Goal: Task Accomplishment & Management: Manage account settings

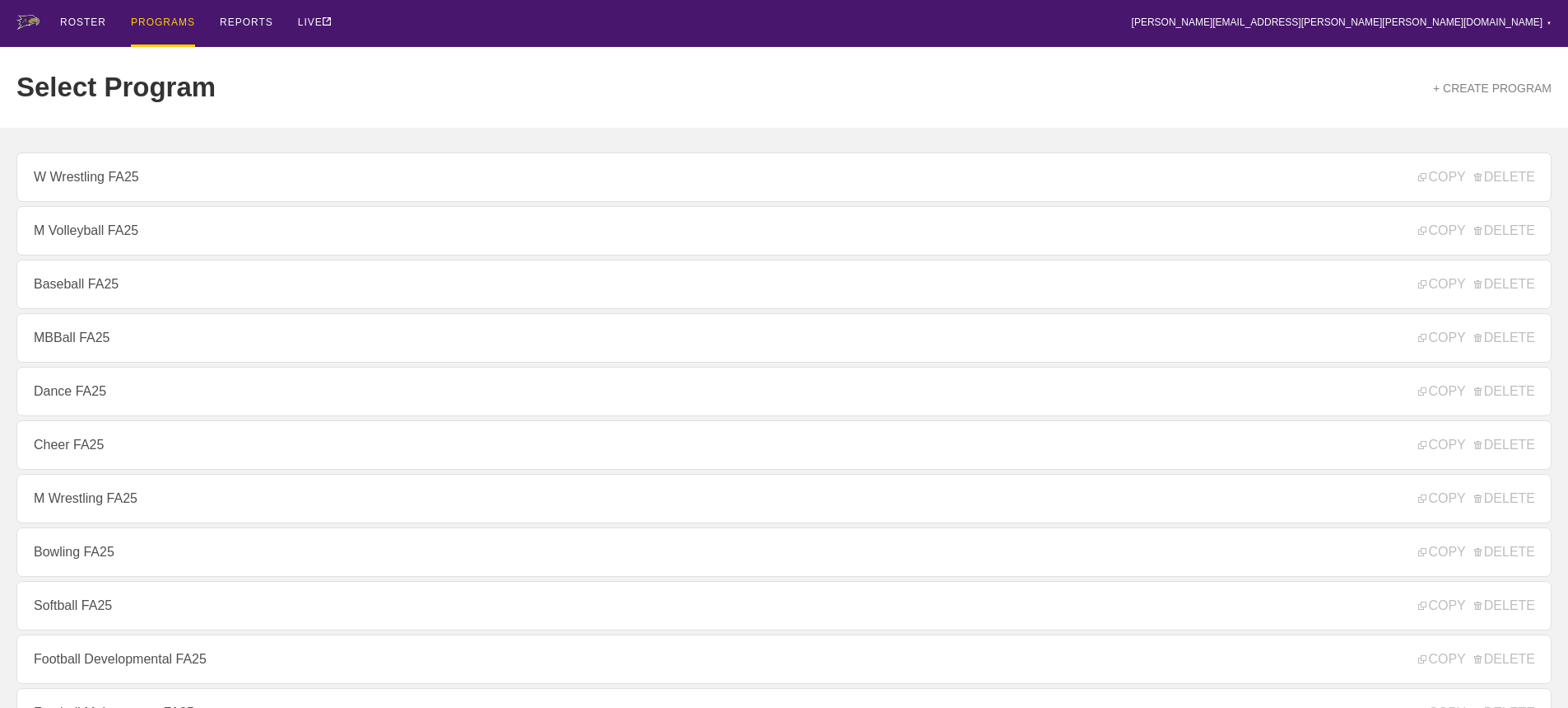
click at [466, 24] on div "ROSTER PROGRAMS REPORTS LIVE [PERSON_NAME][EMAIL_ADDRESS][PERSON_NAME][PERSON_N…" at bounding box center [784, 23] width 1535 height 47
click at [524, 22] on div "ROSTER PROGRAMS REPORTS LIVE [PERSON_NAME][EMAIL_ADDRESS][PERSON_NAME][PERSON_N…" at bounding box center [784, 23] width 1535 height 47
click at [488, 23] on div "ROSTER PROGRAMS REPORTS LIVE [PERSON_NAME][EMAIL_ADDRESS][PERSON_NAME][PERSON_N…" at bounding box center [784, 23] width 1535 height 47
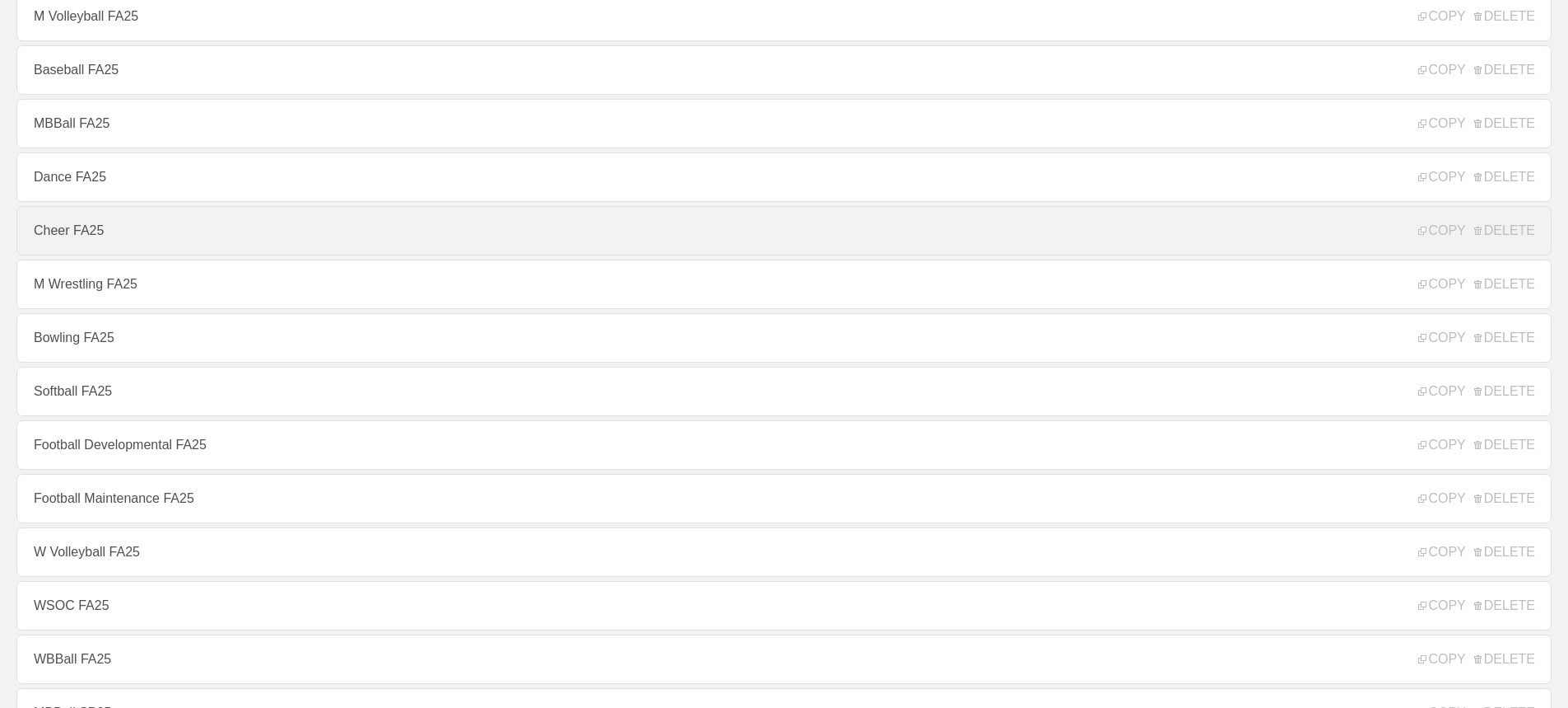
scroll to position [247, 0]
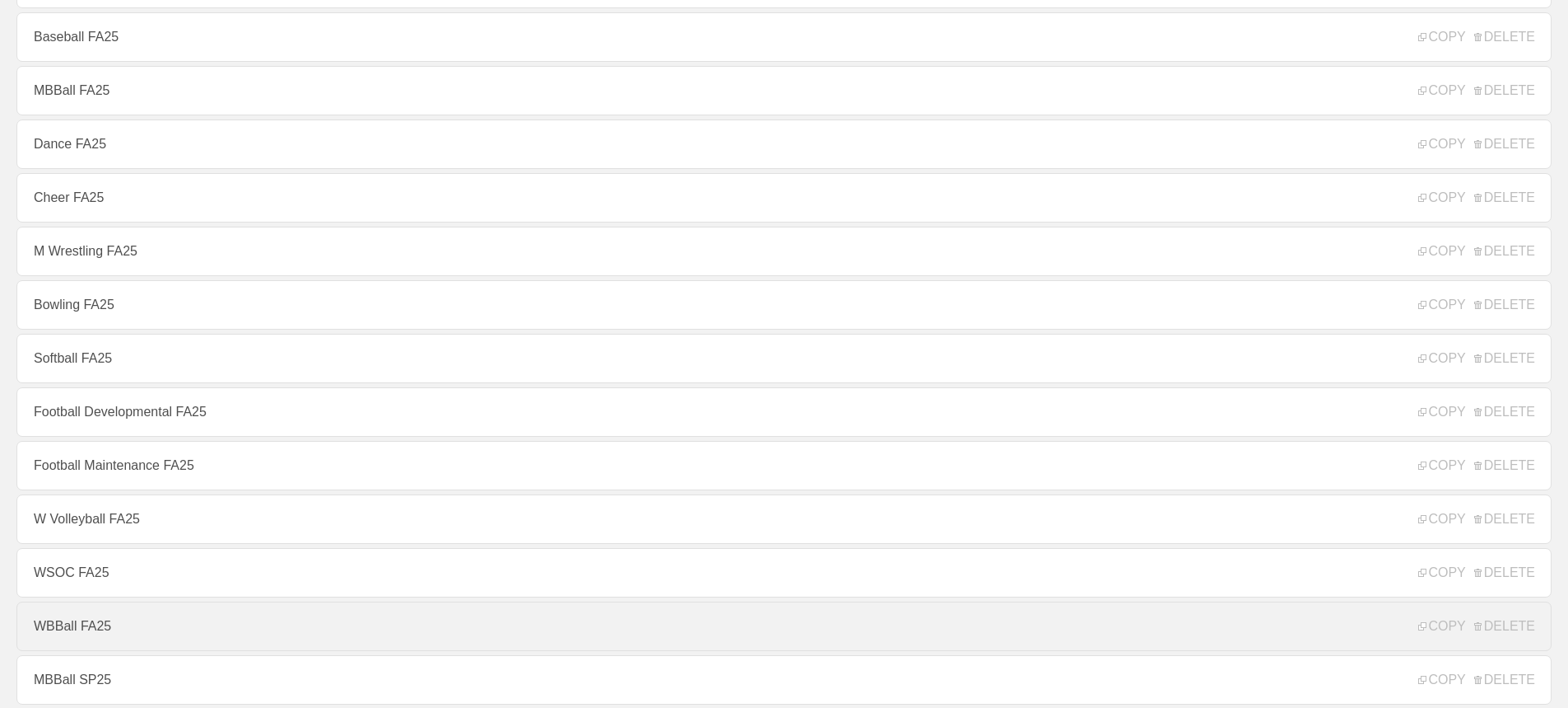
click at [126, 628] on link "WBBall FA25" at bounding box center [784, 626] width 1535 height 49
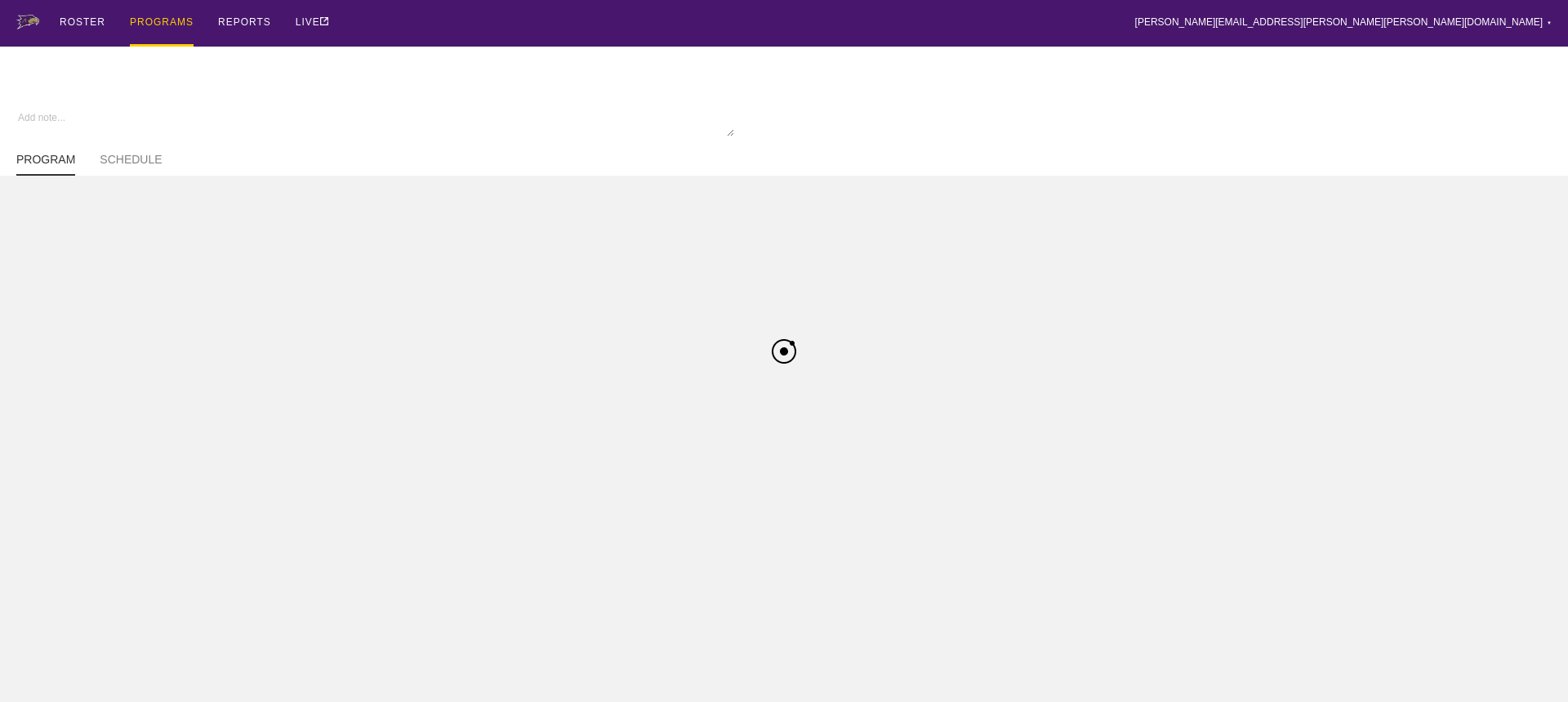
type textarea "x"
type input "WBBall FA25"
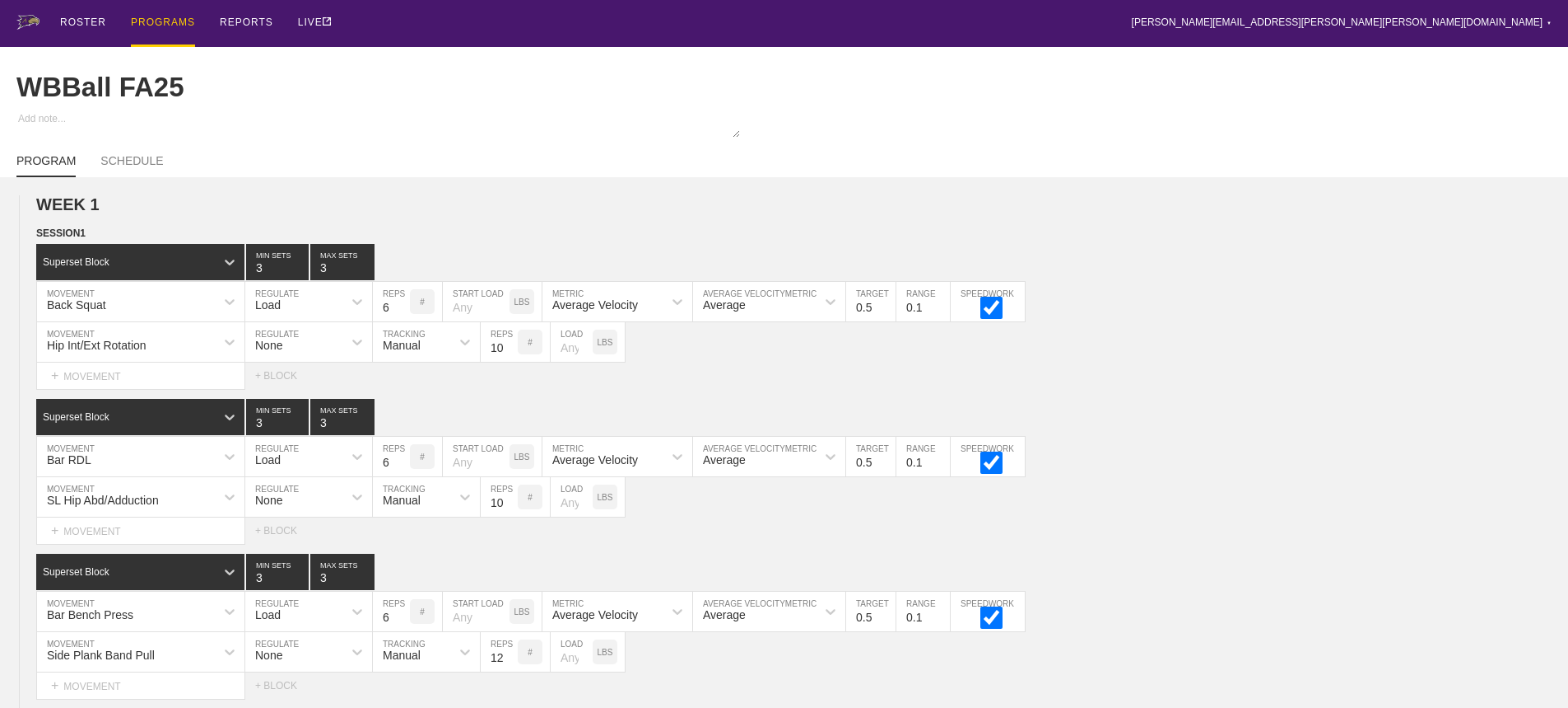
click at [511, 21] on div "ROSTER PROGRAMS REPORTS LIVE [PERSON_NAME][EMAIL_ADDRESS][PERSON_NAME][PERSON_N…" at bounding box center [784, 23] width 1535 height 47
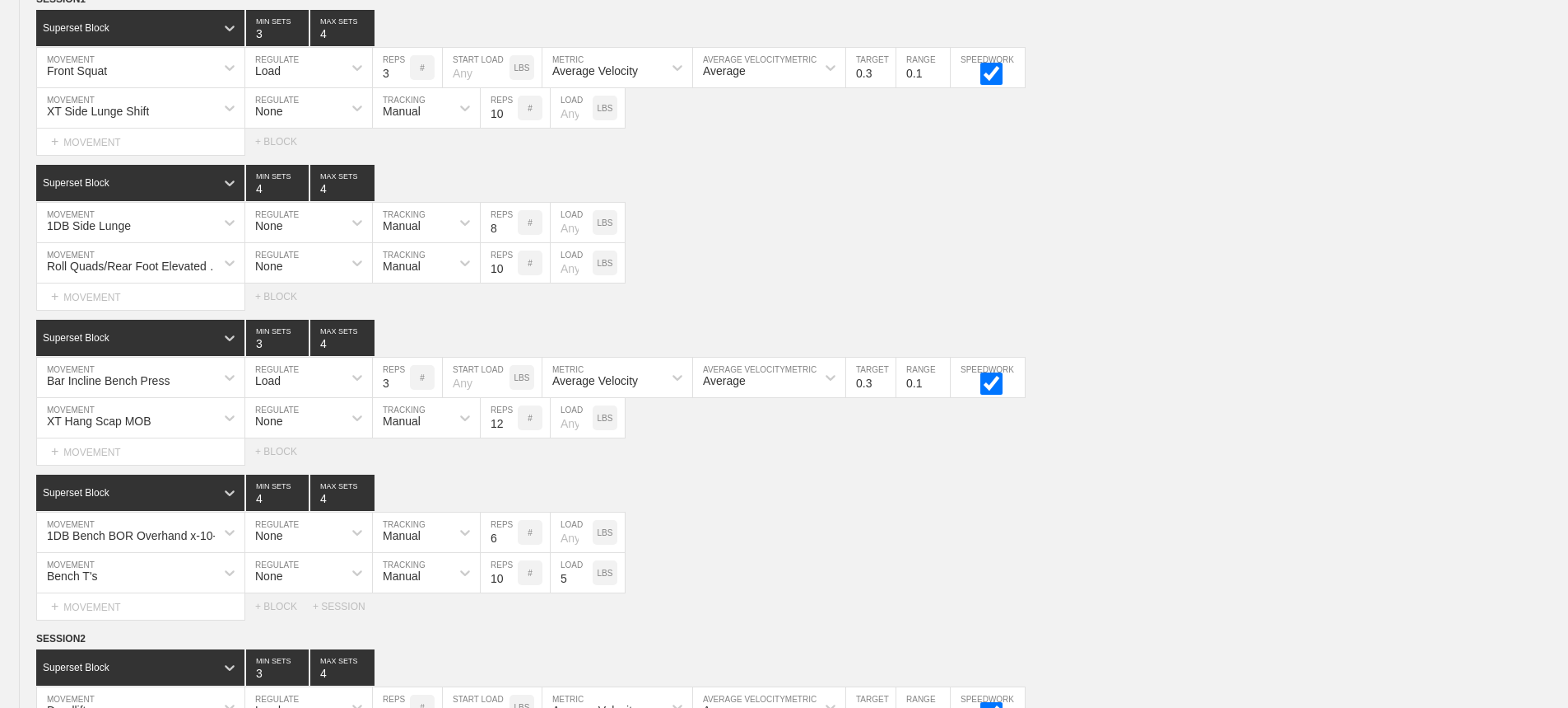
scroll to position [8456, 0]
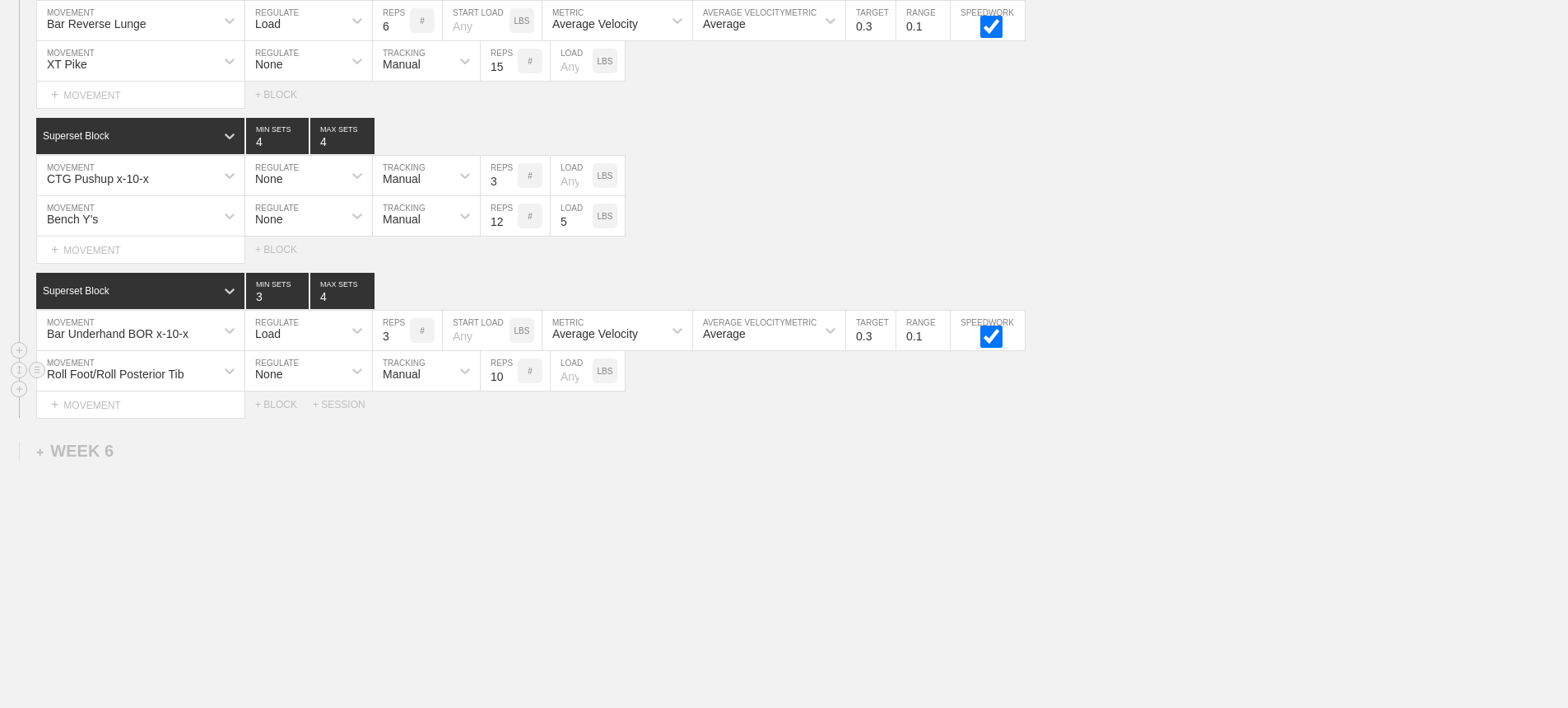
click at [1156, 373] on div "Roll Foot/Roll Posterior Tib MOVEMENT None REGULATE Manual TRACKING 10 REPS # L…" at bounding box center [784, 371] width 1568 height 41
click at [341, 408] on div "+ SESSION" at bounding box center [346, 404] width 66 height 11
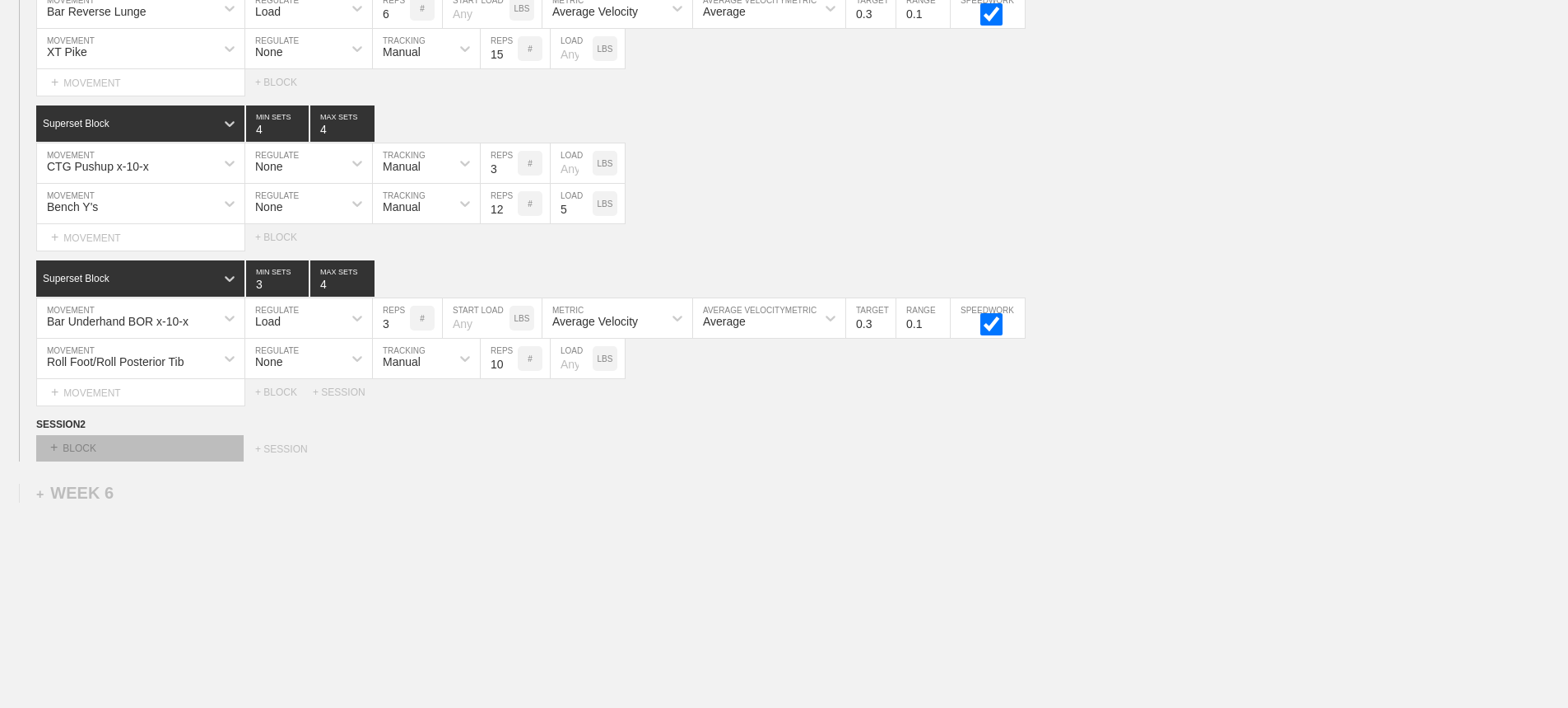
click at [183, 462] on div "+ BLOCK" at bounding box center [140, 448] width 207 height 26
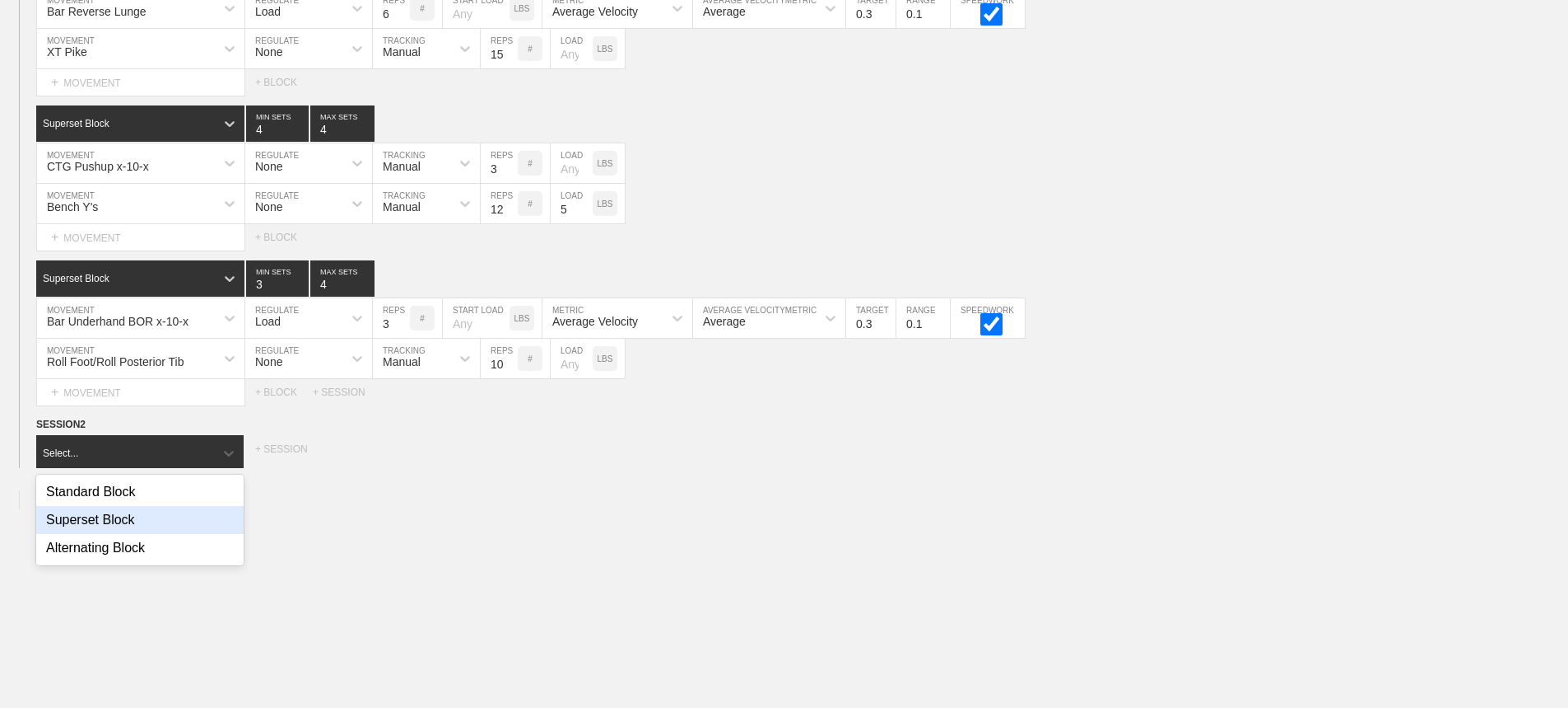
click at [128, 528] on div "Superset Block" at bounding box center [140, 520] width 207 height 28
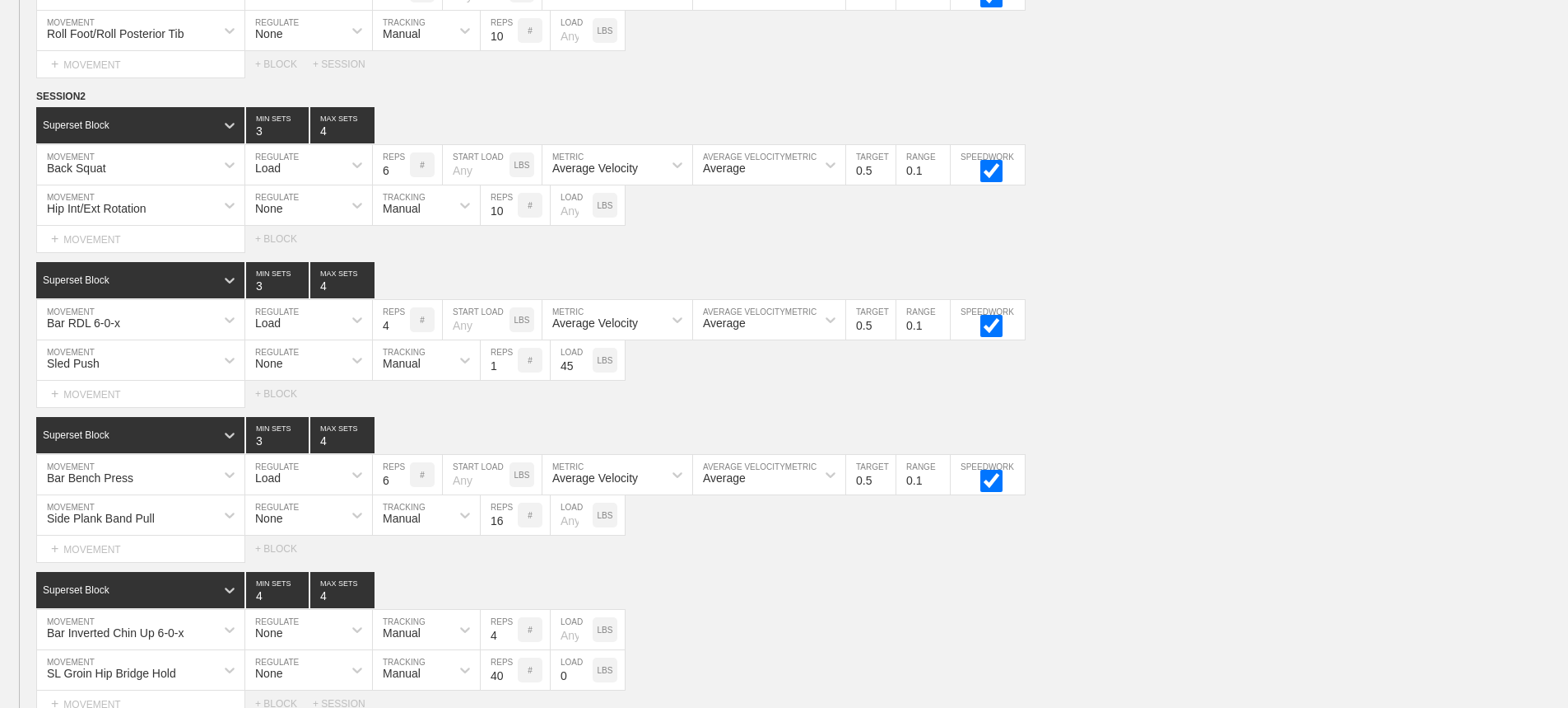
scroll to position [4584, 0]
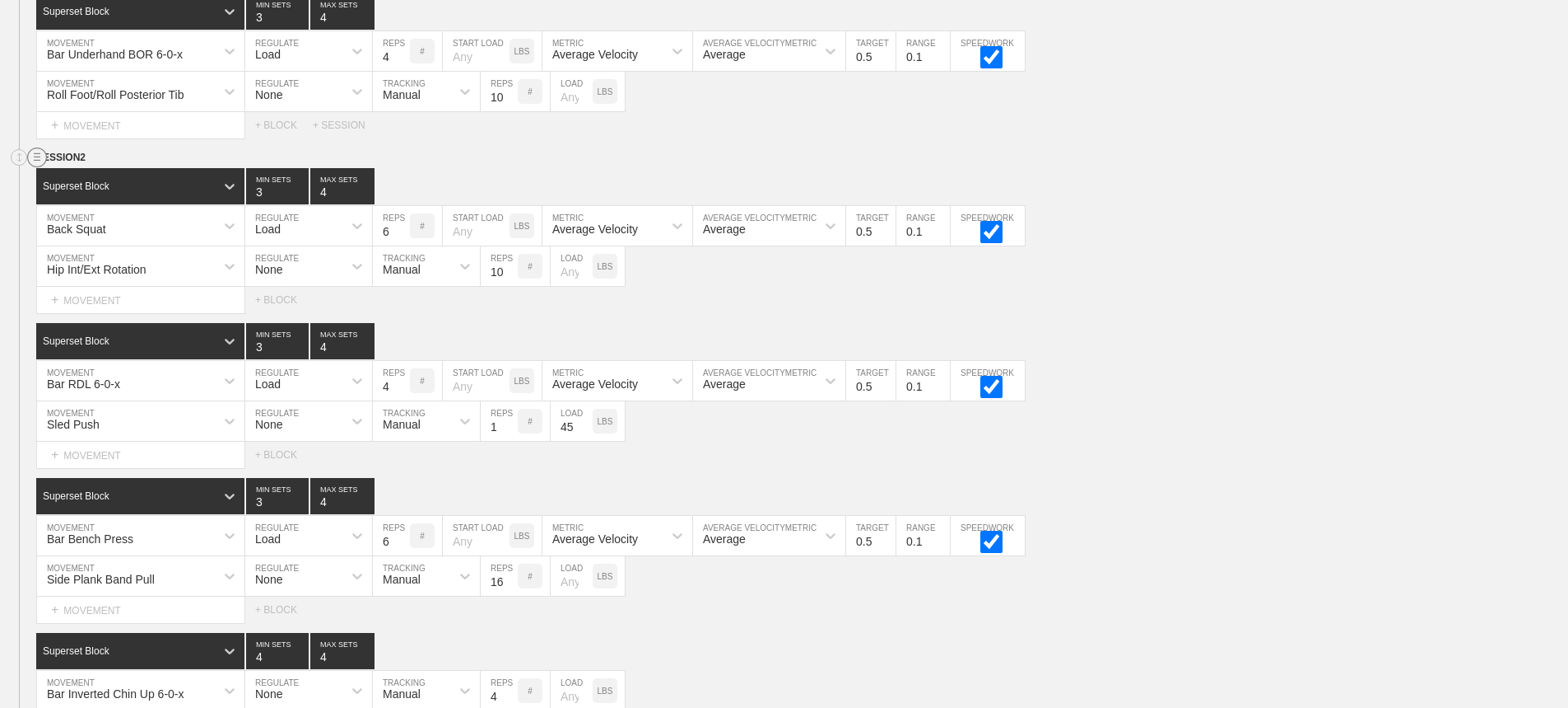
click at [34, 167] on circle at bounding box center [37, 158] width 19 height 19
click at [1466, 462] on div "Select... MOVEMENT + MOVEMENT + BLOCK" at bounding box center [784, 455] width 1568 height 26
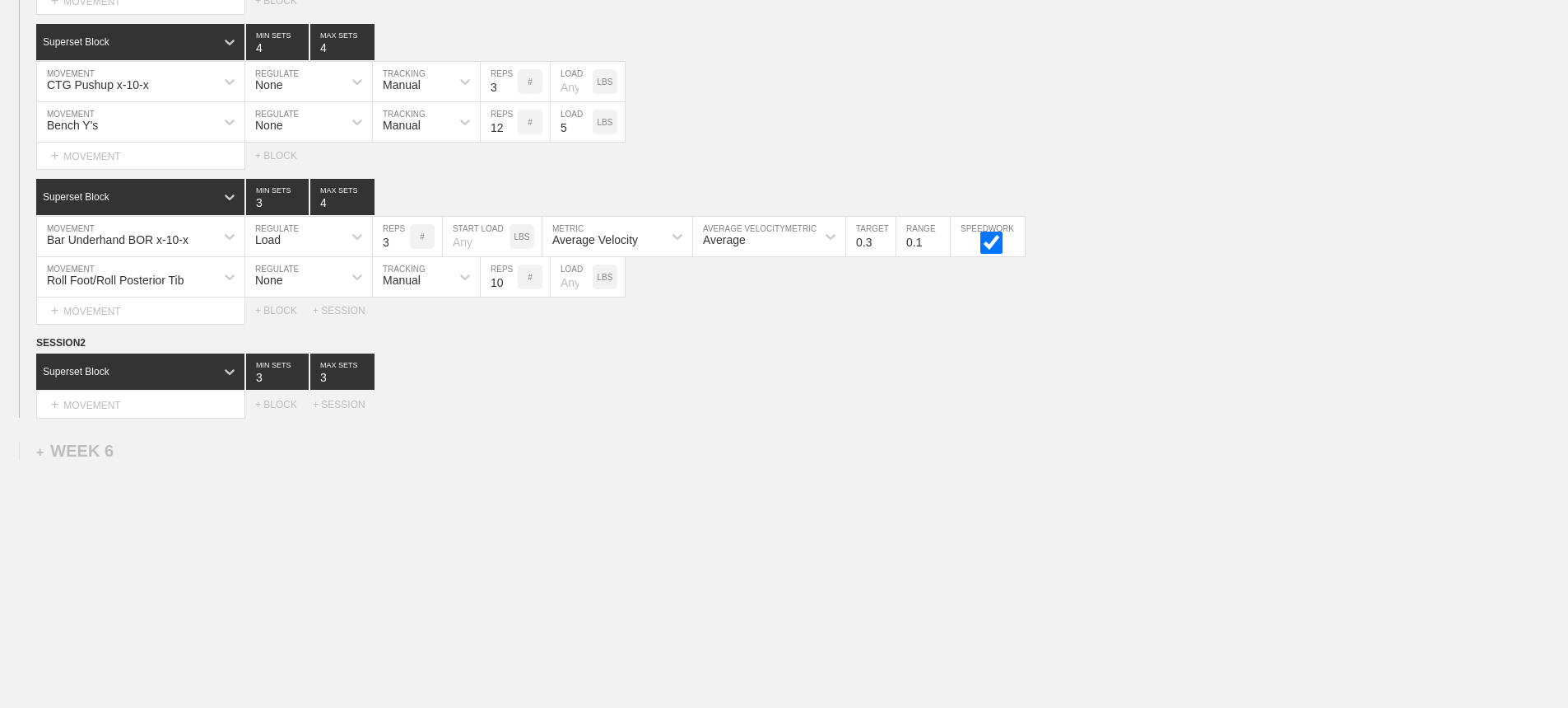
scroll to position [0, 0]
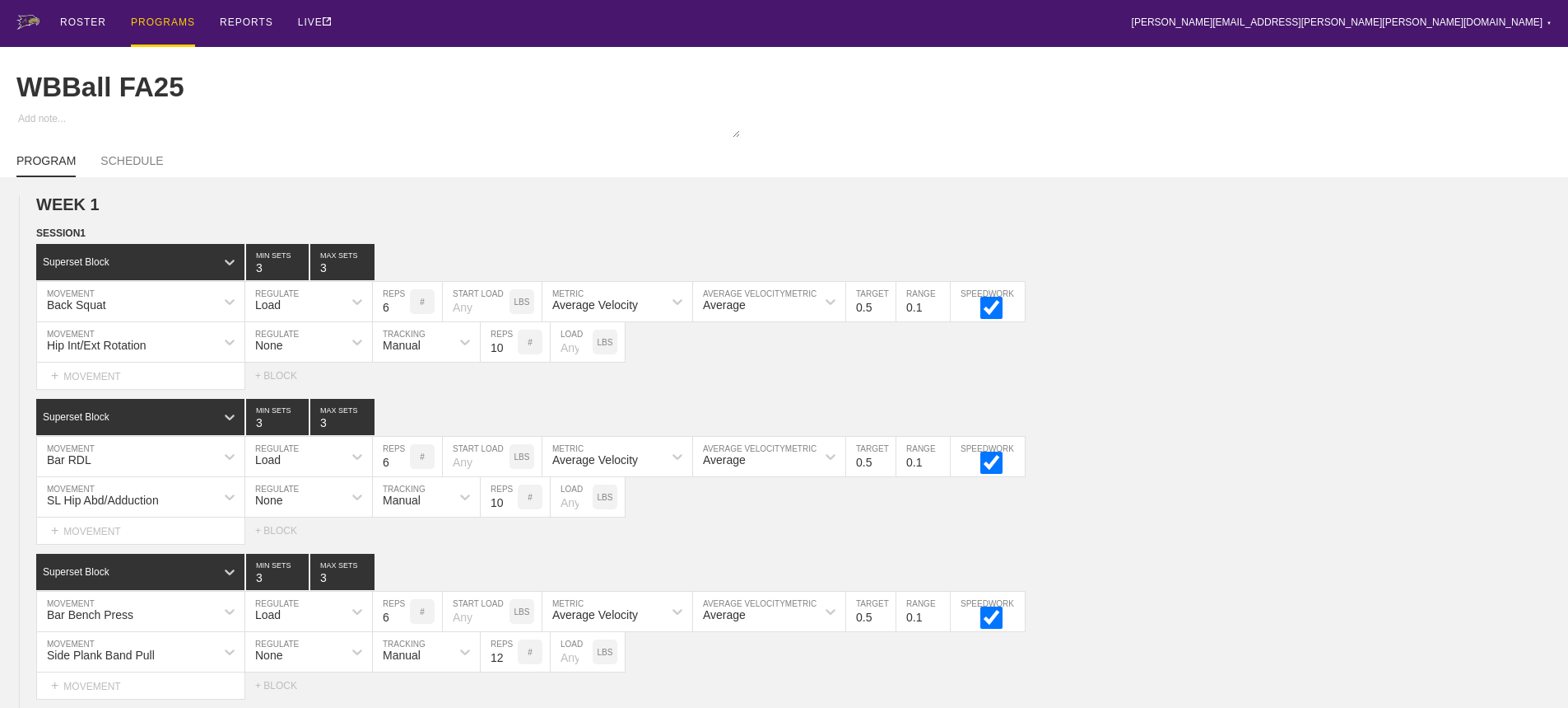
drag, startPoint x: 1481, startPoint y: 106, endPoint x: 1562, endPoint y: 81, distance: 84.8
click at [1488, 105] on div "WBBall FA25" at bounding box center [784, 86] width 1535 height 80
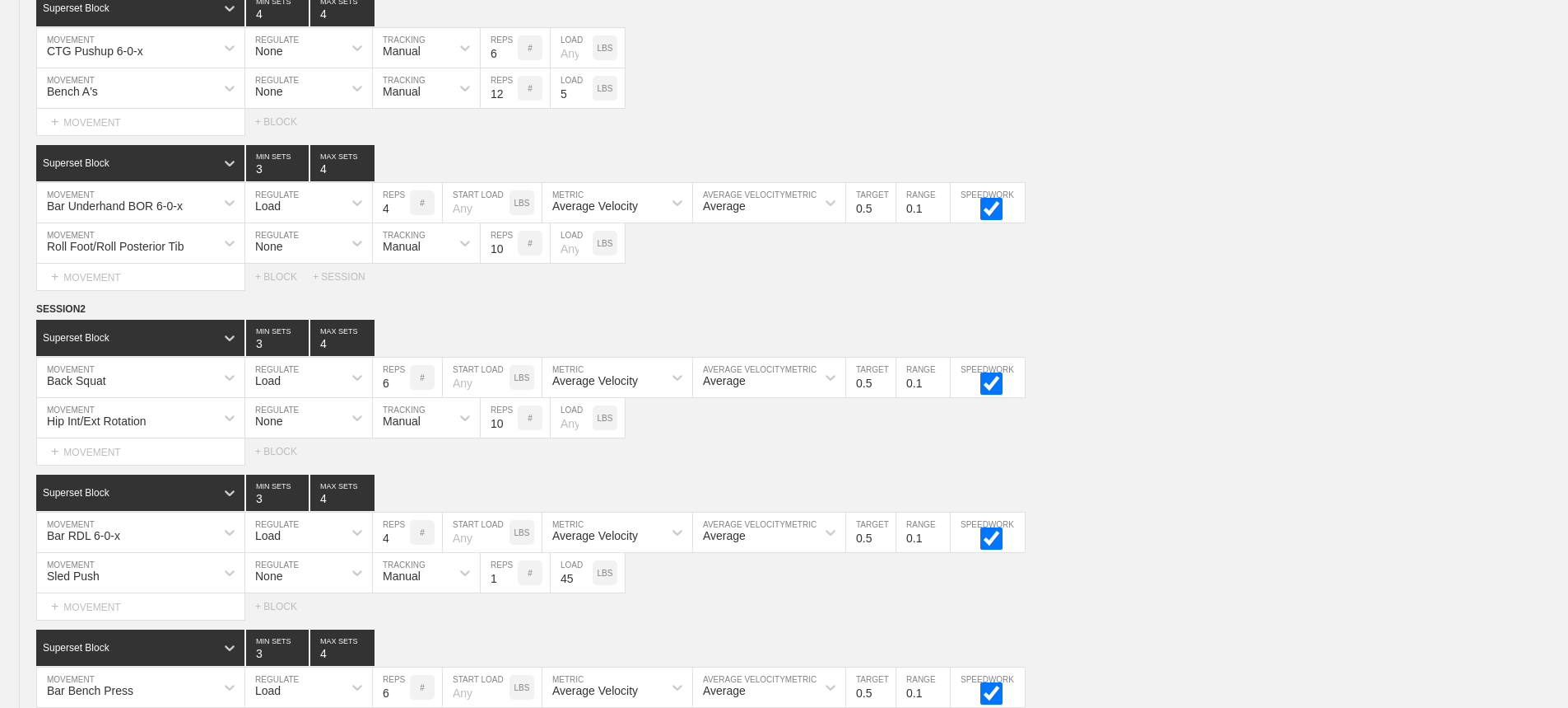
scroll to position [4534, 0]
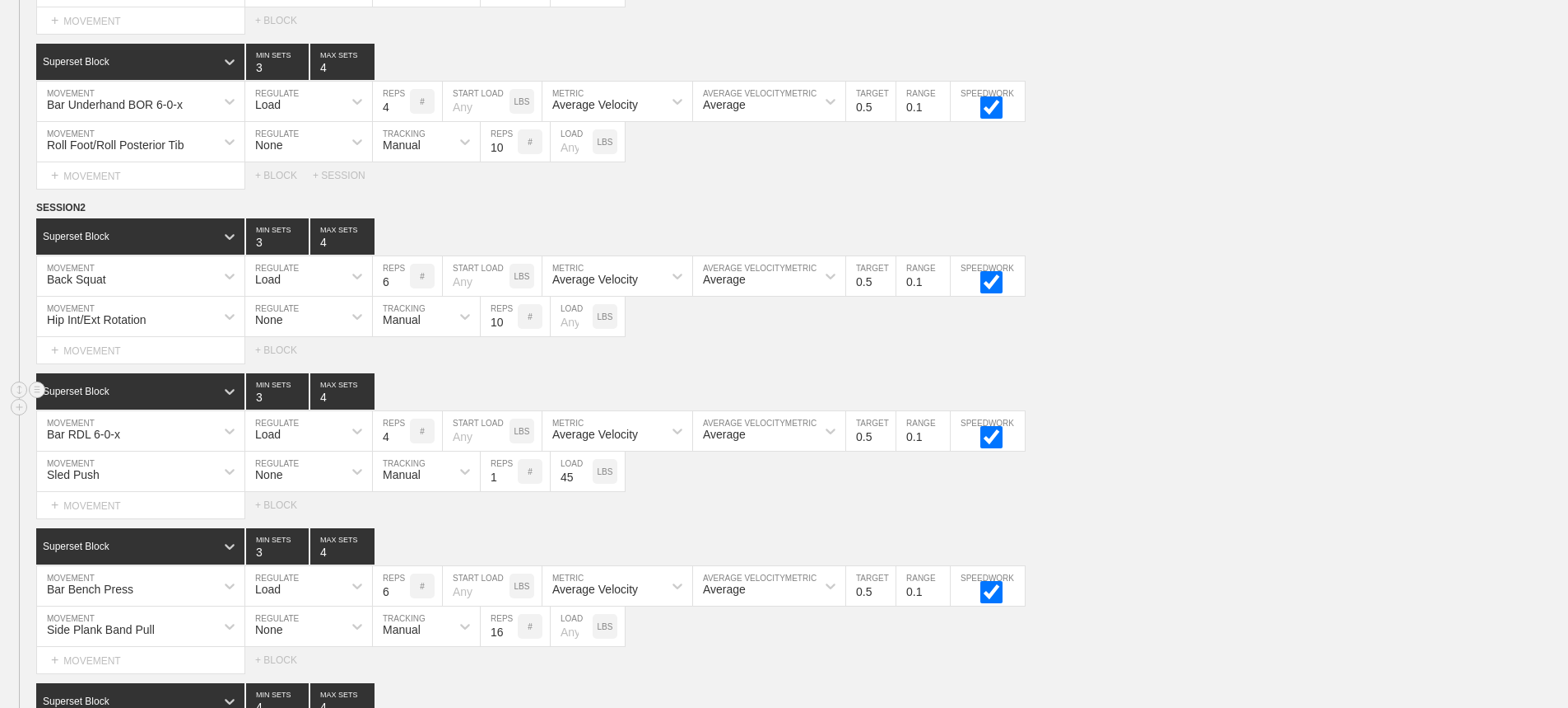
click at [1226, 406] on div "Superset Block 3 MIN SETS 4 MAX SETS" at bounding box center [802, 392] width 1532 height 36
click at [33, 218] on circle at bounding box center [37, 208] width 19 height 19
click at [105, 235] on div "DUPLICATE" at bounding box center [115, 239] width 131 height 25
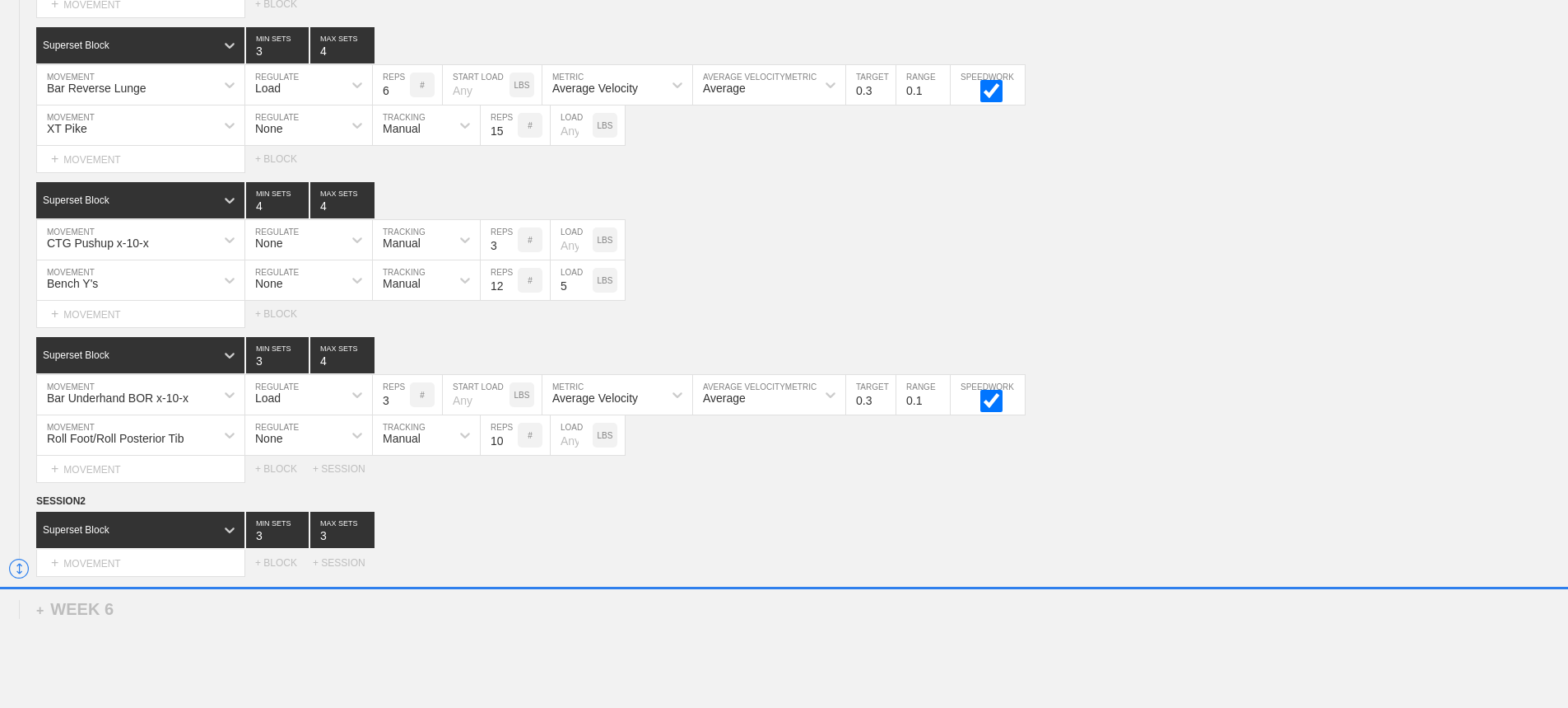
scroll to position [8864, 0]
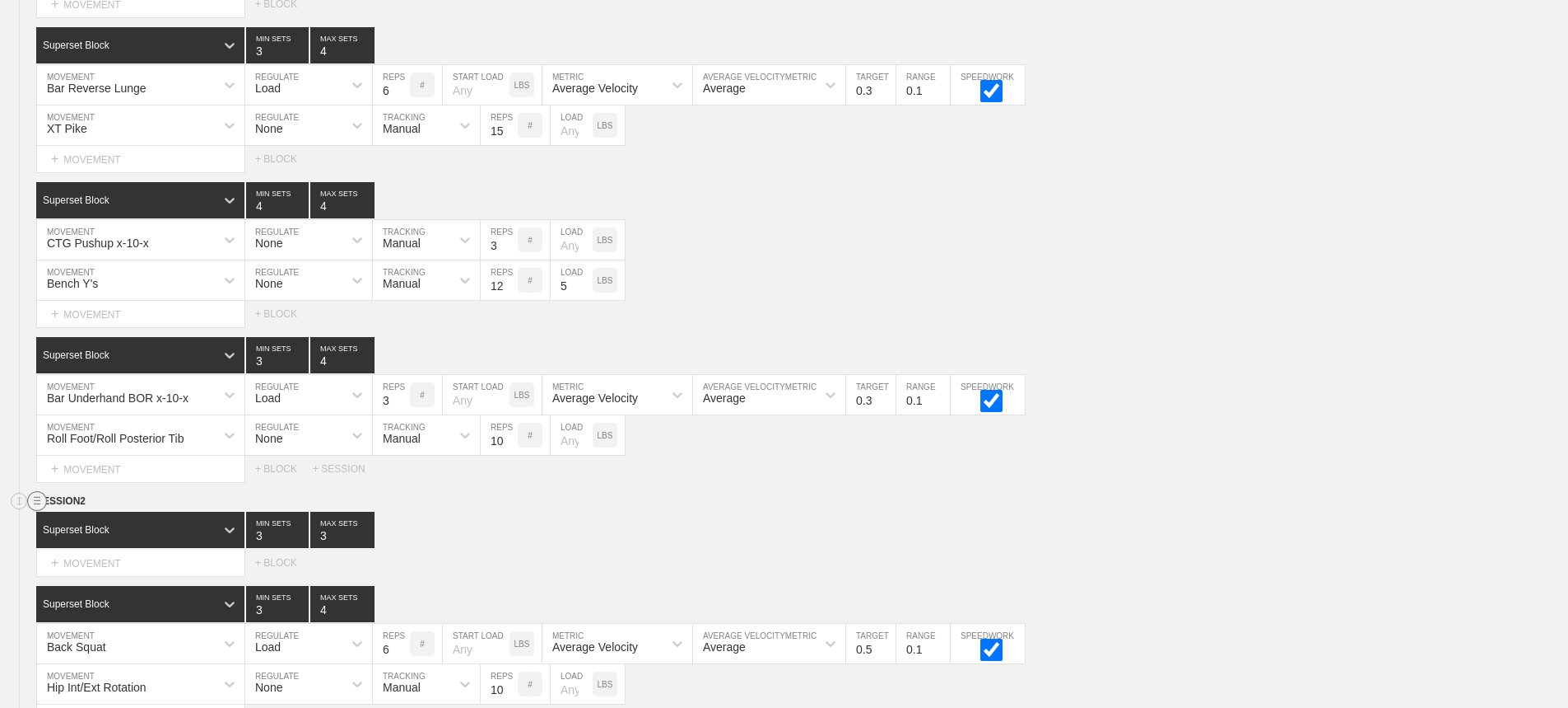
click at [34, 511] on circle at bounding box center [37, 501] width 19 height 19
click at [91, 558] on div "DELETE" at bounding box center [115, 557] width 131 height 25
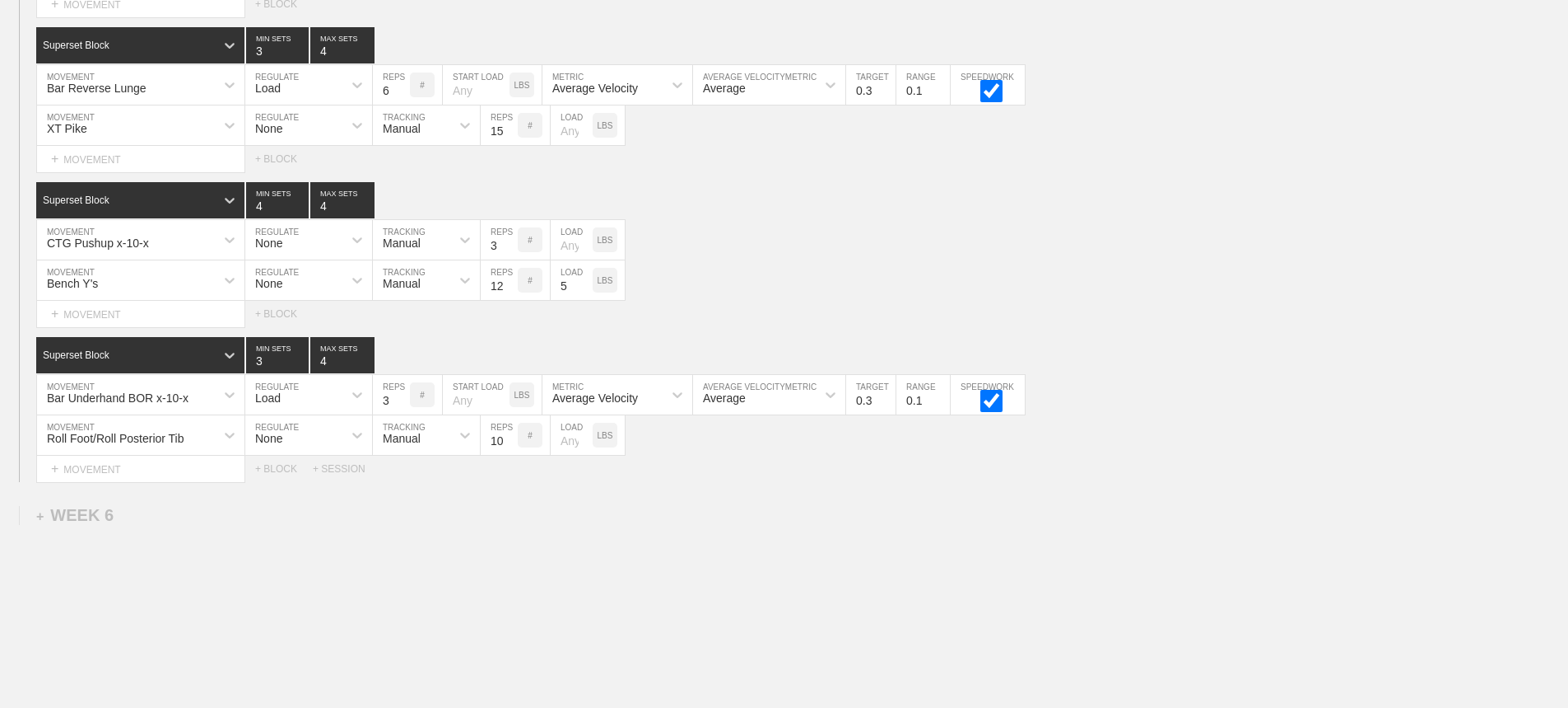
click at [1222, 482] on div "Select... MOVEMENT + MOVEMENT + BLOCK + SESSION" at bounding box center [784, 469] width 1568 height 26
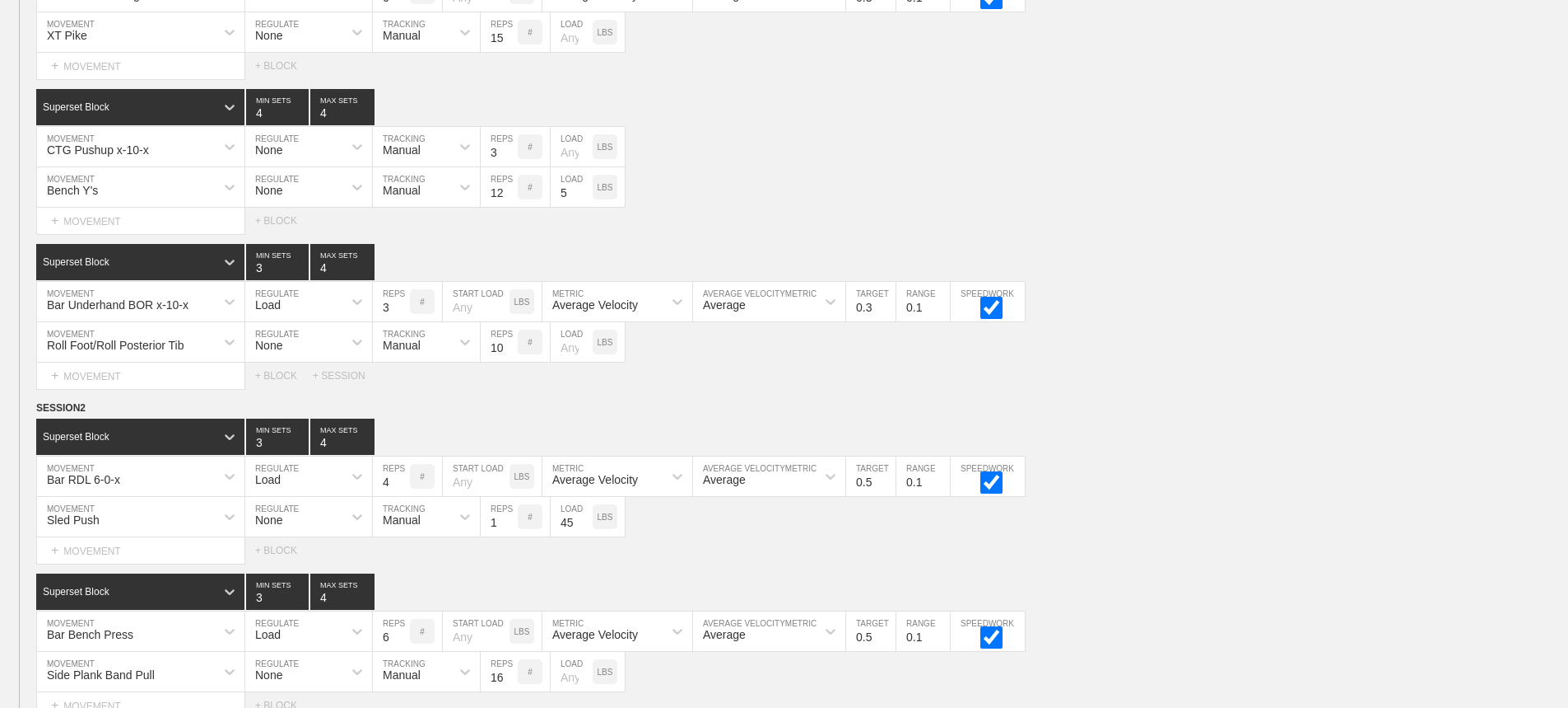
scroll to position [8479, 0]
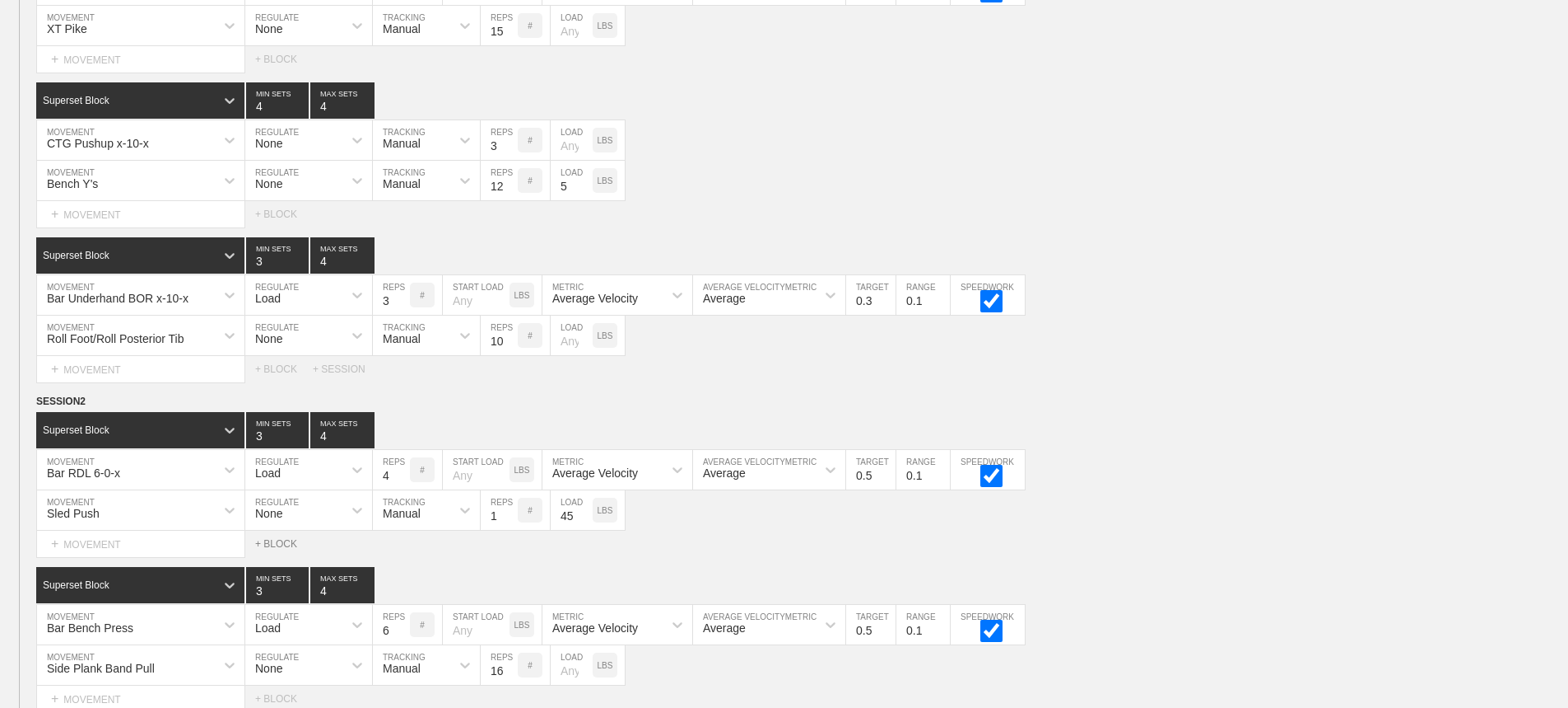
click at [271, 550] on div "+ BLOCK" at bounding box center [283, 543] width 58 height 11
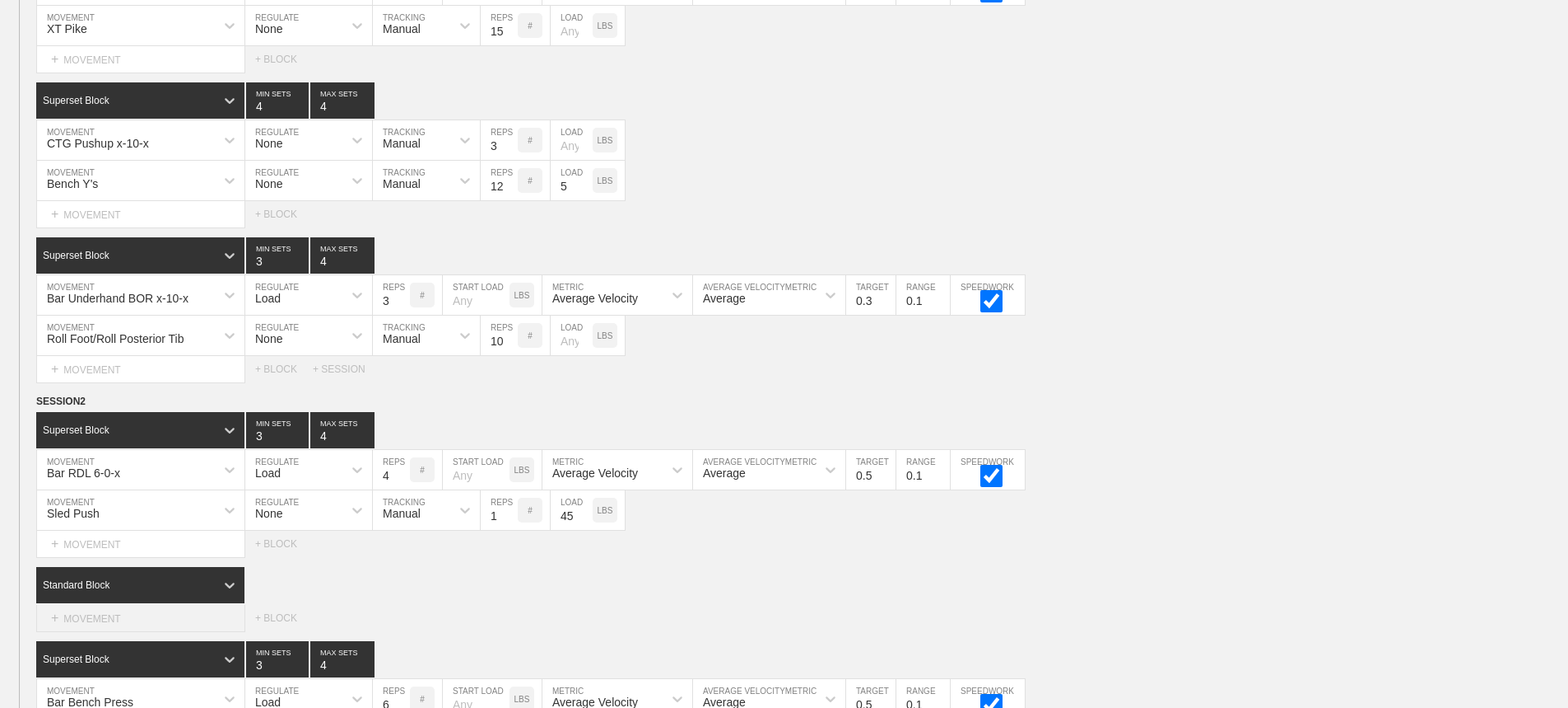
click at [115, 632] on div "+ MOVEMENT" at bounding box center [141, 617] width 209 height 27
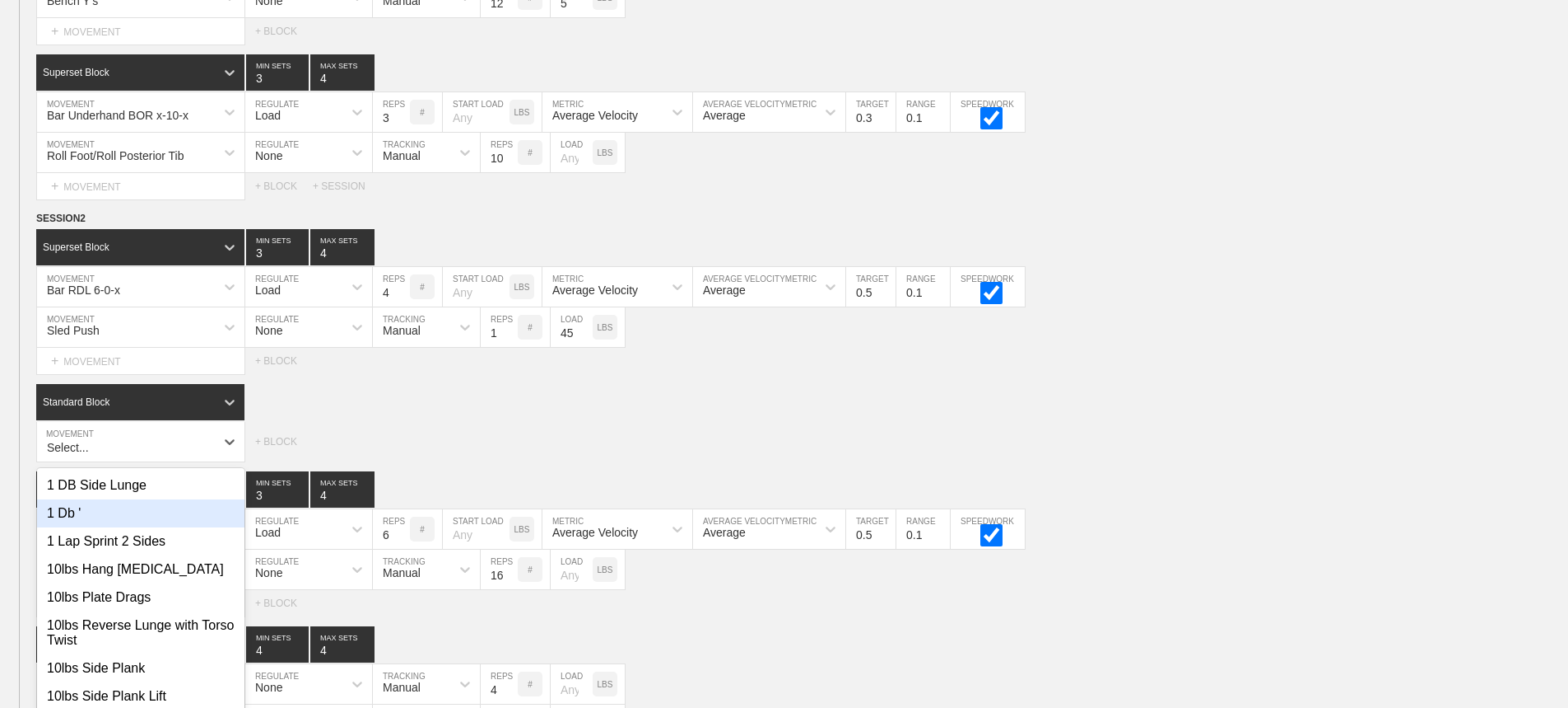
scroll to position [8689, 0]
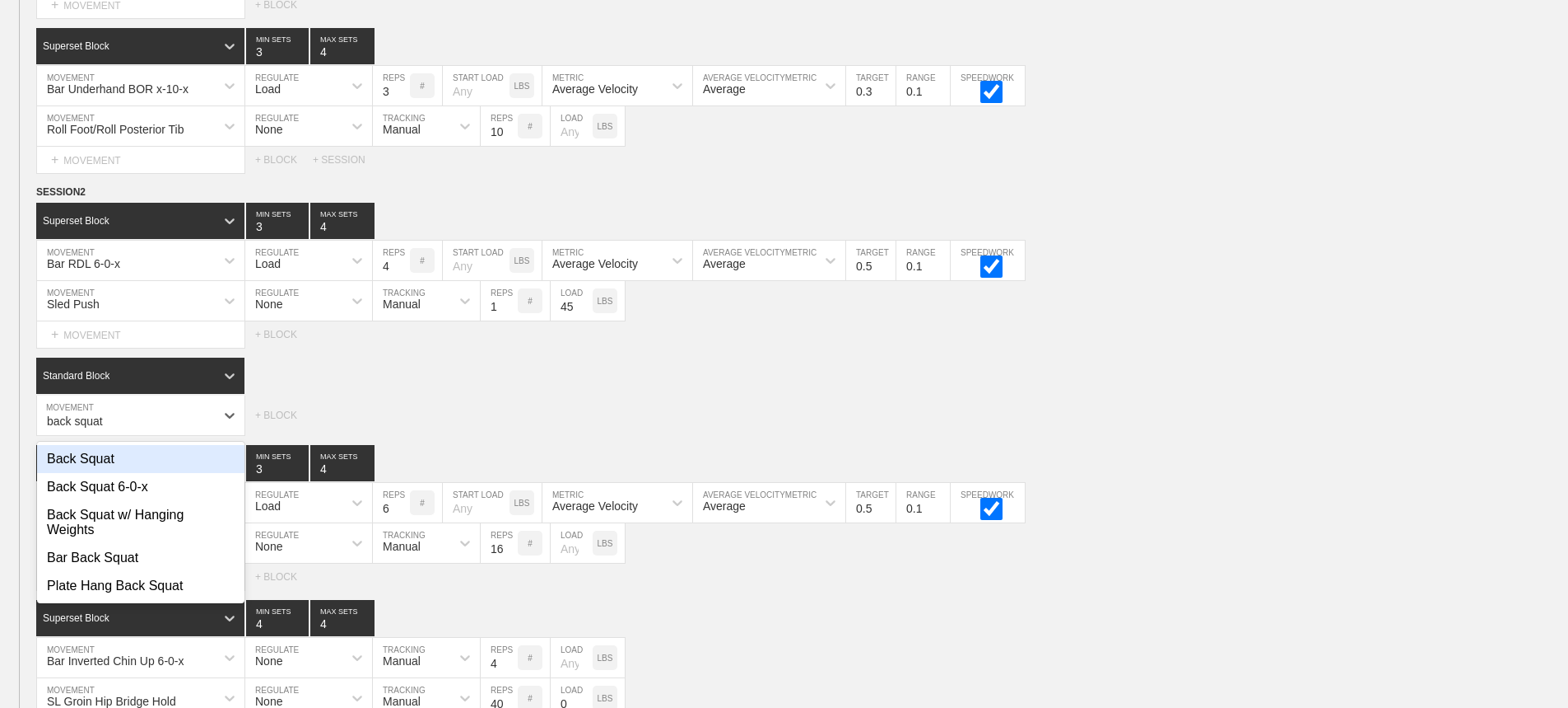
click at [97, 471] on div "Back Squat" at bounding box center [141, 459] width 207 height 28
type input "back squat"
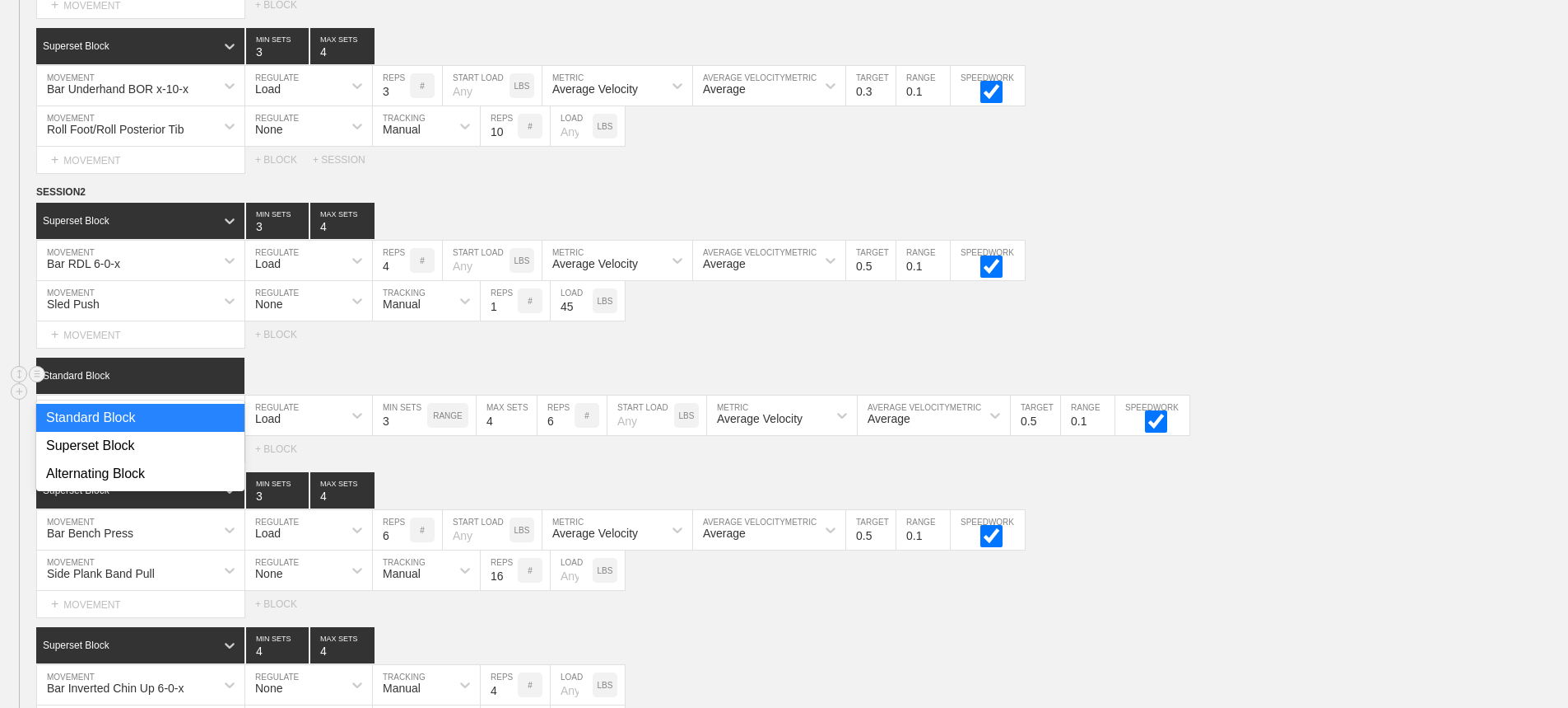
click at [218, 378] on div at bounding box center [230, 375] width 29 height 29
click at [124, 450] on div "Superset Block" at bounding box center [140, 445] width 208 height 28
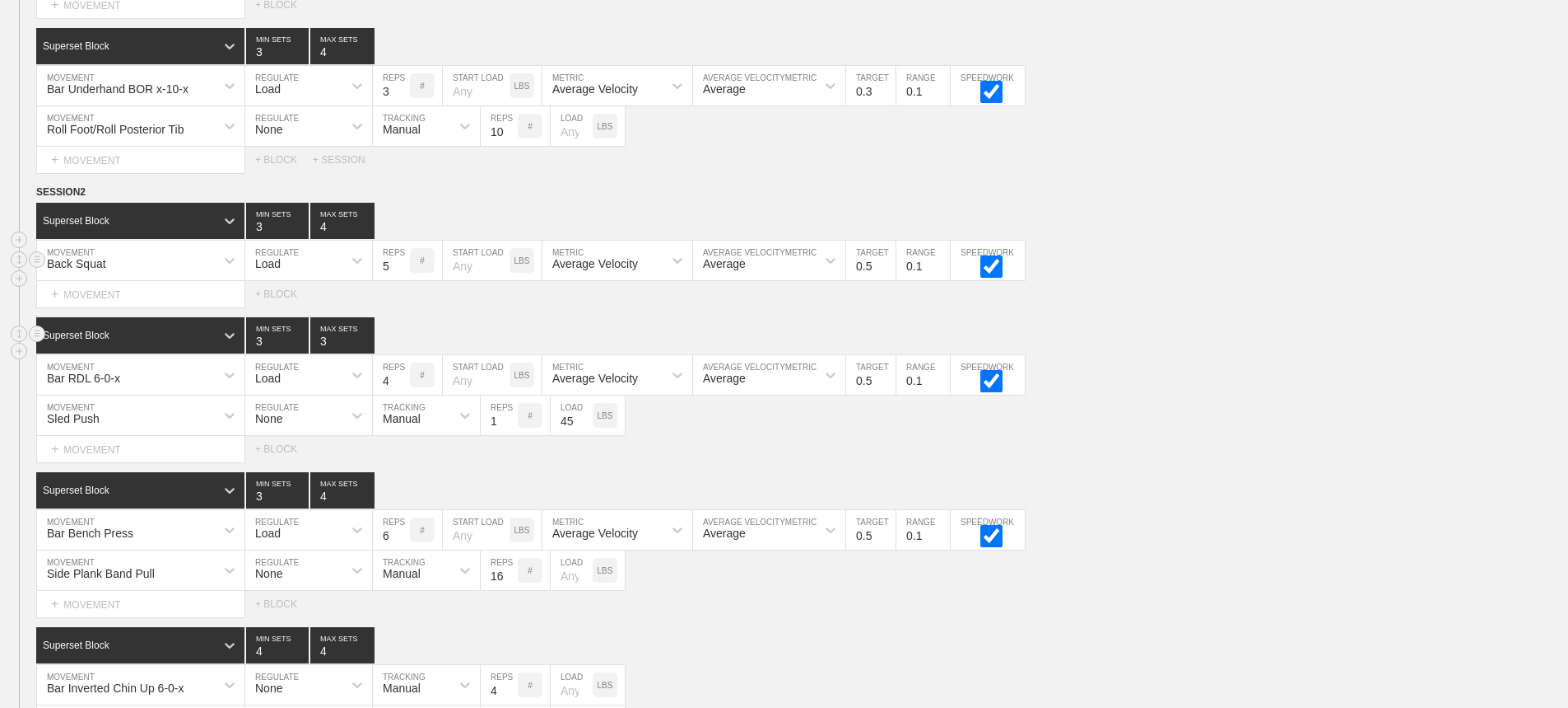
click at [402, 280] on input "5" at bounding box center [391, 260] width 37 height 40
click at [402, 280] on input "4" at bounding box center [391, 260] width 37 height 40
type input "3"
click at [402, 280] on input "3" at bounding box center [391, 260] width 37 height 40
click at [890, 280] on input "0.4" at bounding box center [871, 260] width 49 height 40
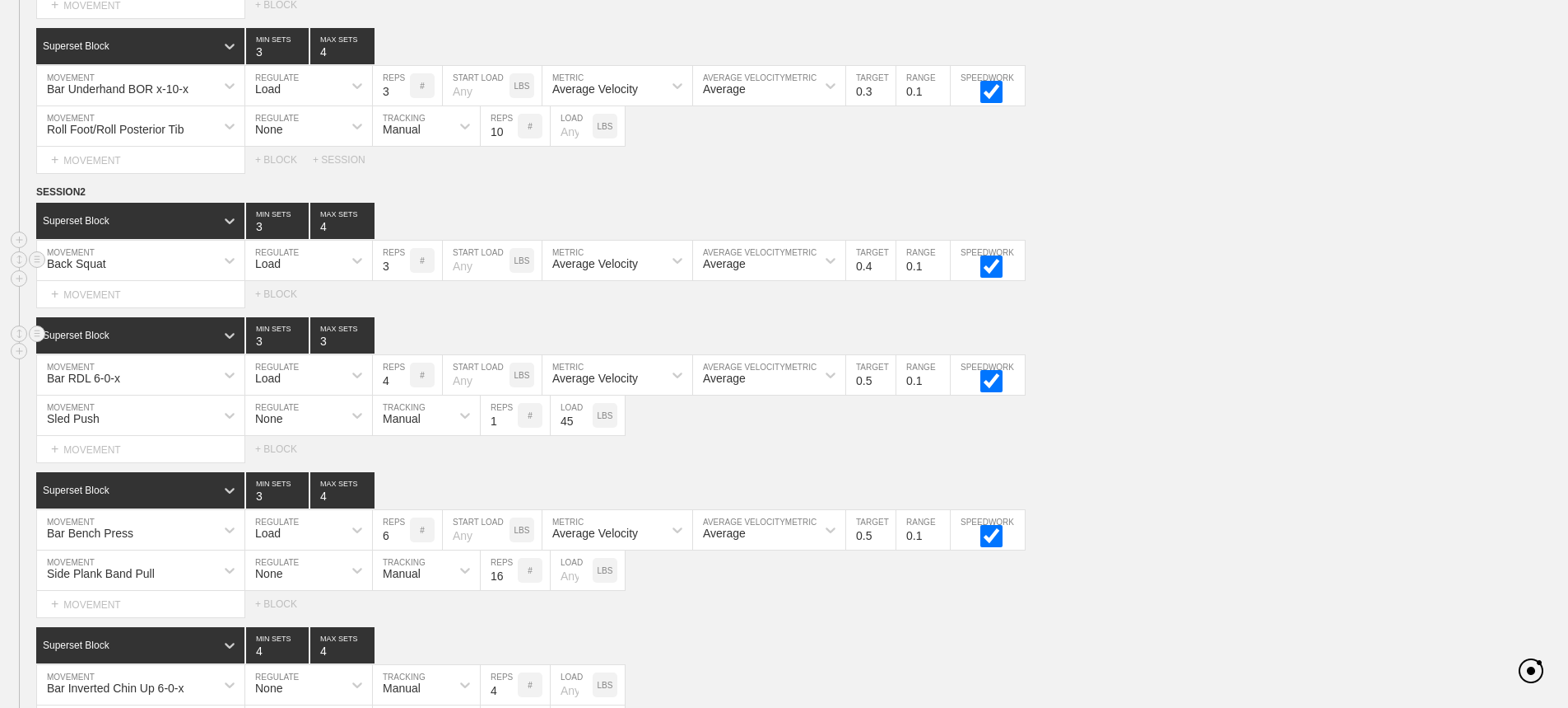
type input "0.3"
click at [890, 280] on input "0.3" at bounding box center [871, 260] width 49 height 40
click at [1266, 263] on div "Back Squat MOVEMENT Load REGULATE 3 REPS # START LOAD LBS Average Velocity METR…" at bounding box center [784, 260] width 1568 height 41
drag, startPoint x: 1133, startPoint y: 429, endPoint x: 1007, endPoint y: 435, distance: 126.1
click at [1133, 429] on div "Sled Push MOVEMENT None REGULATE Manual TRACKING 1 REPS # 45 LOAD LBS" at bounding box center [784, 415] width 1568 height 41
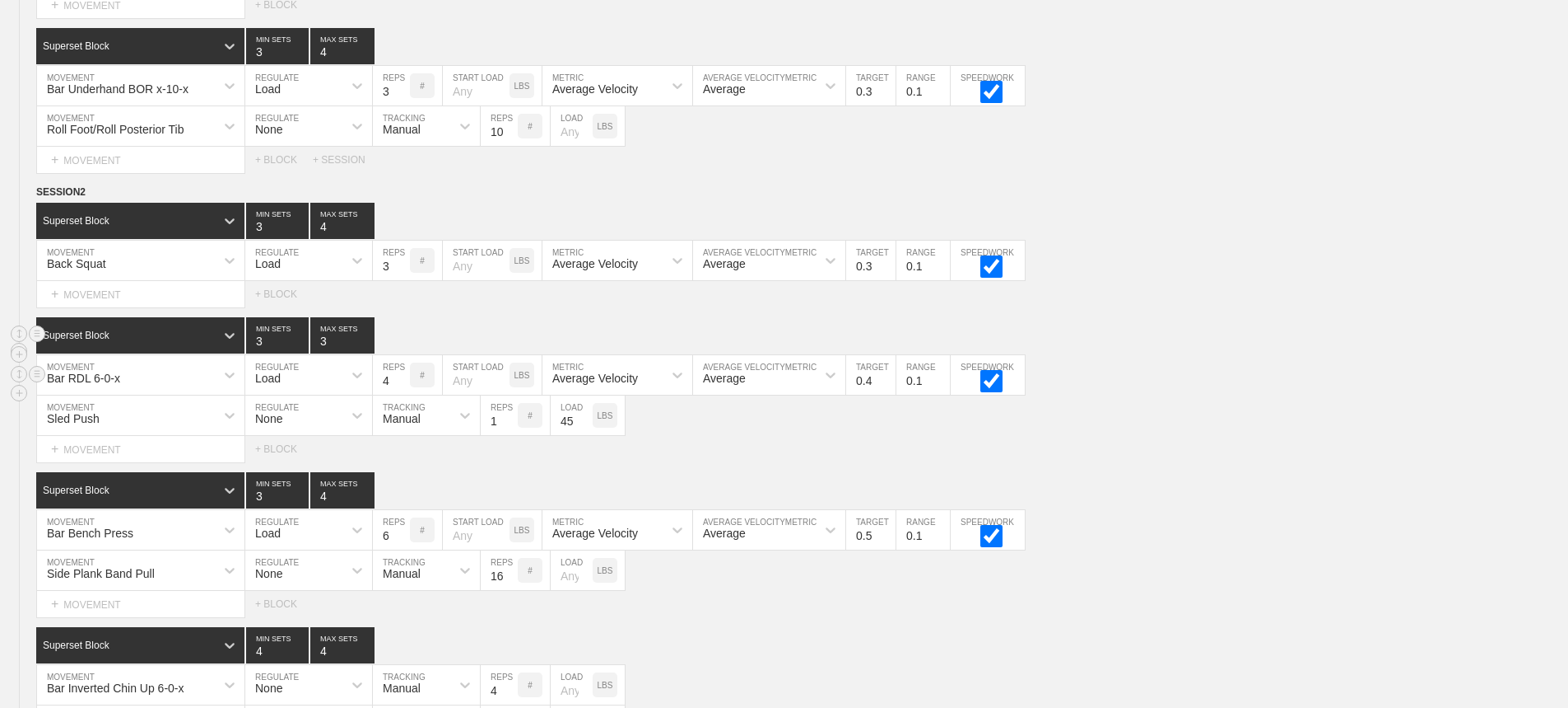
click at [887, 394] on input "0.4" at bounding box center [871, 375] width 49 height 40
type input "0.3"
click at [887, 394] on input "0.3" at bounding box center [871, 375] width 49 height 40
click at [1272, 392] on div "Bar RDL 6-0-x MOVEMENT Load REGULATE 4 REPS # START LOAD LBS Average Velocity M…" at bounding box center [784, 375] width 1568 height 41
type input "4"
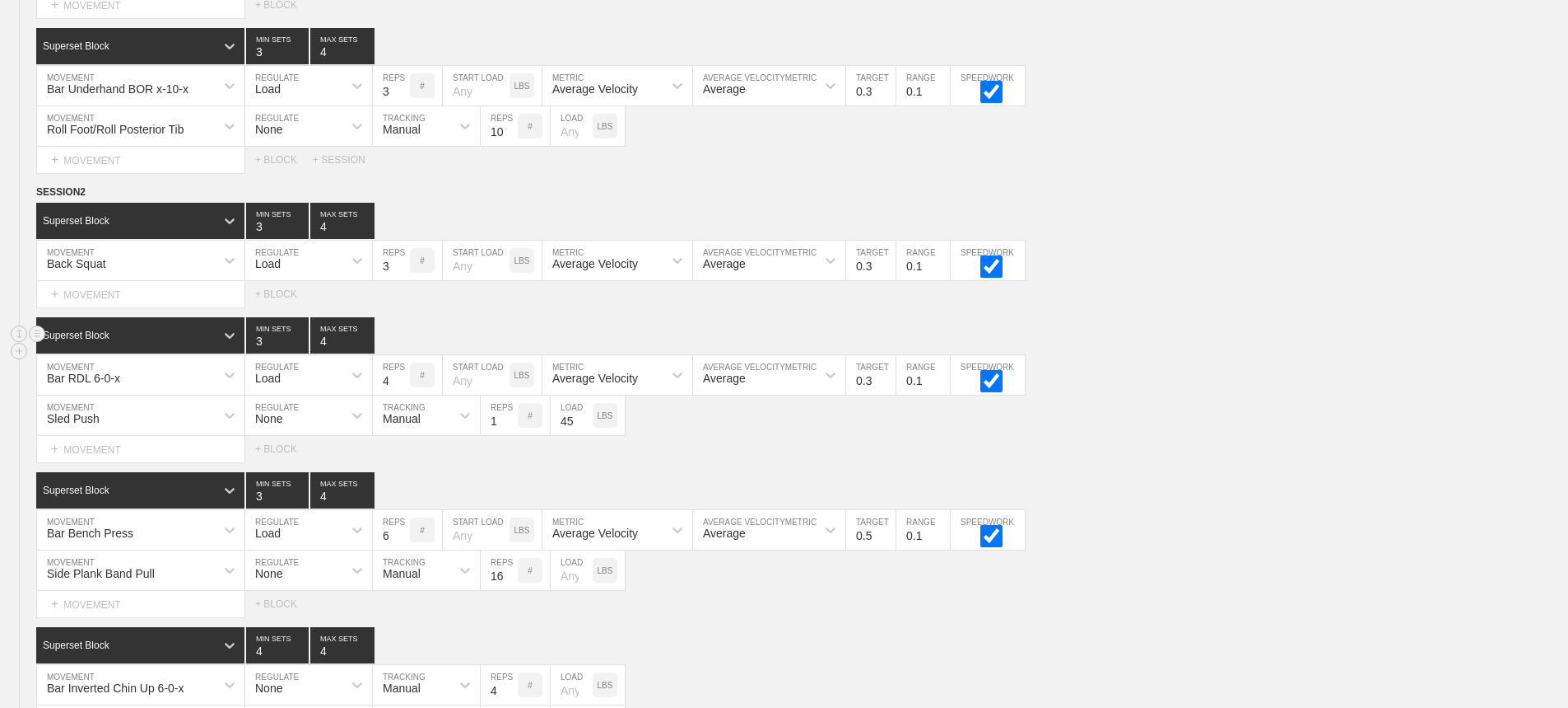
click at [365, 349] on input "4" at bounding box center [342, 335] width 64 height 36
click at [403, 550] on input "5" at bounding box center [391, 530] width 37 height 40
click at [403, 550] on input "4" at bounding box center [391, 530] width 37 height 40
type input "3"
click at [403, 550] on input "3" at bounding box center [391, 530] width 37 height 40
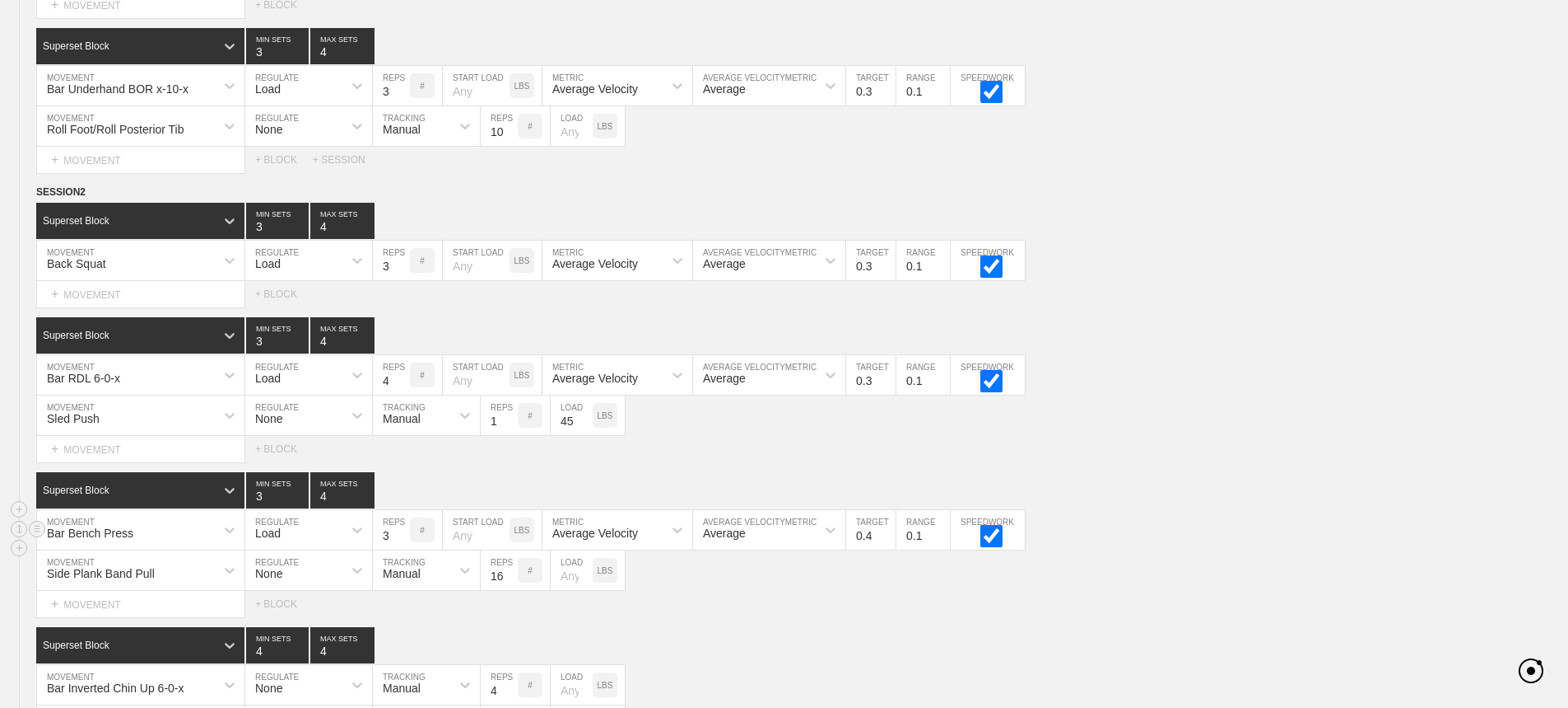
click at [886, 550] on input "0.4" at bounding box center [871, 530] width 49 height 40
type input "0.3"
click at [886, 550] on input "0.3" at bounding box center [871, 530] width 49 height 40
click at [1188, 462] on div "Select... MOVEMENT + MOVEMENT + BLOCK" at bounding box center [784, 449] width 1568 height 26
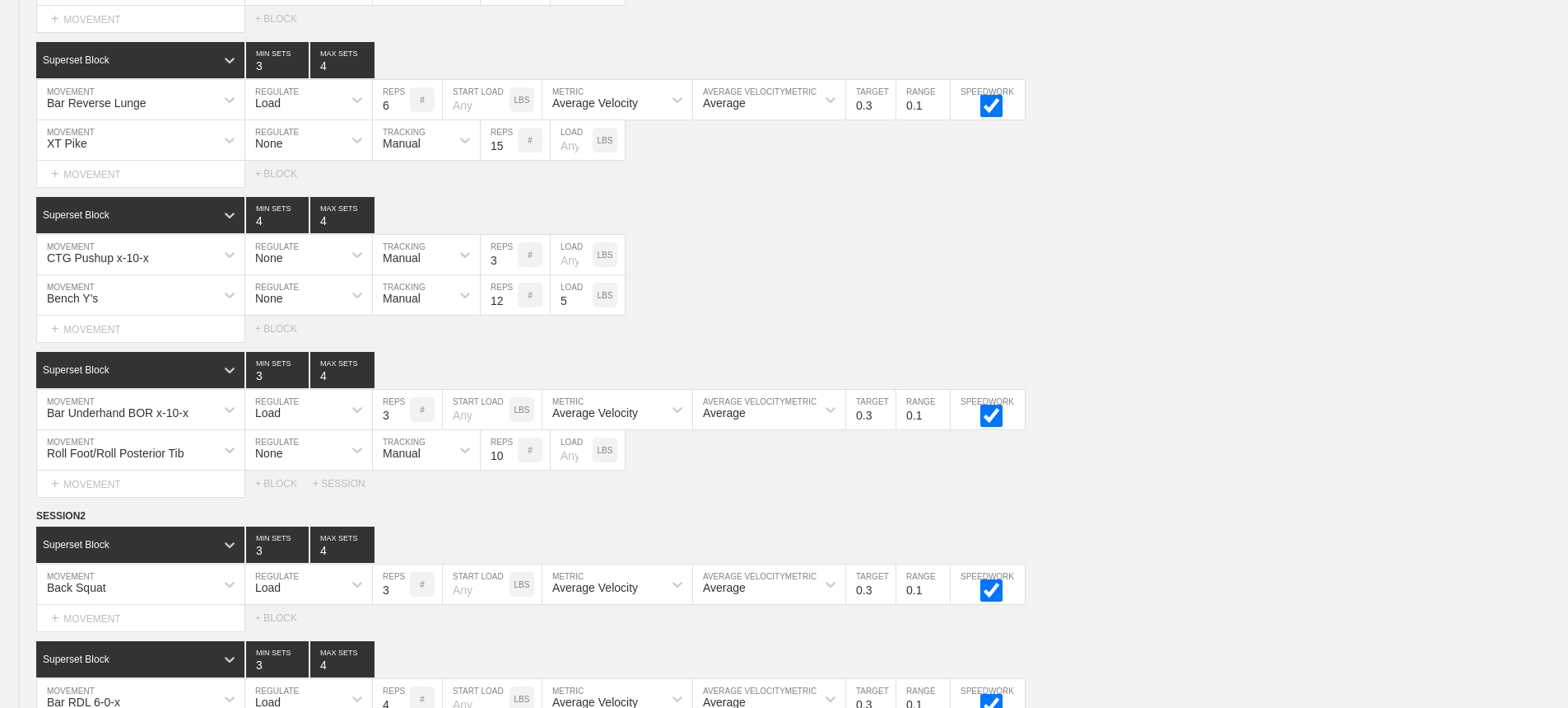
scroll to position [9023, 0]
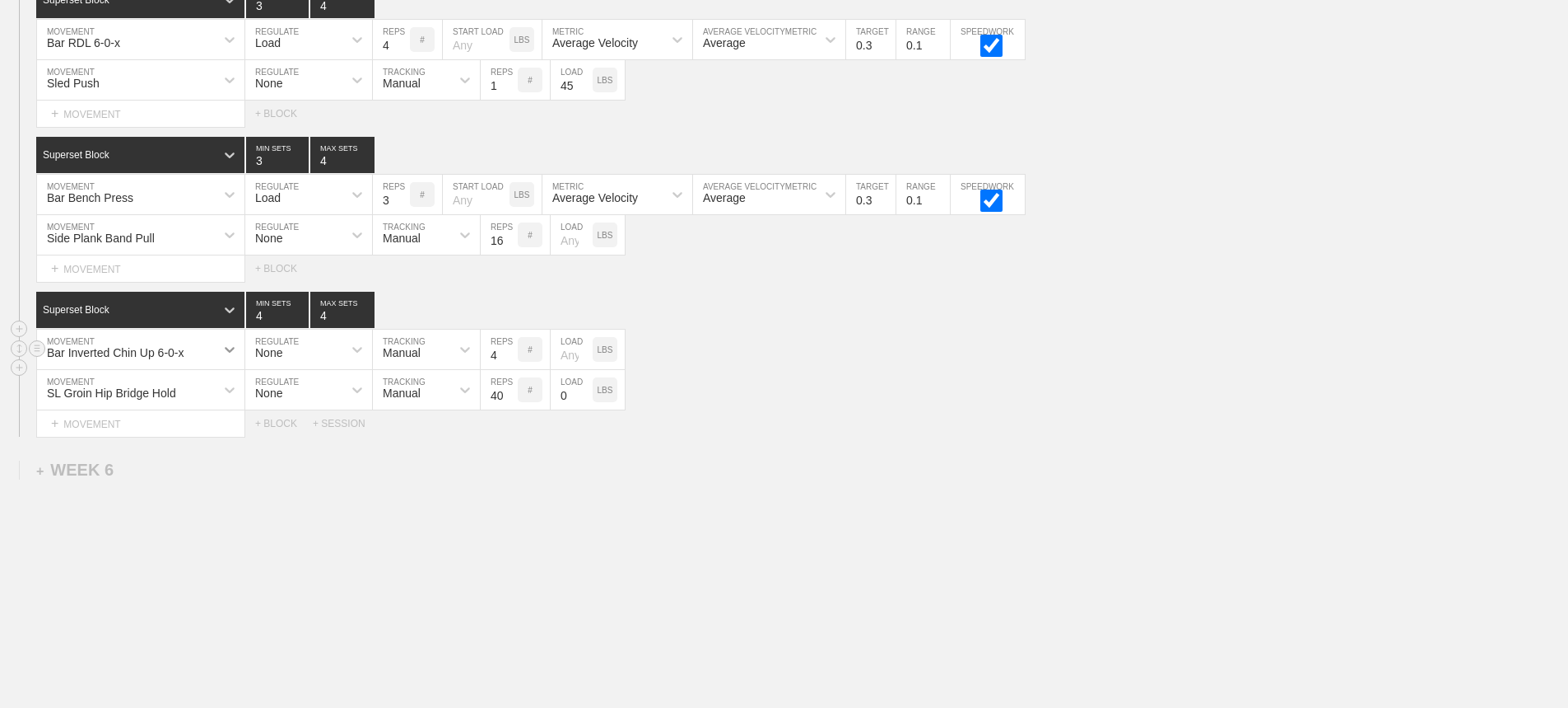
click at [231, 353] on icon at bounding box center [229, 349] width 10 height 6
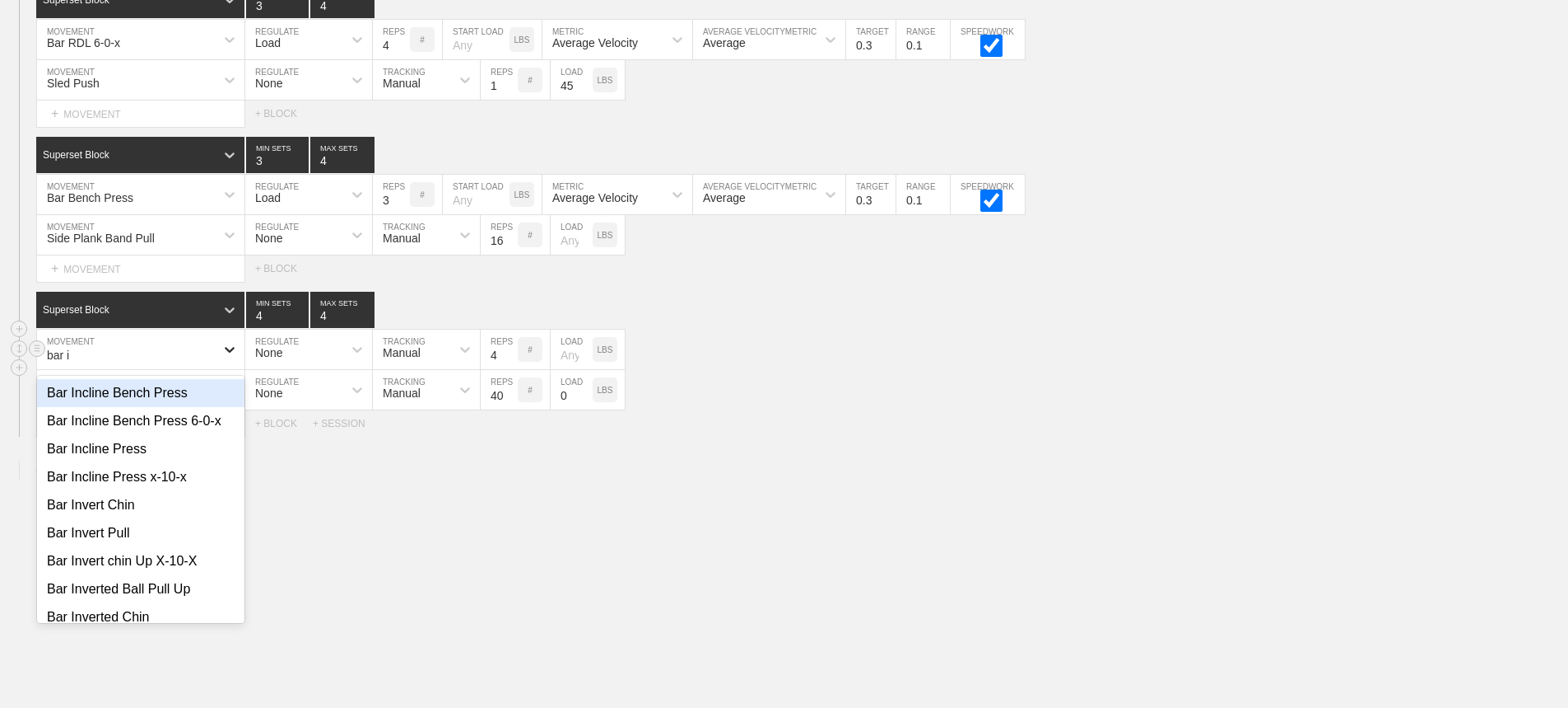
type input "bar in"
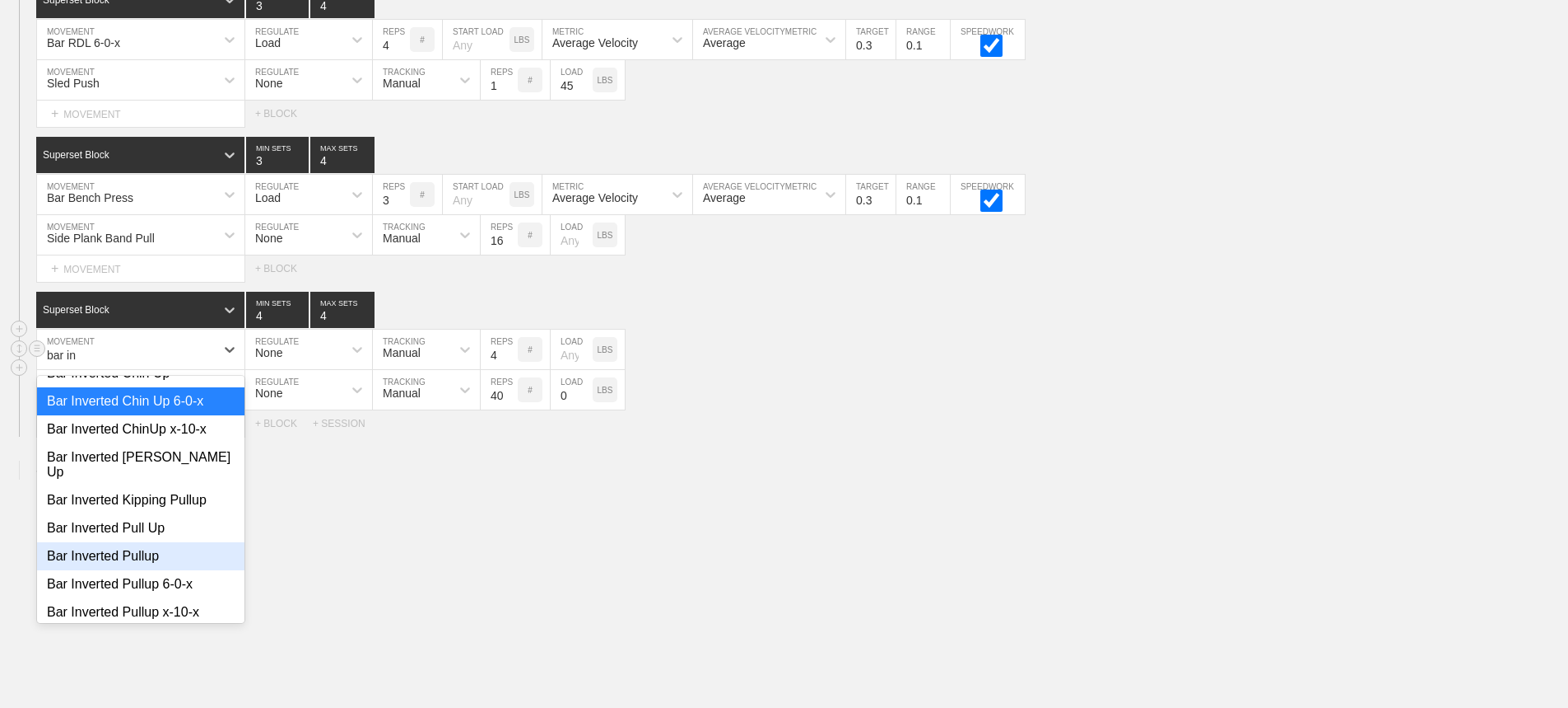
scroll to position [247, 0]
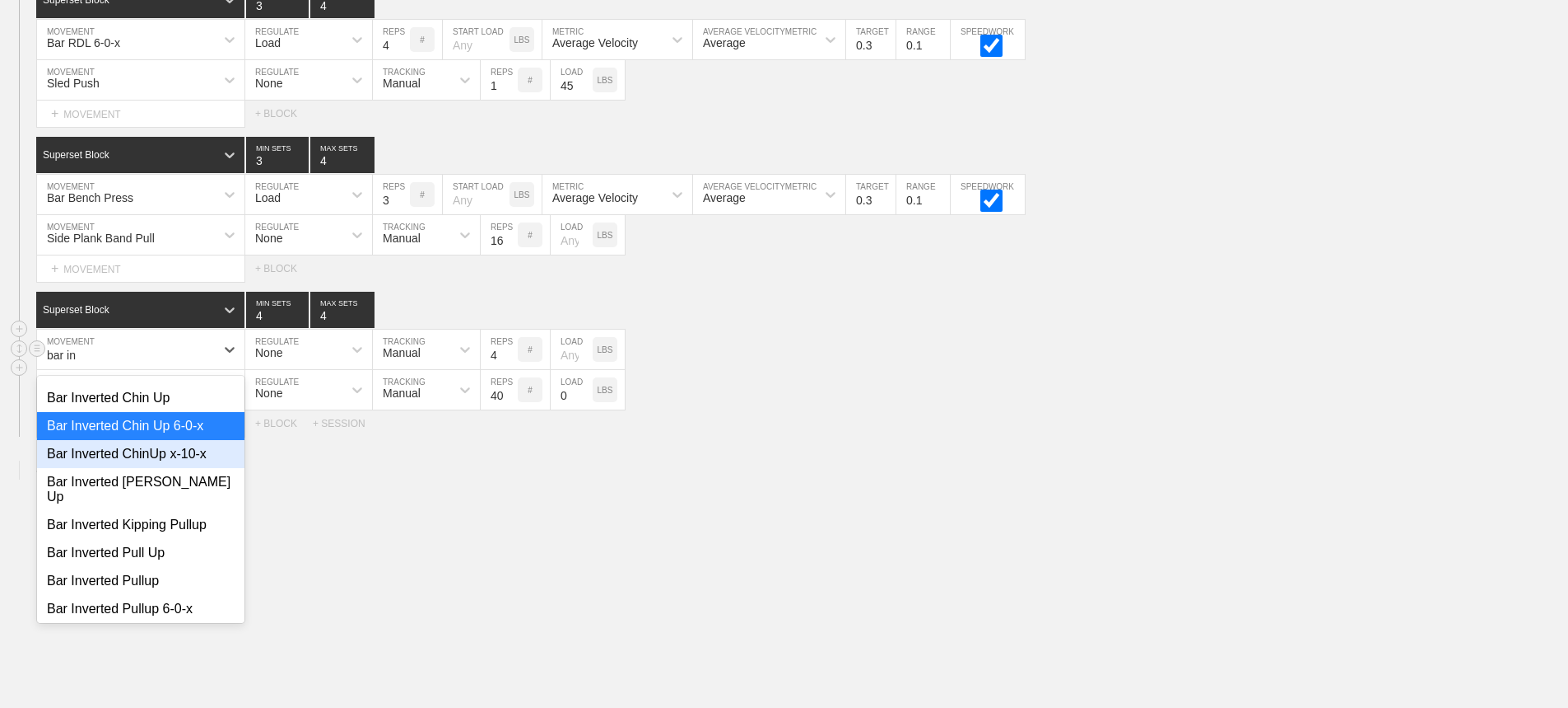
click at [154, 458] on div "Bar Inverted ChinUp x-10-x" at bounding box center [141, 454] width 207 height 28
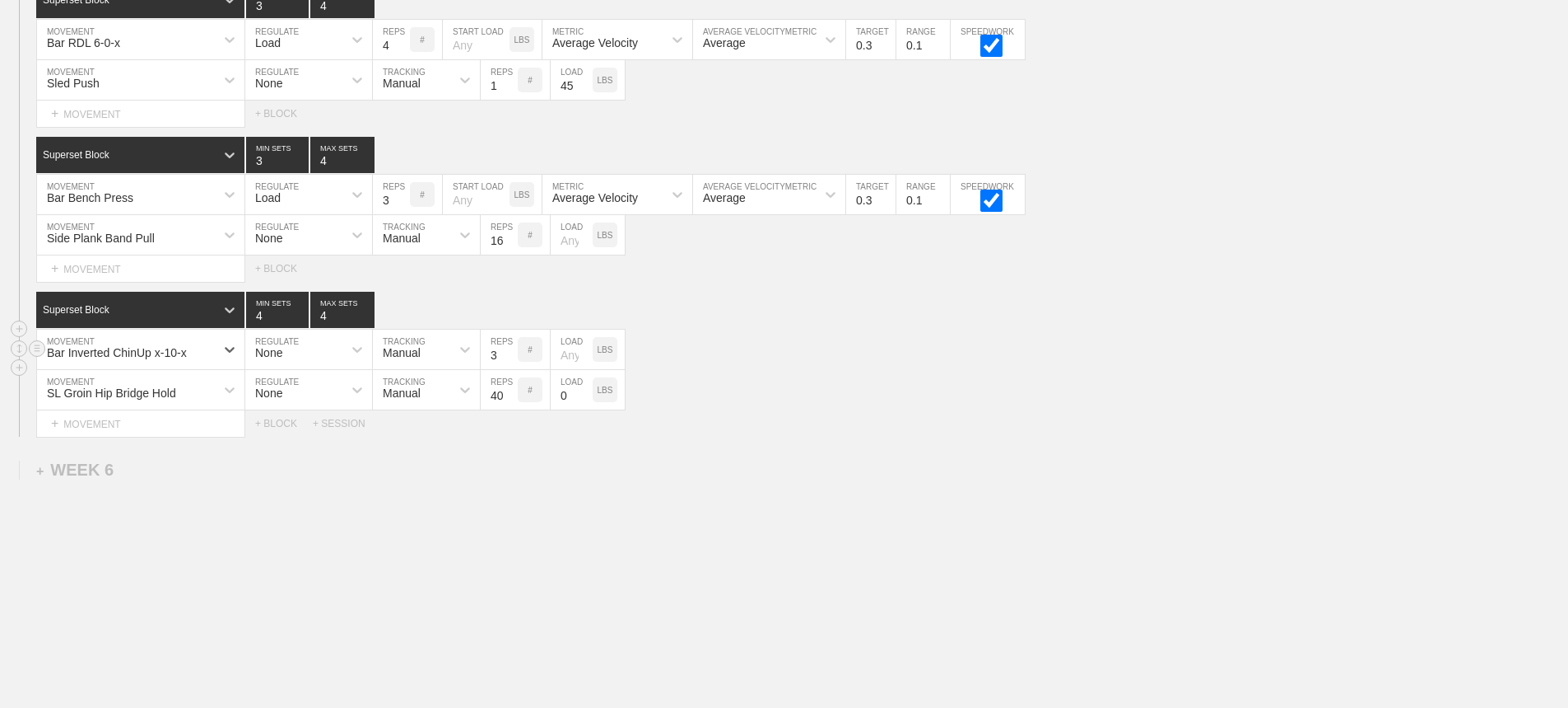
type input "3"
click at [511, 369] on input "3" at bounding box center [499, 349] width 37 height 40
click at [913, 392] on div "SL Groin Hip Bridge Hold MOVEMENT None REGULATE Manual TRACKING 40 REPS # 0 LOA…" at bounding box center [784, 390] width 1568 height 41
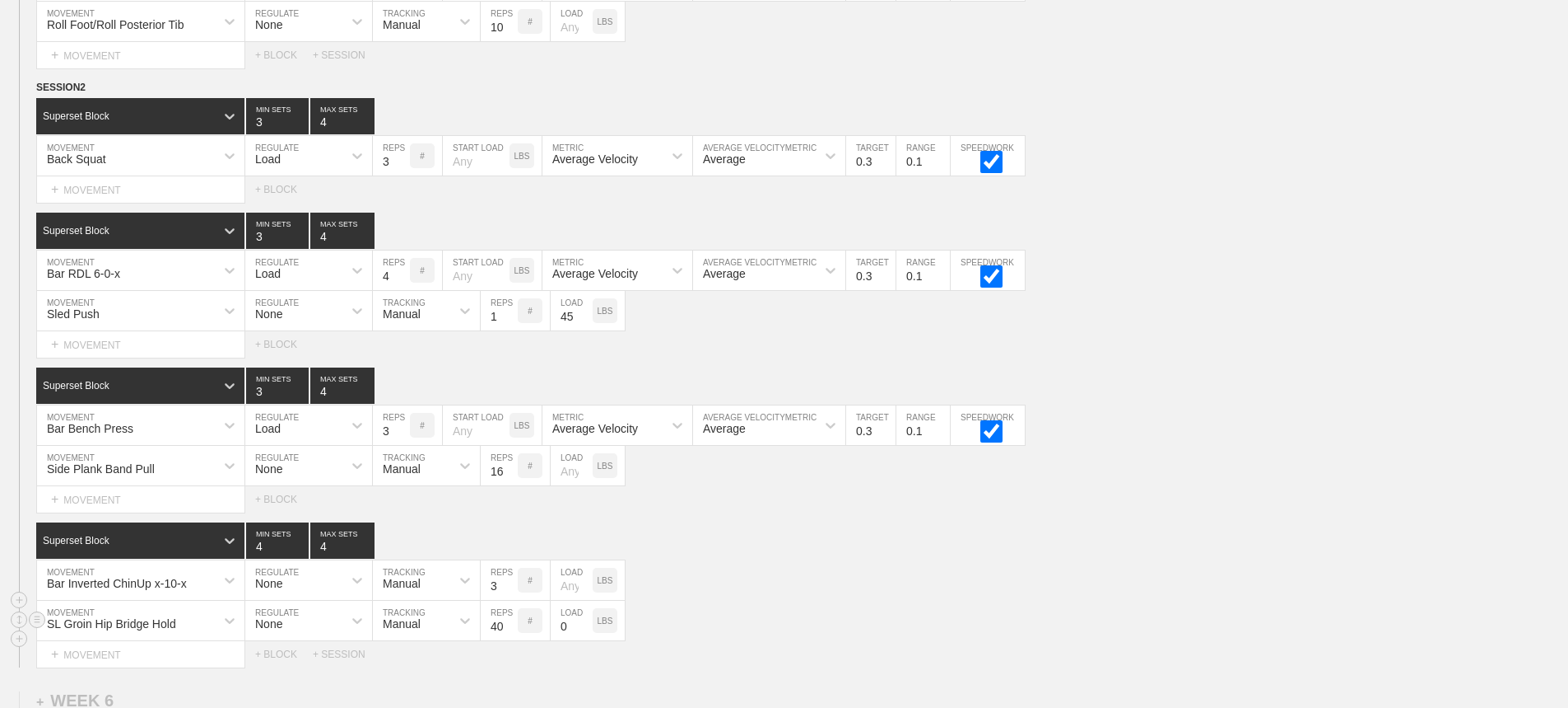
scroll to position [8776, 0]
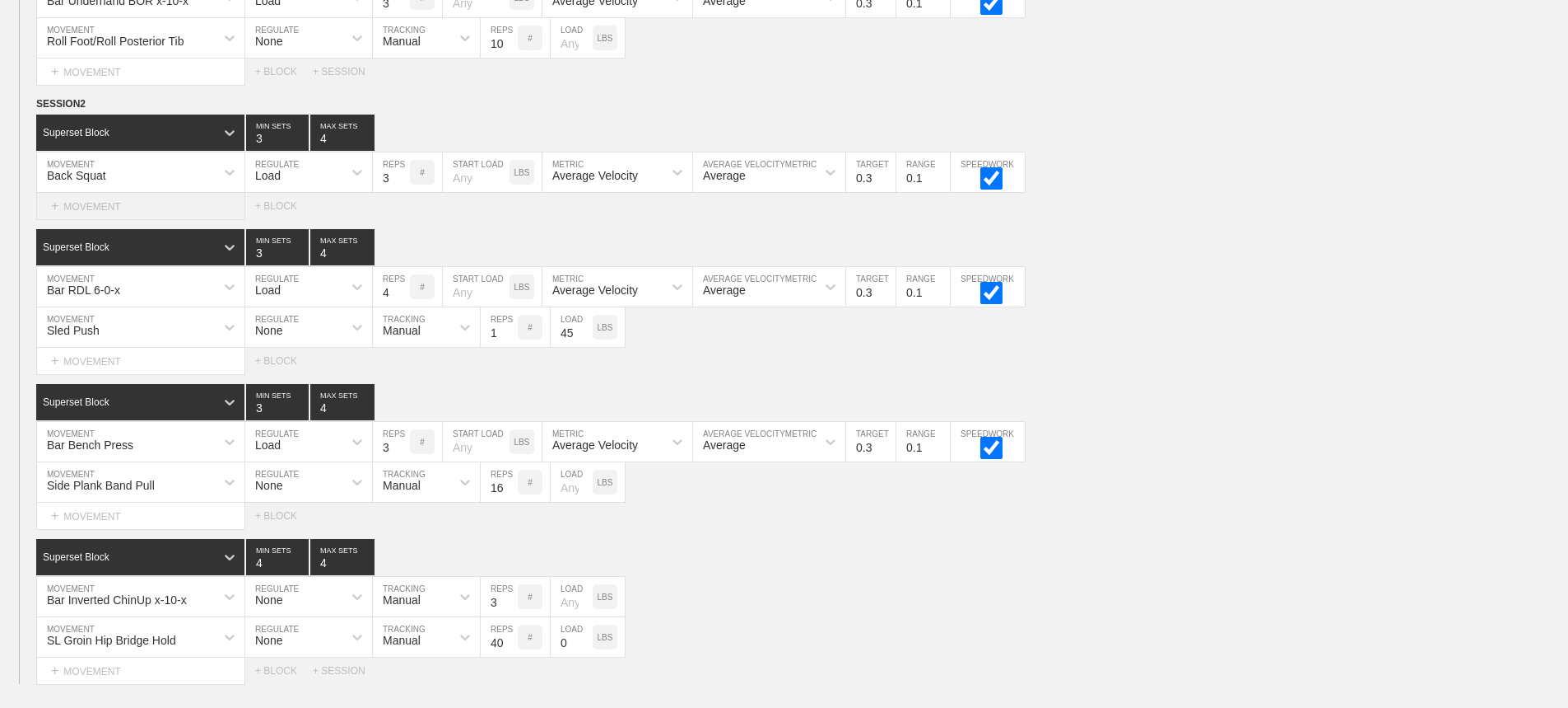
click at [138, 218] on div "+ MOVEMENT" at bounding box center [141, 206] width 209 height 27
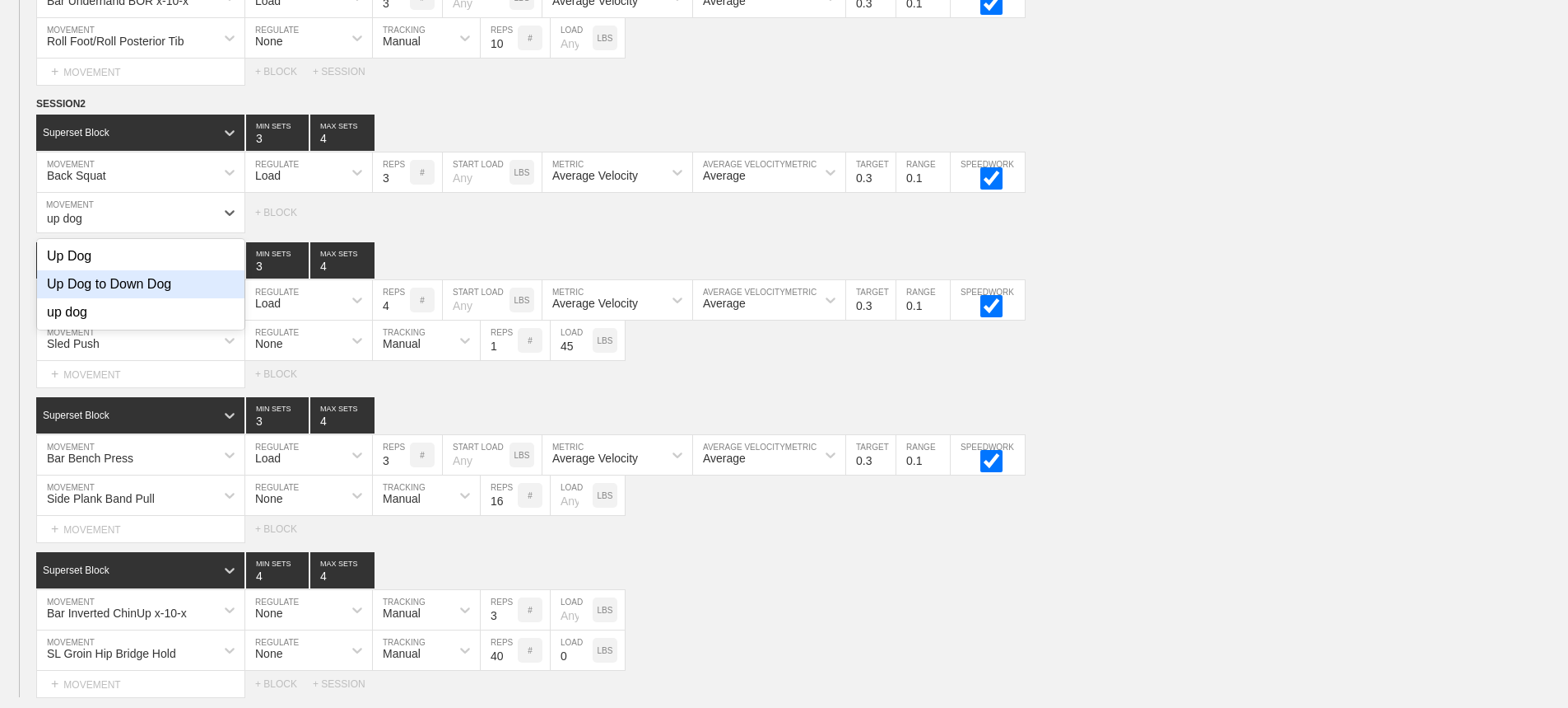
click at [168, 298] on div "Up Dog to Down Dog" at bounding box center [141, 284] width 207 height 28
type input "up dog"
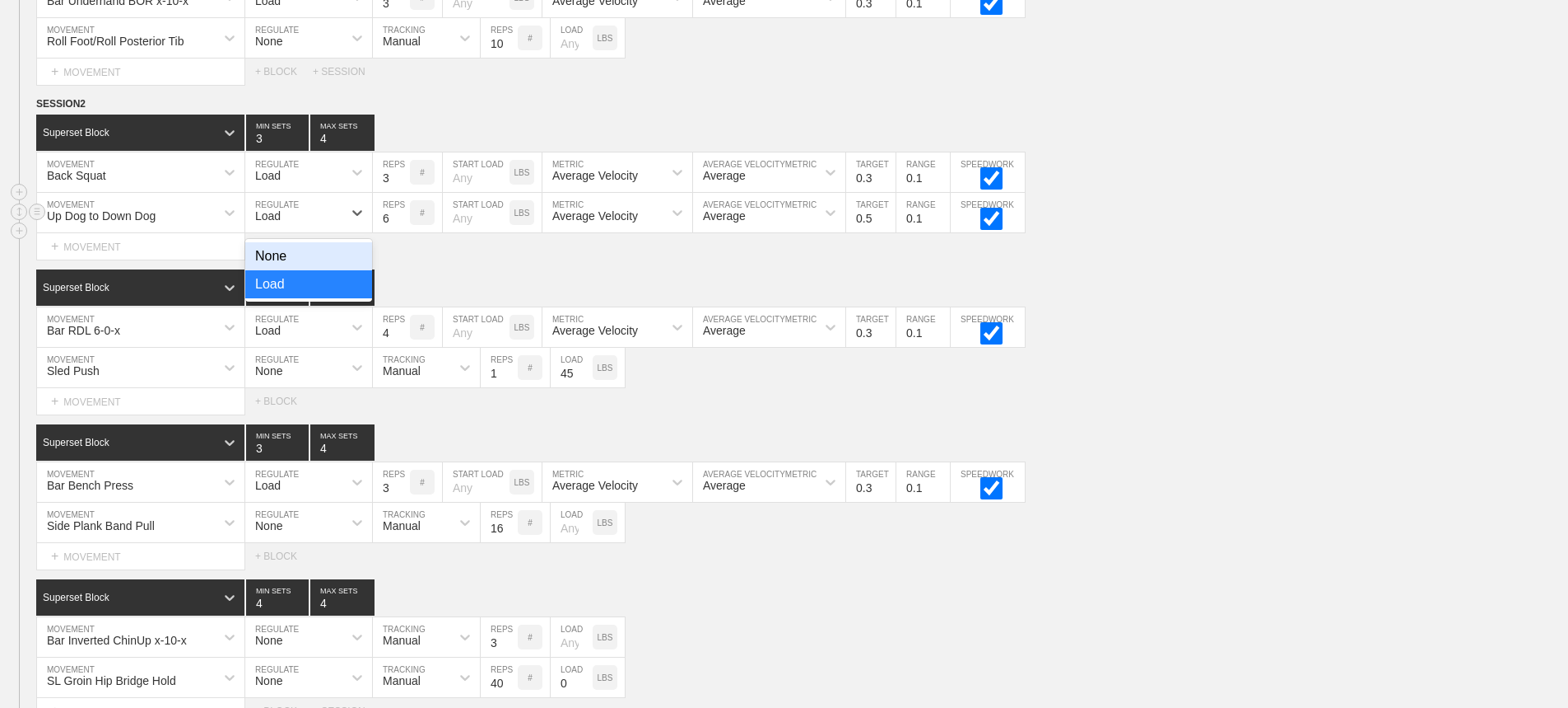
click at [273, 222] on div "Load" at bounding box center [268, 215] width 26 height 13
click at [280, 268] on div "None" at bounding box center [308, 256] width 127 height 28
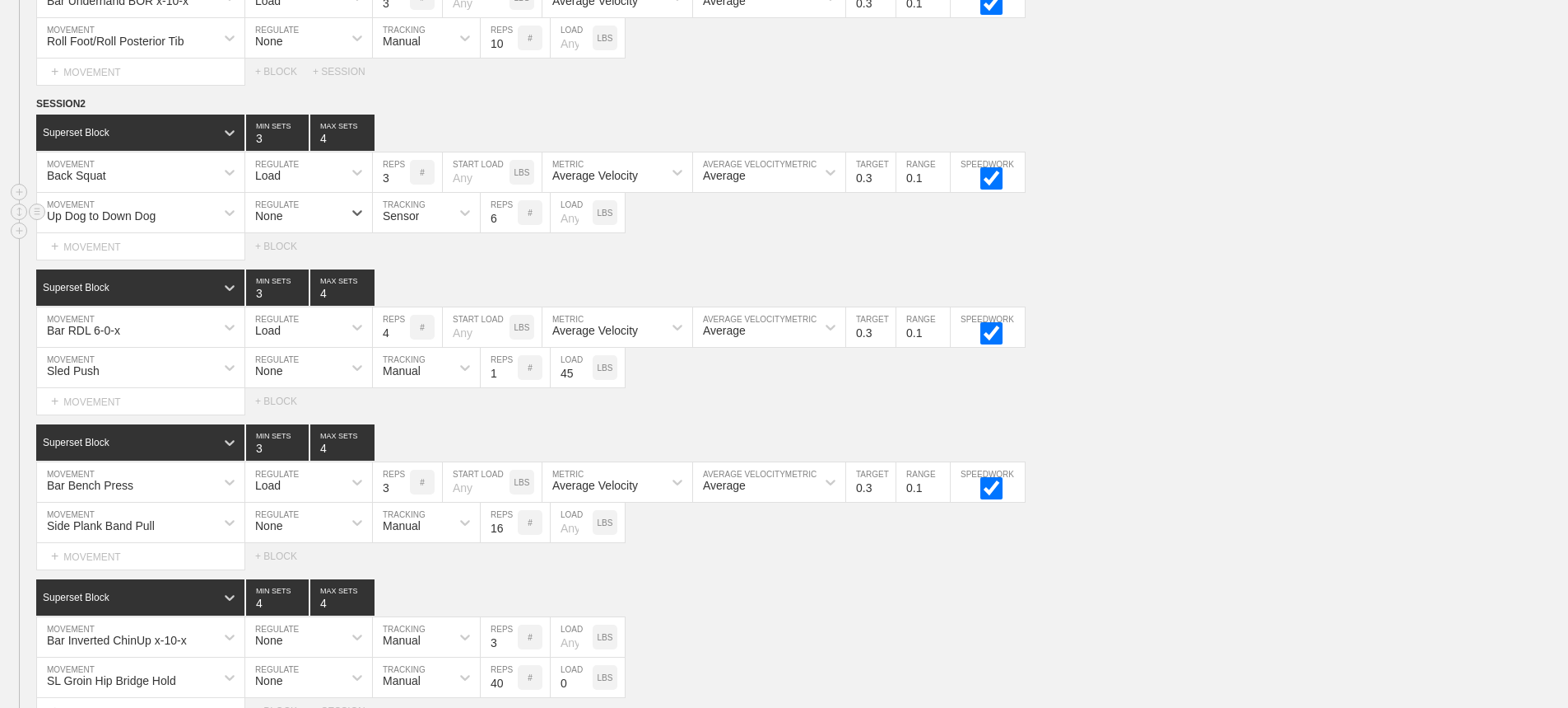
drag, startPoint x: 280, startPoint y: 268, endPoint x: 408, endPoint y: 230, distance: 133.5
click at [406, 226] on div "Sensor" at bounding box center [412, 213] width 78 height 28
click at [420, 292] on div "Manual" at bounding box center [427, 284] width 107 height 28
click at [508, 224] on input "7" at bounding box center [499, 213] width 37 height 40
click at [508, 224] on input "8" at bounding box center [499, 213] width 37 height 40
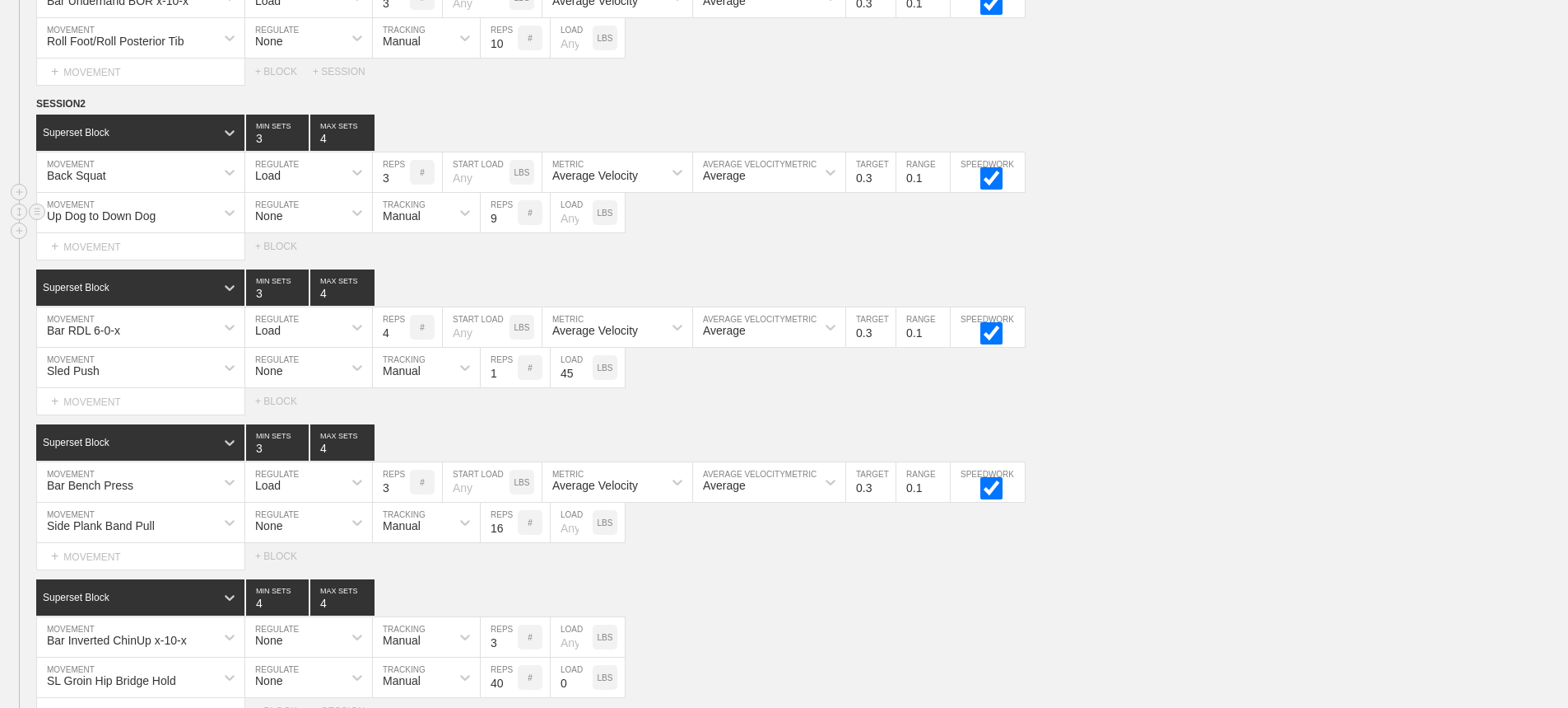
click at [508, 224] on input "9" at bounding box center [499, 213] width 37 height 40
type input "10"
click at [508, 224] on input "10" at bounding box center [499, 213] width 37 height 40
click at [1200, 306] on div "Superset Block 3 MIN SETS 4 MAX SETS" at bounding box center [802, 288] width 1532 height 36
click at [1197, 378] on div "Sled Push MOVEMENT None REGULATE Manual TRACKING 1 REPS # 45 LOAD LBS" at bounding box center [784, 367] width 1568 height 41
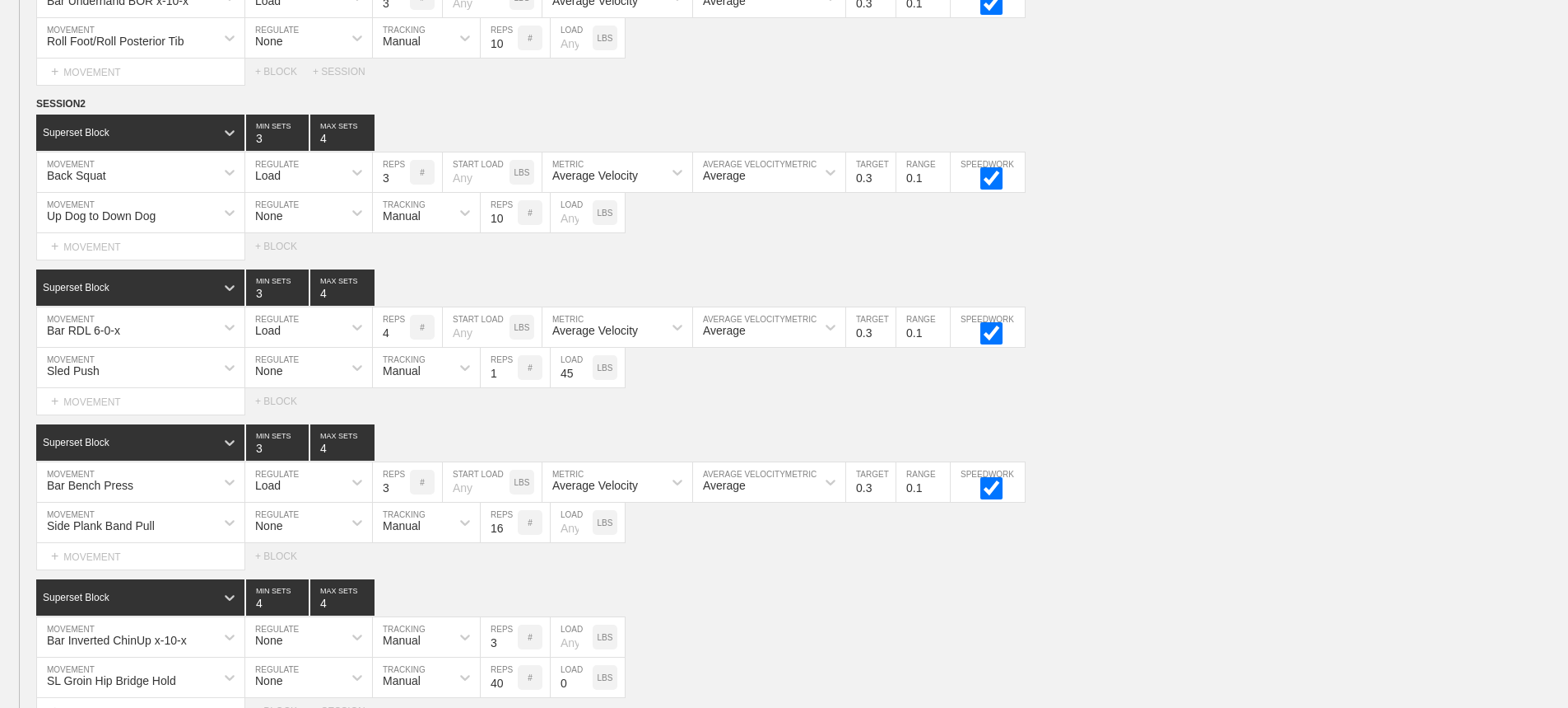
click at [1229, 434] on div "SESSION 2 Superset Block 3 MIN SETS 4 MAX SETS DUPLICATE INSERT MOVEMENT AFTER …" at bounding box center [784, 410] width 1568 height 628
click at [1139, 520] on div "Side Plank Band Pull MOVEMENT None REGULATE Manual TRACKING 16 REPS # LOAD LBS" at bounding box center [784, 522] width 1568 height 41
click at [1258, 296] on div "Superset Block 3 MIN SETS 4 MAX SETS" at bounding box center [802, 288] width 1532 height 36
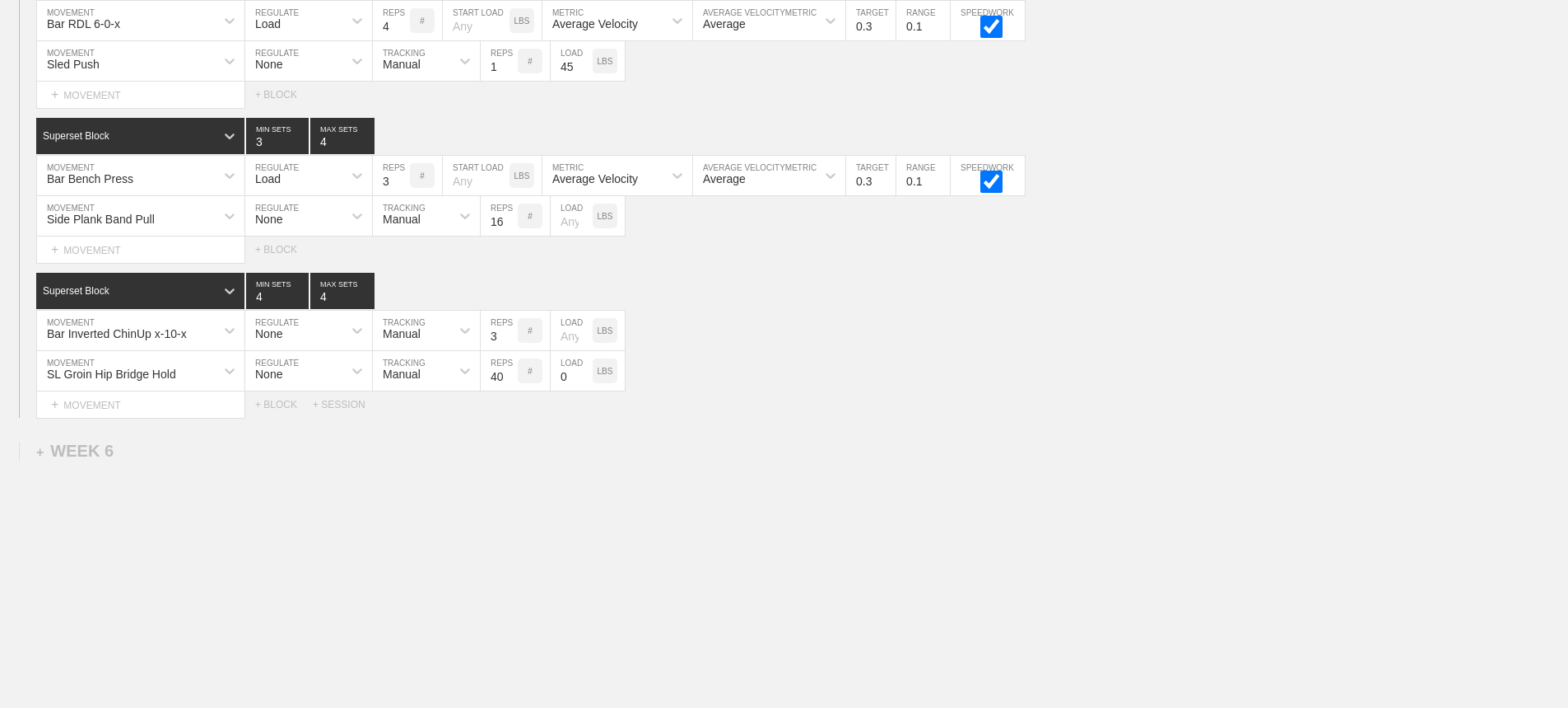
drag, startPoint x: 1188, startPoint y: 543, endPoint x: 587, endPoint y: 411, distance: 615.3
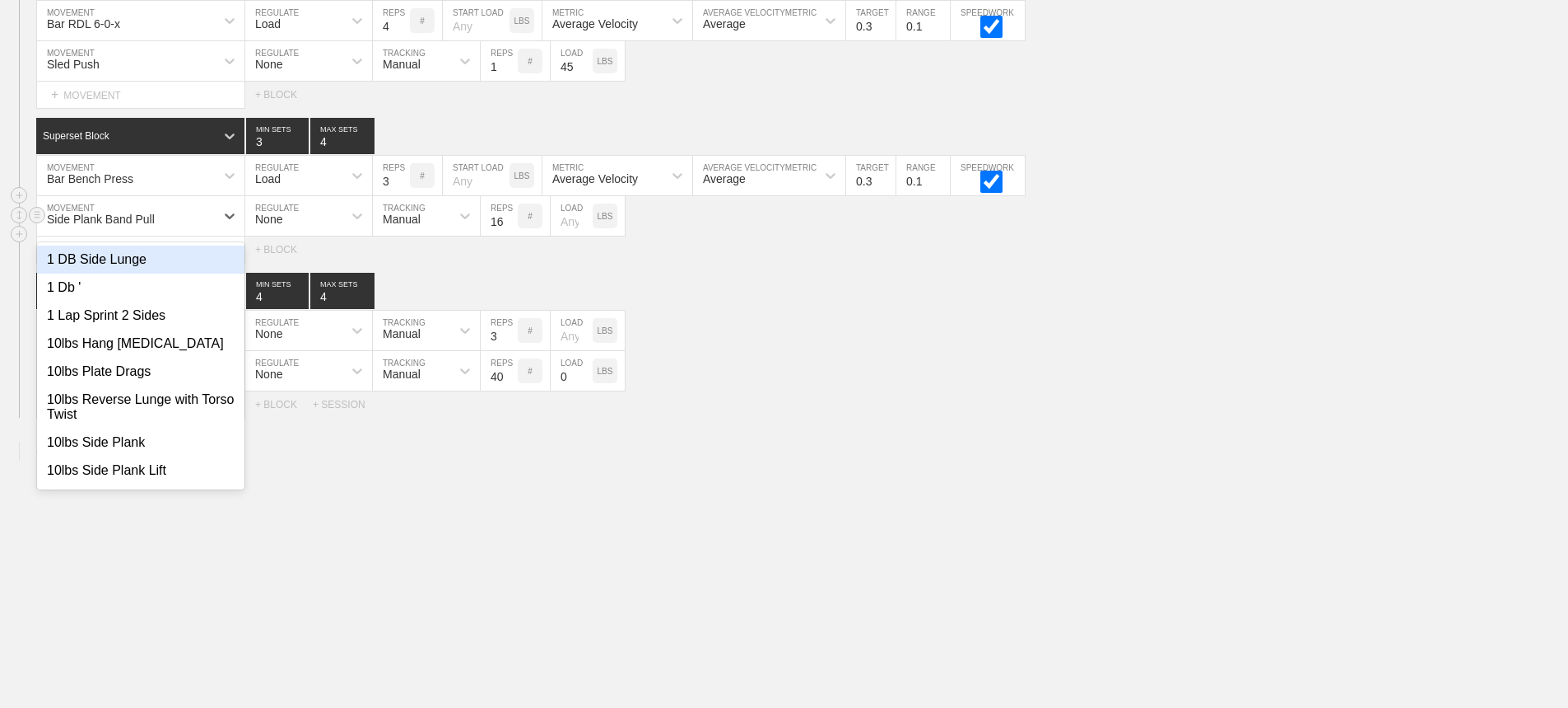
click at [204, 212] on div "Side Plank Band Pull" at bounding box center [126, 215] width 178 height 28
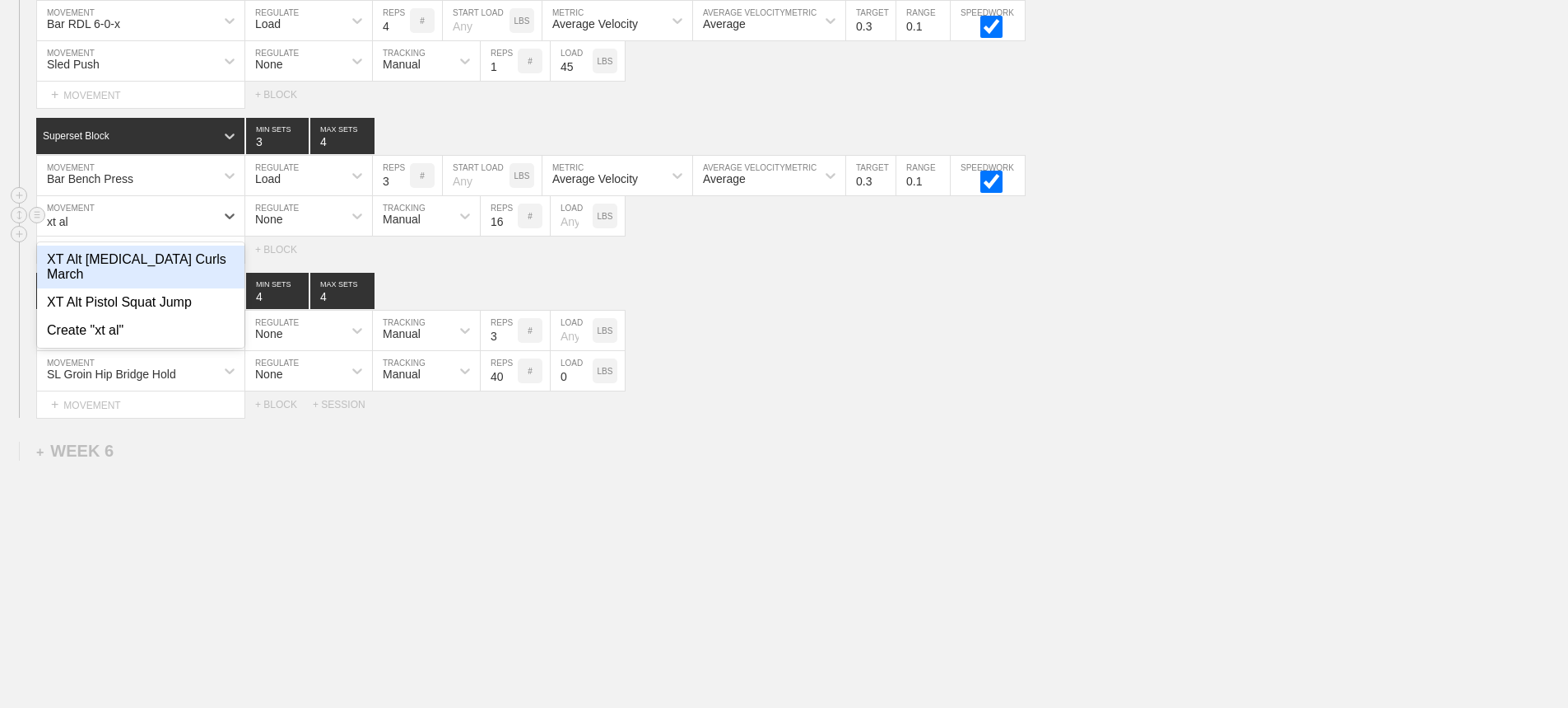
type input "xt alt"
click at [182, 260] on div "XT Alt [MEDICAL_DATA] Curls March" at bounding box center [141, 267] width 207 height 43
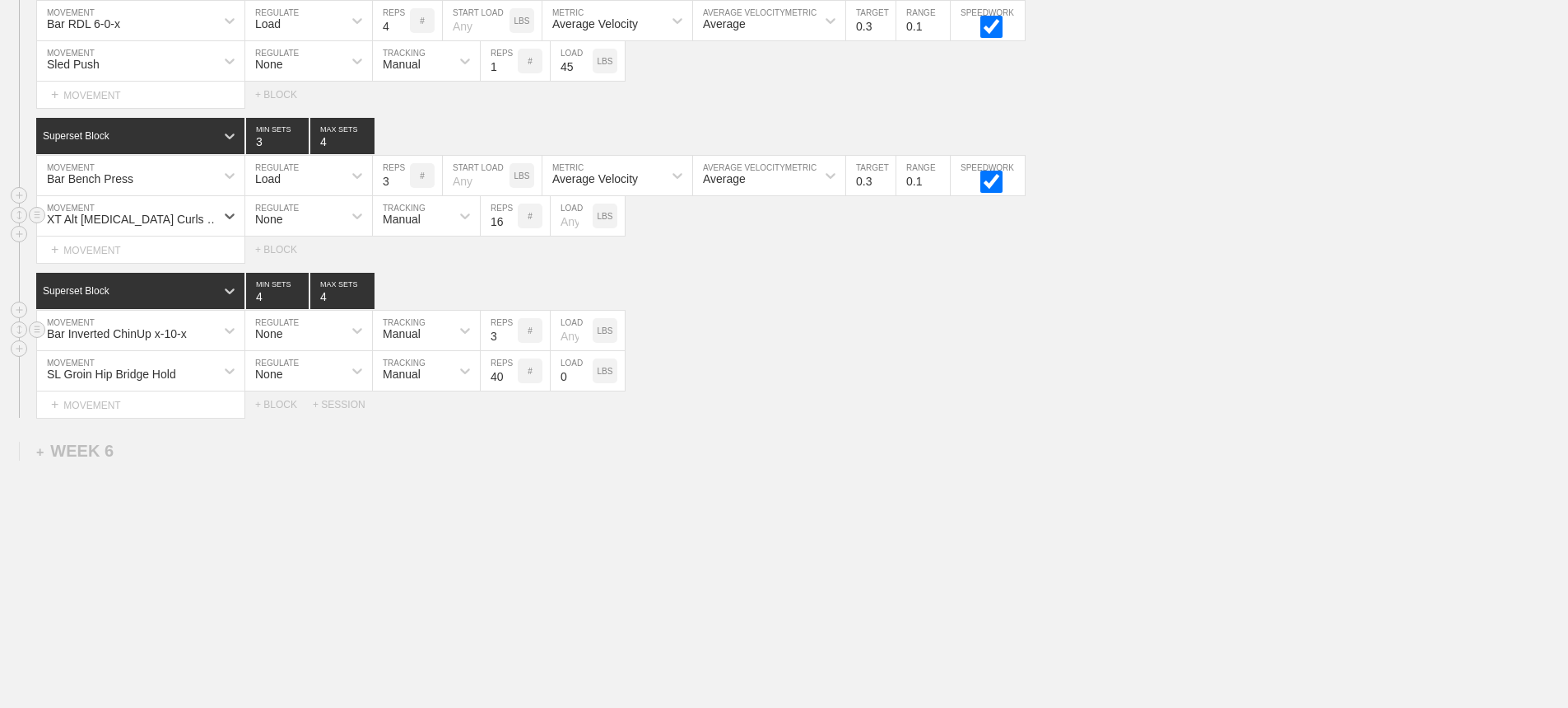
click at [854, 341] on div "Bar Inverted ChinUp x-10-x MOVEMENT None REGULATE Manual TRACKING 3 REPS # LOAD…" at bounding box center [784, 330] width 1568 height 41
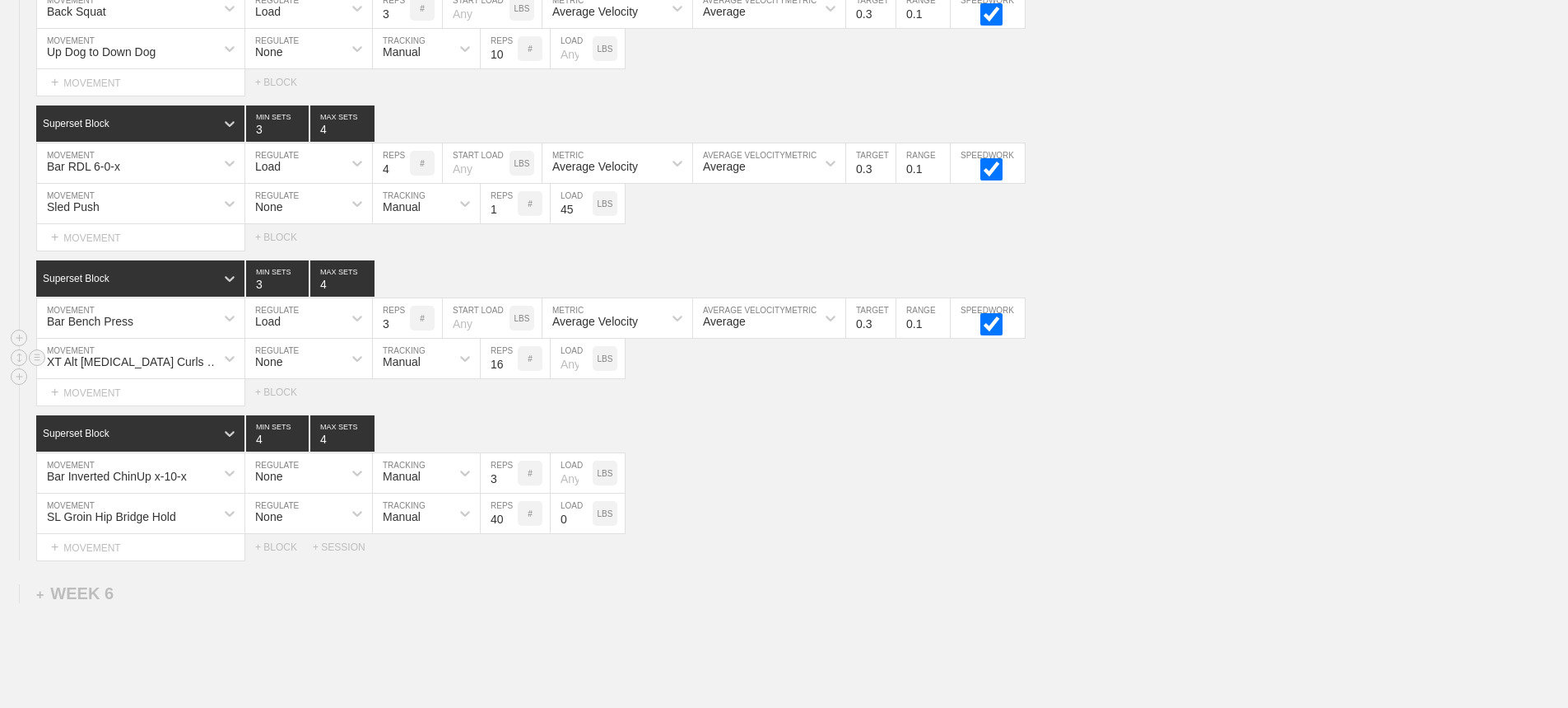
scroll to position [8931, 0]
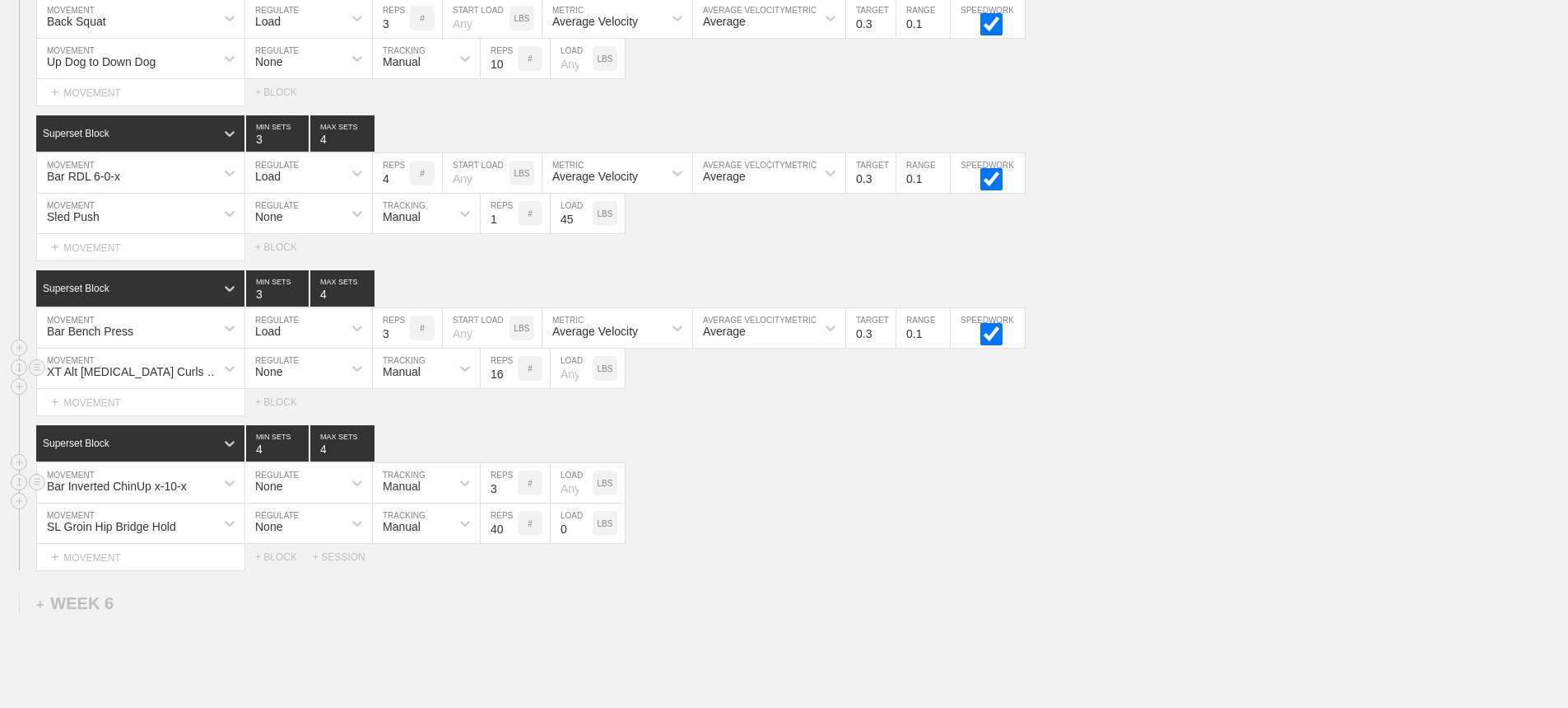
click at [865, 481] on div "Bar Inverted ChinUp x-10-x MOVEMENT None REGULATE Manual TRACKING 3 REPS # LOAD…" at bounding box center [784, 483] width 1568 height 41
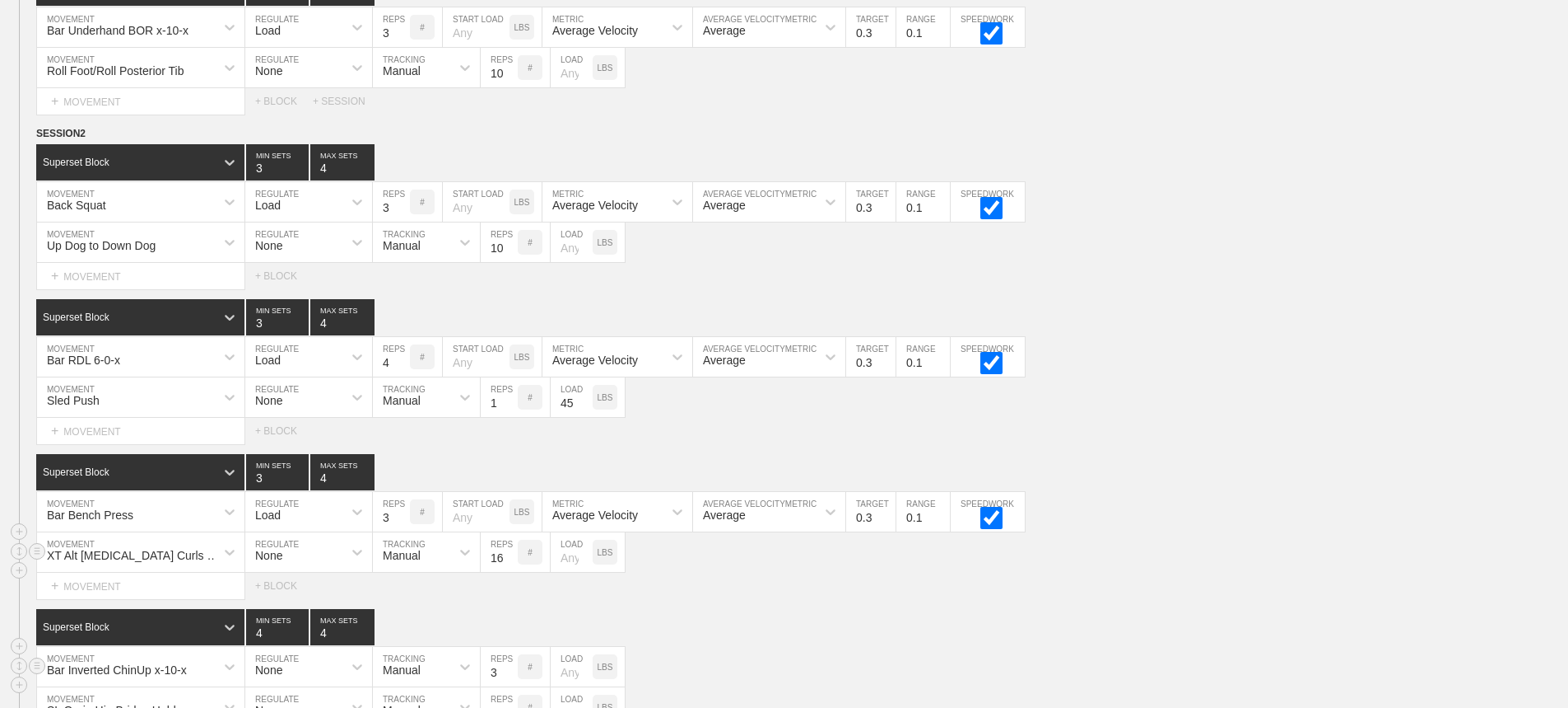
scroll to position [8684, 0]
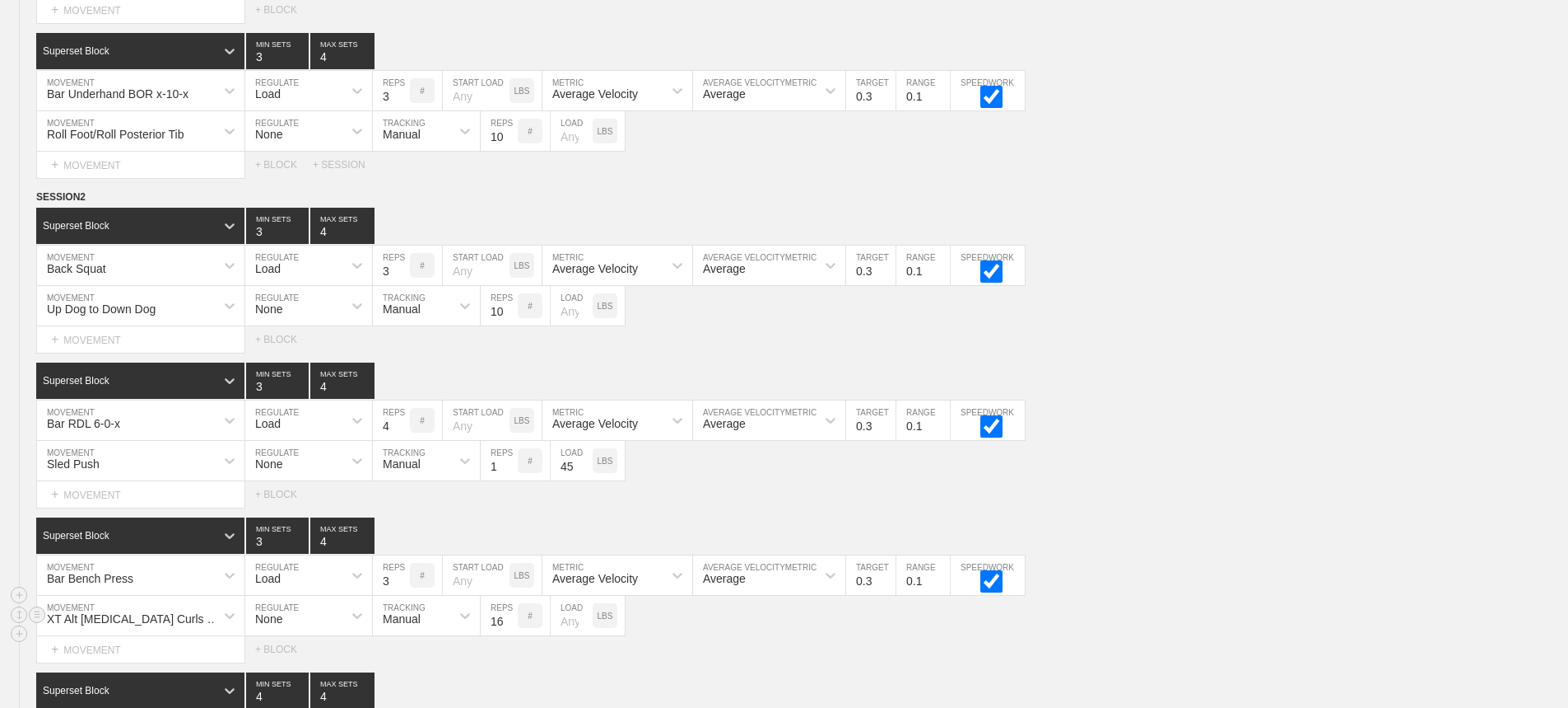
drag, startPoint x: 1209, startPoint y: 347, endPoint x: 1479, endPoint y: 497, distance: 308.9
click at [1223, 353] on div "Select... MOVEMENT + MOVEMENT + BLOCK" at bounding box center [784, 339] width 1568 height 26
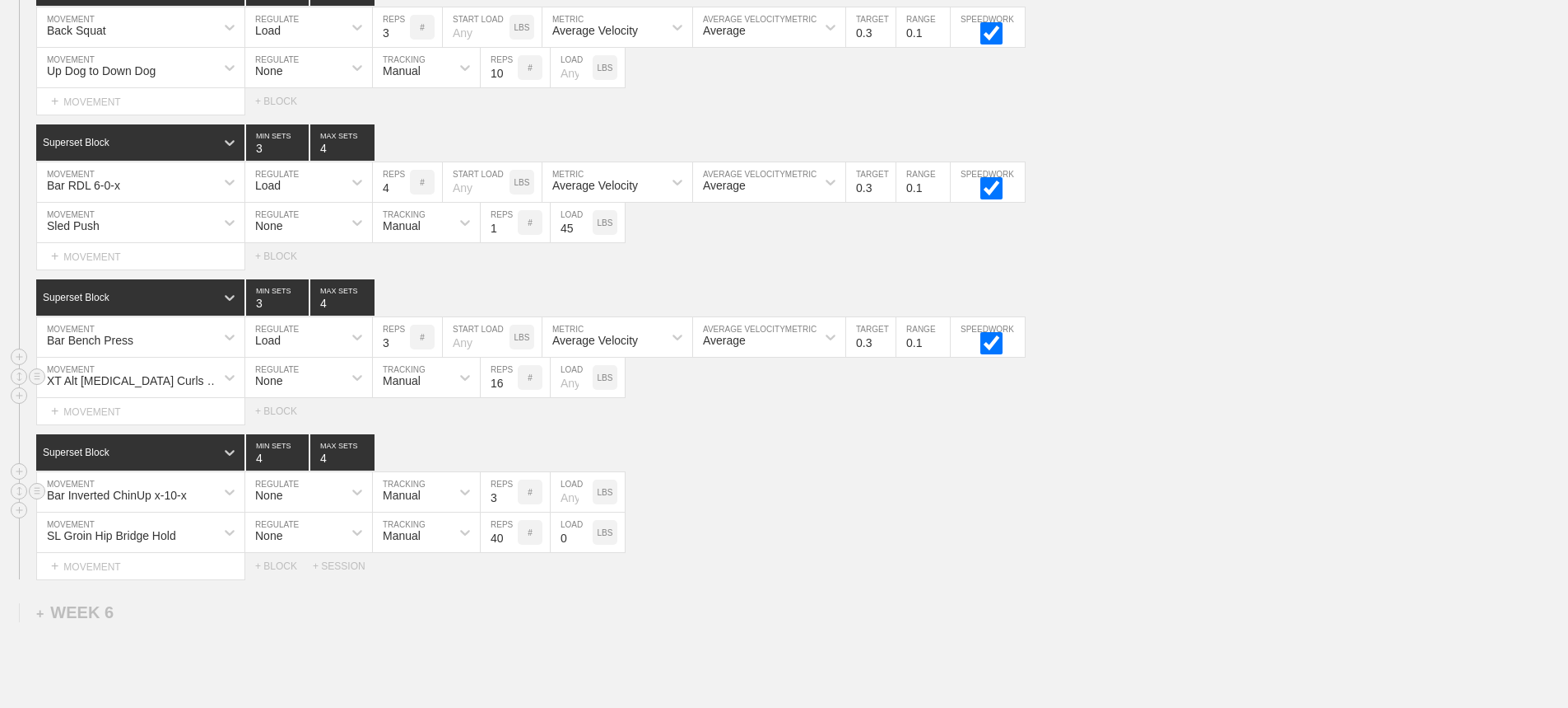
scroll to position [8874, 0]
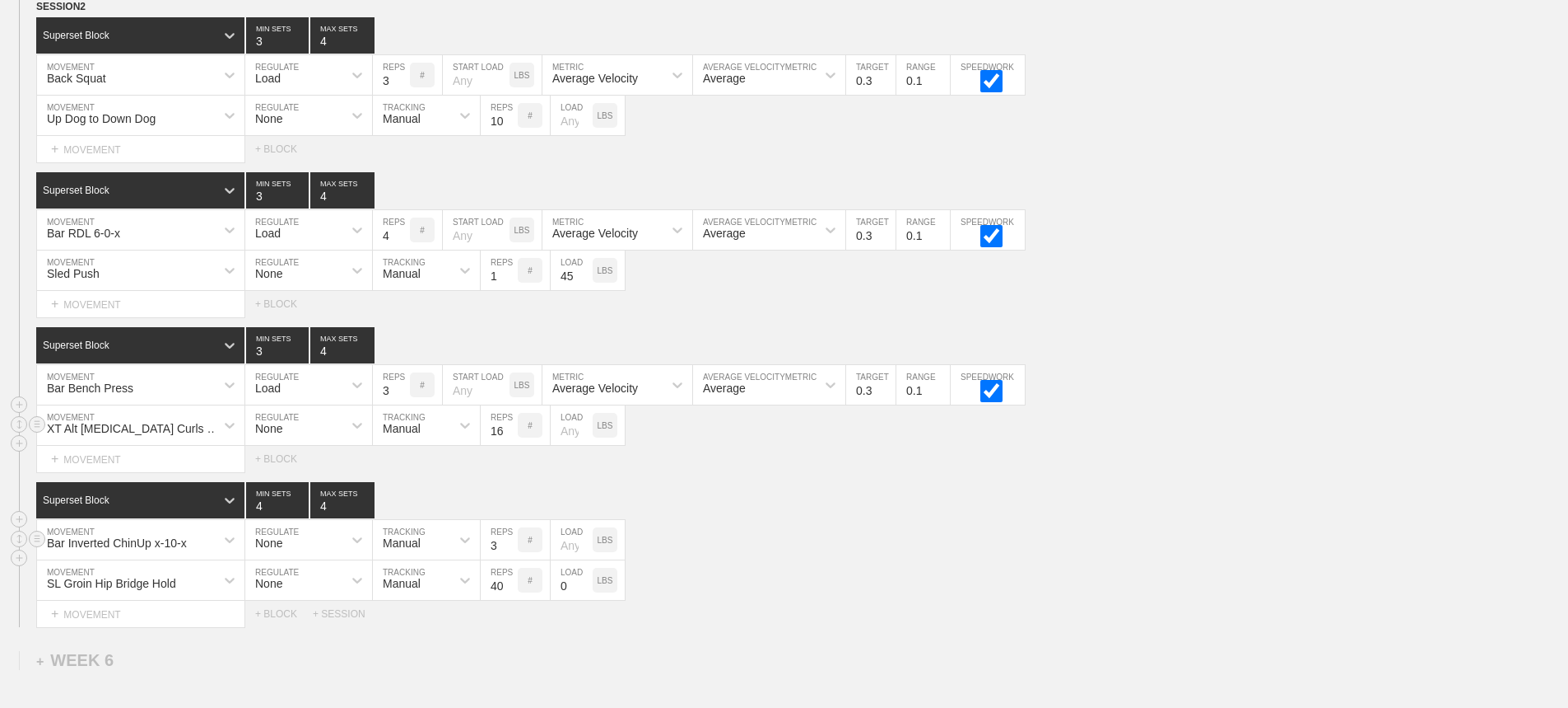
click at [1137, 543] on div "Bar Inverted ChinUp x-10-x MOVEMENT None REGULATE Manual TRACKING 3 REPS # LOAD…" at bounding box center [784, 539] width 1568 height 41
click at [210, 276] on div "Sled Push" at bounding box center [126, 270] width 178 height 28
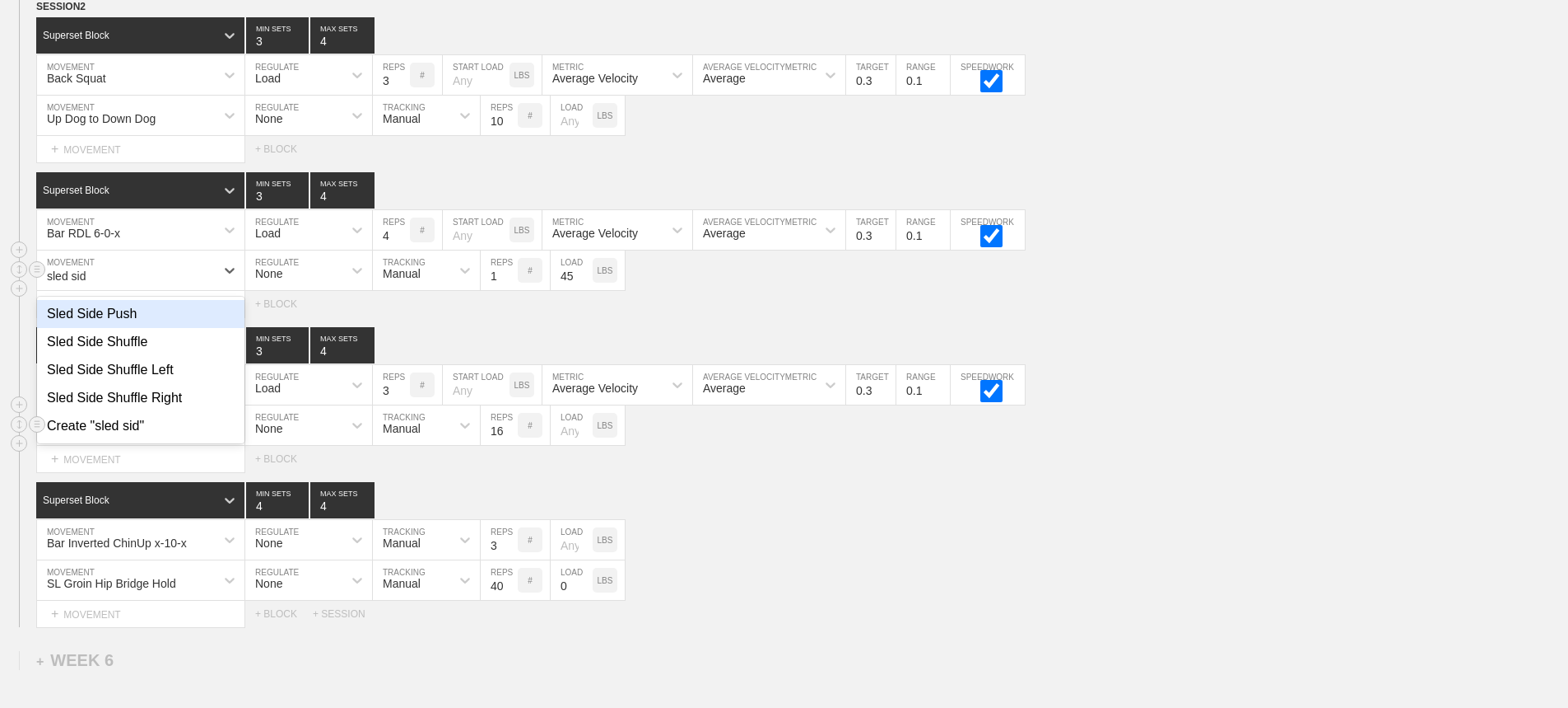
type input "sled side"
click at [143, 350] on div "Sled Side Shuffle" at bounding box center [141, 341] width 207 height 28
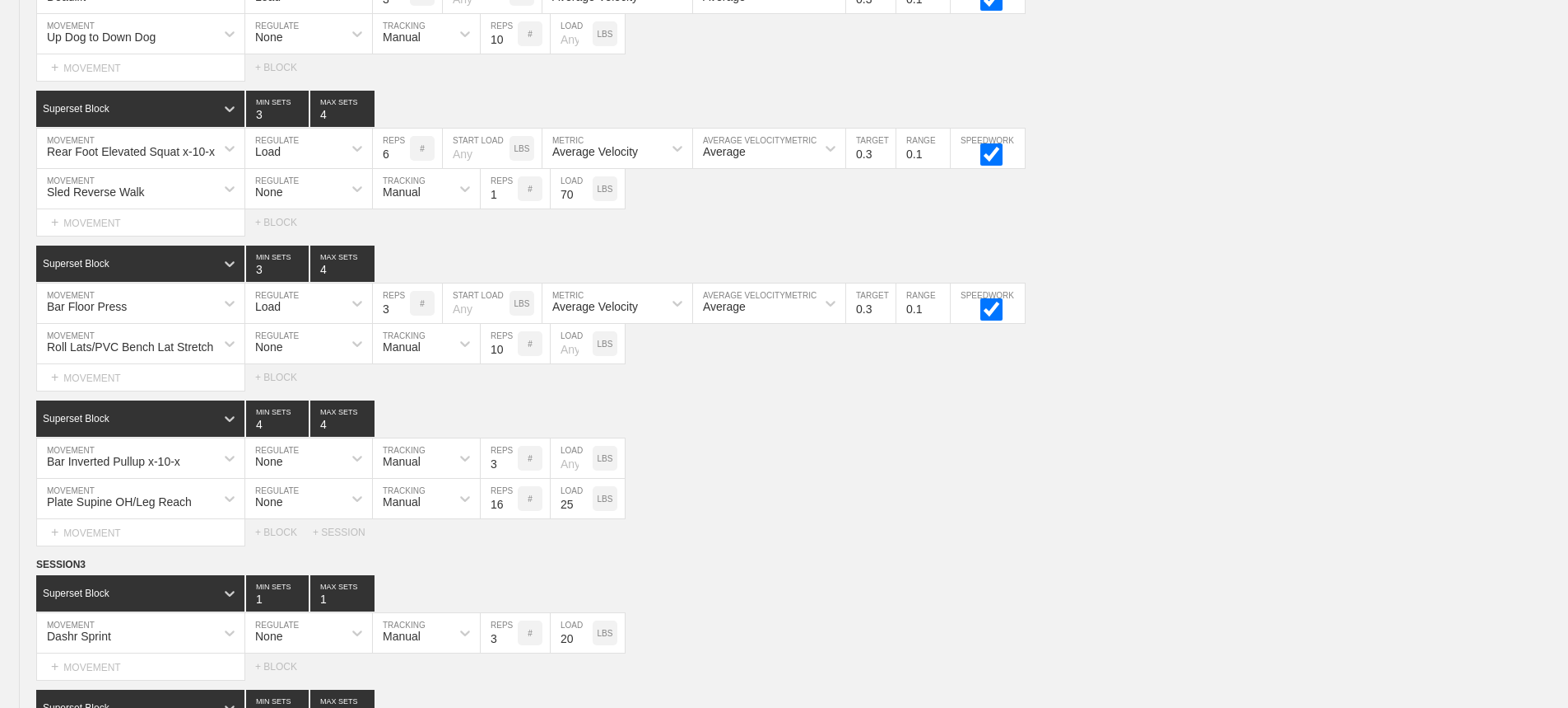
scroll to position [9095, 0]
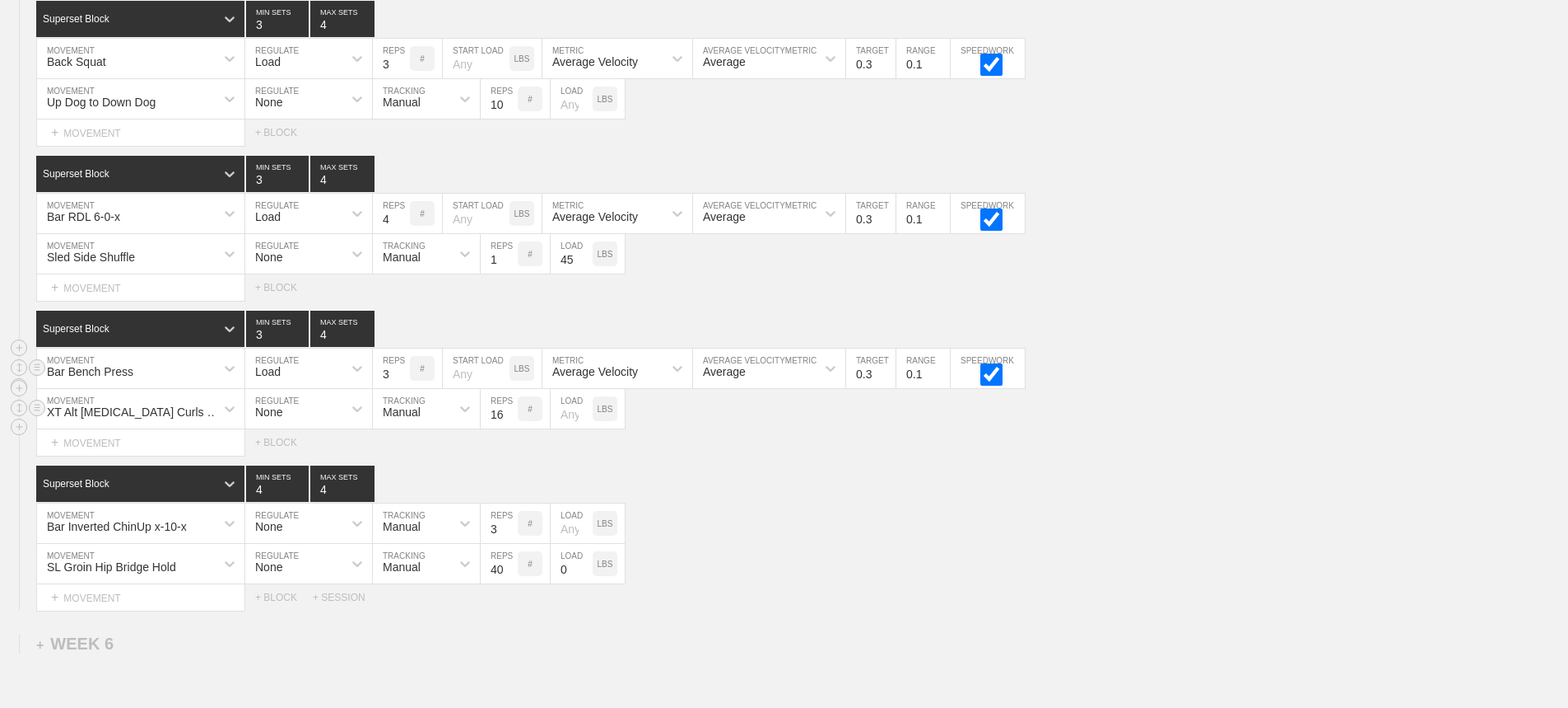
scroll to position [8848, 0]
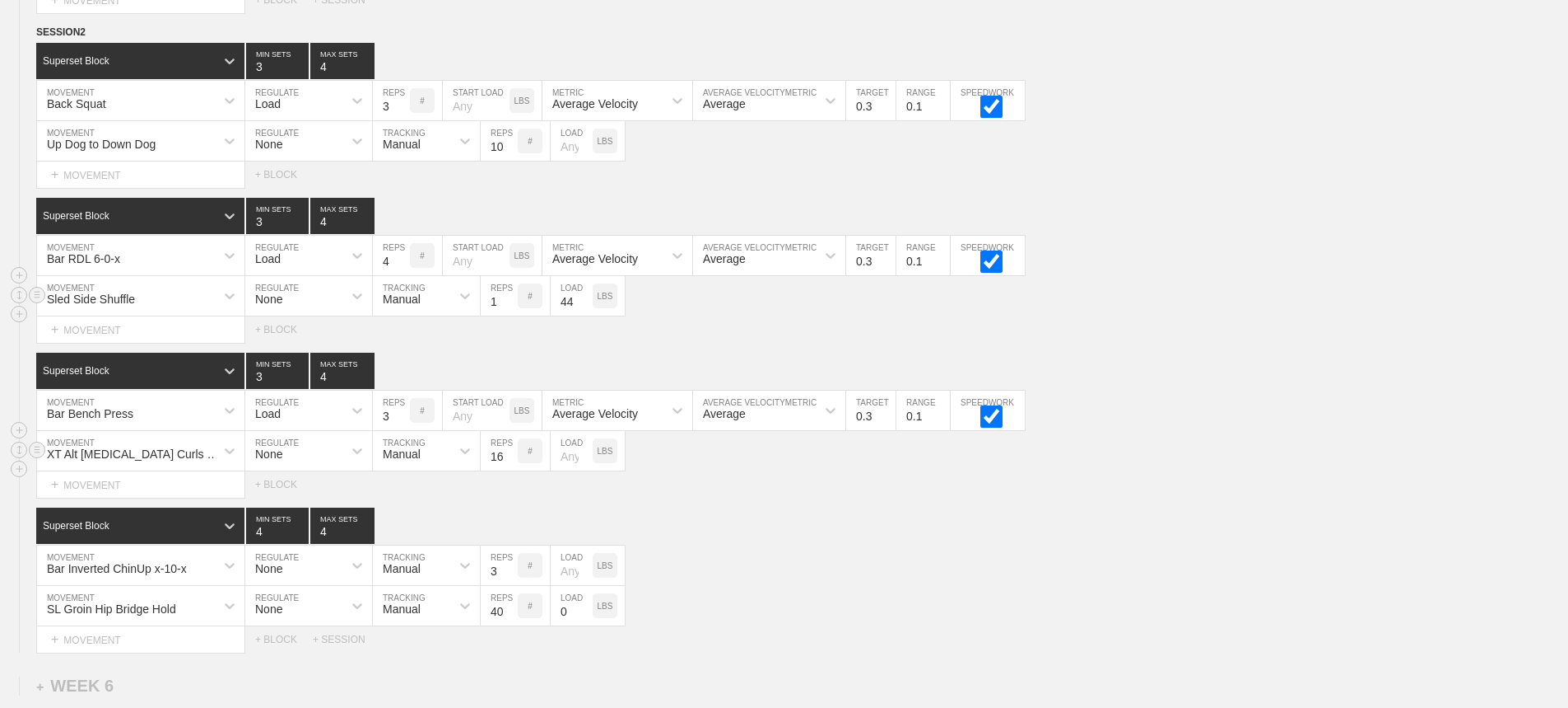
click at [585, 316] on input "44" at bounding box center [572, 296] width 42 height 40
click at [585, 316] on input "43" at bounding box center [572, 296] width 42 height 40
click at [585, 316] on input "42" at bounding box center [572, 296] width 42 height 40
click at [585, 316] on input "41" at bounding box center [572, 296] width 42 height 40
click at [585, 316] on input "40" at bounding box center [572, 296] width 42 height 40
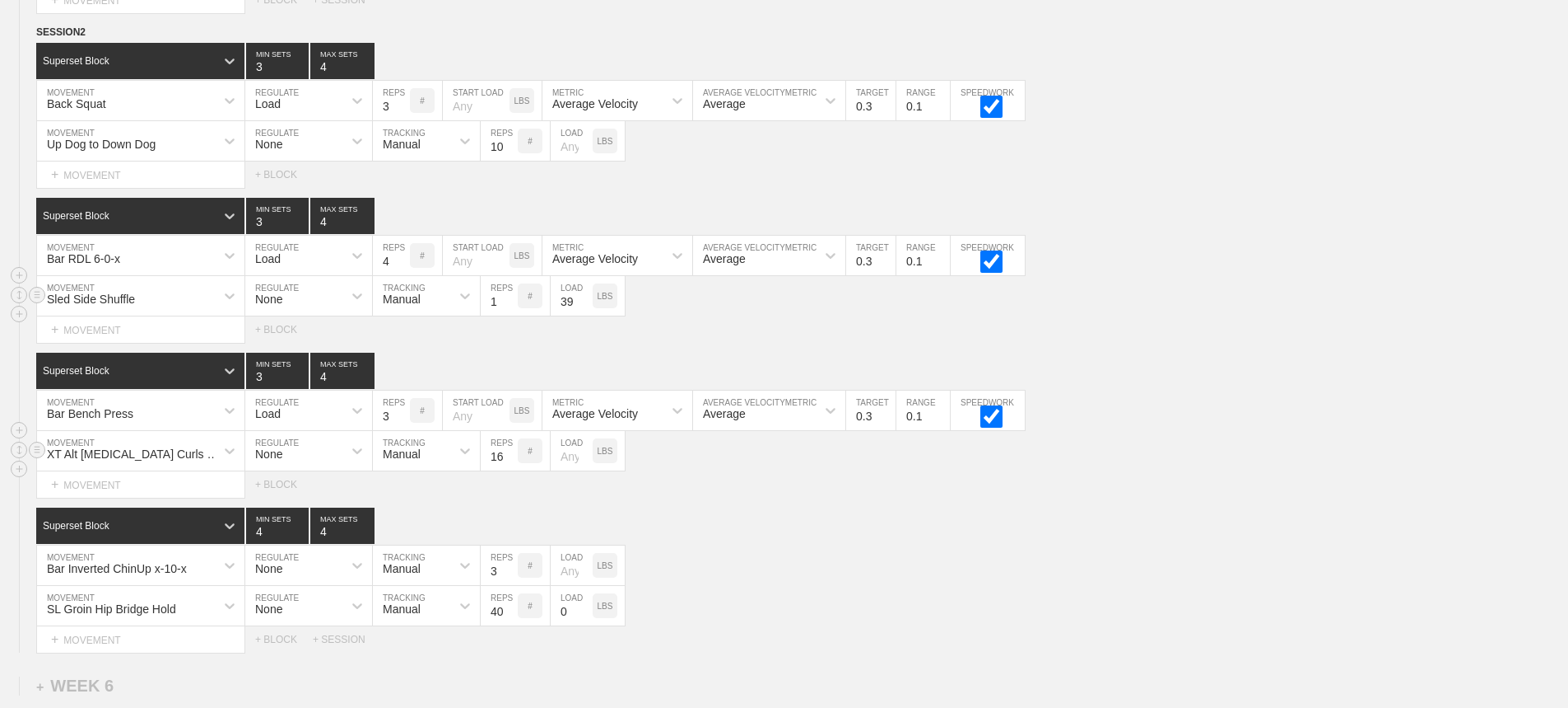
click at [585, 316] on input "39" at bounding box center [572, 296] width 42 height 40
click at [585, 316] on input "38" at bounding box center [572, 296] width 42 height 40
click at [585, 316] on input "37" at bounding box center [572, 296] width 42 height 40
click at [585, 316] on input "36" at bounding box center [572, 296] width 42 height 40
type input "35"
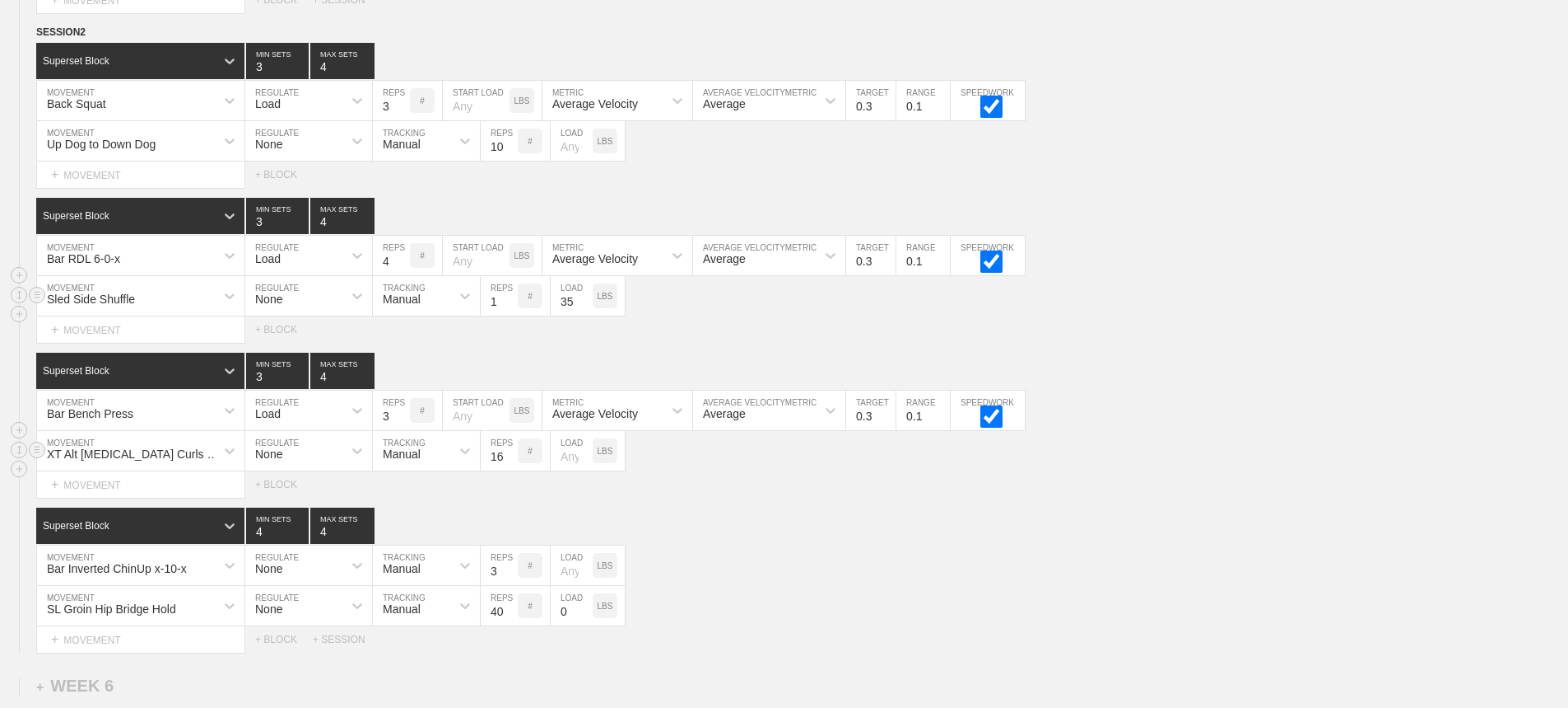
click at [585, 316] on input "35" at bounding box center [572, 296] width 42 height 40
click at [705, 498] on div "Select... MOVEMENT + MOVEMENT + BLOCK" at bounding box center [784, 484] width 1568 height 26
click at [800, 544] on div "Superset Block 4 MIN SETS 4 MAX SETS" at bounding box center [802, 526] width 1532 height 36
click at [997, 336] on div "Select... MOVEMENT + MOVEMENT + BLOCK" at bounding box center [784, 329] width 1568 height 26
click at [814, 581] on div "Bar Inverted ChinUp x-10-x MOVEMENT None REGULATE Manual TRACKING 3 REPS # LOAD…" at bounding box center [784, 565] width 1568 height 41
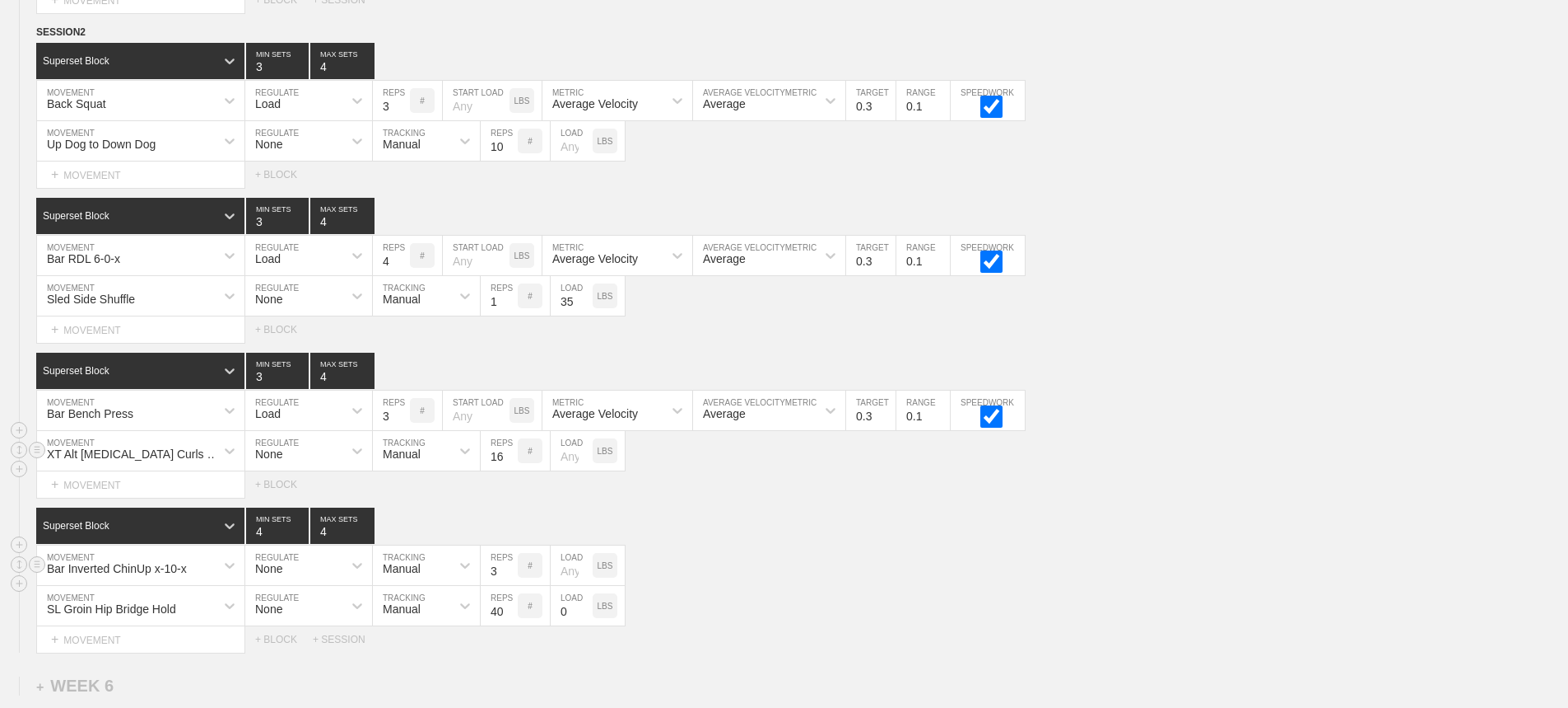
click at [935, 561] on div "Bar Inverted ChinUp x-10-x MOVEMENT None REGULATE Manual TRACKING 3 REPS # LOAD…" at bounding box center [784, 565] width 1568 height 41
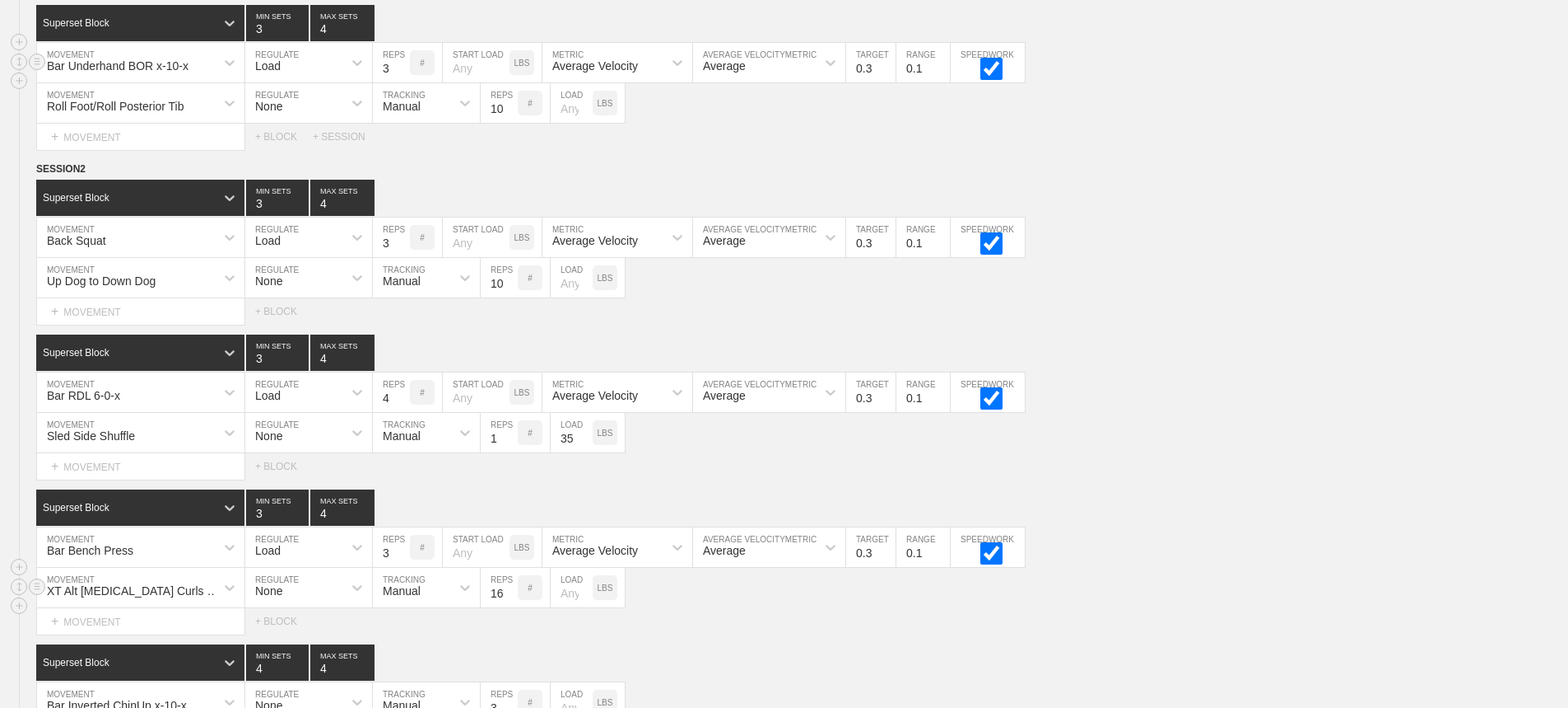
scroll to position [9095, 0]
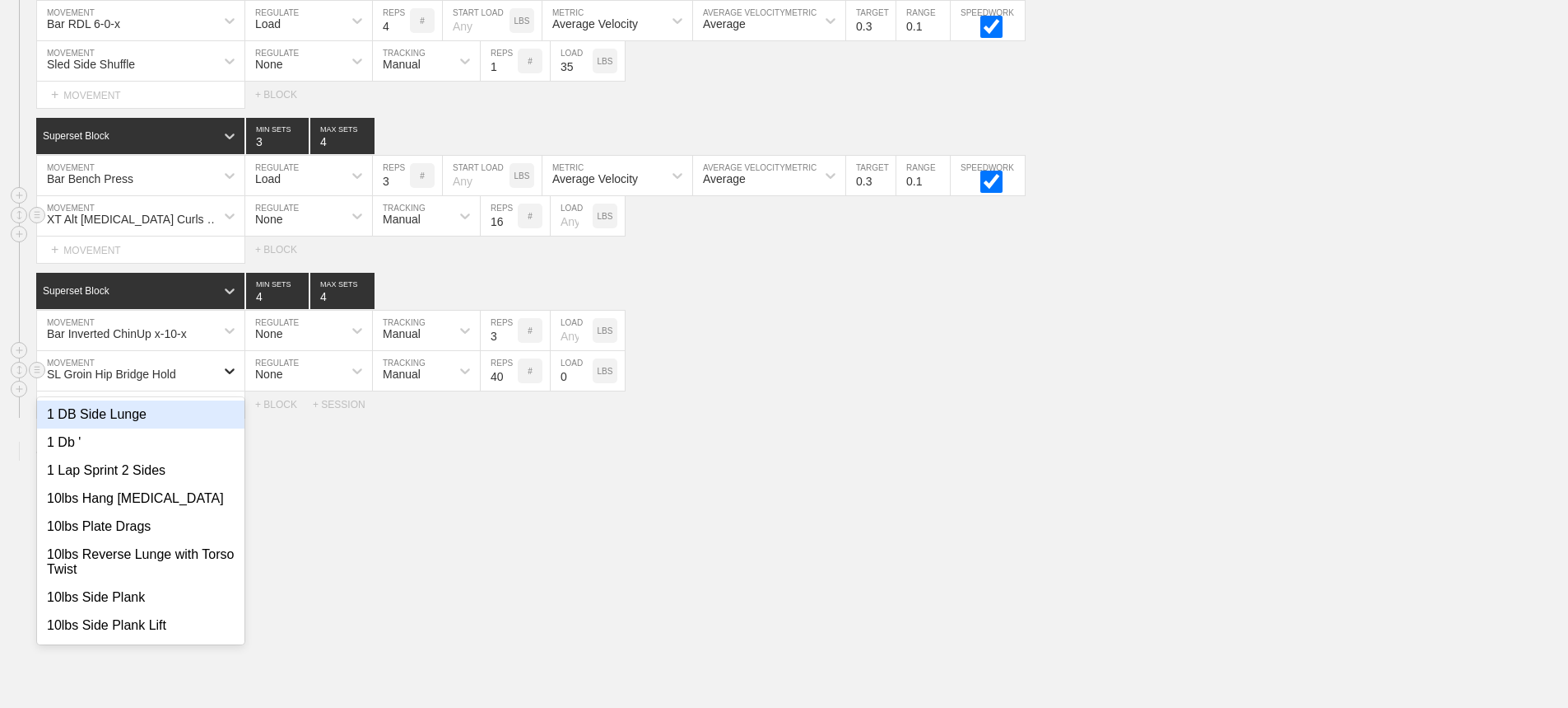
click at [219, 367] on div at bounding box center [230, 371] width 29 height 29
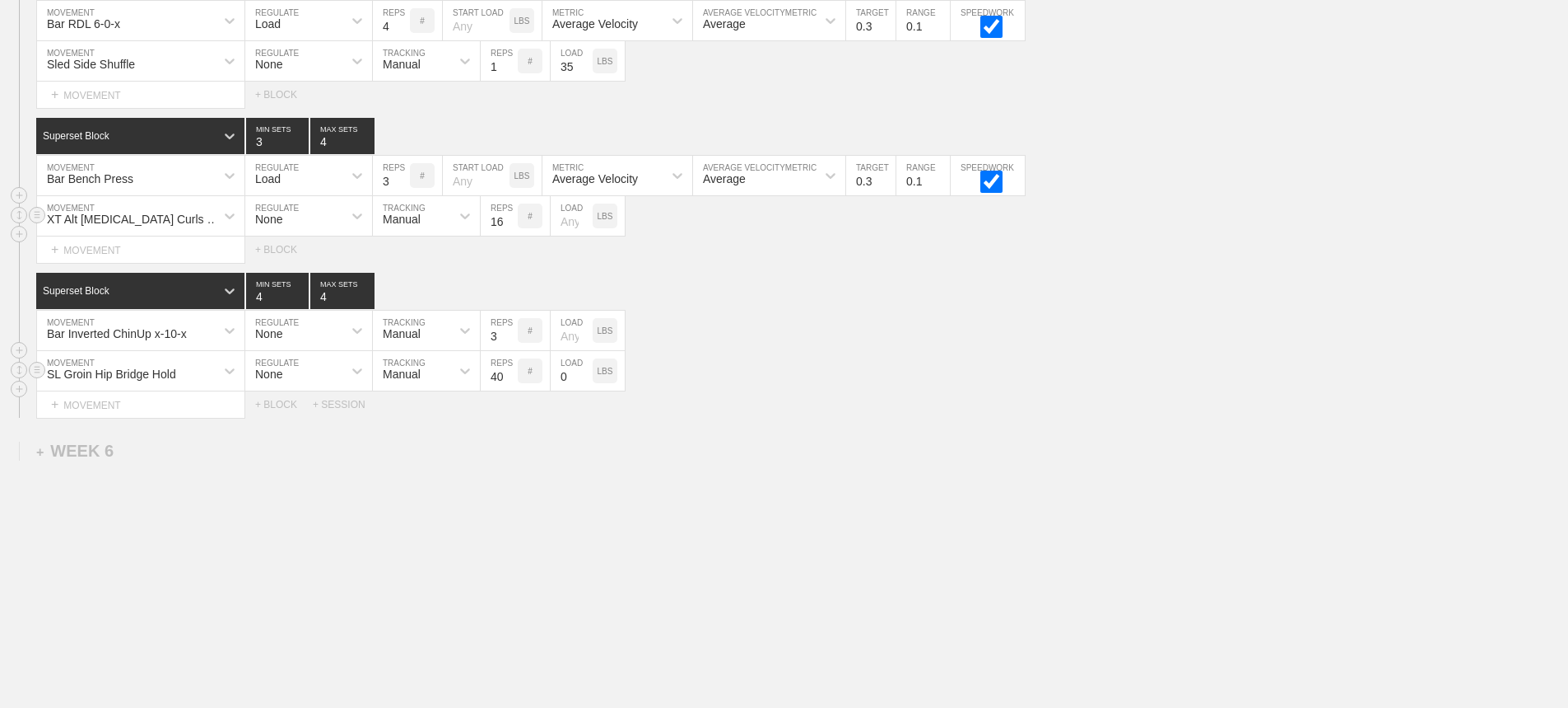
click at [183, 362] on div "SL Groin Hip Bridge Hold" at bounding box center [126, 371] width 178 height 28
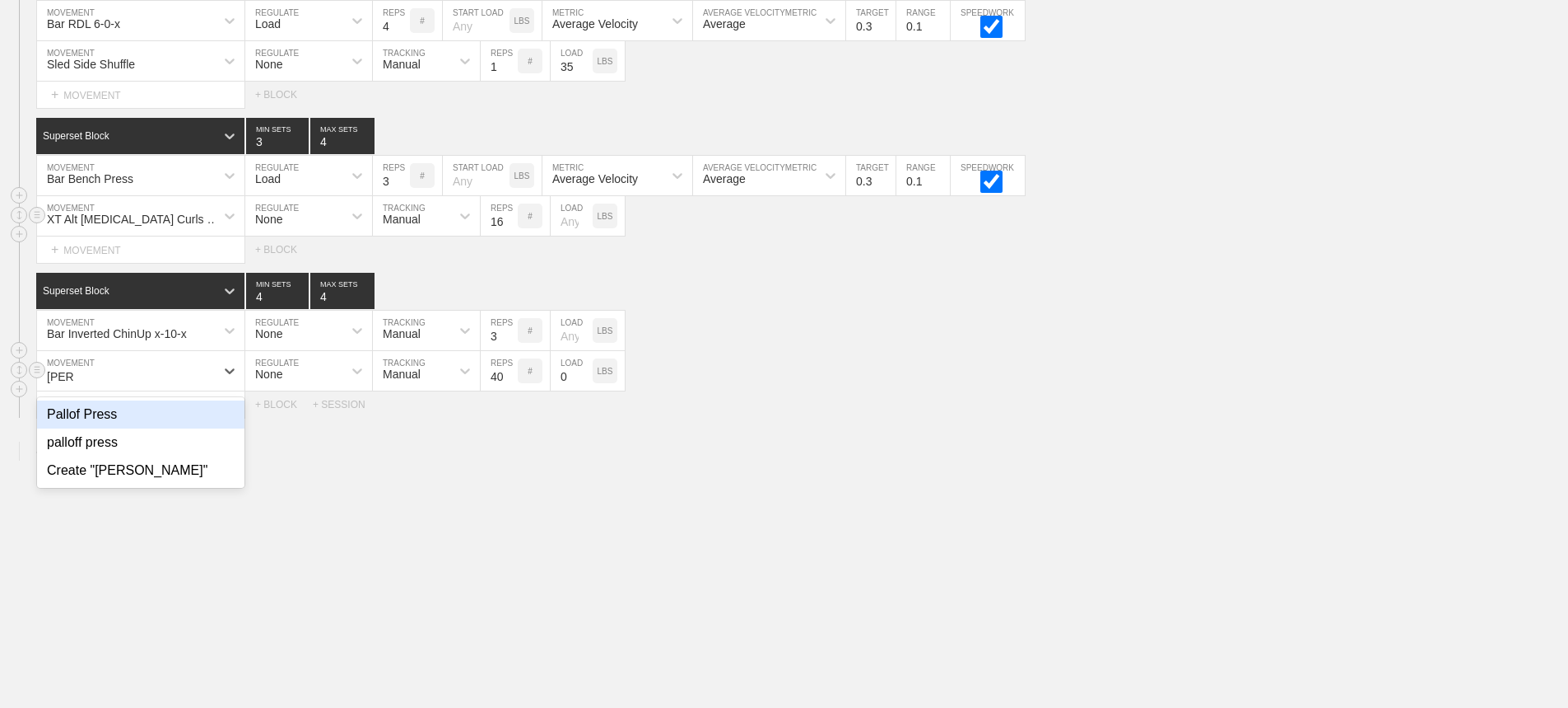
type input "pallof"
click at [123, 411] on div "Pallof Press" at bounding box center [141, 414] width 207 height 28
click at [514, 378] on input "39" at bounding box center [499, 371] width 37 height 40
click at [513, 378] on input "38" at bounding box center [499, 371] width 37 height 40
click at [513, 378] on input "37" at bounding box center [499, 371] width 37 height 40
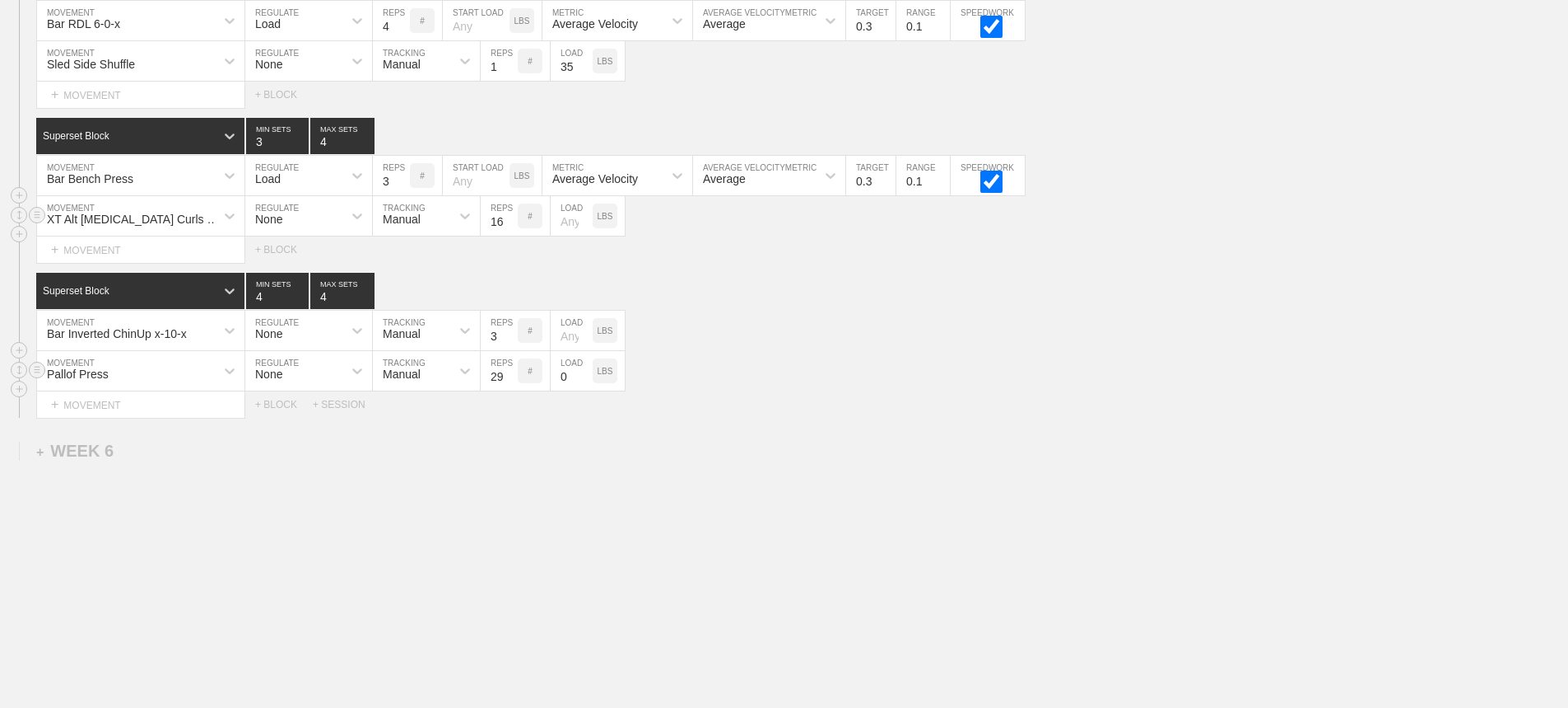
click at [513, 378] on input "29" at bounding box center [499, 371] width 37 height 40
click at [513, 378] on input "28" at bounding box center [499, 371] width 37 height 40
click at [513, 378] on input "27" at bounding box center [499, 371] width 37 height 40
click at [513, 378] on input "26" at bounding box center [499, 371] width 37 height 40
click at [513, 378] on input "25" at bounding box center [499, 371] width 37 height 40
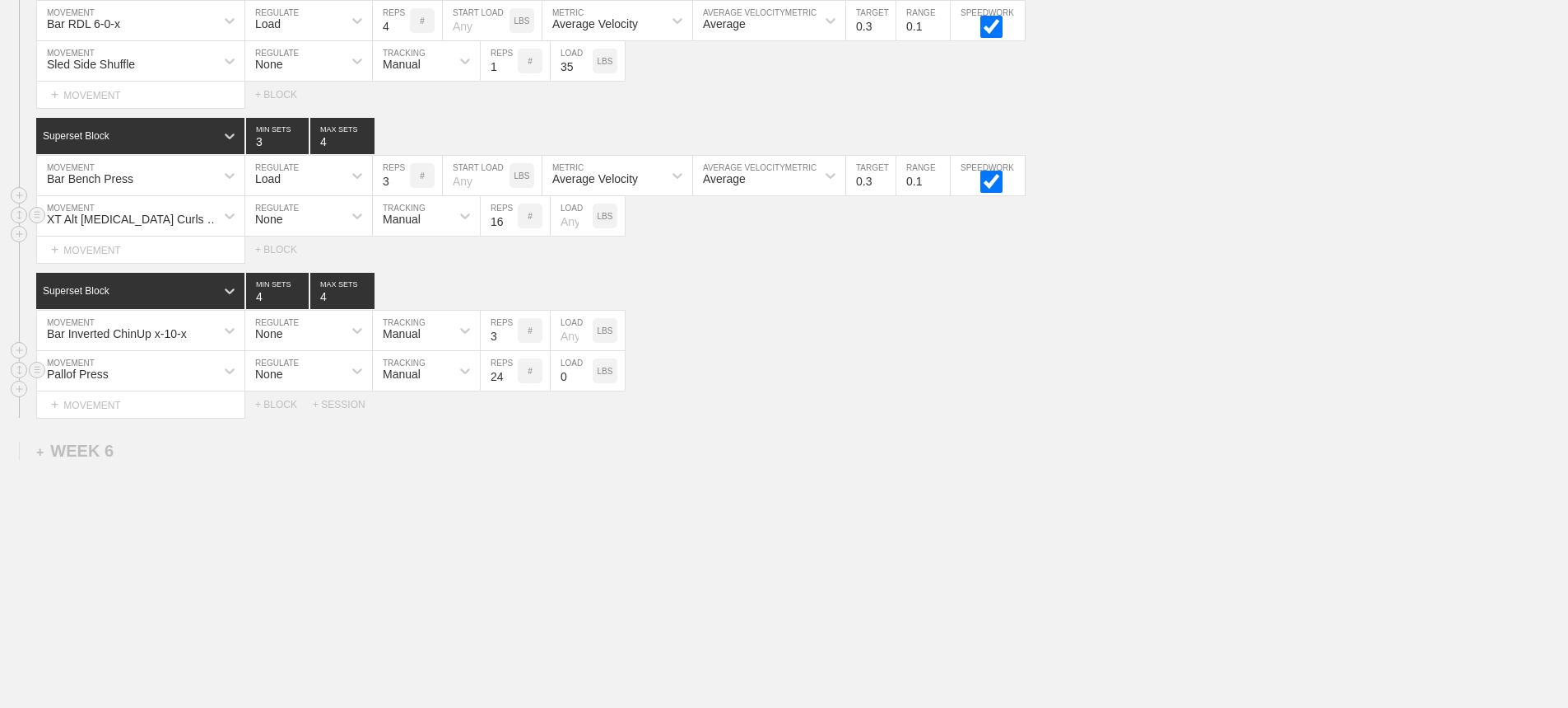
click at [513, 378] on input "24" at bounding box center [499, 371] width 37 height 40
click at [513, 378] on input "23" at bounding box center [499, 371] width 37 height 40
click at [513, 378] on input "22" at bounding box center [499, 371] width 37 height 40
click at [513, 378] on input "21" at bounding box center [499, 371] width 37 height 40
click at [513, 378] on input "20" at bounding box center [499, 371] width 37 height 40
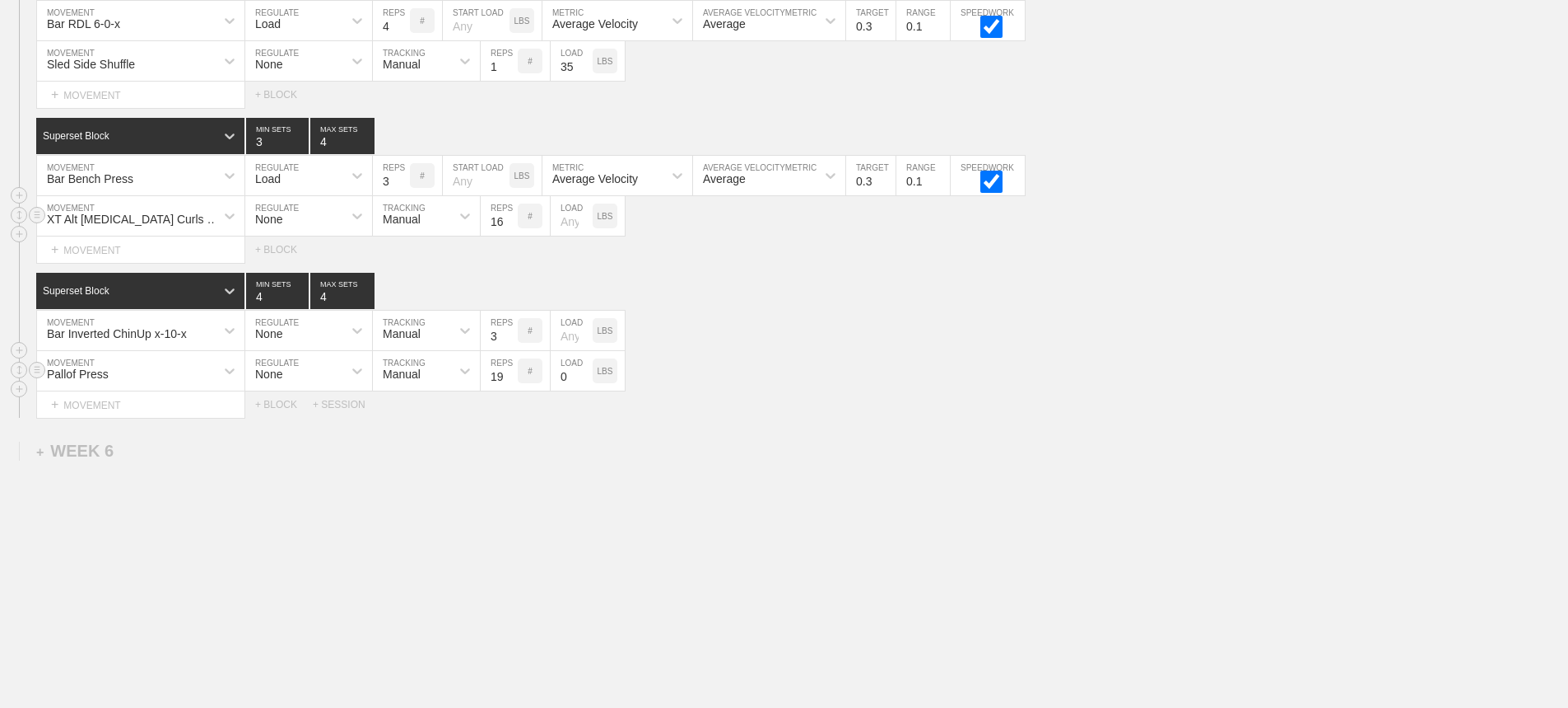
click at [513, 378] on input "19" at bounding box center [499, 371] width 37 height 40
click at [513, 378] on input "18" at bounding box center [499, 371] width 37 height 40
click at [513, 378] on input "17" at bounding box center [499, 371] width 37 height 40
type input "16"
click at [513, 378] on input "16" at bounding box center [499, 371] width 37 height 40
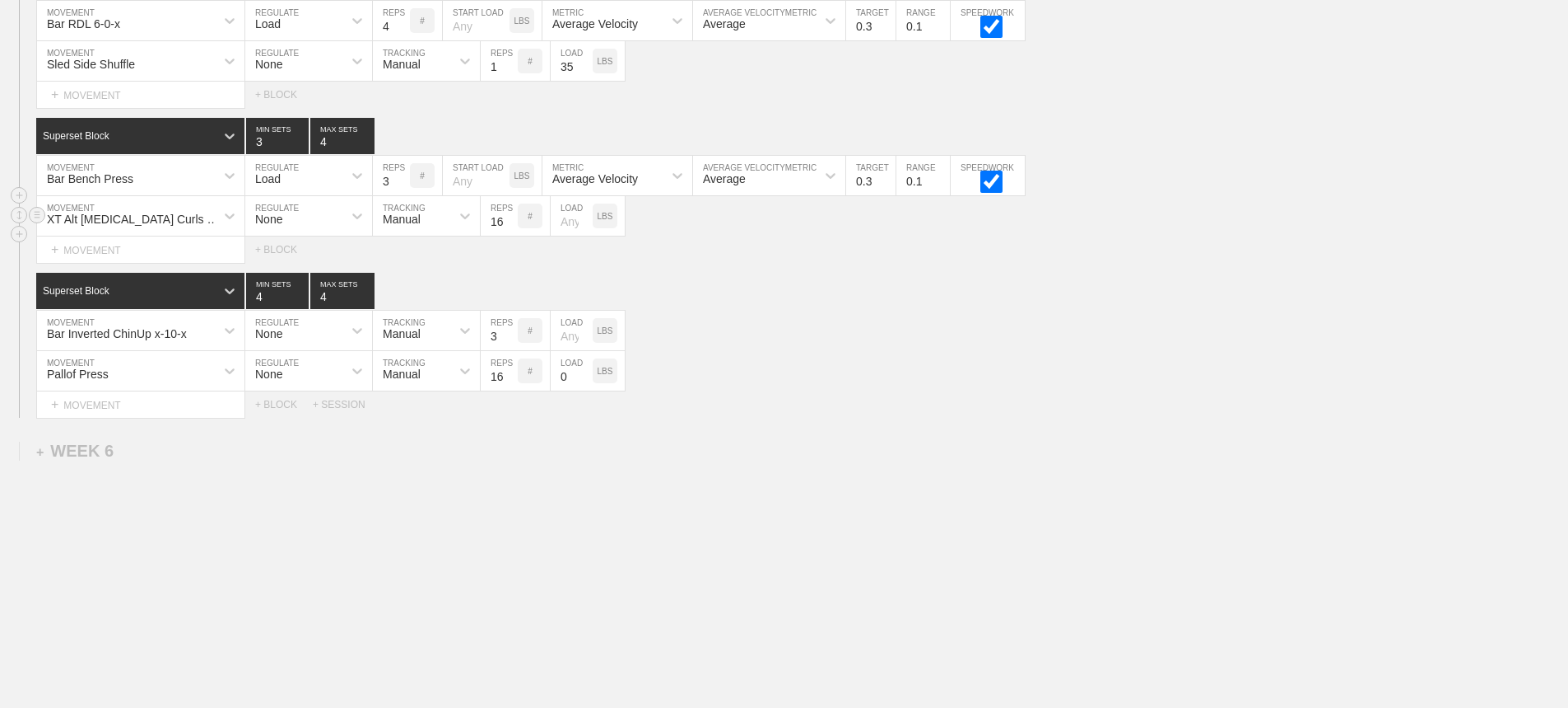
click at [825, 392] on div "Select... MOVEMENT + MOVEMENT + BLOCK + SESSION" at bounding box center [784, 405] width 1568 height 26
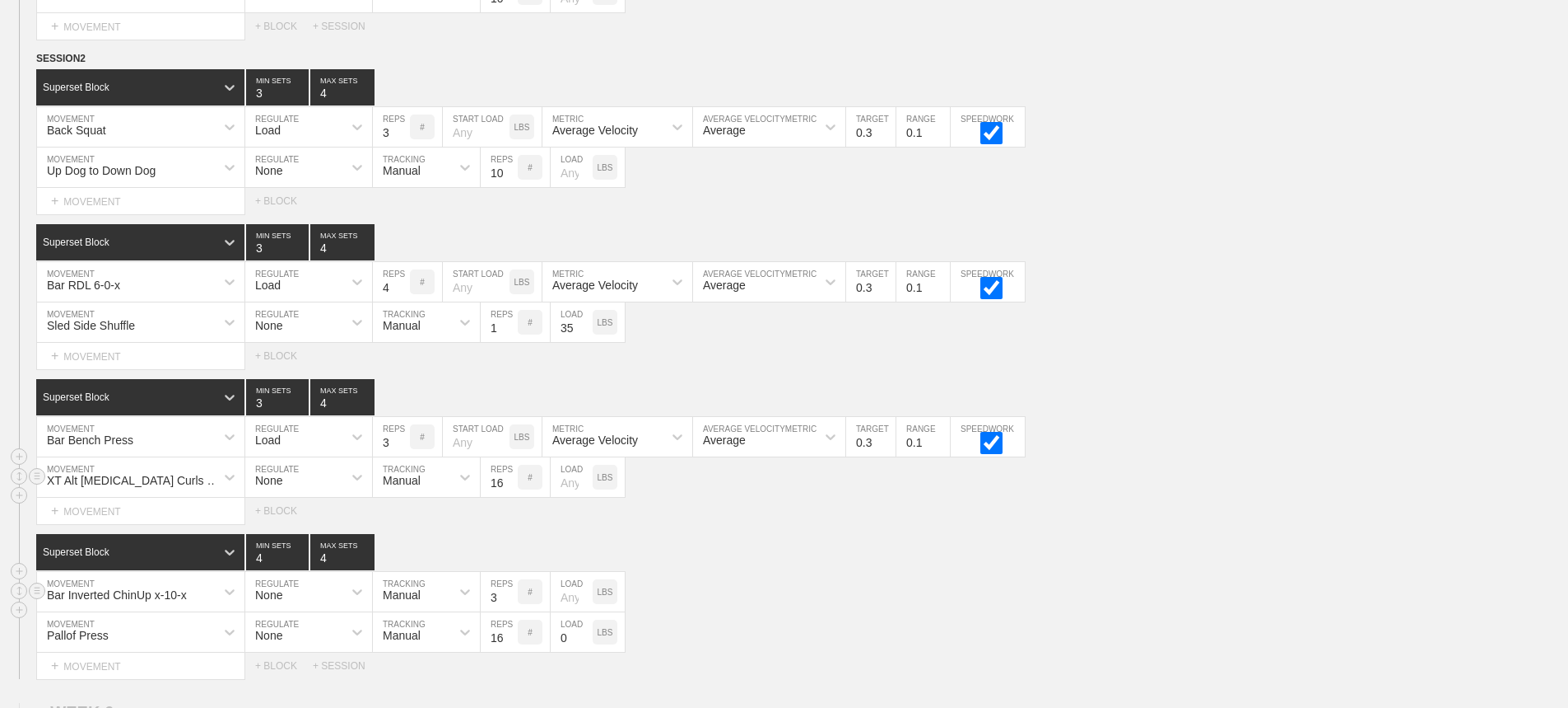
scroll to position [8601, 0]
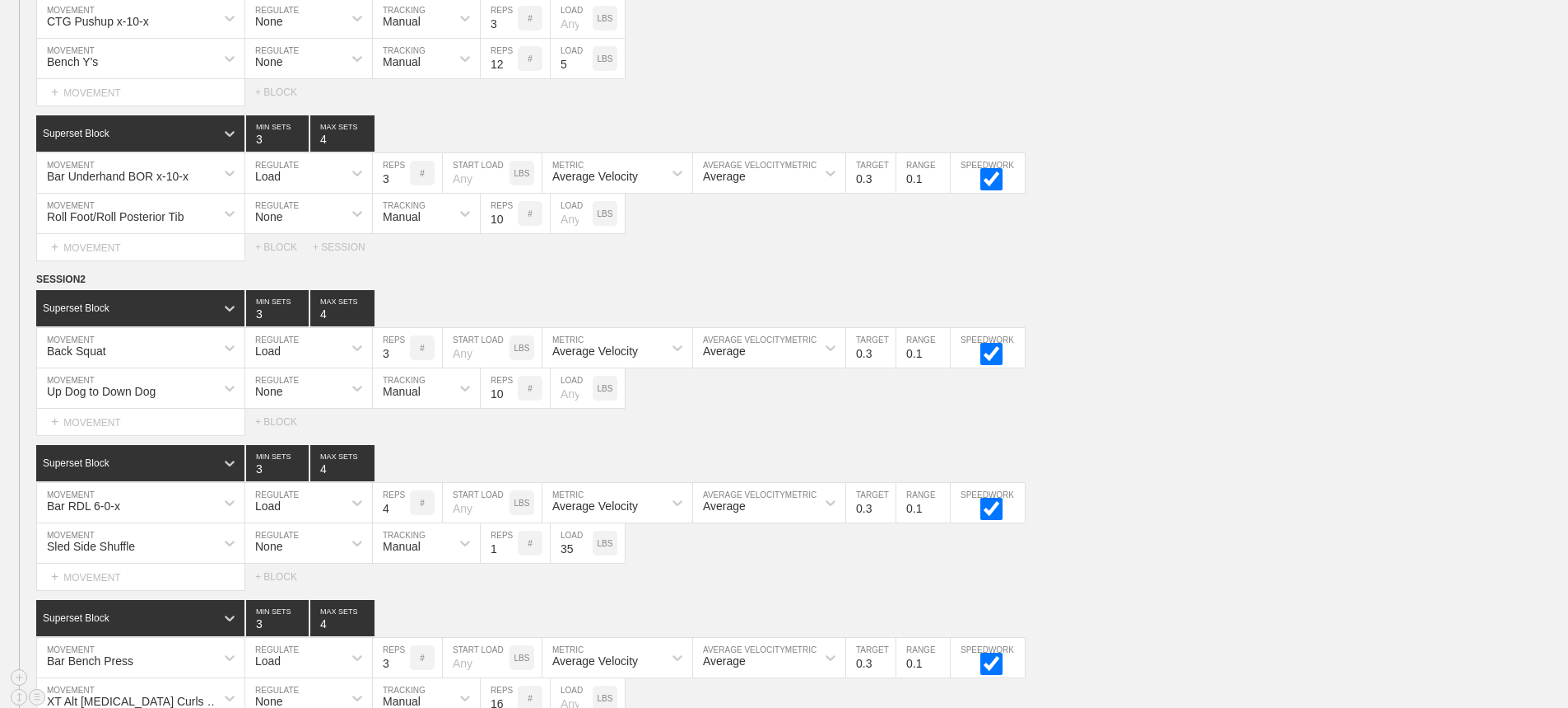
click at [1243, 431] on div "Select... MOVEMENT + MOVEMENT + BLOCK" at bounding box center [784, 422] width 1568 height 26
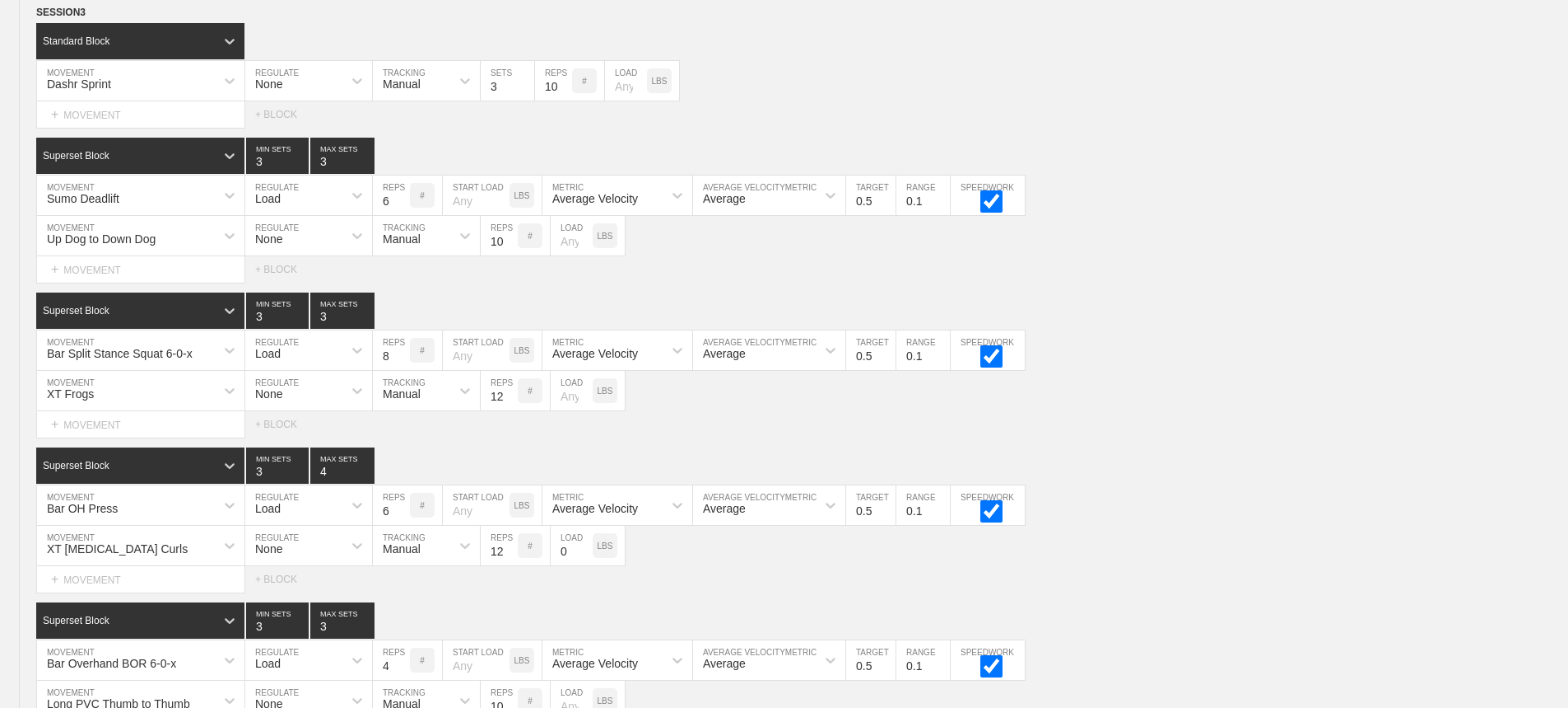
scroll to position [5141, 0]
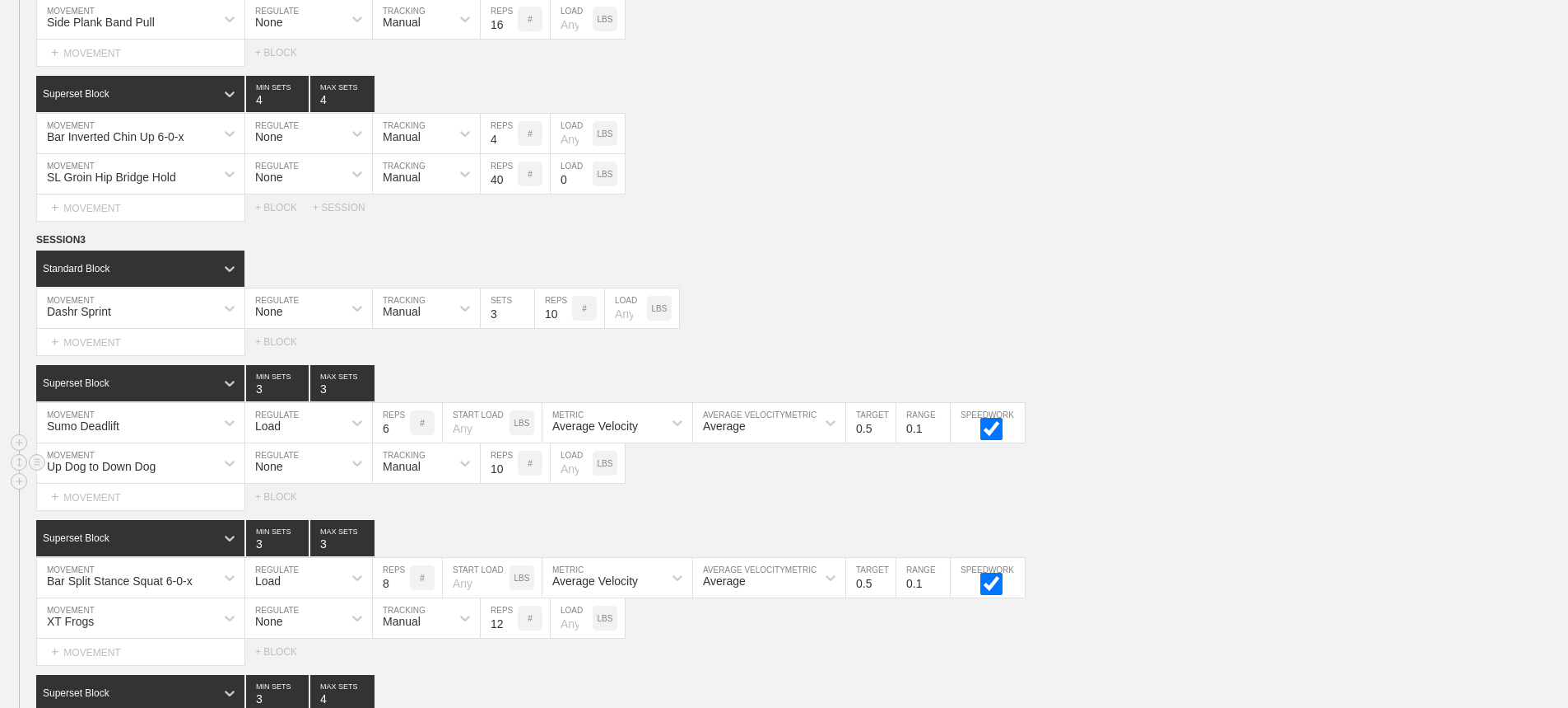
click at [1238, 483] on div "Up Dog to Down Dog MOVEMENT None REGULATE Manual TRACKING 10 REPS # LOAD LBS" at bounding box center [784, 463] width 1568 height 41
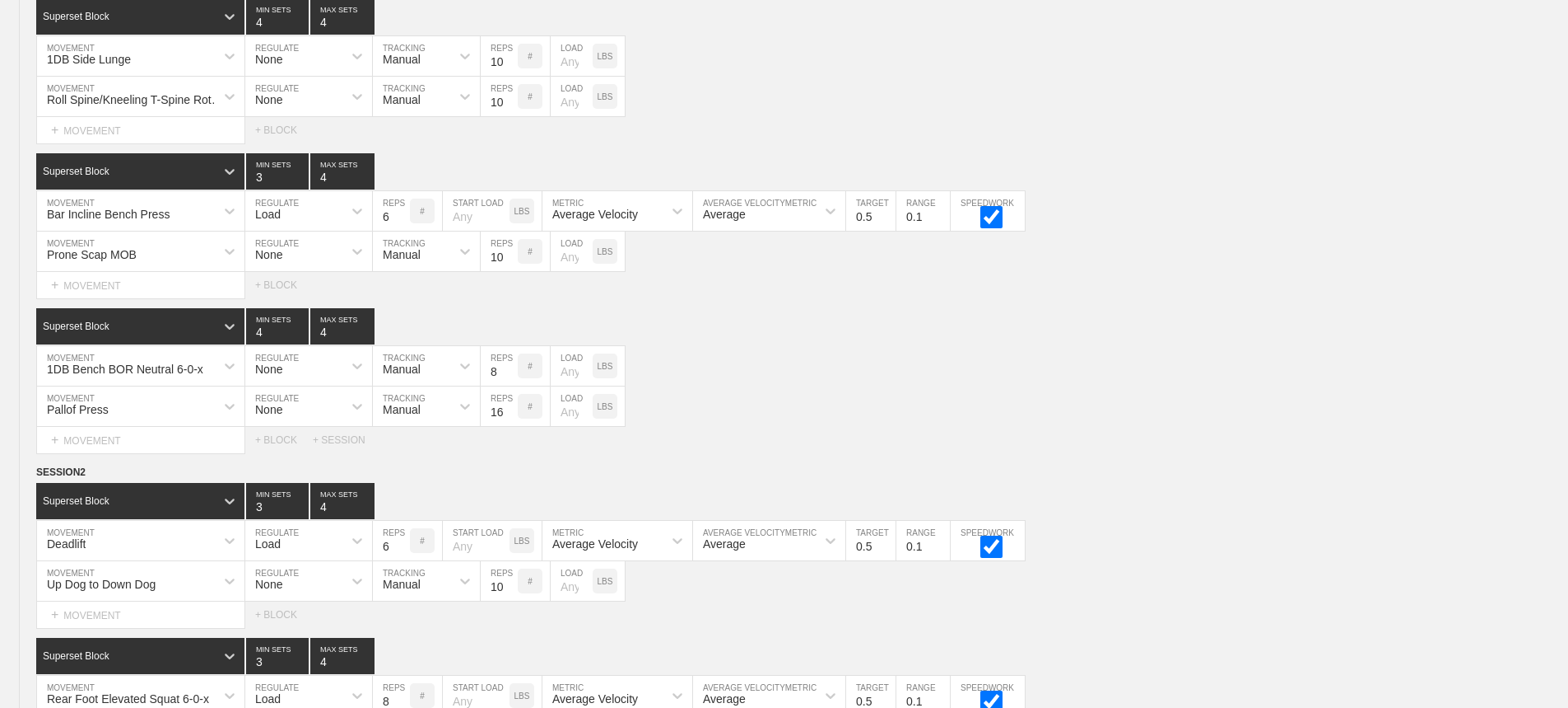
scroll to position [0, 0]
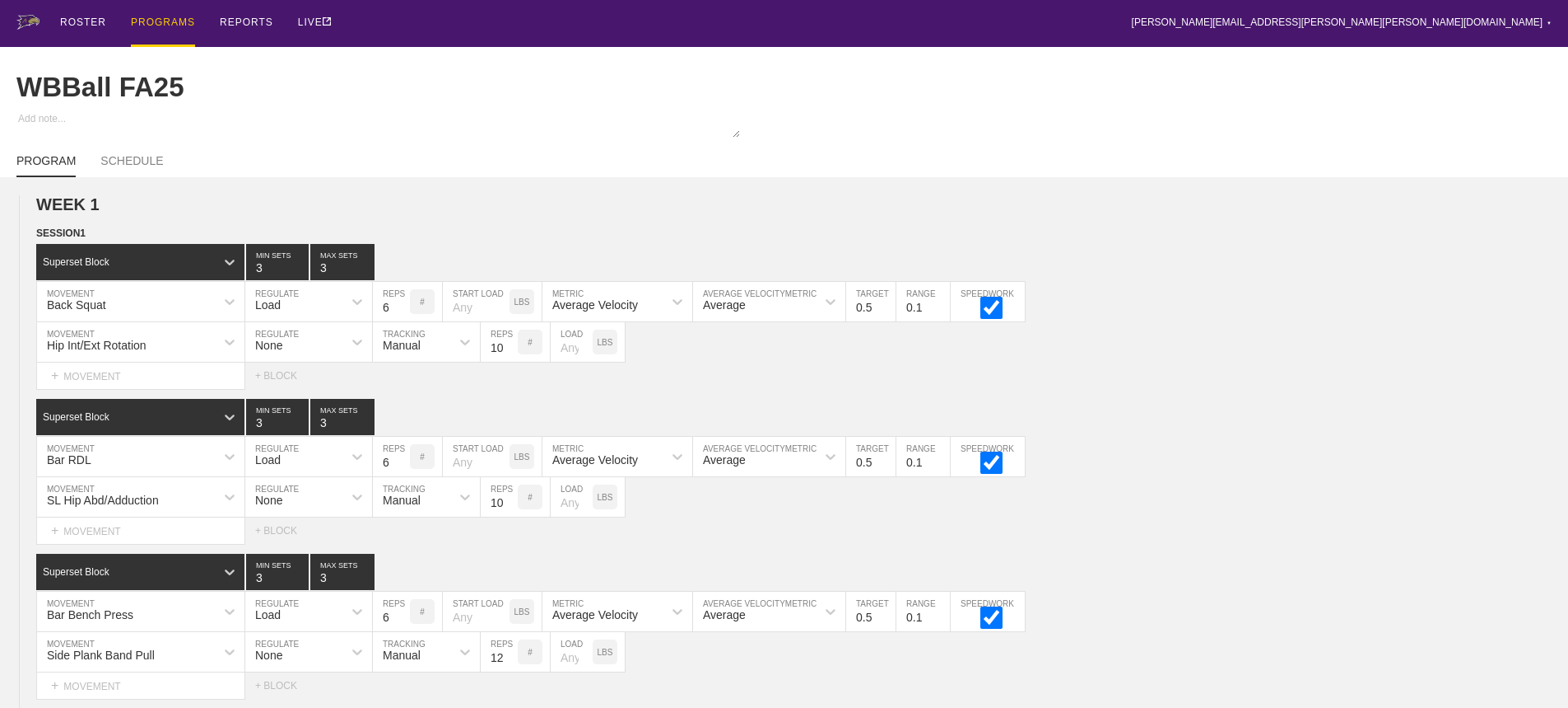
click at [158, 16] on div "PROGRAMS" at bounding box center [163, 23] width 64 height 47
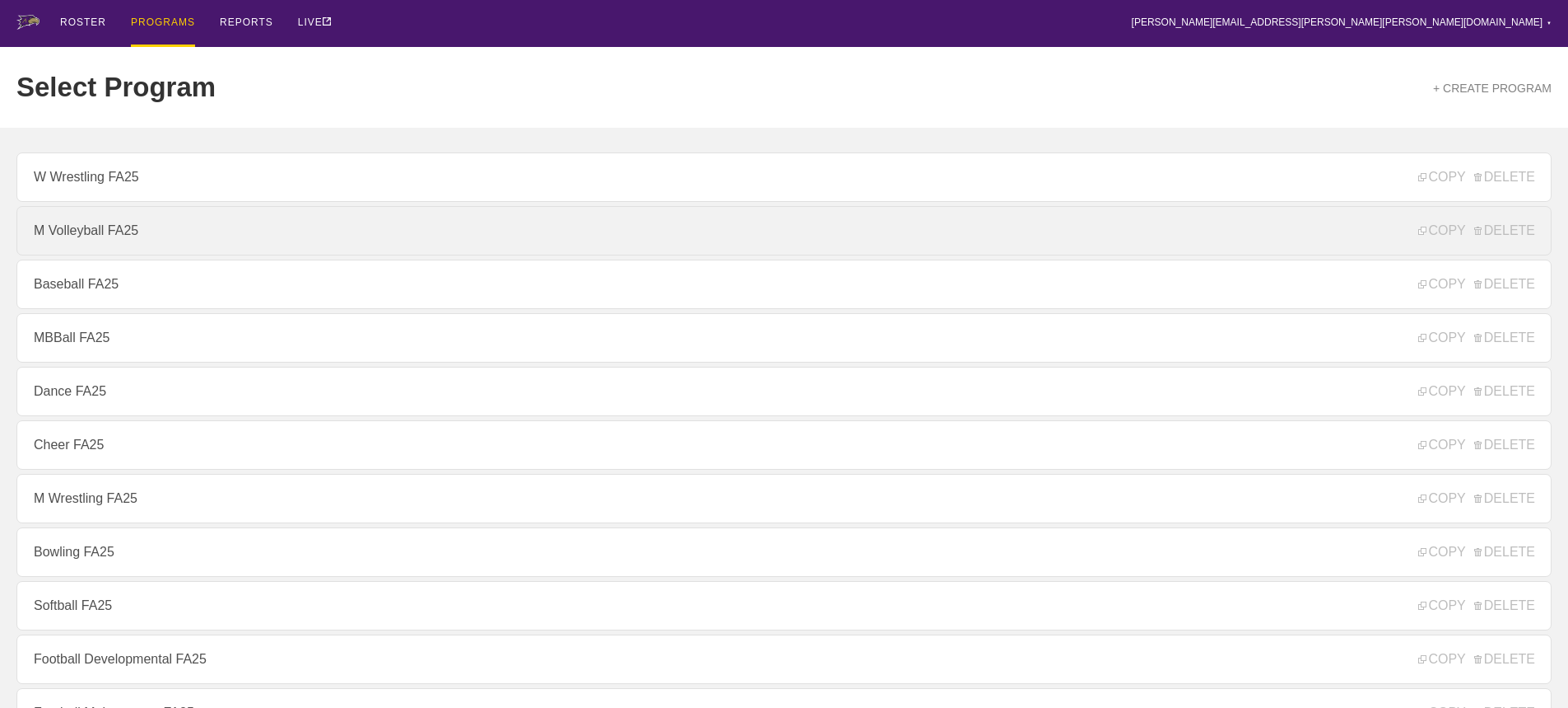
click at [106, 241] on link "M Volleyball FA25" at bounding box center [784, 230] width 1535 height 49
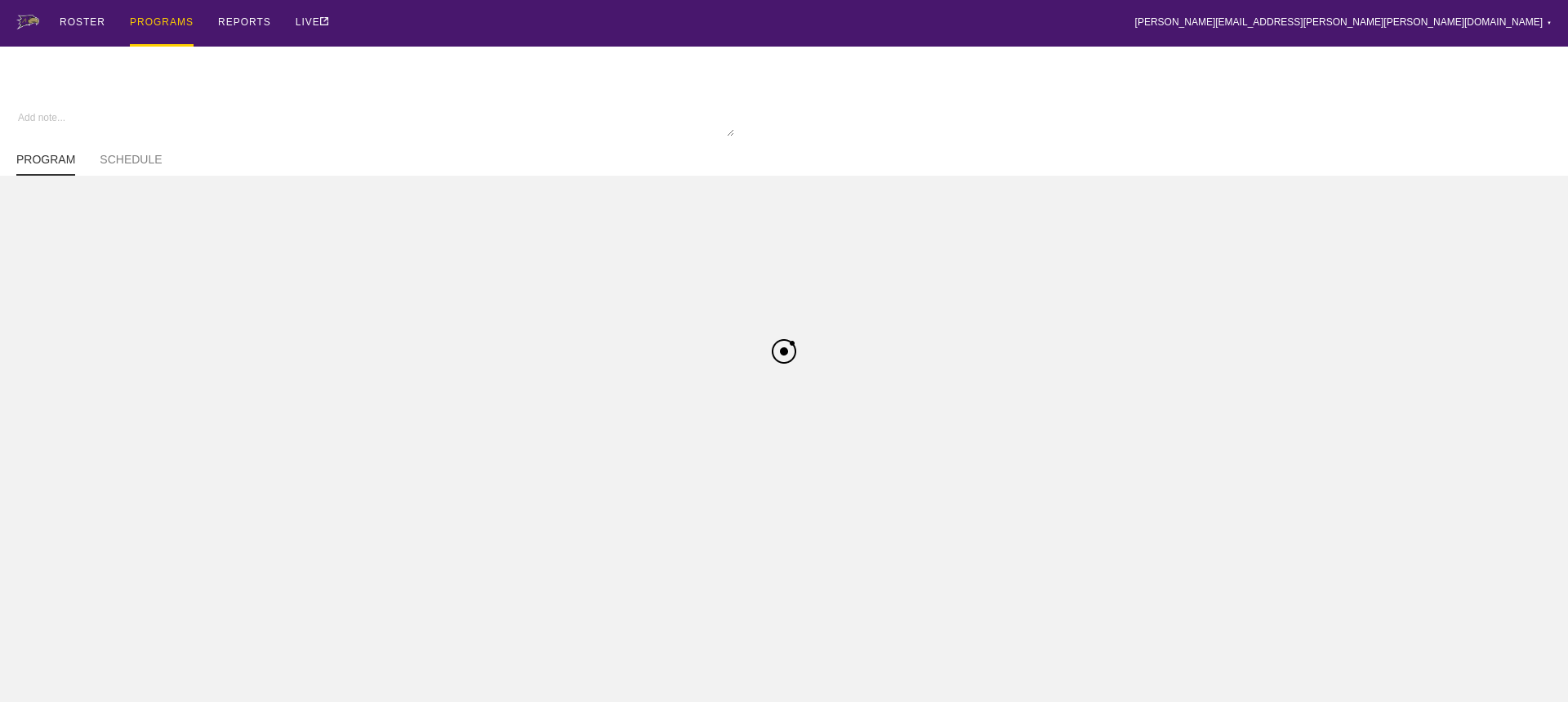
type textarea "x"
type input "M Volleyball FA25"
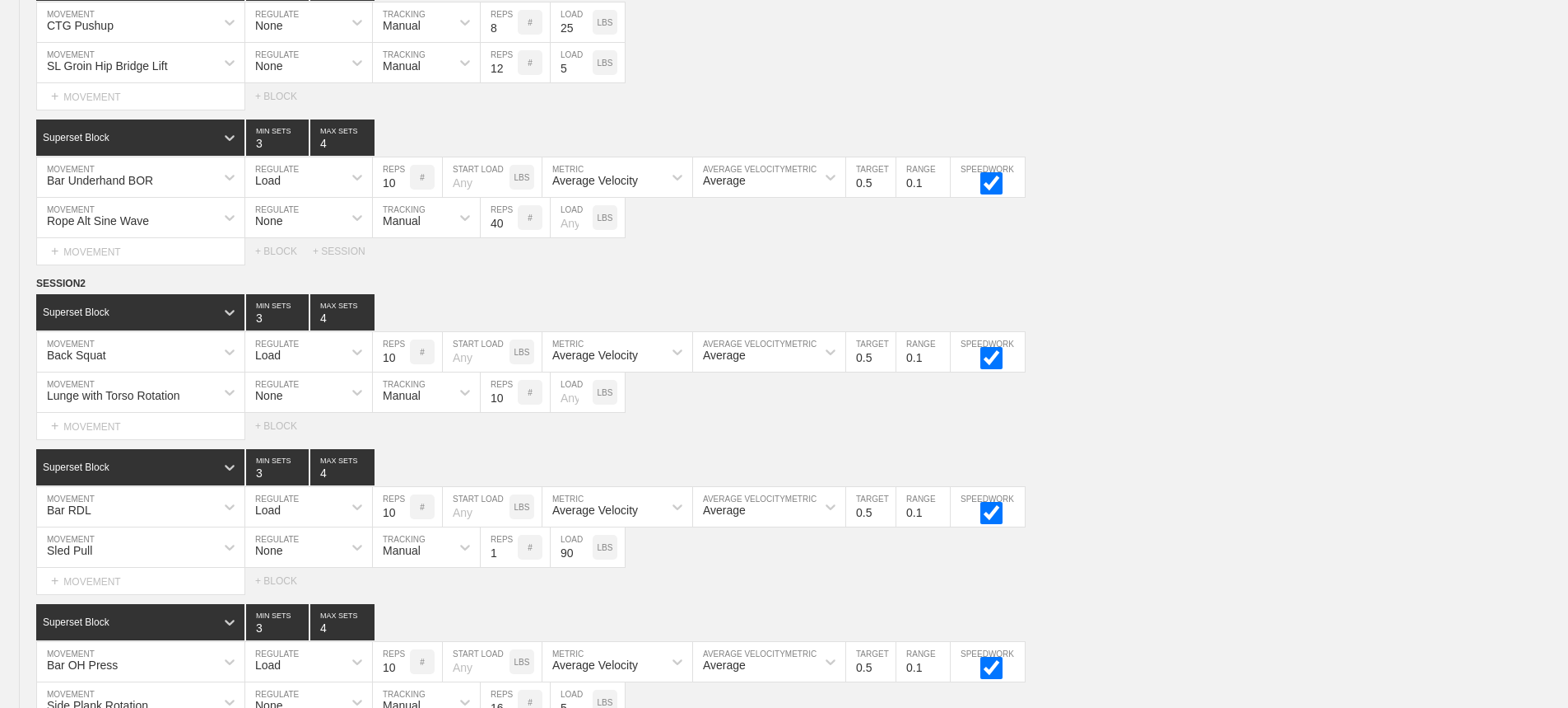
scroll to position [7628, 0]
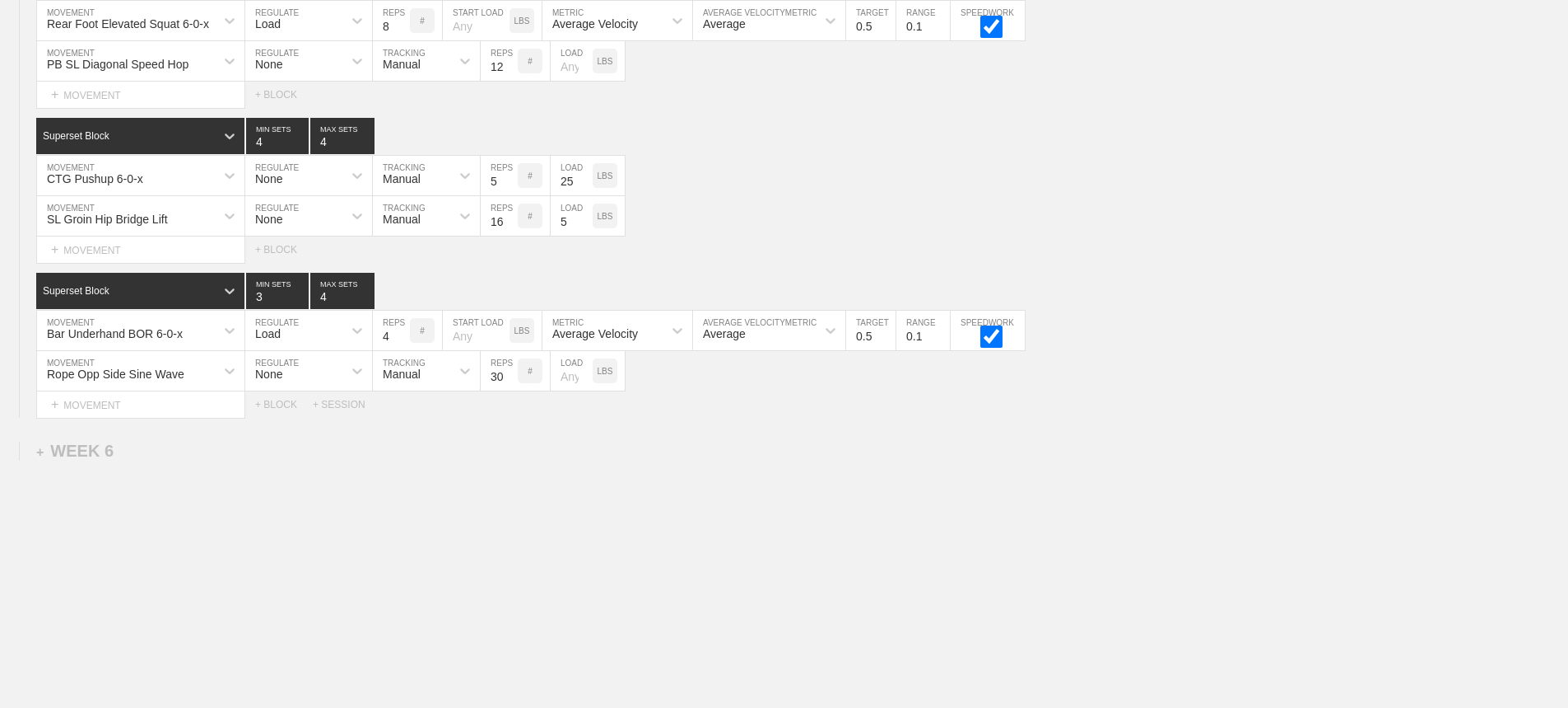
click at [342, 404] on div "+ SESSION" at bounding box center [346, 404] width 66 height 11
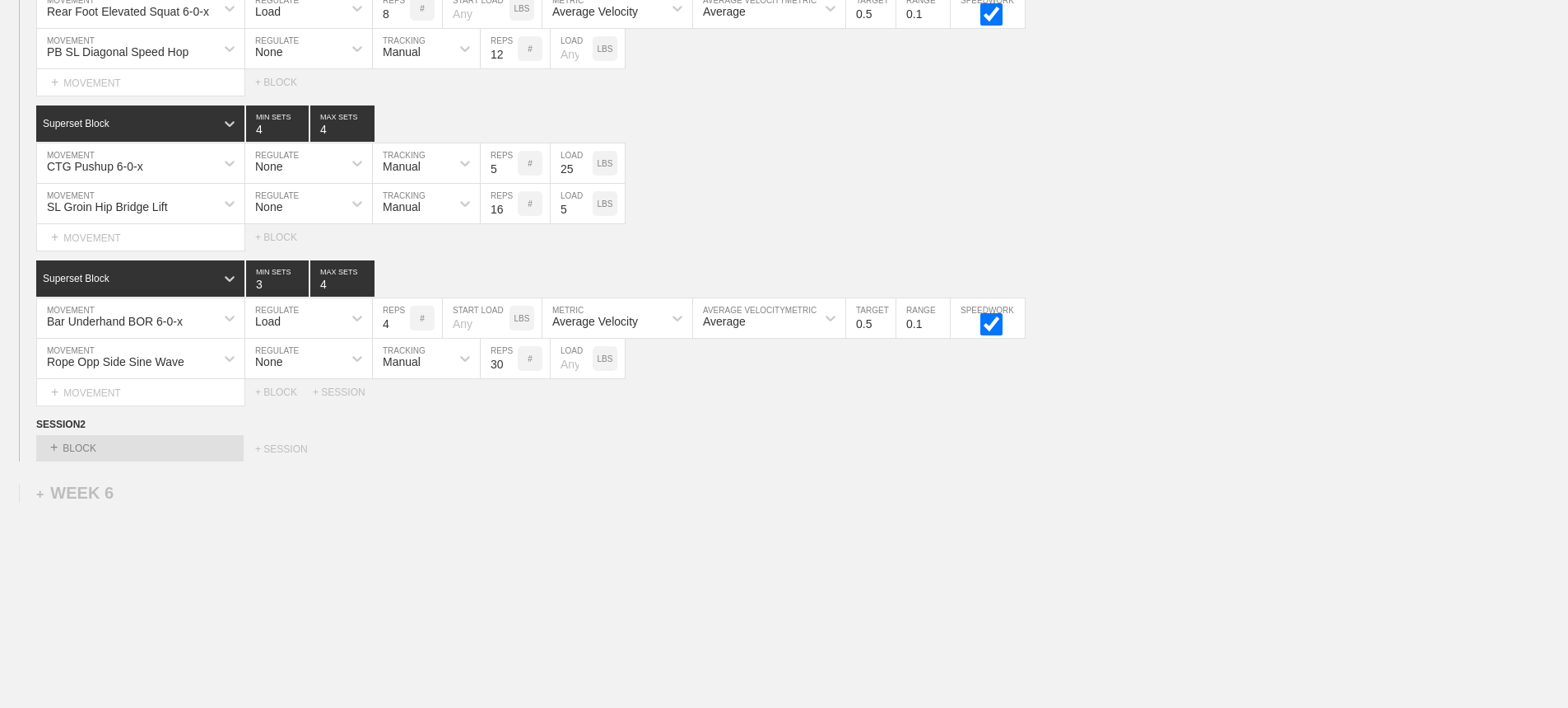
click at [762, 462] on div "Select... + BLOCK + SESSION" at bounding box center [784, 448] width 1568 height 26
click at [1330, 316] on div "Bar Underhand BOR 6-0-x MOVEMENT Load REGULATE 4 REPS # START LOAD LBS Average …" at bounding box center [784, 318] width 1568 height 41
click at [1259, 435] on div "SESSION 2" at bounding box center [802, 425] width 1532 height 19
click at [1184, 431] on div "SESSION 2" at bounding box center [802, 425] width 1532 height 19
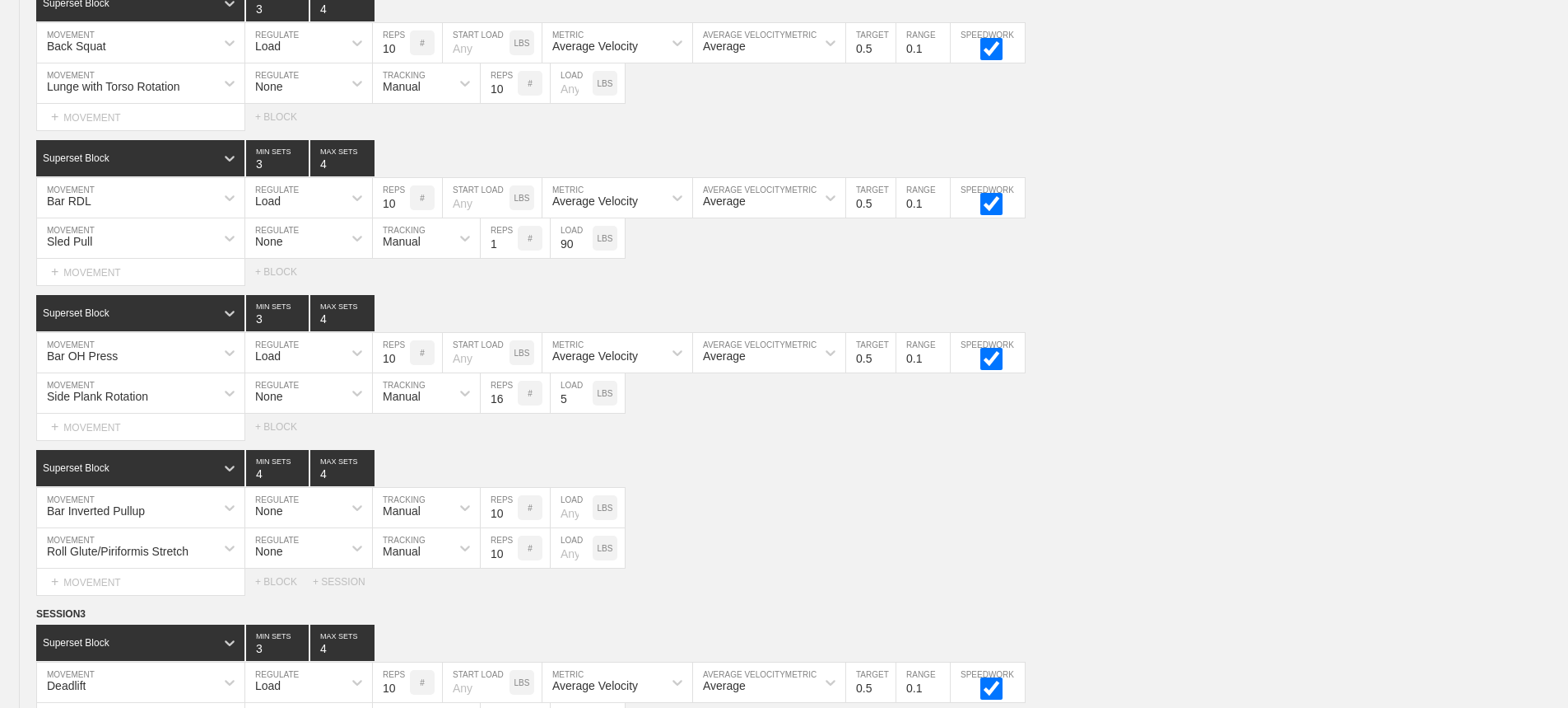
scroll to position [4086, 0]
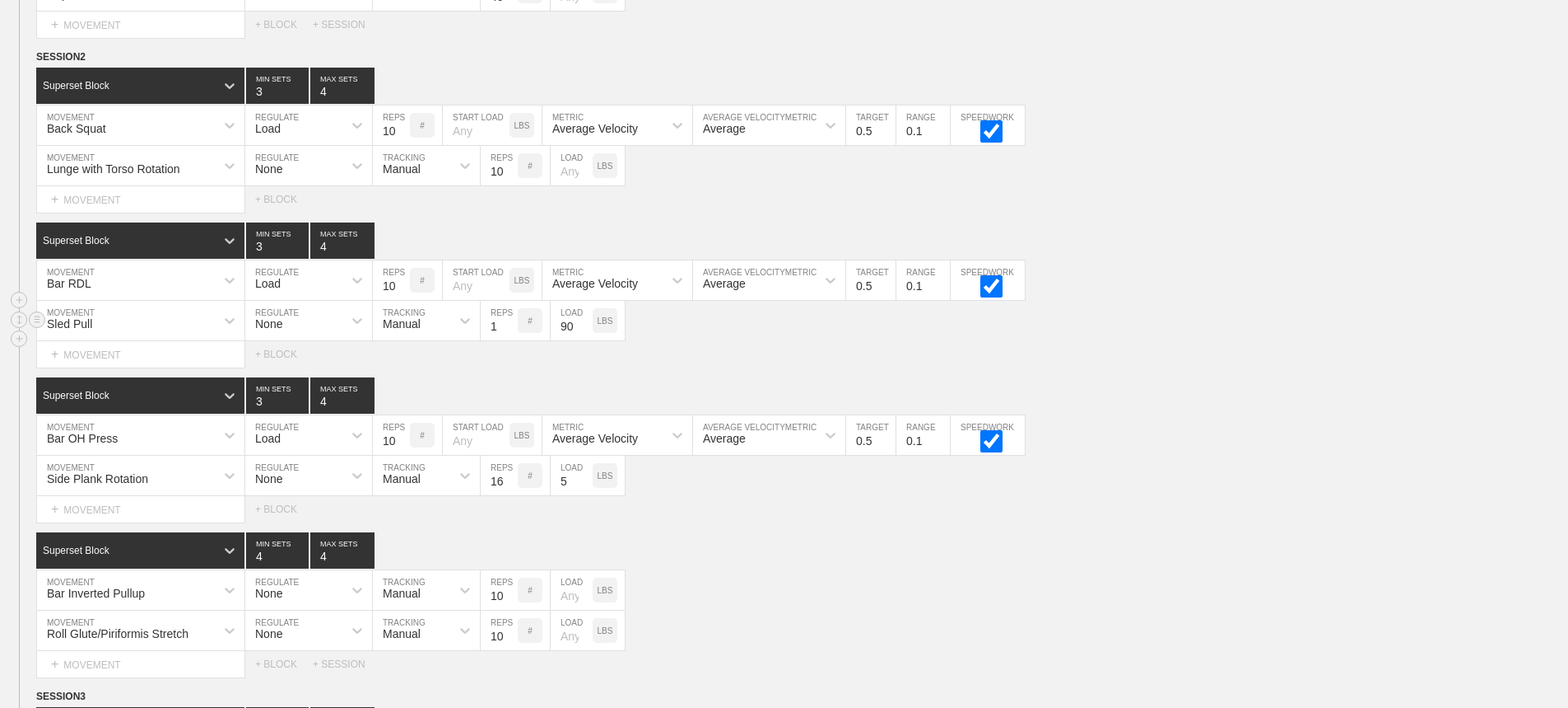
click at [1124, 315] on div "Sled Pull MOVEMENT None REGULATE Manual TRACKING 1 REPS # 90 LOAD LBS" at bounding box center [784, 321] width 1568 height 41
click at [35, 67] on circle at bounding box center [37, 57] width 19 height 19
click at [115, 84] on div "DUPLICATE" at bounding box center [115, 88] width 131 height 25
click at [1163, 341] on div "Sled Pull MOVEMENT None REGULATE Manual TRACKING 1 REPS # 90 LOAD LBS" at bounding box center [784, 321] width 1568 height 41
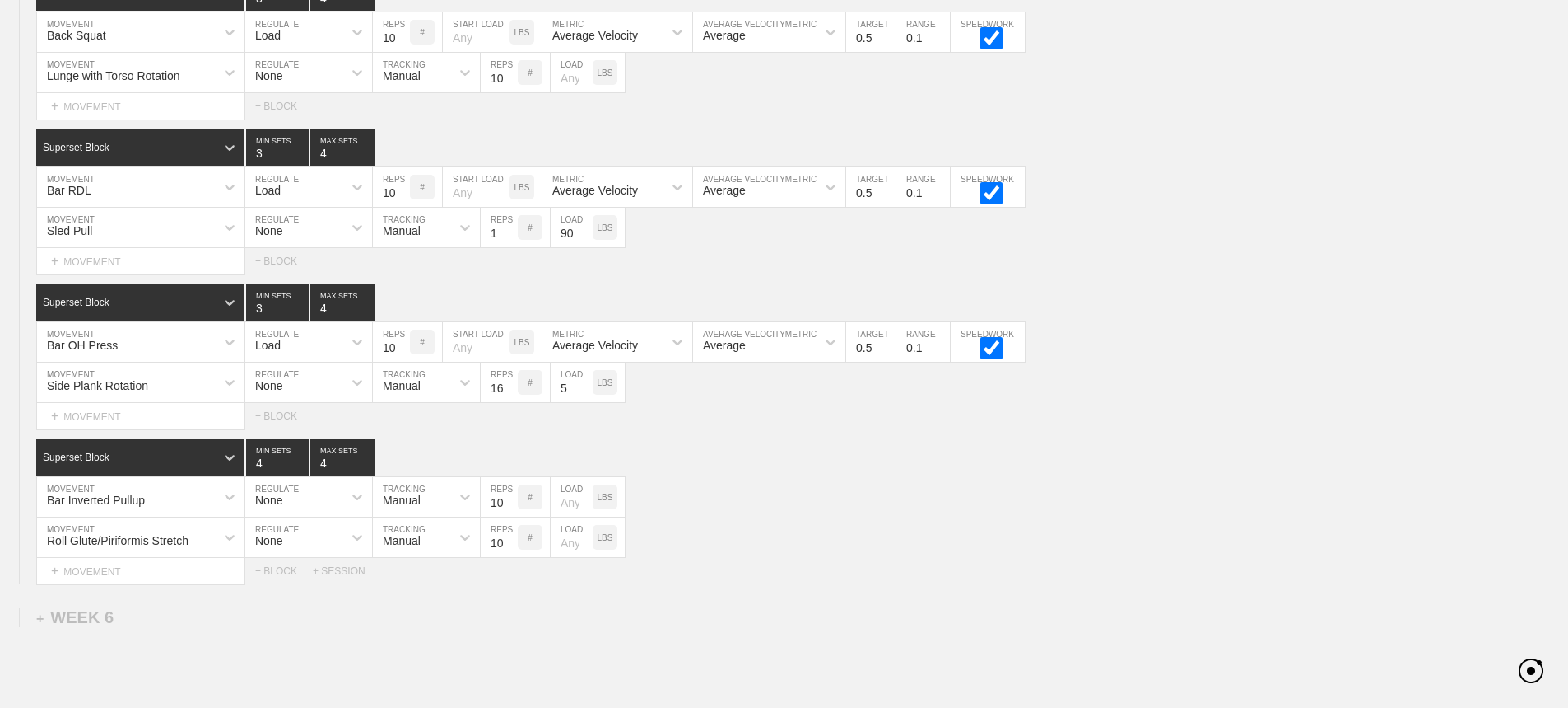
scroll to position [7505, 0]
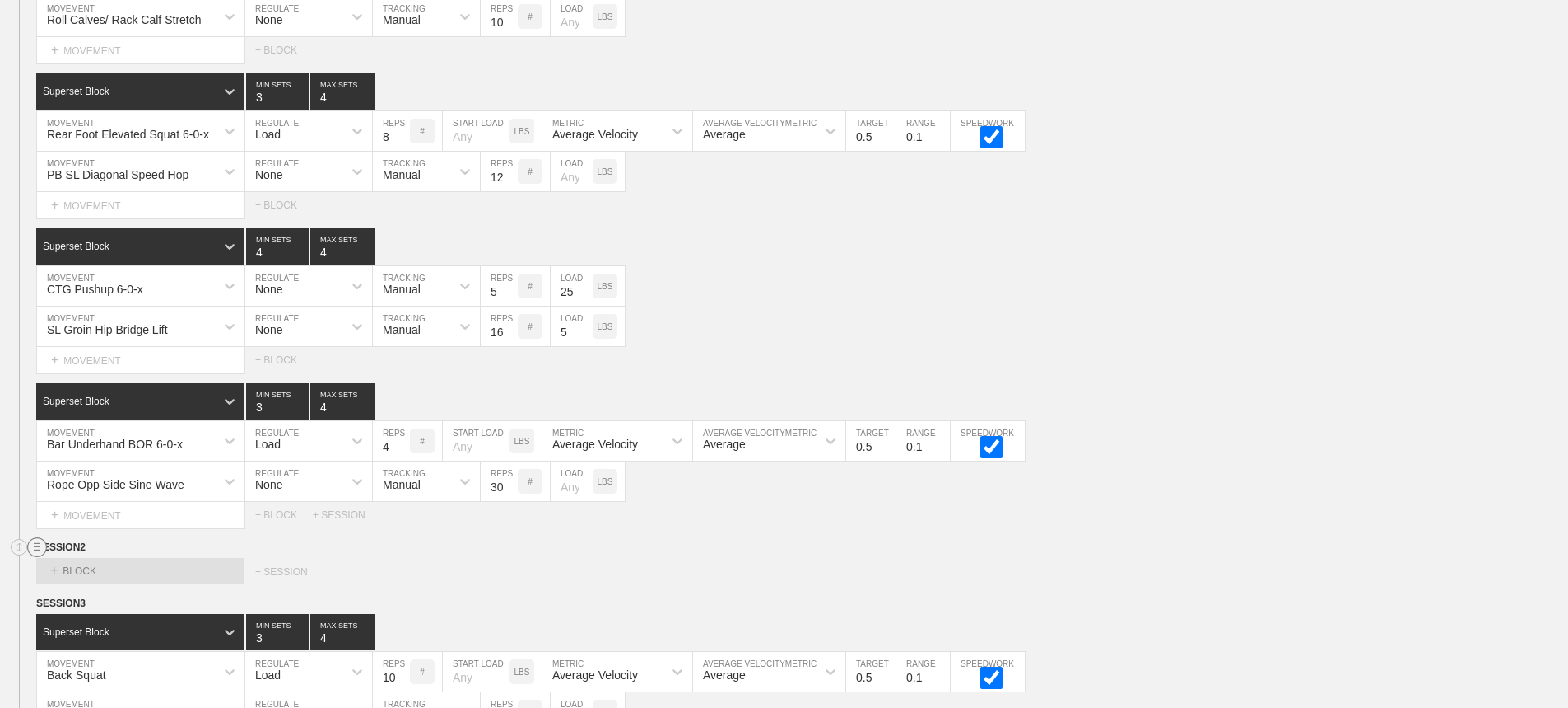
click at [36, 553] on circle at bounding box center [37, 547] width 19 height 19
click at [101, 601] on div "DELETE" at bounding box center [115, 603] width 131 height 25
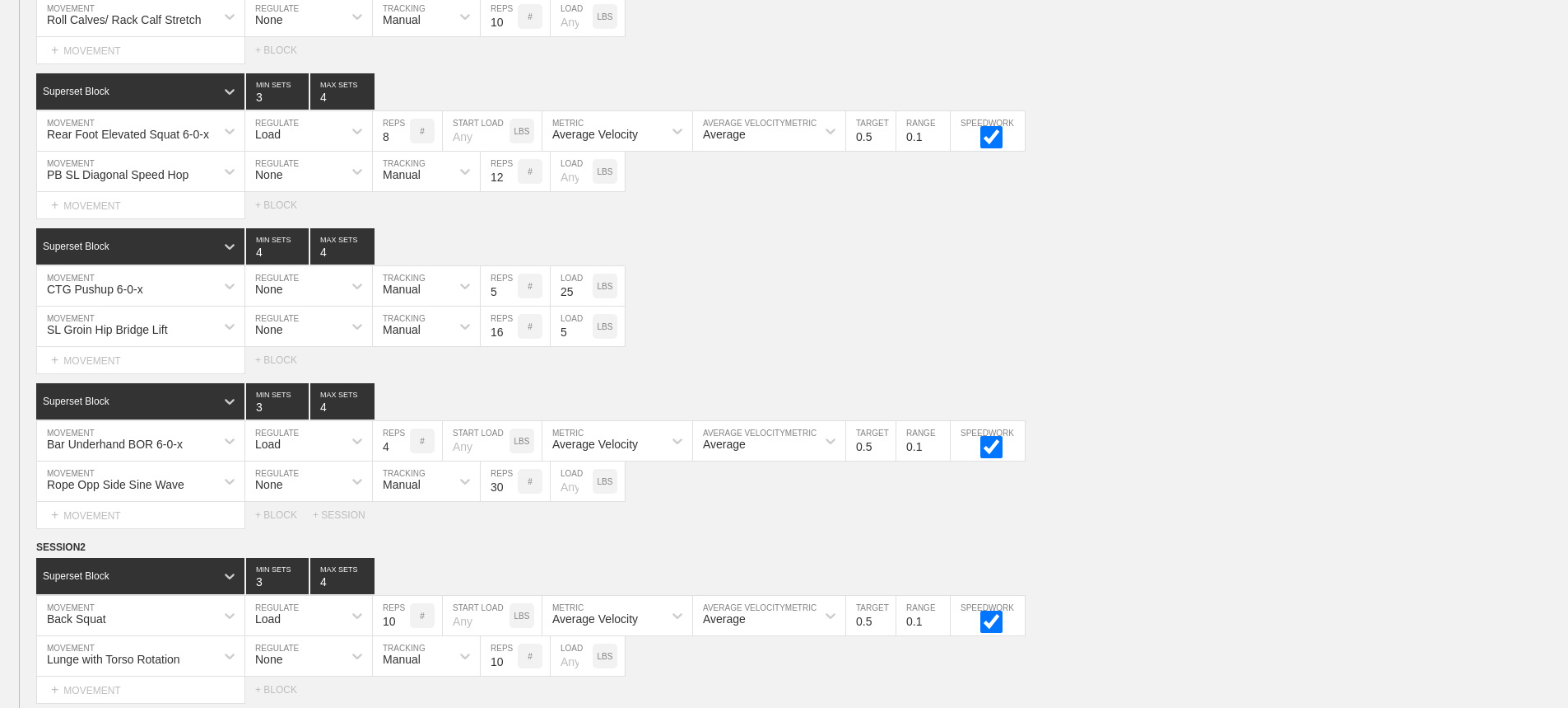
click at [1138, 373] on div "Select... MOVEMENT + MOVEMENT + BLOCK" at bounding box center [784, 360] width 1568 height 26
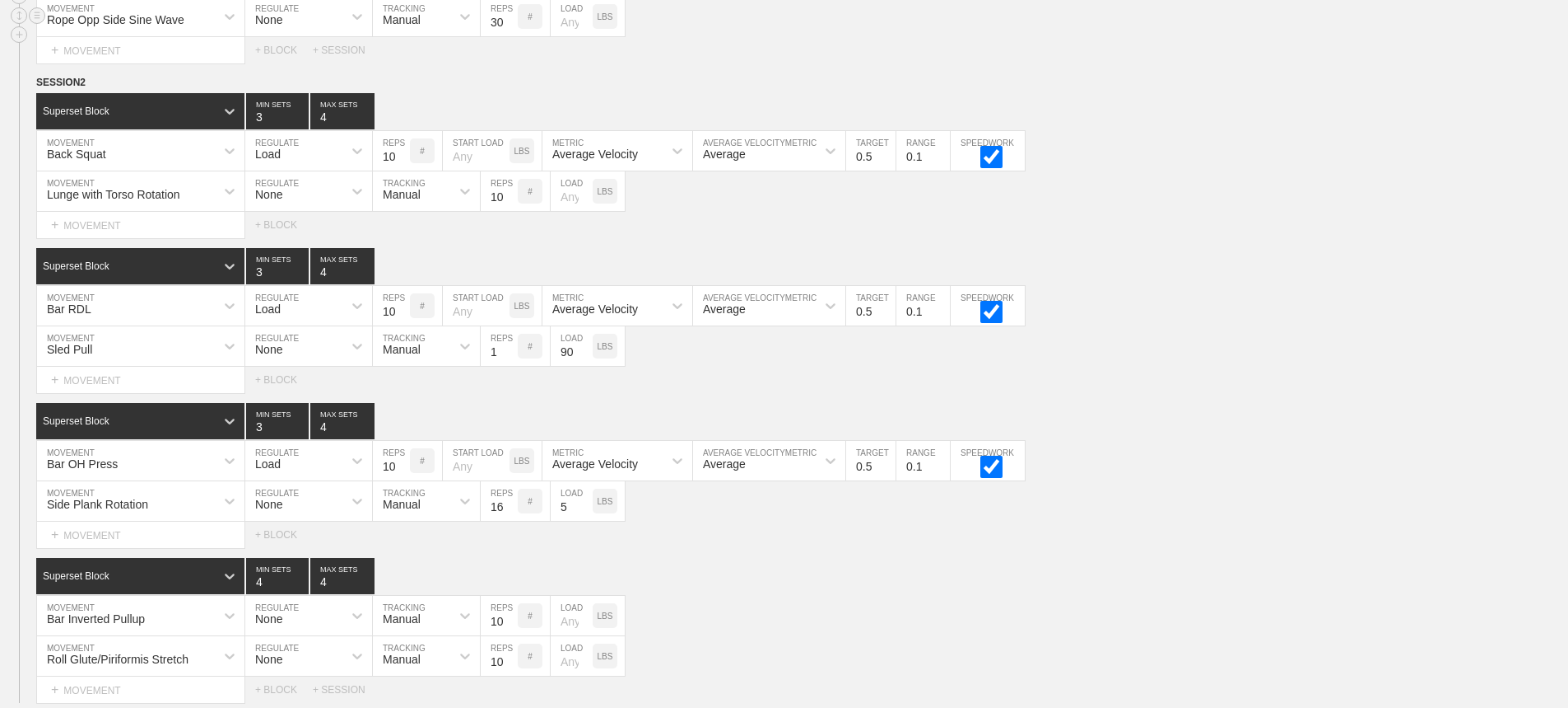
scroll to position [8268, 0]
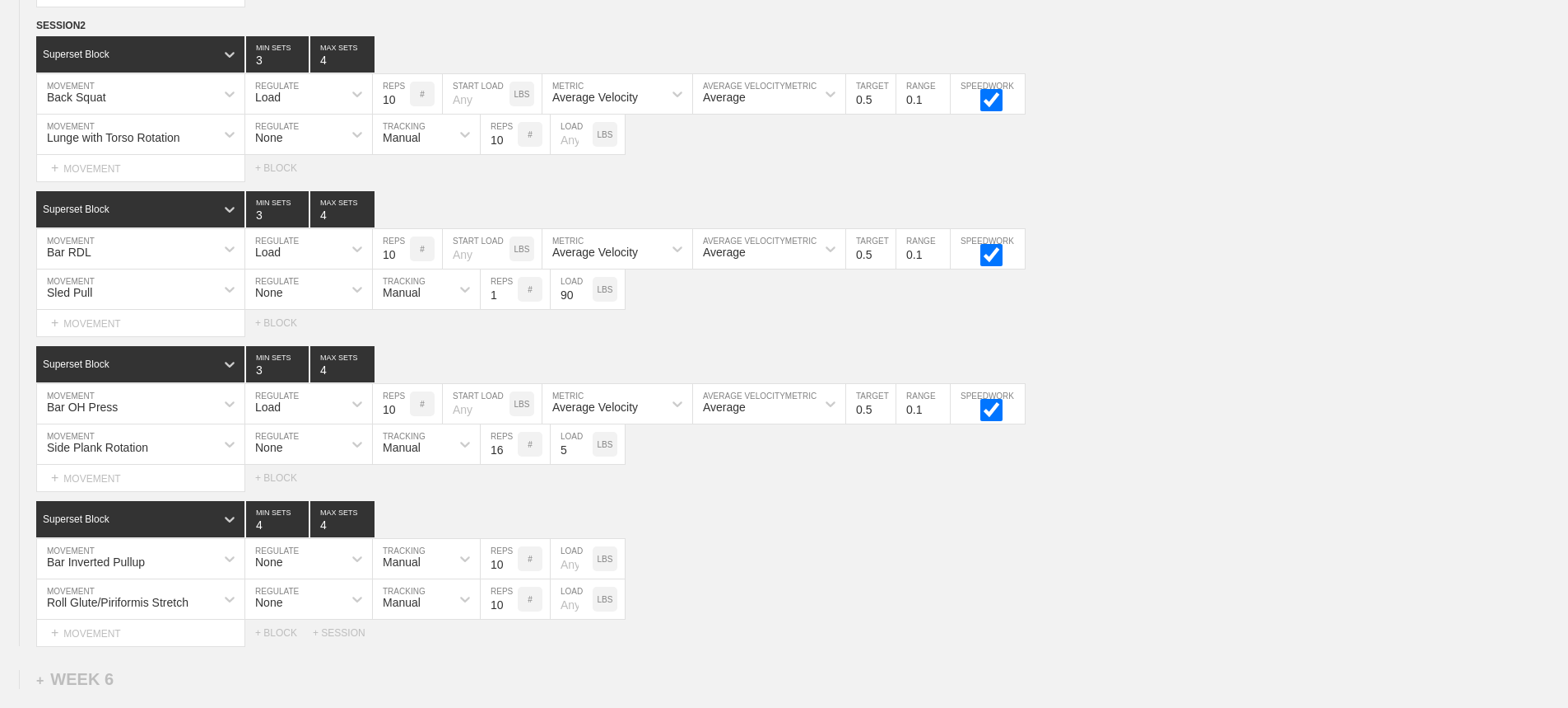
scroll to position [8021, 0]
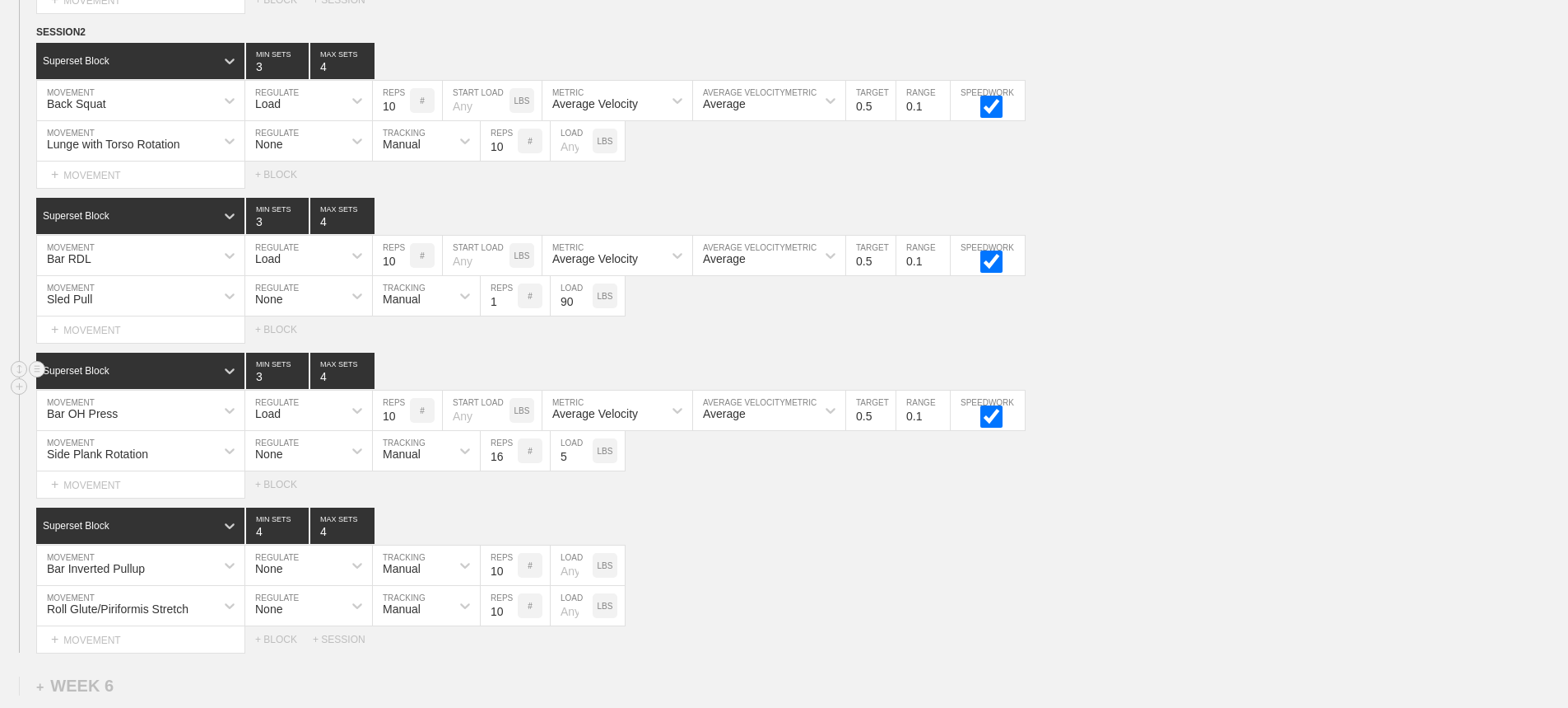
click at [1198, 367] on div "Superset Block 3 MIN SETS 4 MAX SETS" at bounding box center [802, 371] width 1532 height 36
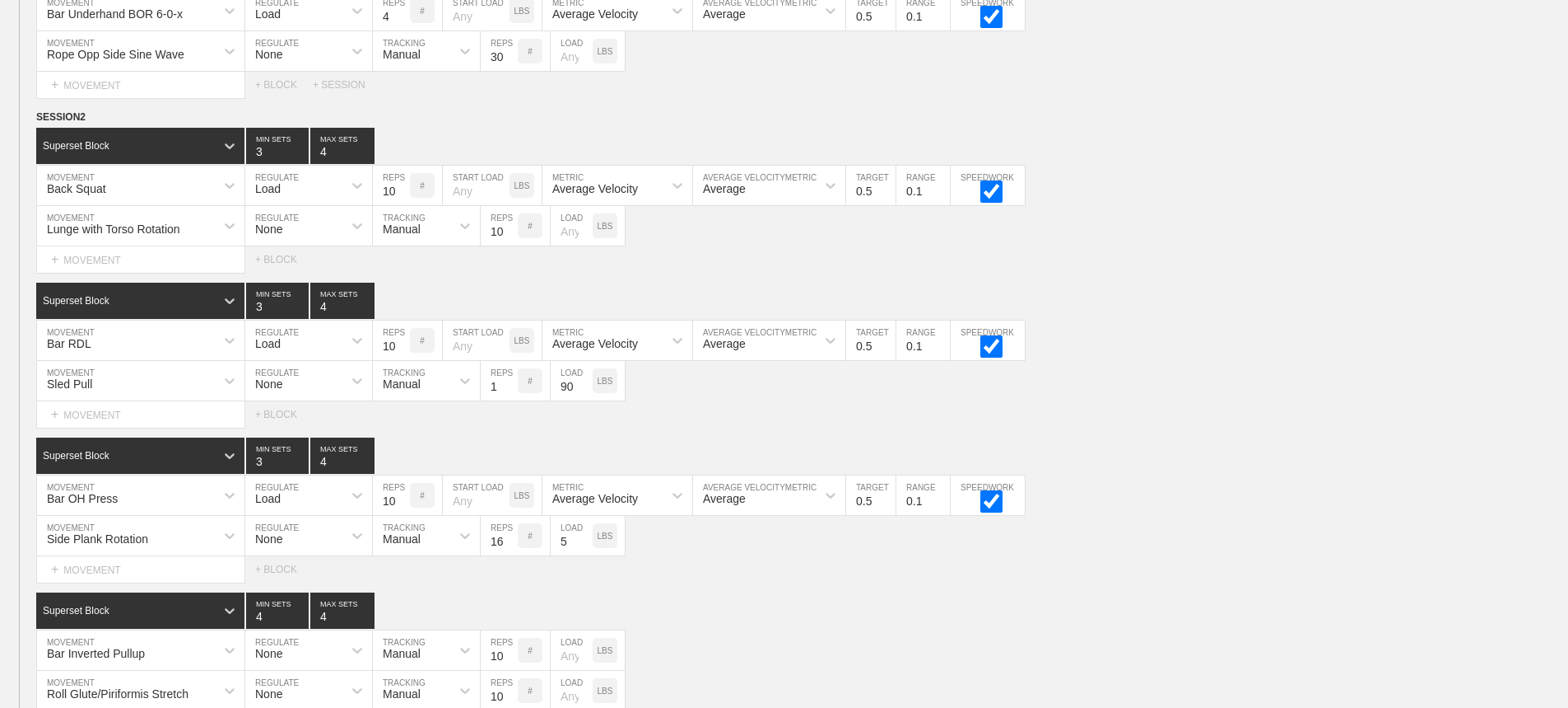
scroll to position [7855, 0]
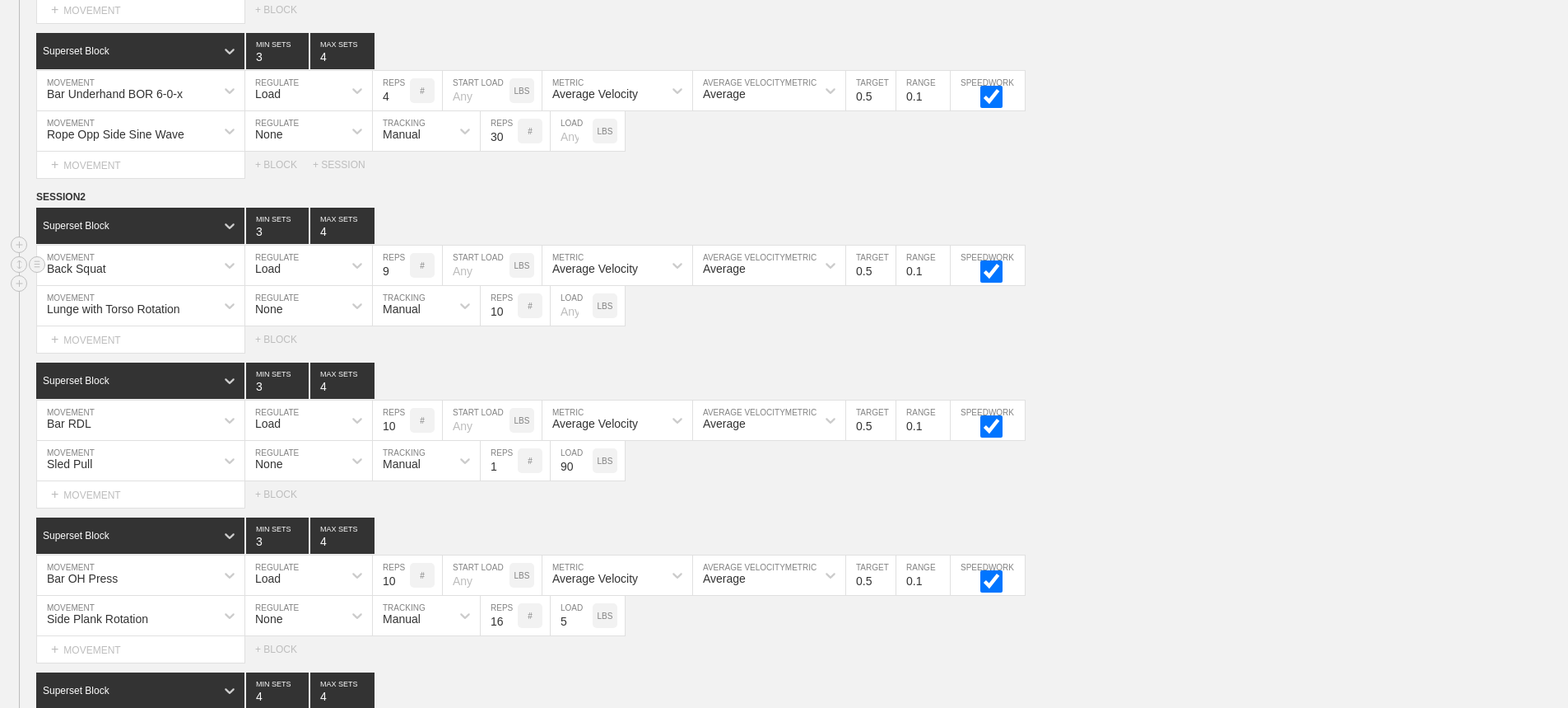
click at [400, 284] on input "9" at bounding box center [391, 265] width 37 height 40
click at [400, 284] on input "8" at bounding box center [391, 265] width 37 height 40
click at [400, 284] on input "7" at bounding box center [391, 265] width 37 height 40
type input "6"
click at [400, 284] on input "6" at bounding box center [391, 265] width 37 height 40
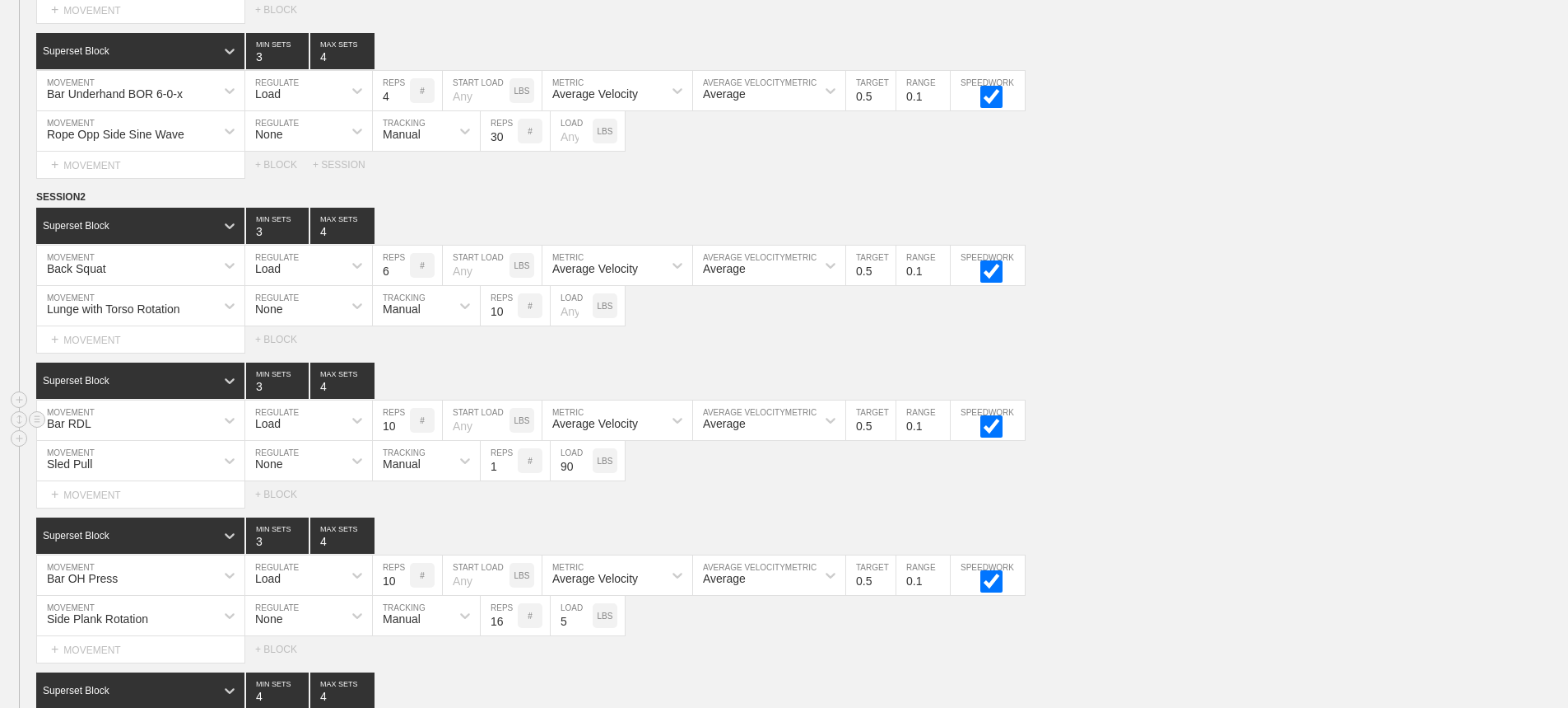
click at [195, 434] on div "Bar RDL" at bounding box center [126, 420] width 178 height 28
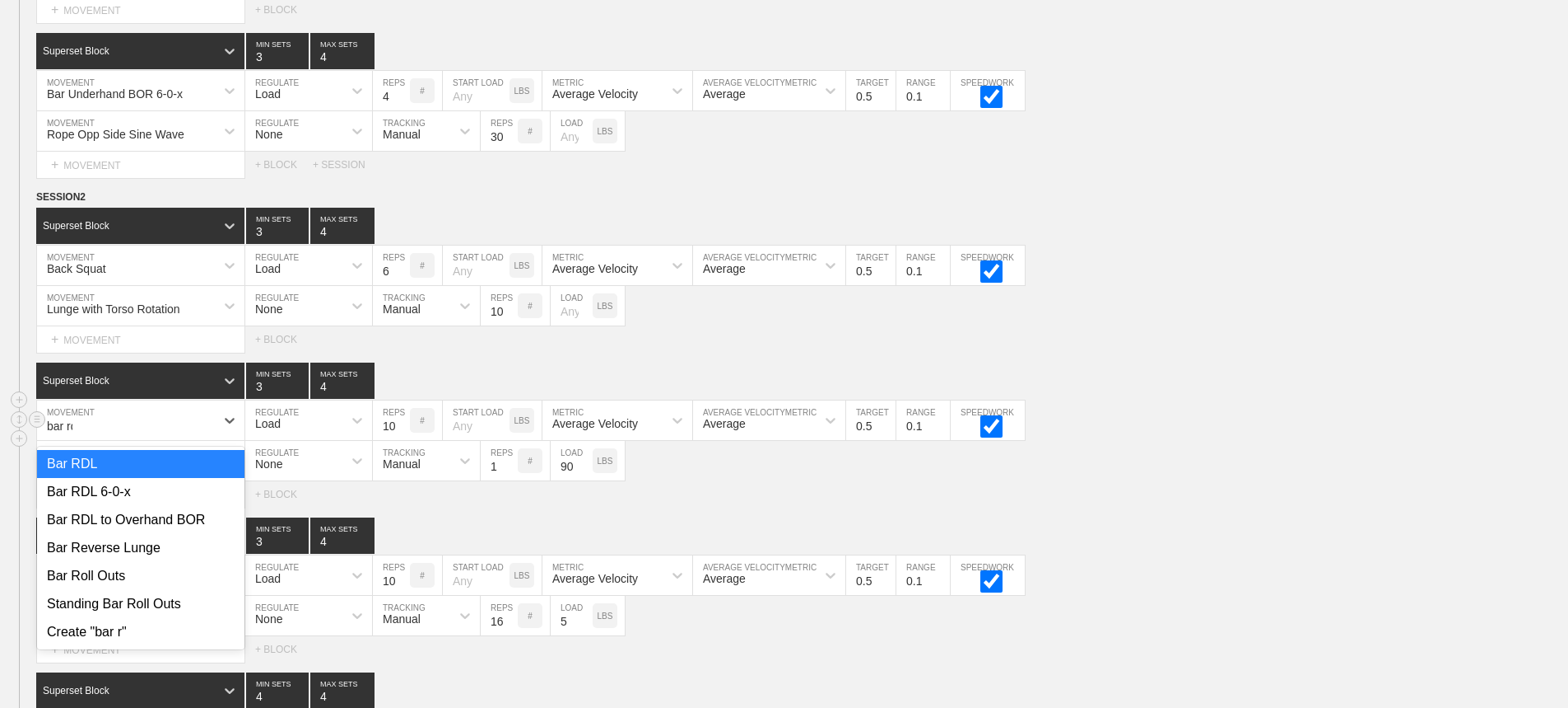
type input "bar rdl"
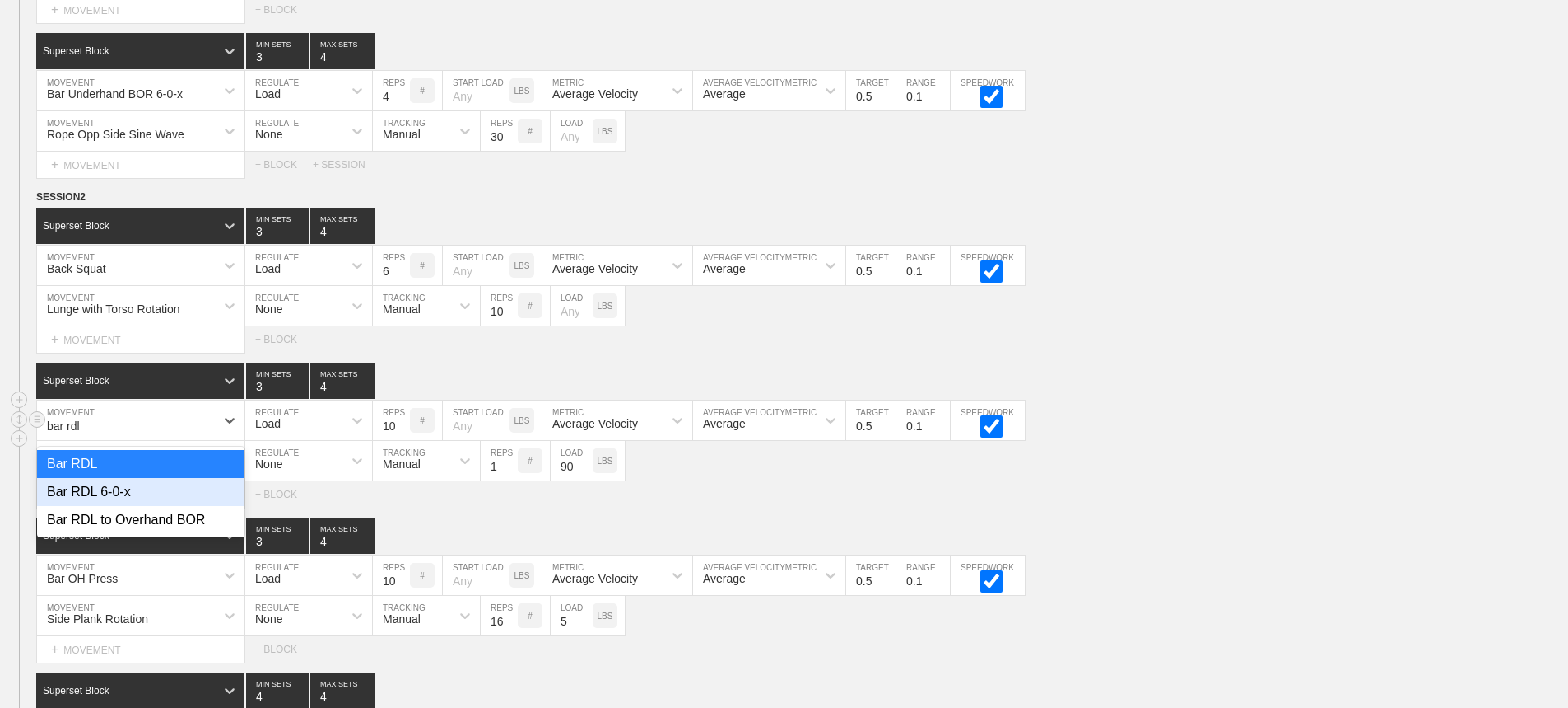
click at [146, 501] on div "Bar RDL 6-0-x" at bounding box center [141, 492] width 207 height 28
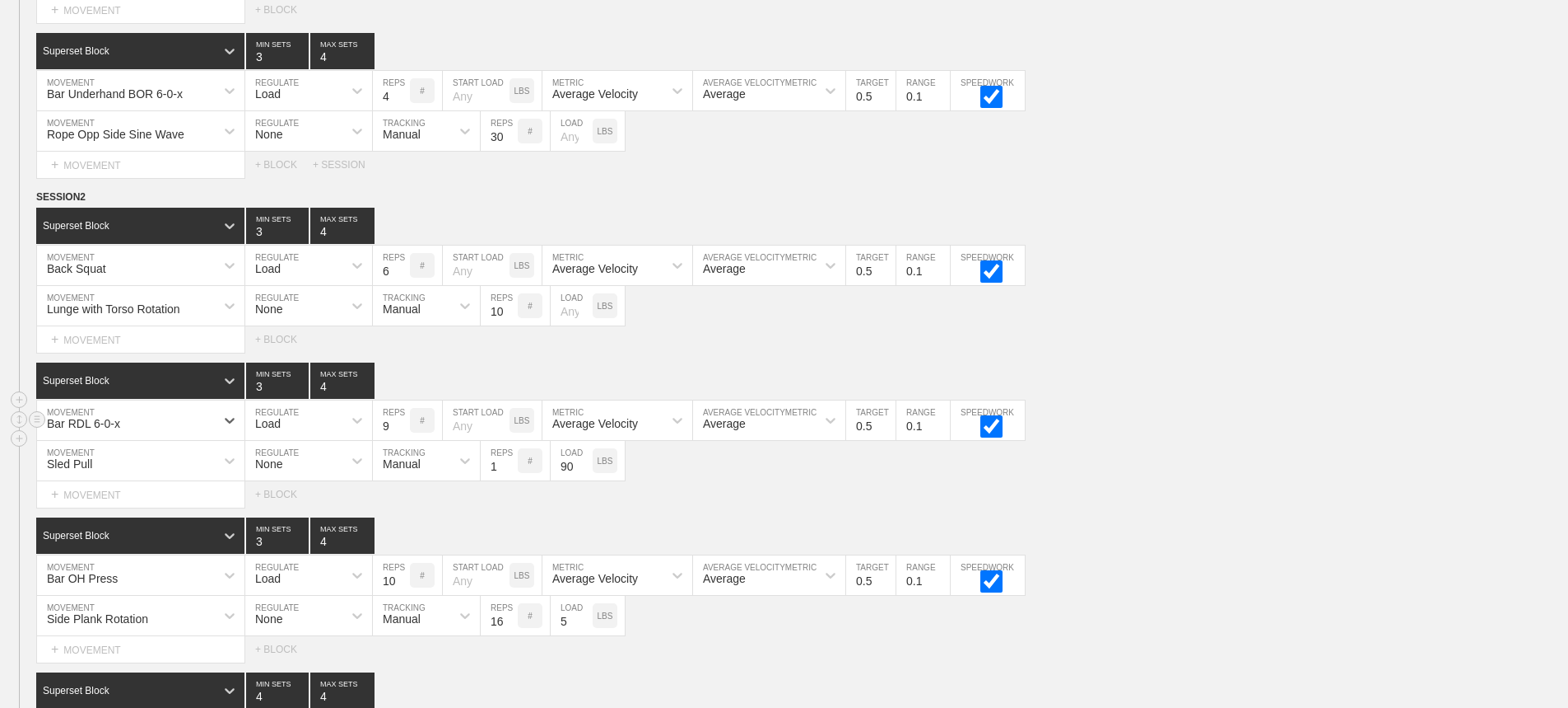
click at [403, 439] on input "9" at bounding box center [391, 420] width 37 height 40
click at [403, 439] on input "8" at bounding box center [391, 420] width 37 height 40
click at [403, 439] on input "7" at bounding box center [391, 420] width 37 height 40
click at [403, 439] on input "6" at bounding box center [391, 420] width 37 height 40
type input "5"
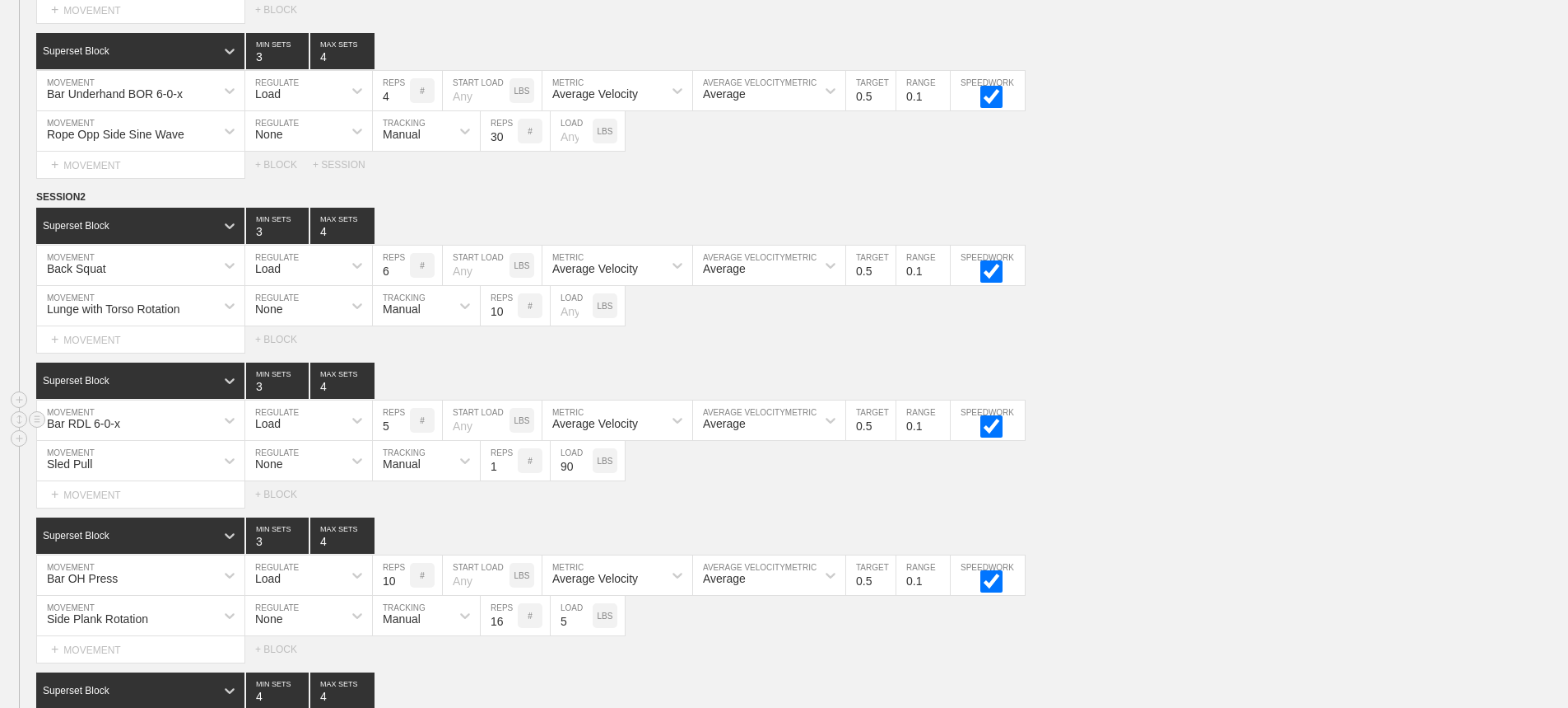
click at [403, 439] on input "5" at bounding box center [391, 420] width 37 height 40
click at [1249, 479] on div "Sled Pull MOVEMENT None REGULATE Manual TRACKING 1 REPS # 90 LOAD LBS" at bounding box center [784, 461] width 1568 height 41
click at [403, 594] on input "9" at bounding box center [391, 575] width 37 height 40
click at [403, 594] on input "8" at bounding box center [391, 575] width 37 height 40
click at [403, 594] on input "7" at bounding box center [391, 575] width 37 height 40
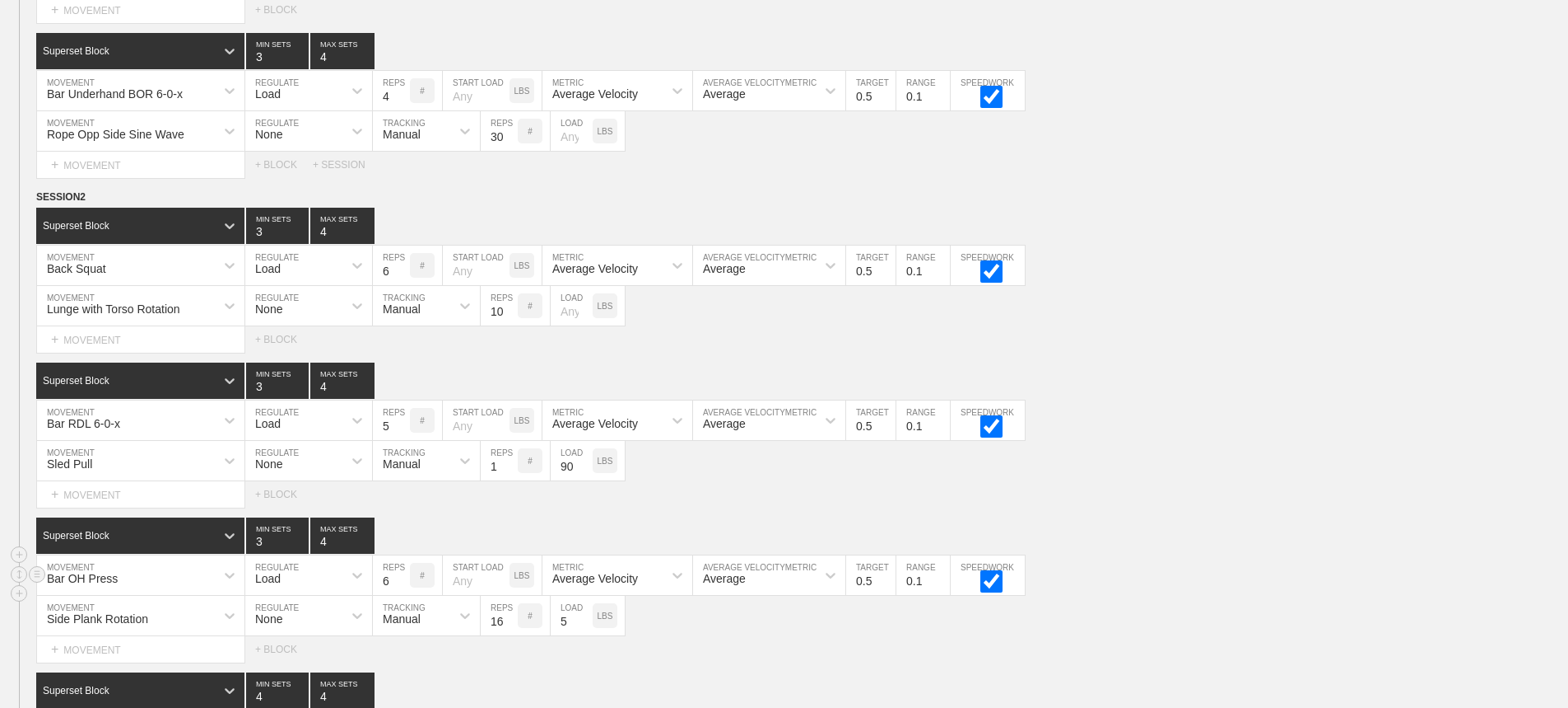
type input "6"
click at [403, 594] on input "6" at bounding box center [391, 575] width 37 height 40
click at [1104, 475] on div "Sled Pull MOVEMENT None REGULATE Manual TRACKING 1 REPS # 90 LOAD LBS" at bounding box center [784, 461] width 1568 height 41
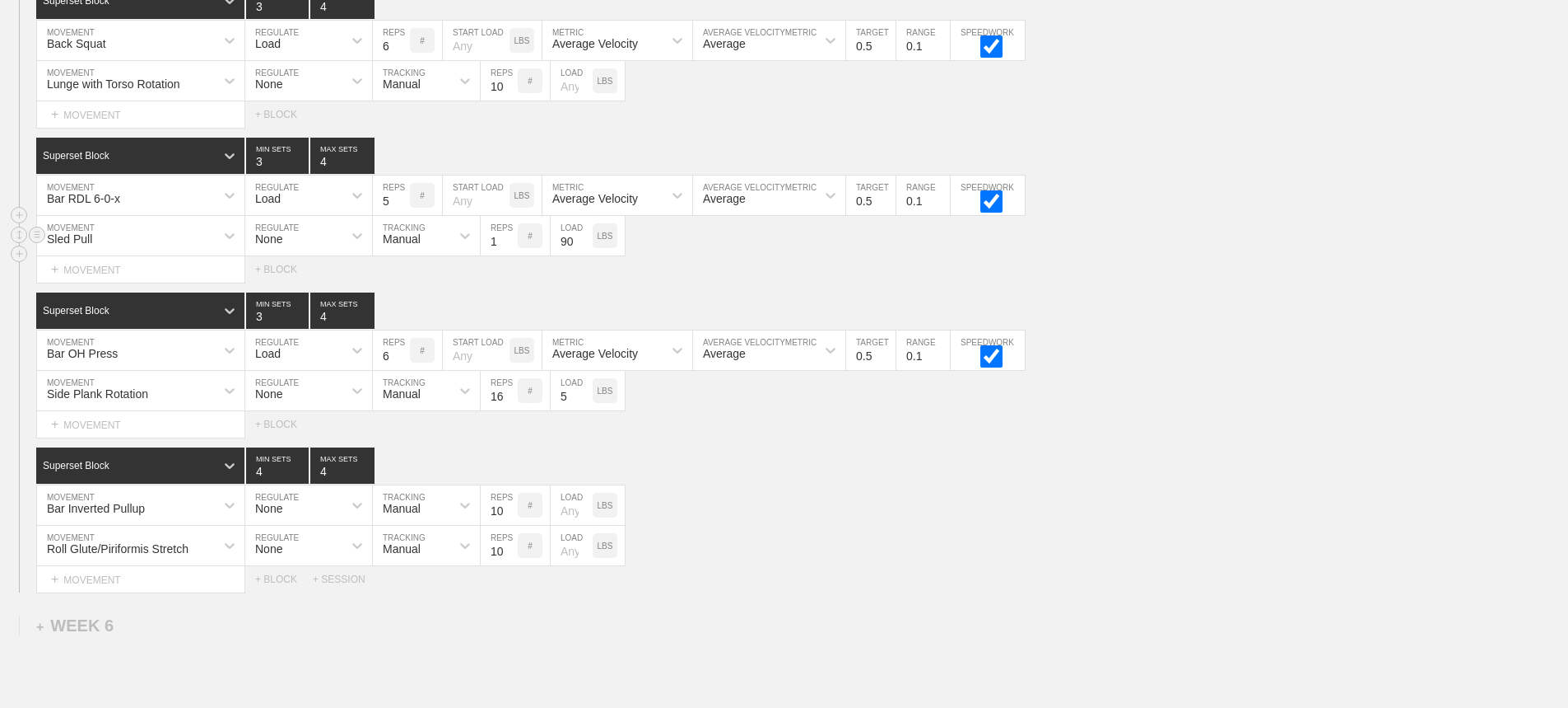
scroll to position [8103, 0]
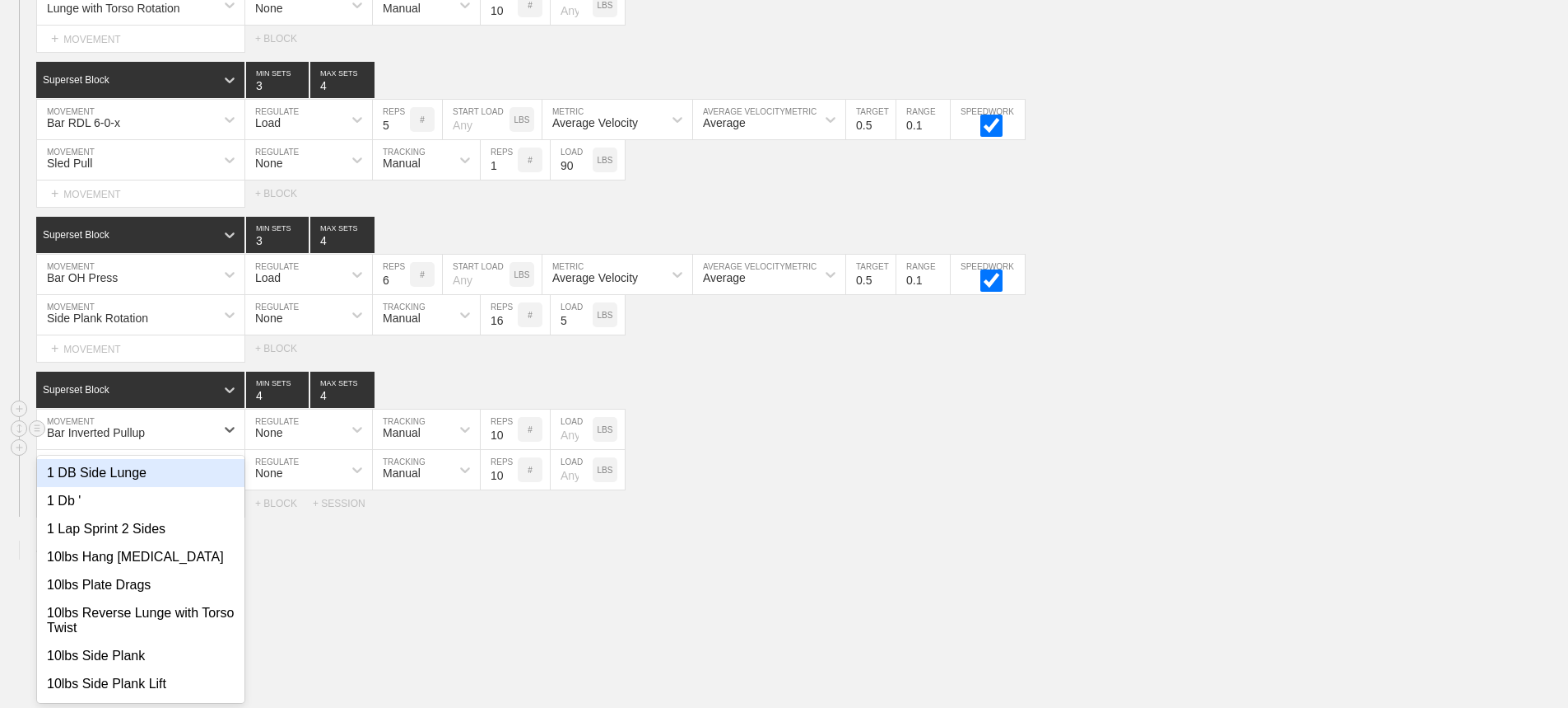
click at [205, 449] on div "option 1 DB Side Lunge focused, 1 of 801. 801 results available. Use Up and Dow…" at bounding box center [141, 430] width 207 height 40
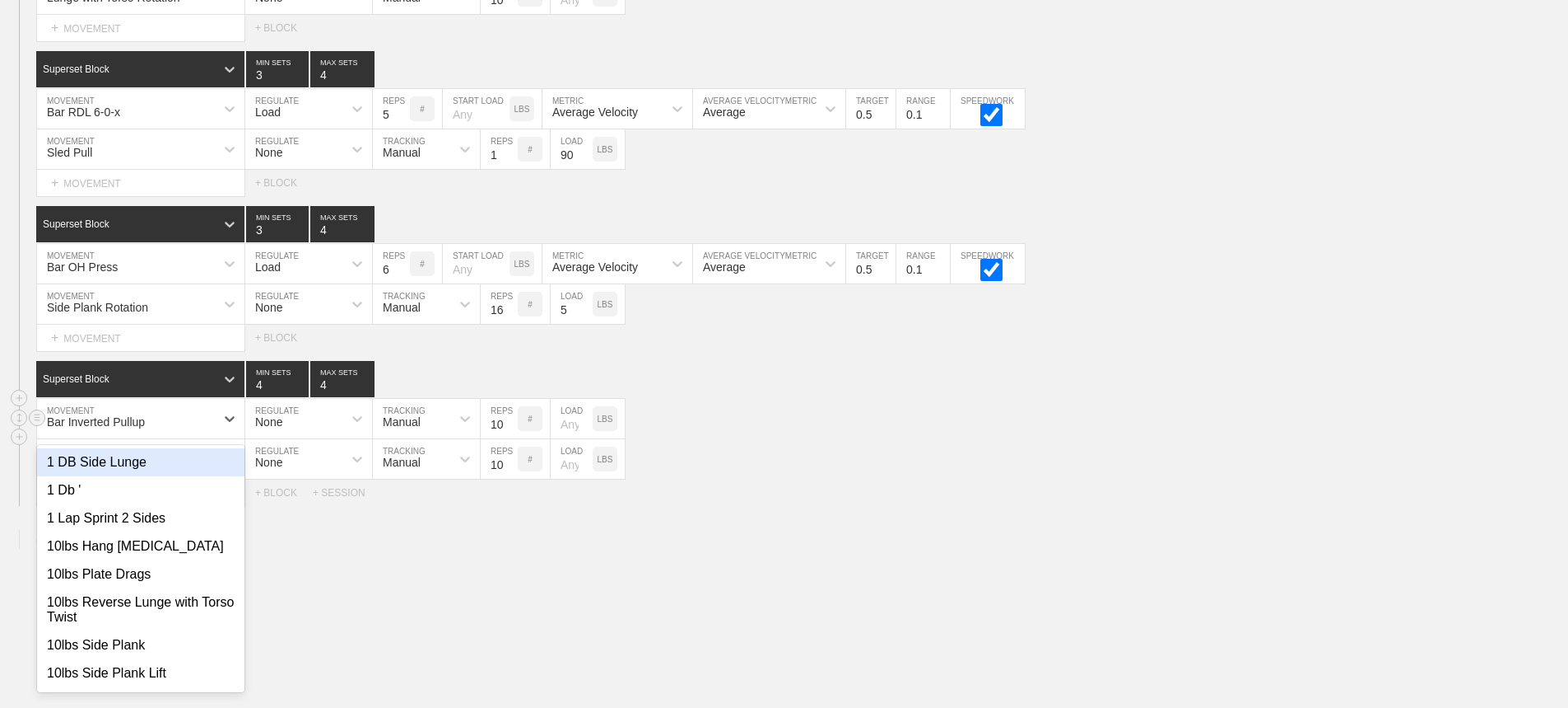
scroll to position [8170, 0]
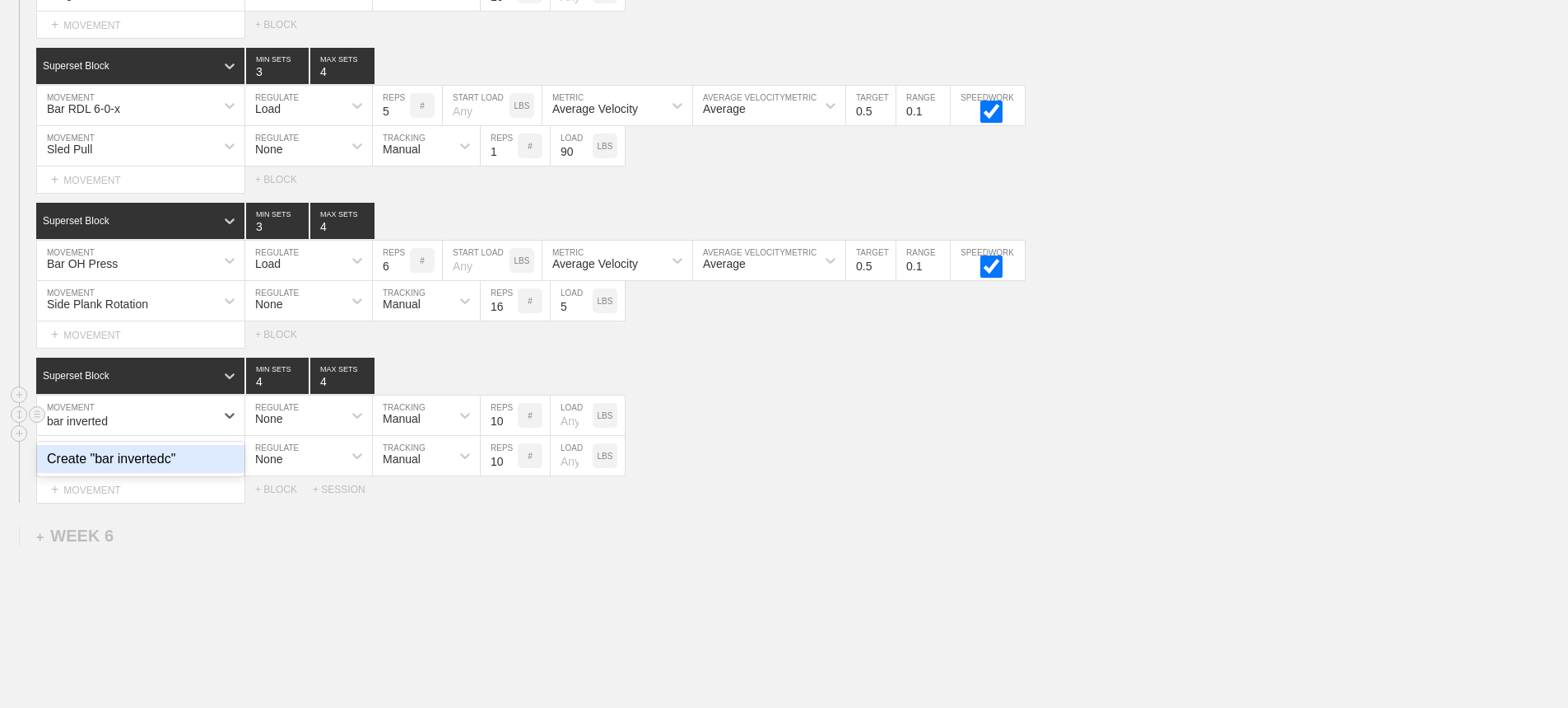
type input "bar inverte"
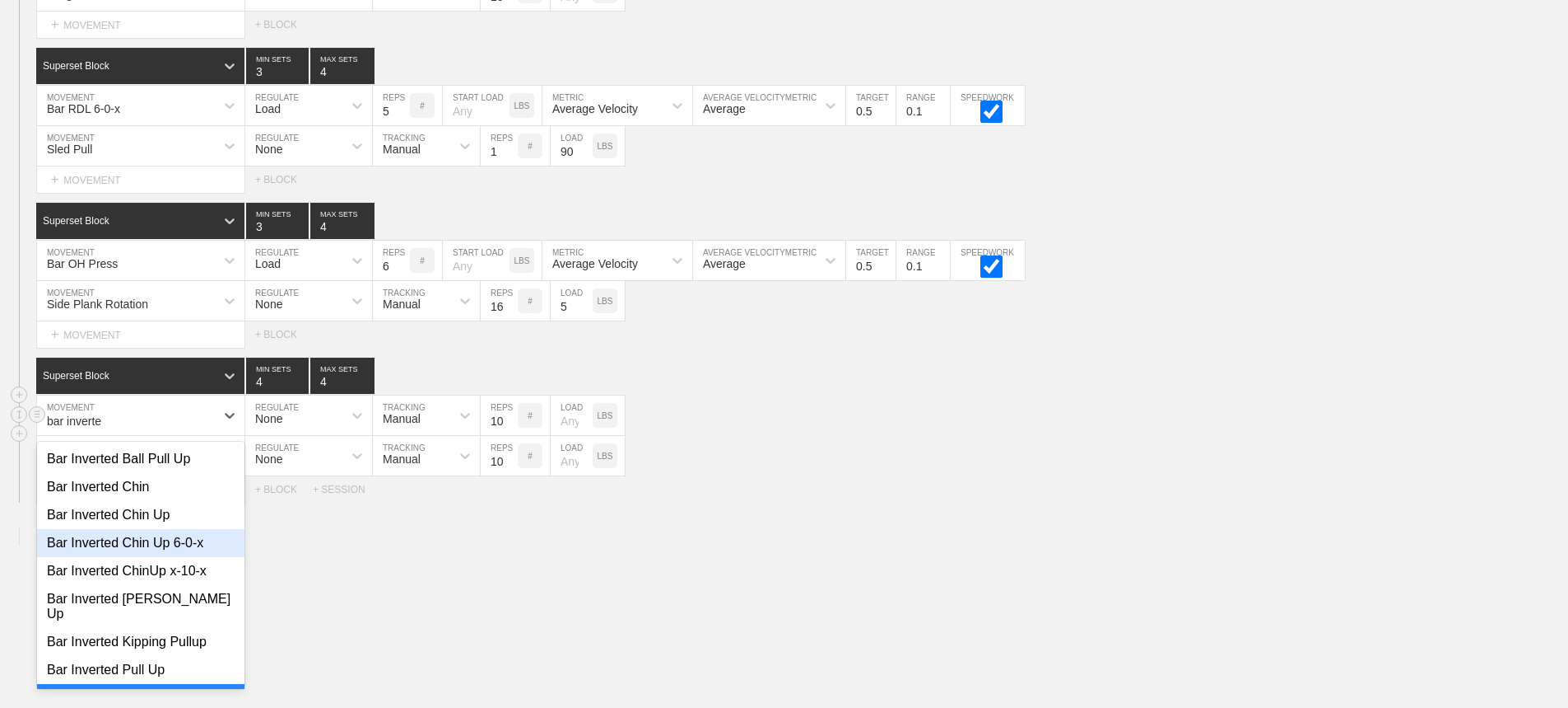
click at [196, 557] on div "Bar Inverted Chin Up 6-0-x" at bounding box center [141, 543] width 207 height 28
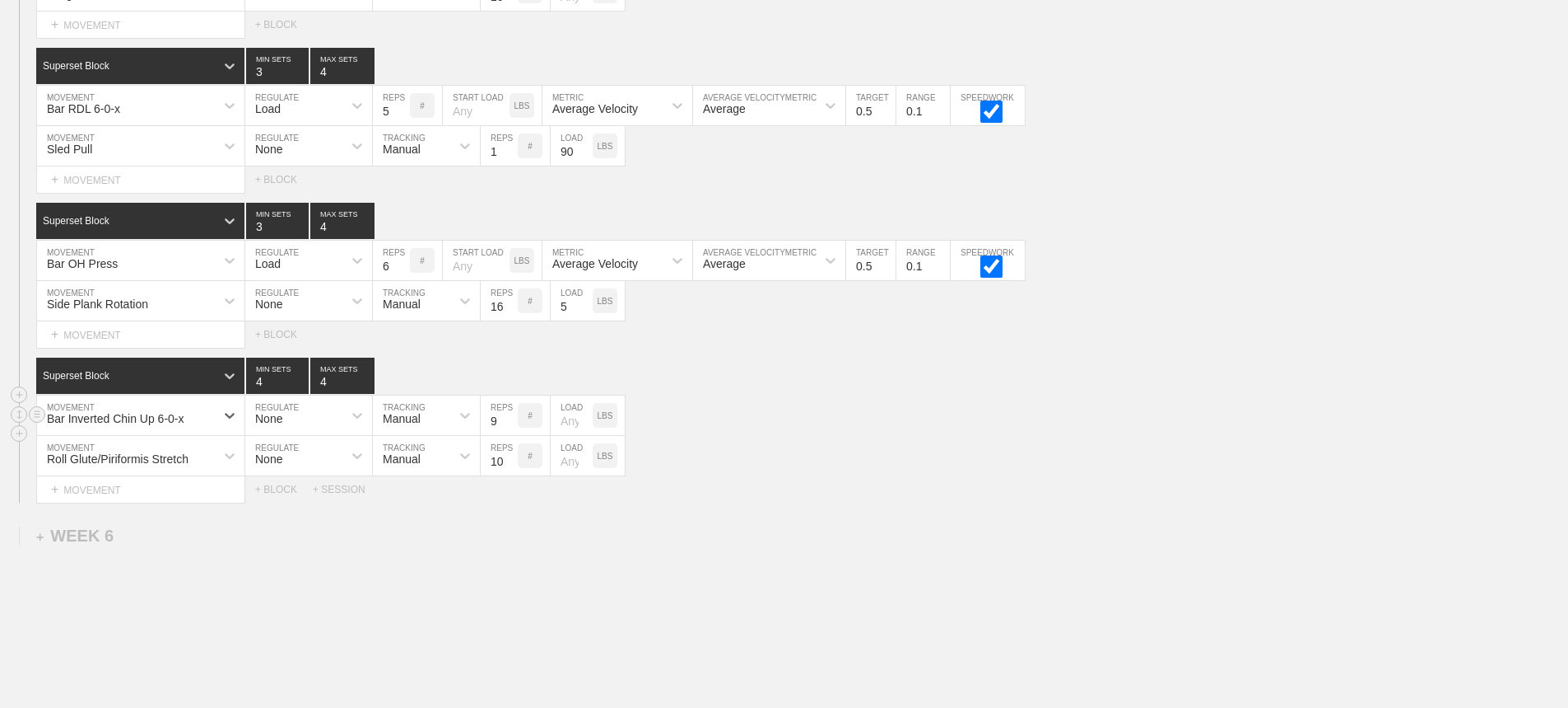
click at [510, 435] on input "9" at bounding box center [499, 415] width 37 height 40
click at [510, 435] on input "8" at bounding box center [499, 415] width 37 height 40
click at [510, 435] on input "7" at bounding box center [499, 415] width 37 height 40
click at [510, 435] on input "6" at bounding box center [499, 415] width 37 height 40
type input "5"
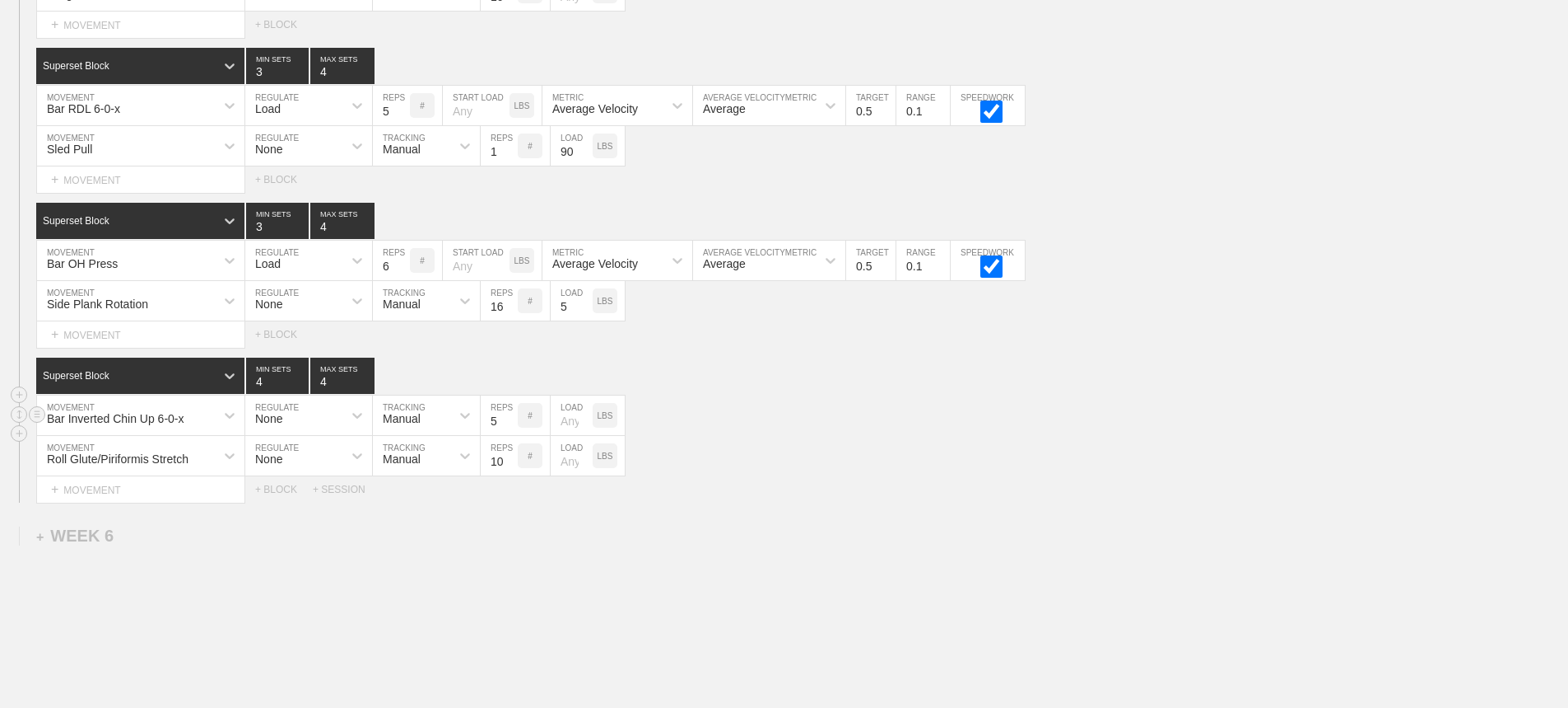
click at [510, 435] on input "5" at bounding box center [499, 415] width 37 height 40
click at [568, 435] on input "number" at bounding box center [572, 415] width 42 height 40
type input "25"
click at [691, 436] on div "Bar Inverted Chin Up 6-0-x MOVEMENT None REGULATE Manual TRACKING 5 REPS # 25 L…" at bounding box center [784, 415] width 1568 height 41
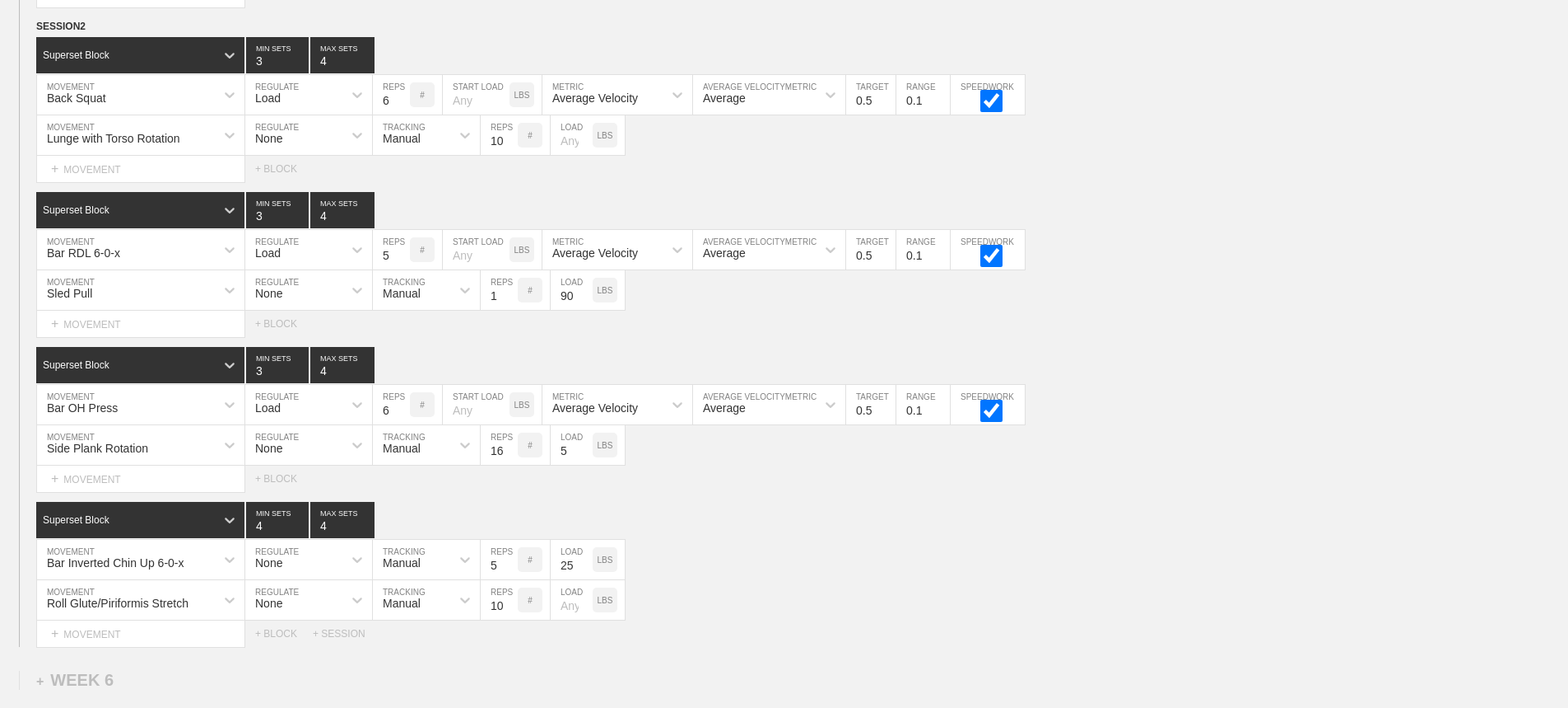
scroll to position [8268, 0]
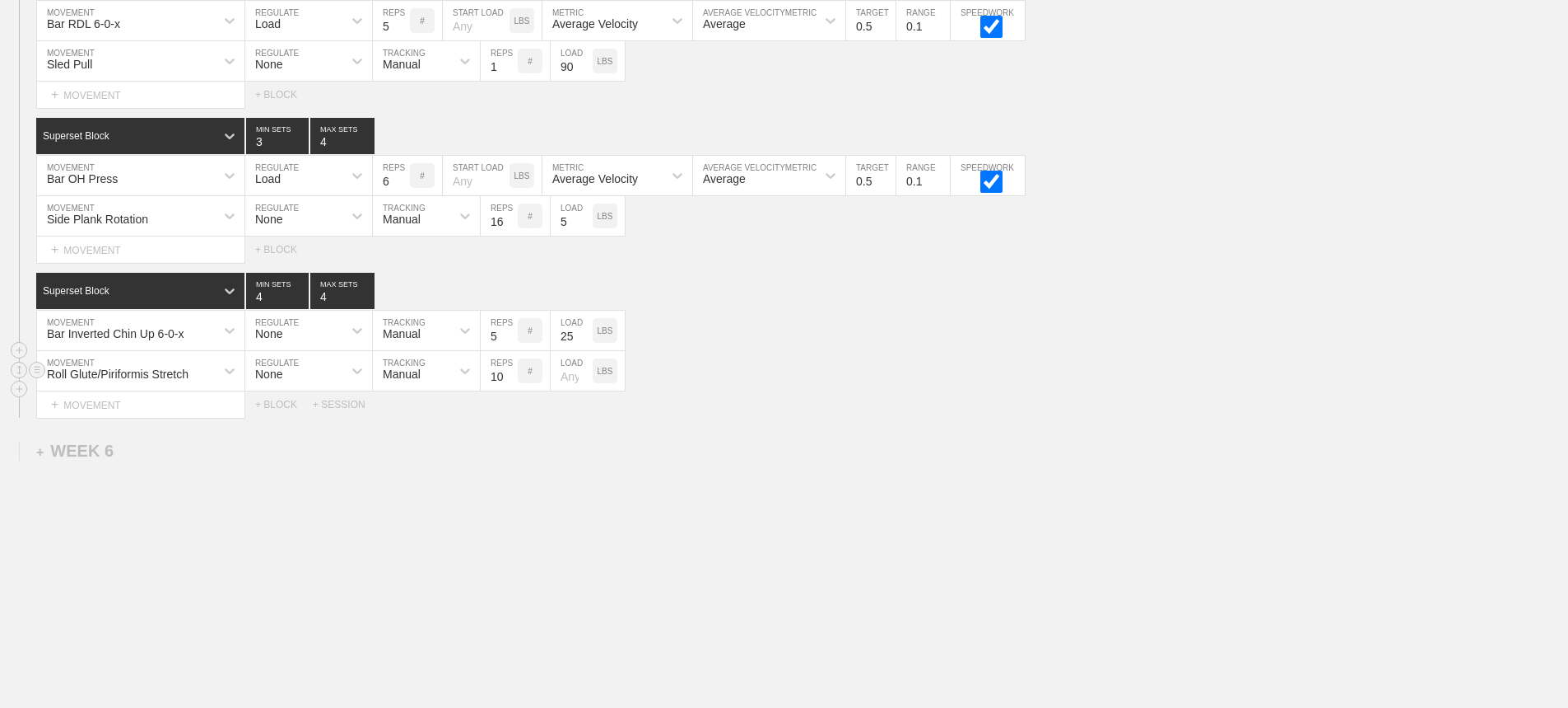
click at [766, 377] on div "Roll Glute/Piriformis Stretch MOVEMENT None REGULATE Manual TRACKING 10 REPS # …" at bounding box center [784, 371] width 1568 height 41
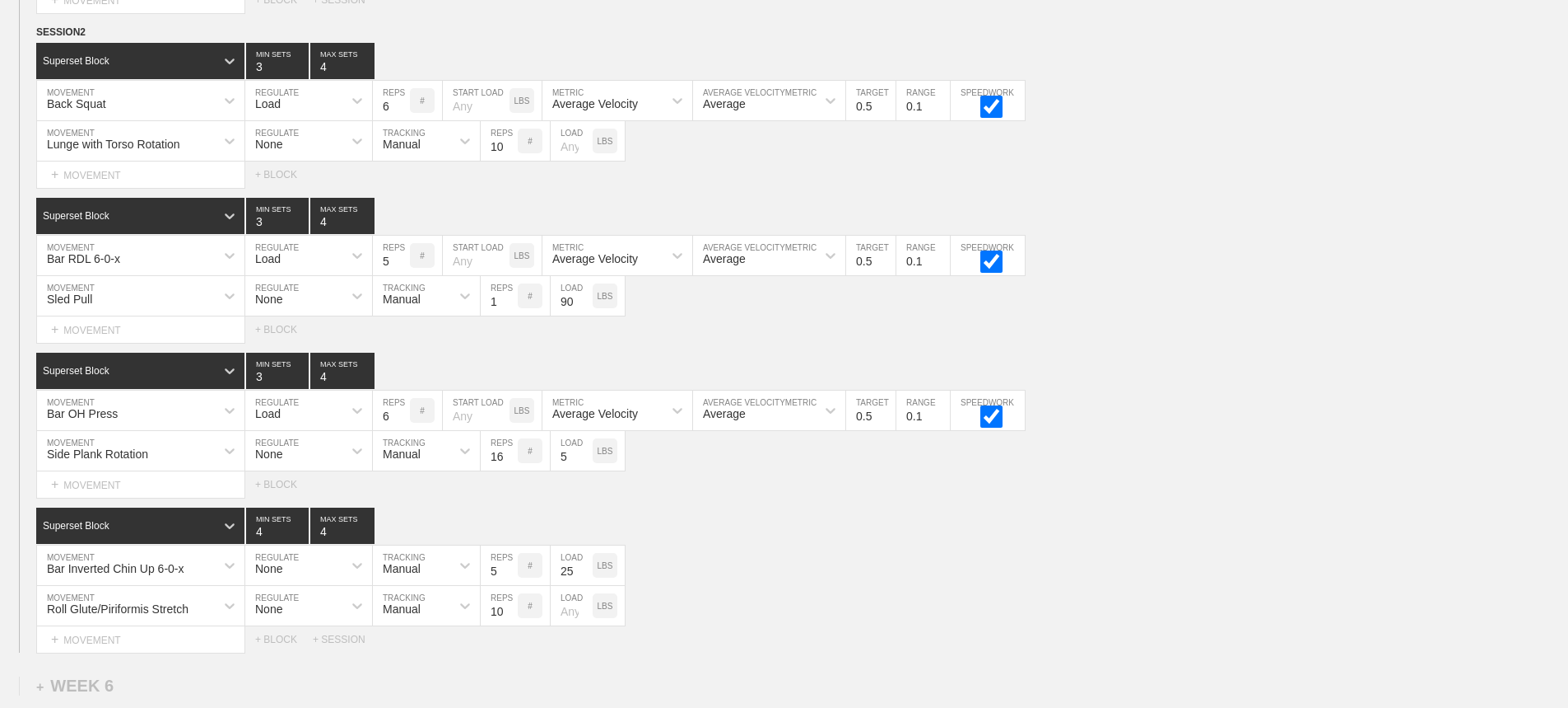
scroll to position [798, 0]
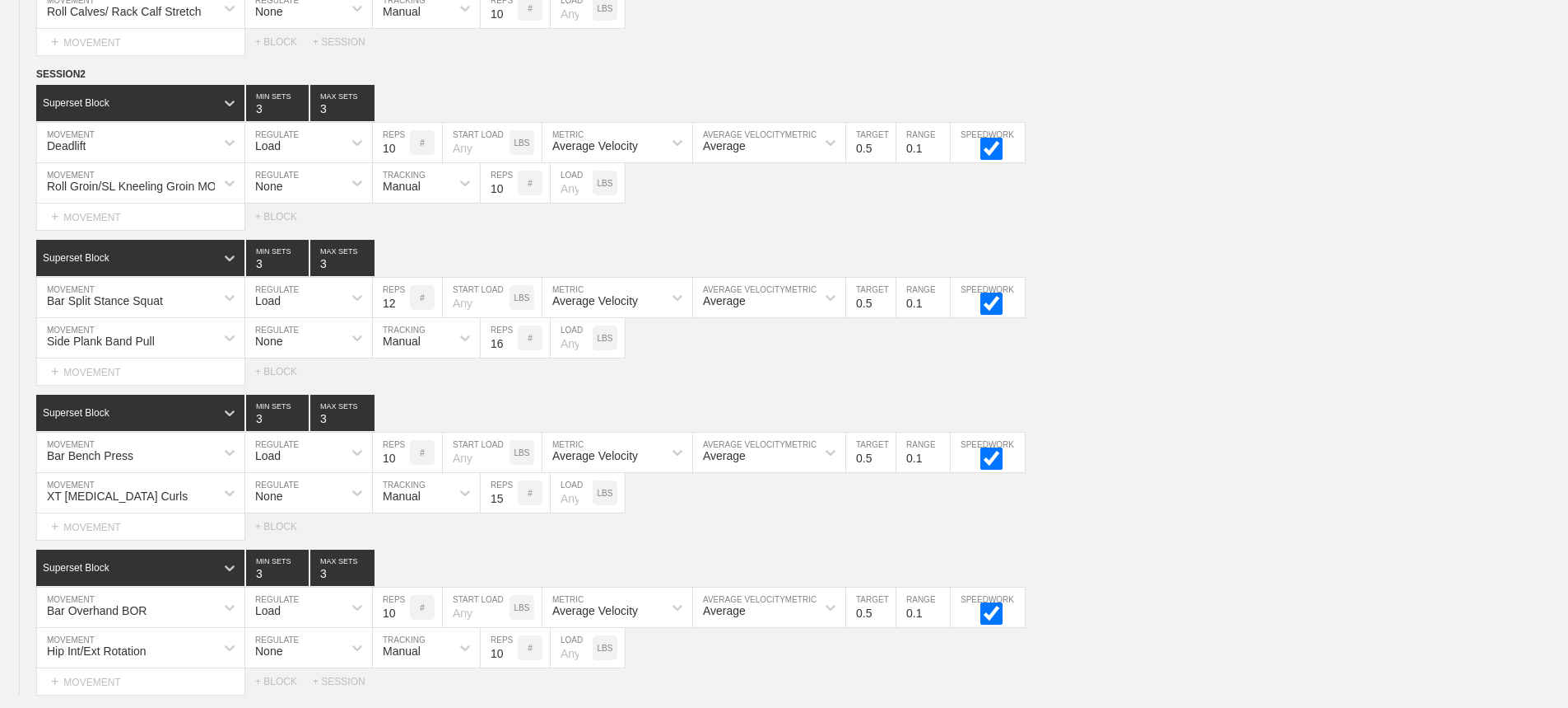
drag, startPoint x: 1384, startPoint y: 294, endPoint x: 1580, endPoint y: 127, distance: 257.5
click at [1390, 293] on div "Bar Split Stance Squat MOVEMENT Load REGULATE 12 REPS # START LOAD LBS Average …" at bounding box center [784, 297] width 1568 height 41
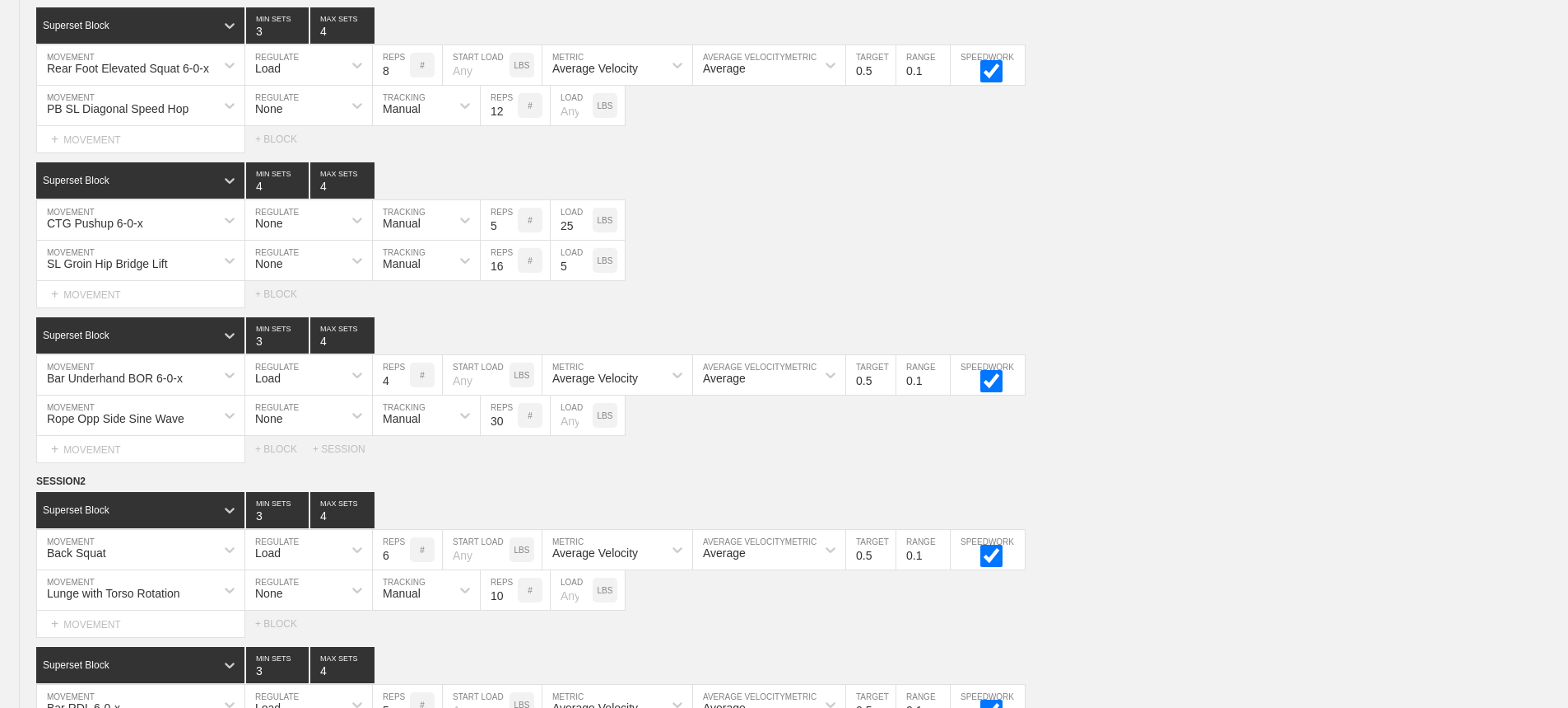
scroll to position [8268, 0]
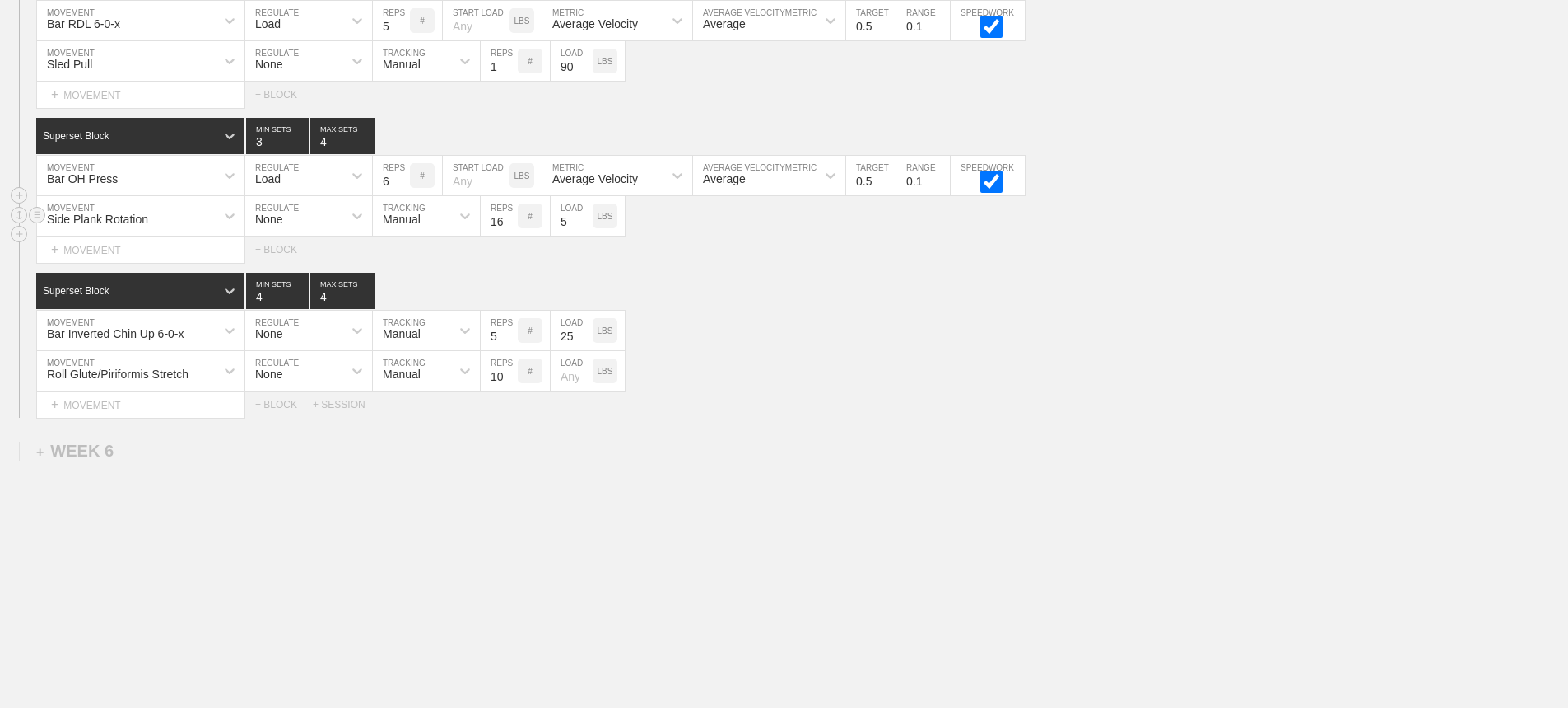
click at [197, 215] on div "Side Plank Rotation" at bounding box center [126, 215] width 178 height 28
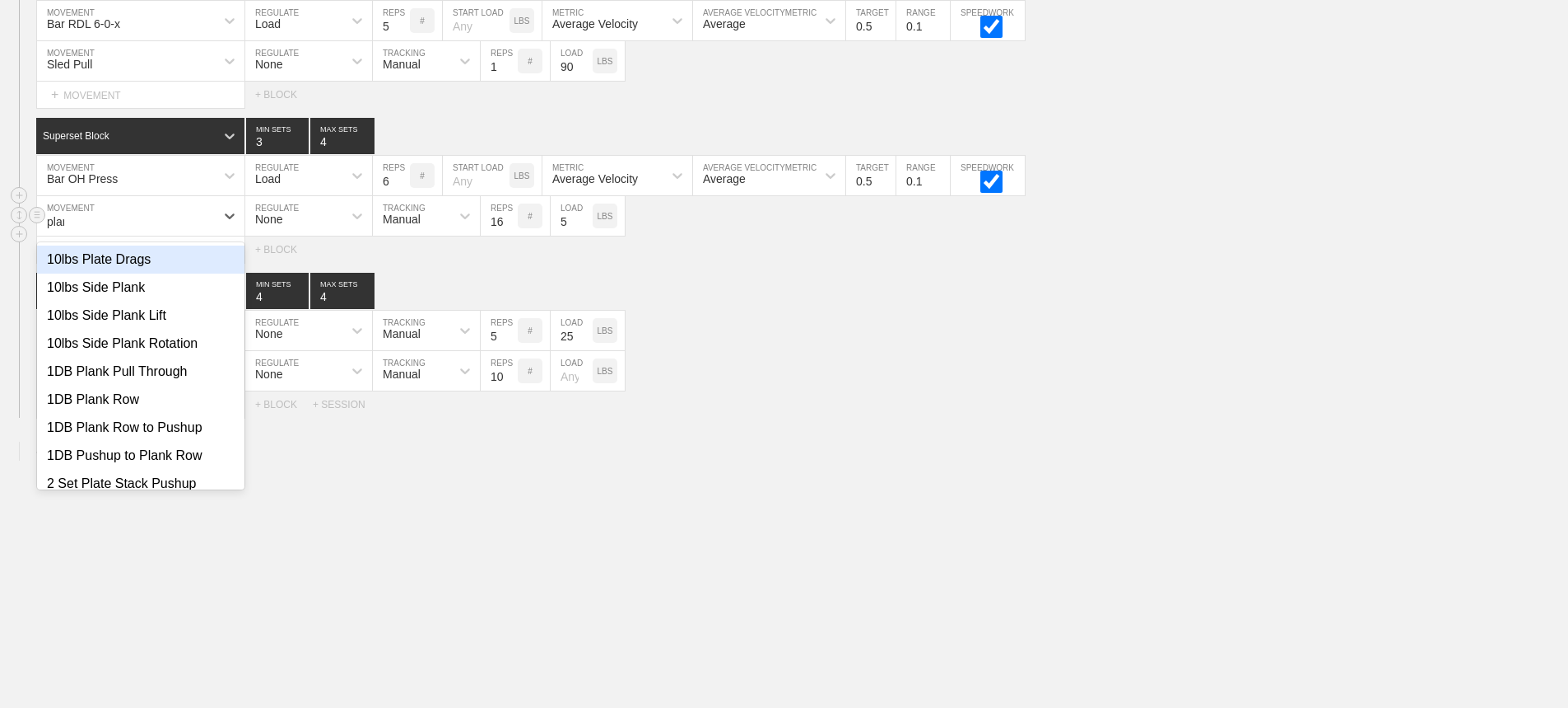
type input "plank"
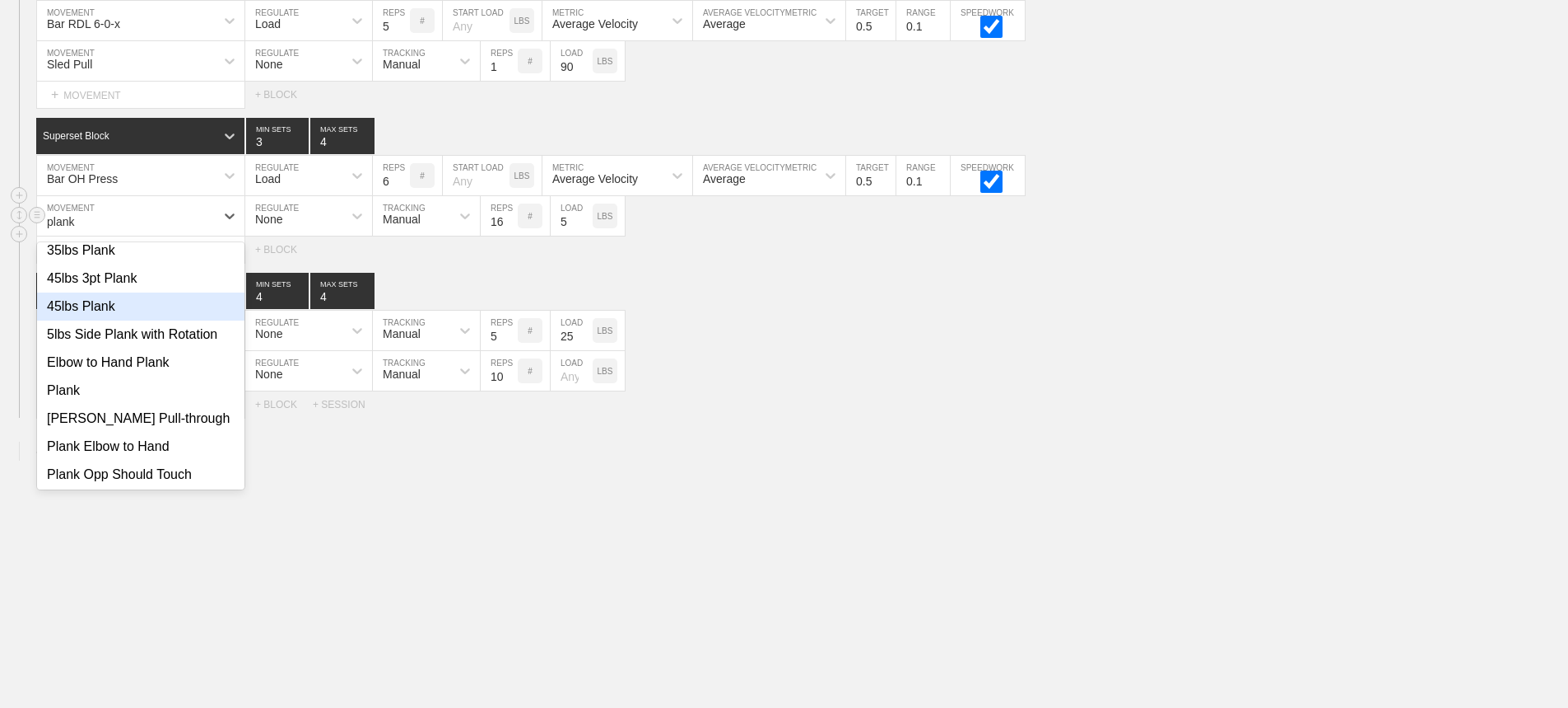
scroll to position [411, 0]
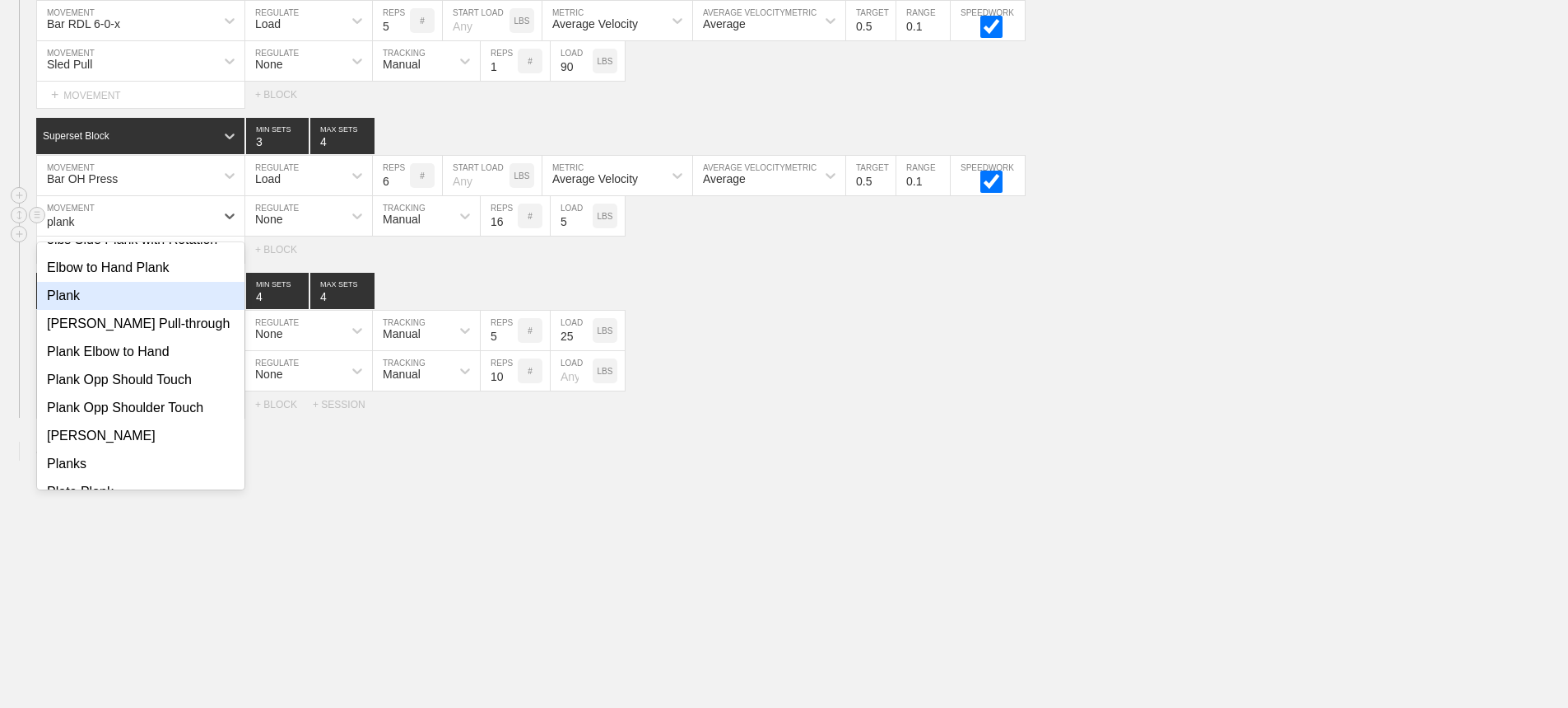
click at [67, 297] on div "Plank" at bounding box center [141, 296] width 207 height 28
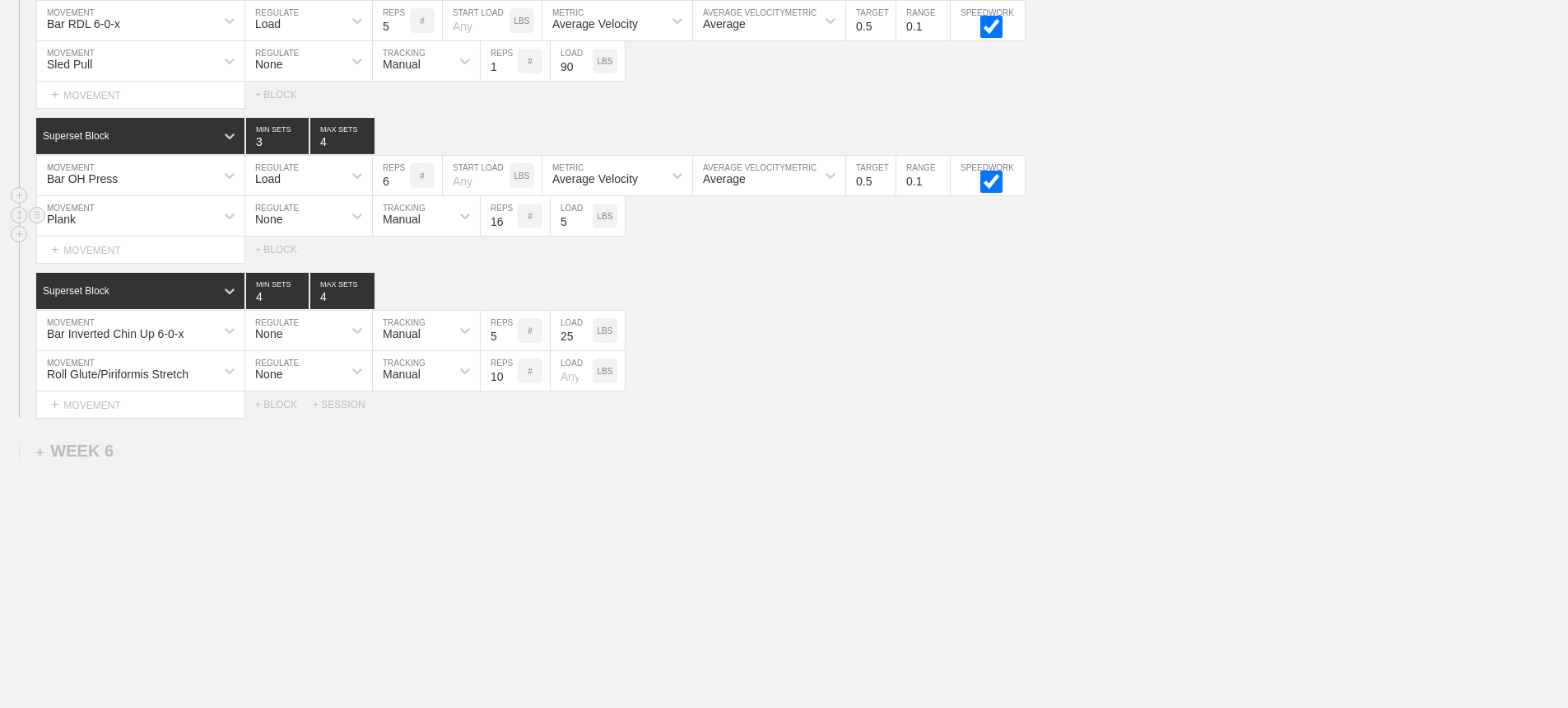
click at [687, 261] on div "Select... MOVEMENT + MOVEMENT + BLOCK" at bounding box center [784, 249] width 1568 height 26
click at [510, 214] on input "16" at bounding box center [499, 216] width 37 height 40
click at [510, 216] on input "27" at bounding box center [499, 216] width 37 height 40
click at [510, 216] on input "28" at bounding box center [499, 216] width 37 height 40
click at [512, 217] on input "29" at bounding box center [499, 216] width 37 height 40
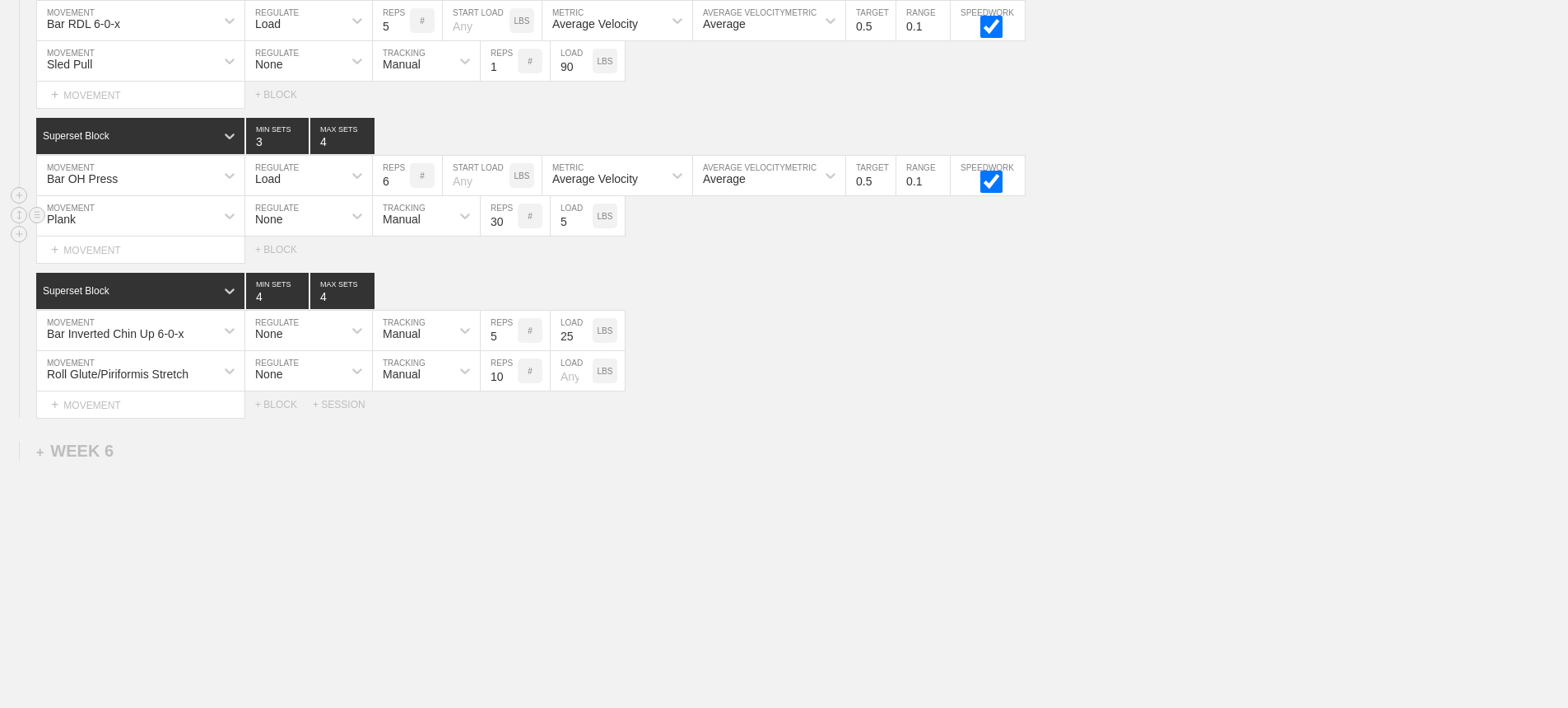
type input "30"
click at [512, 217] on input "30" at bounding box center [499, 216] width 37 height 40
click at [570, 226] on input "5" at bounding box center [572, 216] width 42 height 40
click at [570, 223] on input "number" at bounding box center [572, 216] width 42 height 40
type input "25"
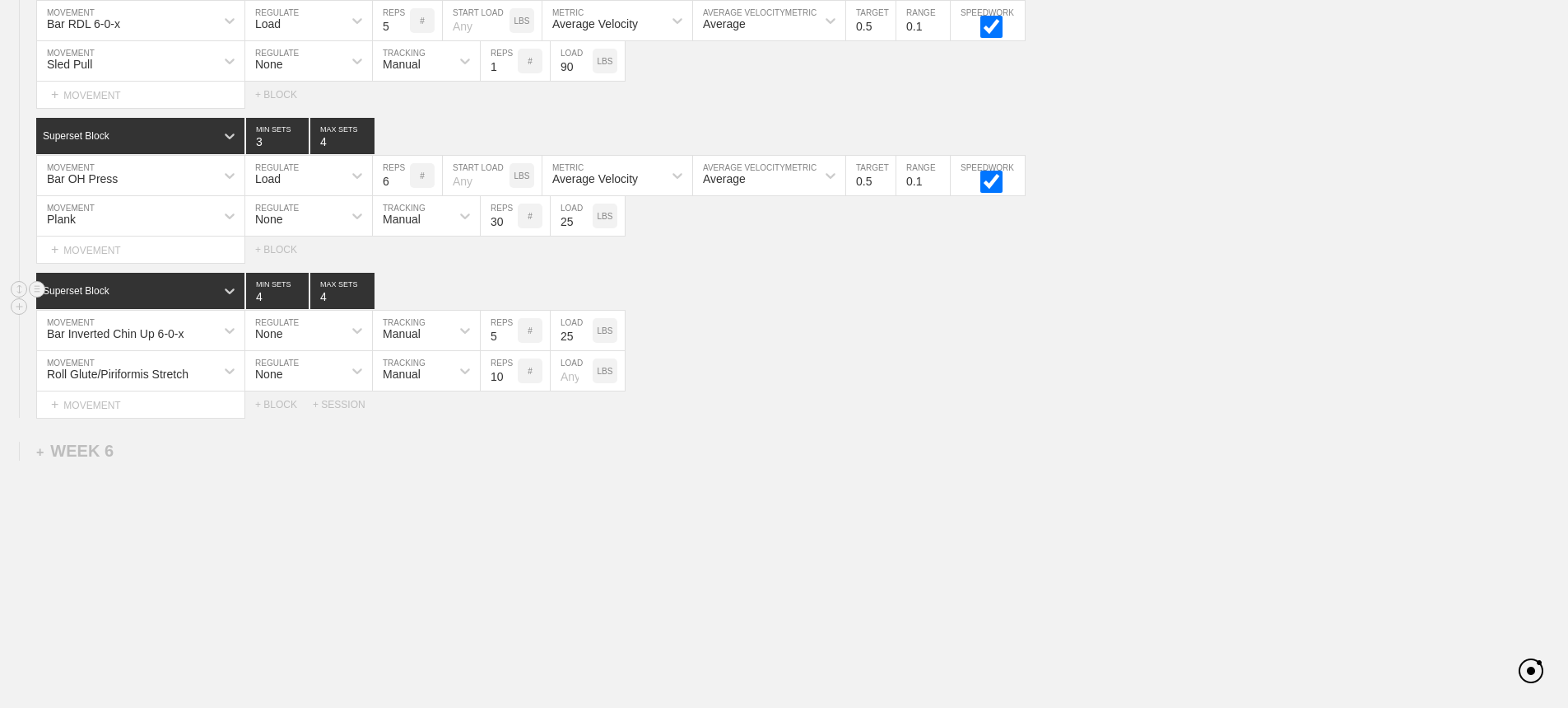
click at [838, 301] on div "Superset Block 4 MIN SETS 4 MAX SETS" at bounding box center [802, 290] width 1532 height 36
click at [731, 324] on div "Bar Inverted Chin Up 6-0-x MOVEMENT None REGULATE Manual TRACKING 5 REPS # 25 L…" at bounding box center [784, 330] width 1568 height 41
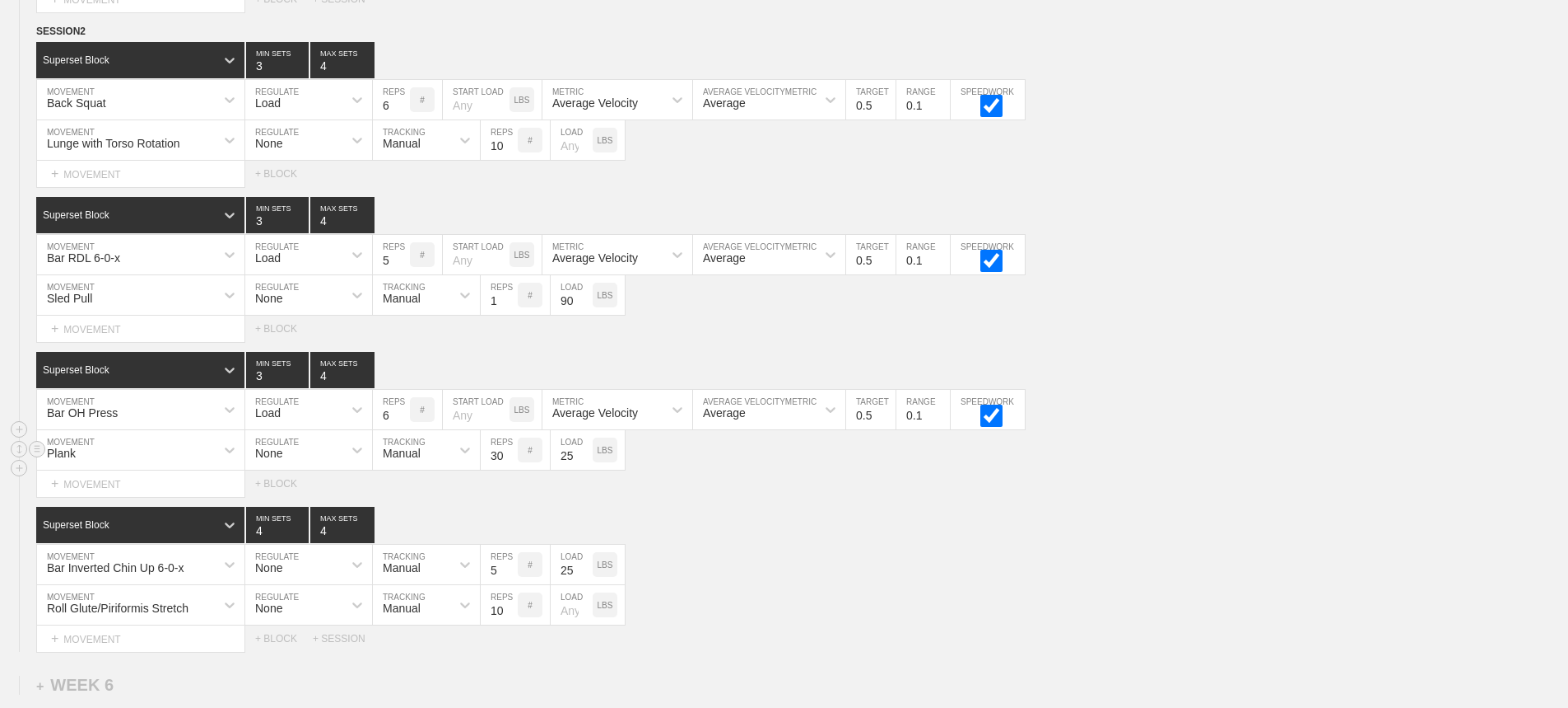
scroll to position [8021, 0]
click at [1206, 273] on div "Bar RDL 6-0-x MOVEMENT Load REGULATE 5 REPS # START LOAD LBS Average Velocity M…" at bounding box center [784, 256] width 1568 height 41
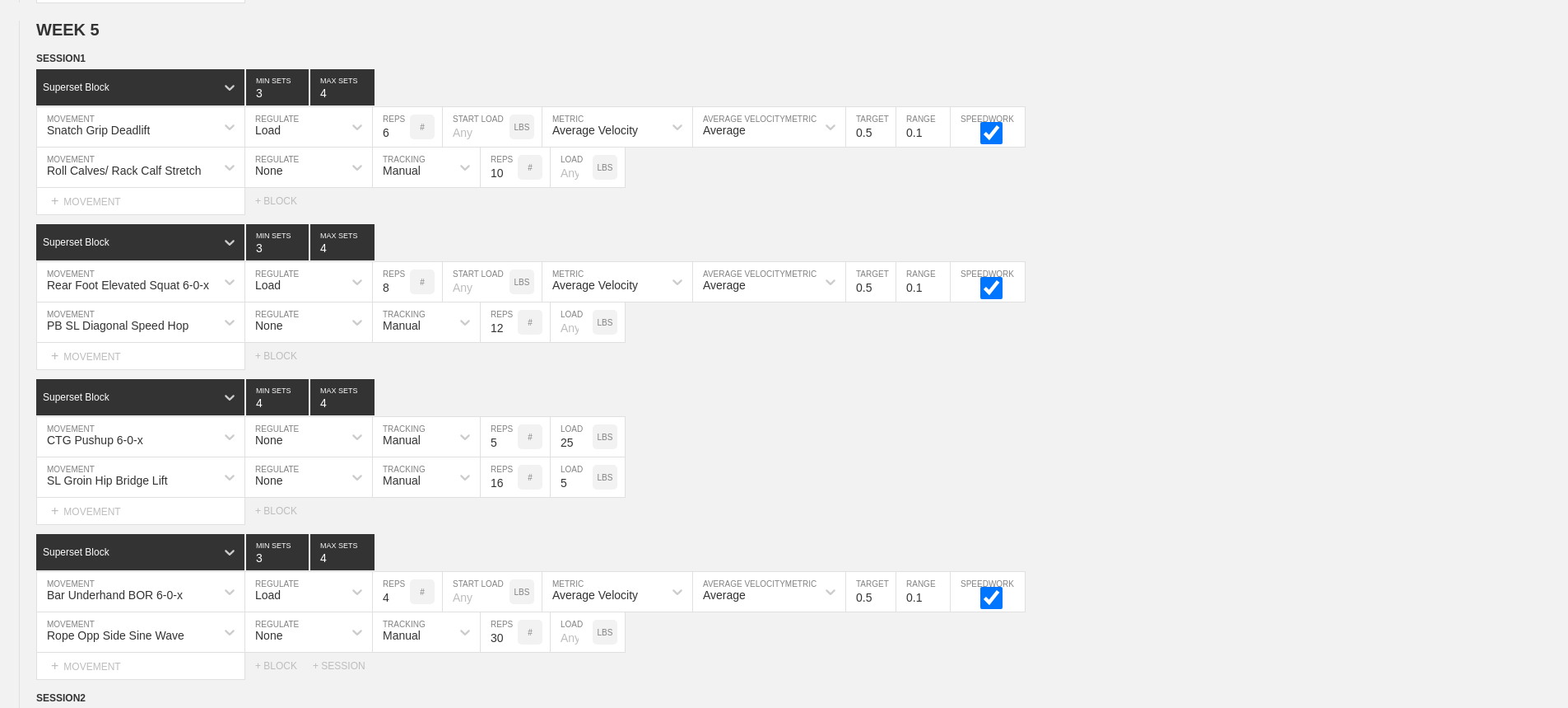
scroll to position [8268, 0]
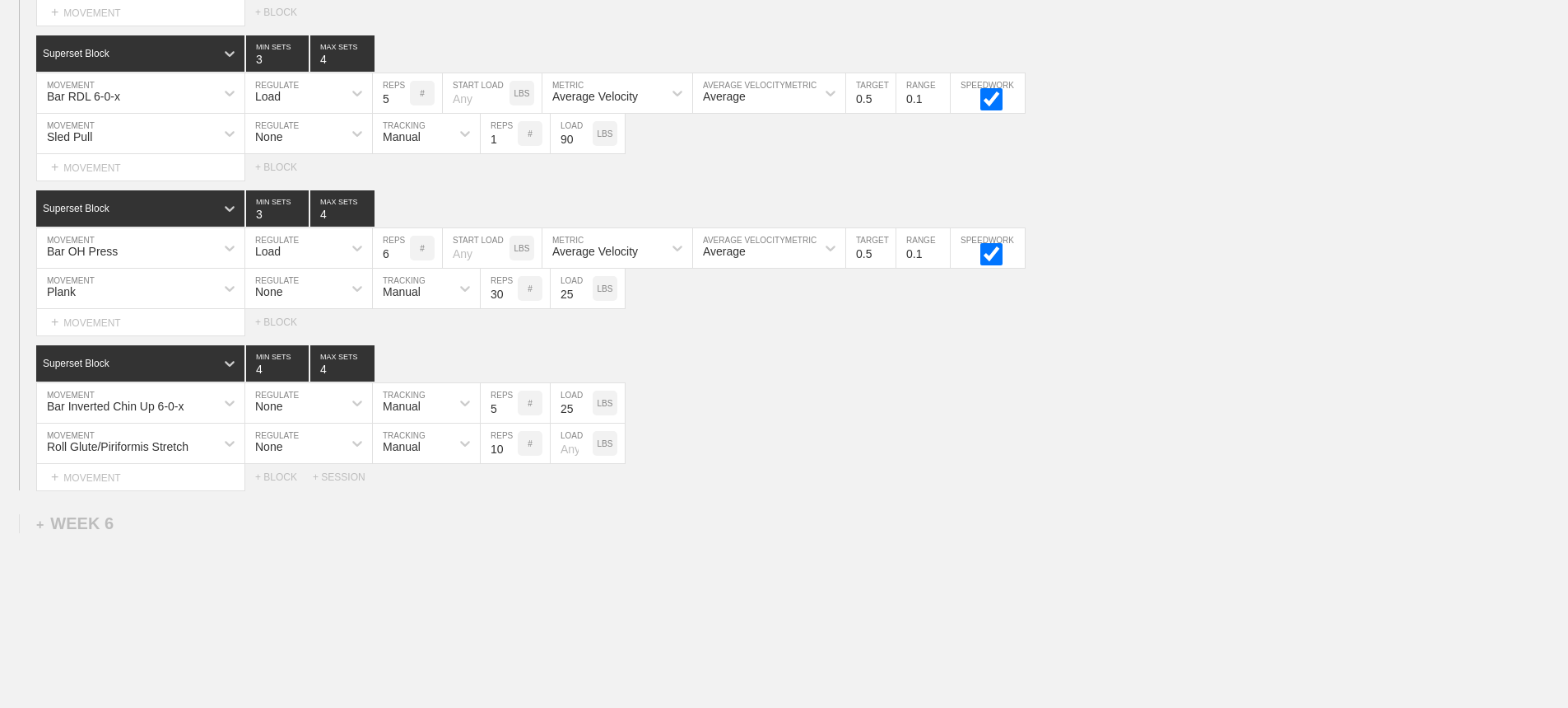
scroll to position [8103, 0]
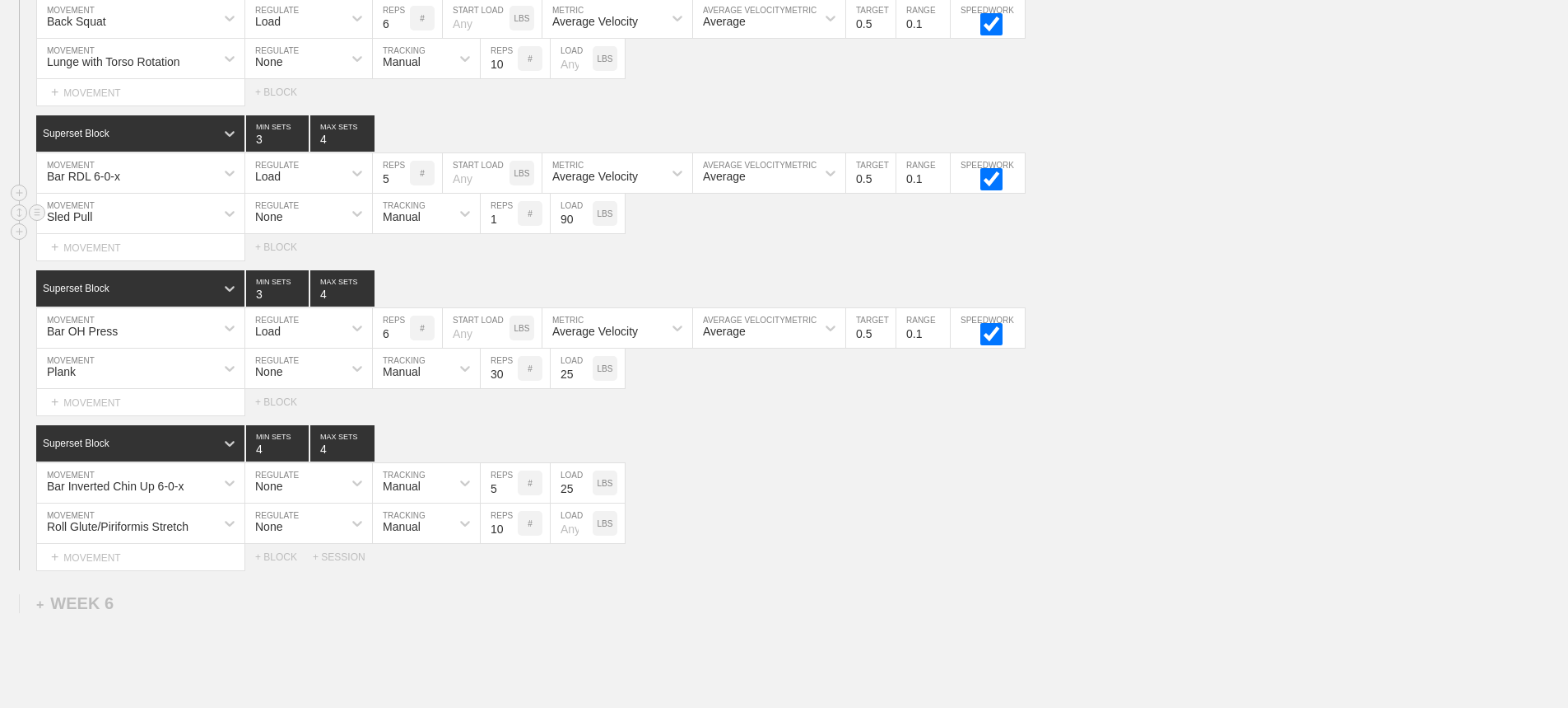
click at [152, 221] on div "Sled Pull" at bounding box center [126, 214] width 178 height 28
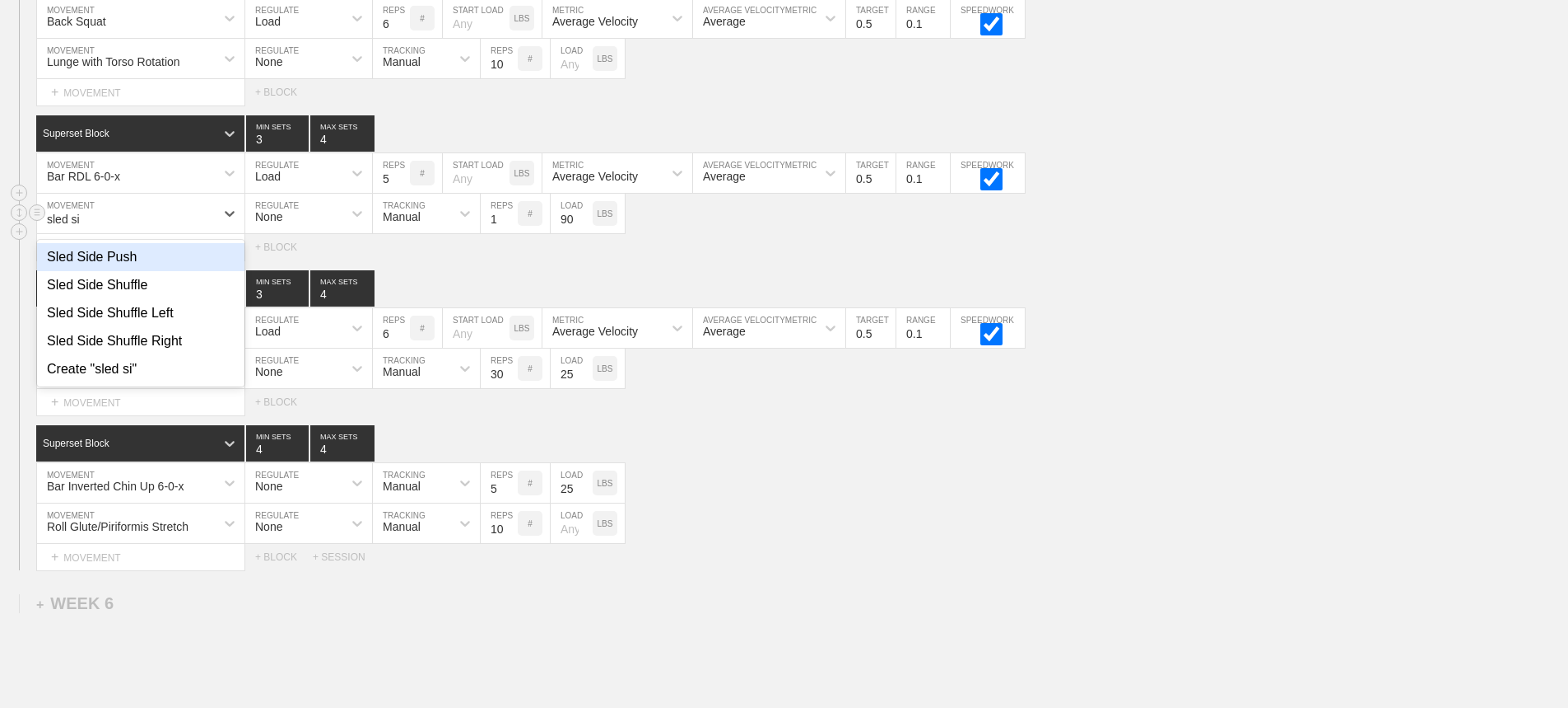
type input "sled sid"
click at [115, 289] on div "Sled Side Shuffle" at bounding box center [141, 285] width 207 height 28
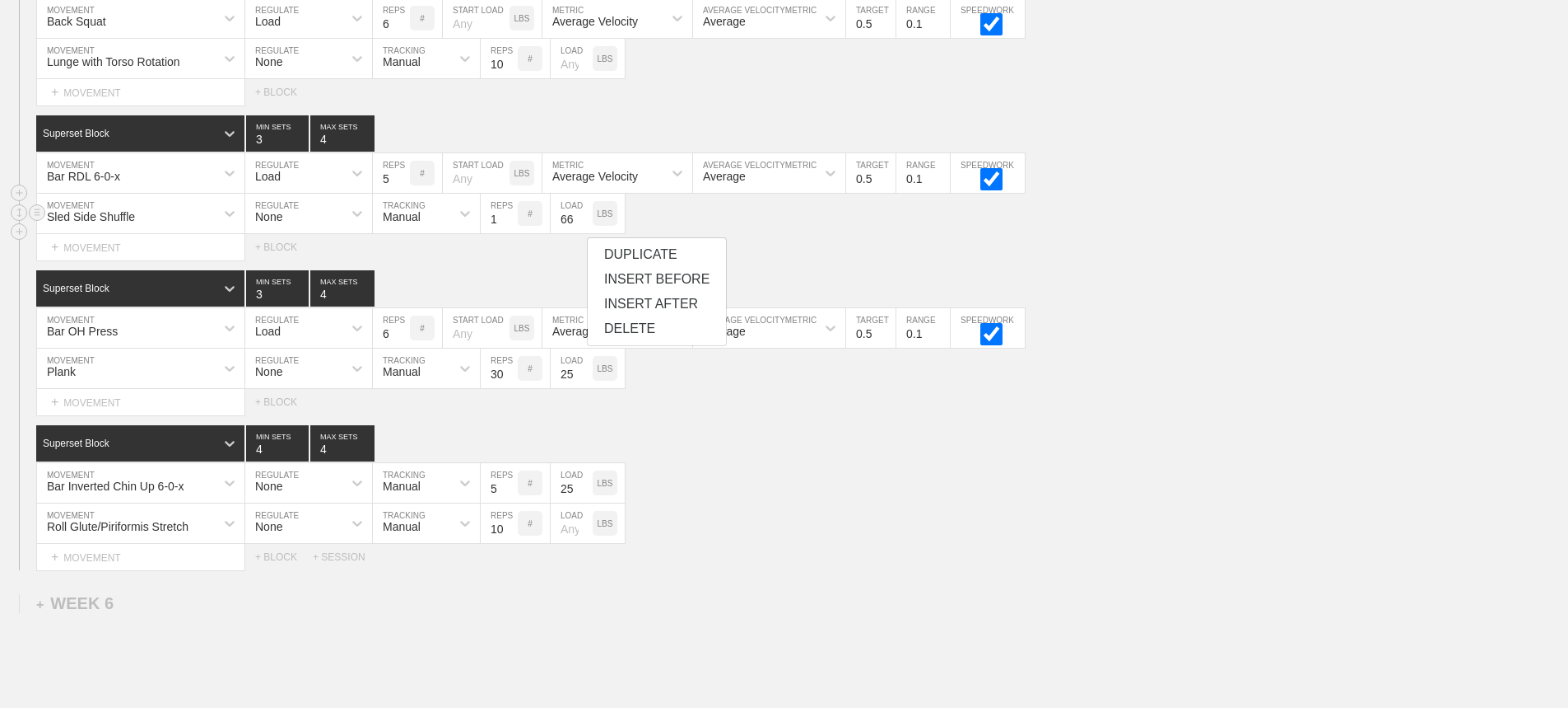
click at [587, 233] on input "66" at bounding box center [572, 214] width 42 height 40
click at [587, 233] on input "65" at bounding box center [572, 214] width 42 height 40
click at [587, 233] on input "64" at bounding box center [572, 214] width 42 height 40
click at [587, 233] on input "63" at bounding box center [572, 214] width 42 height 40
click at [587, 233] on input "62" at bounding box center [572, 214] width 42 height 40
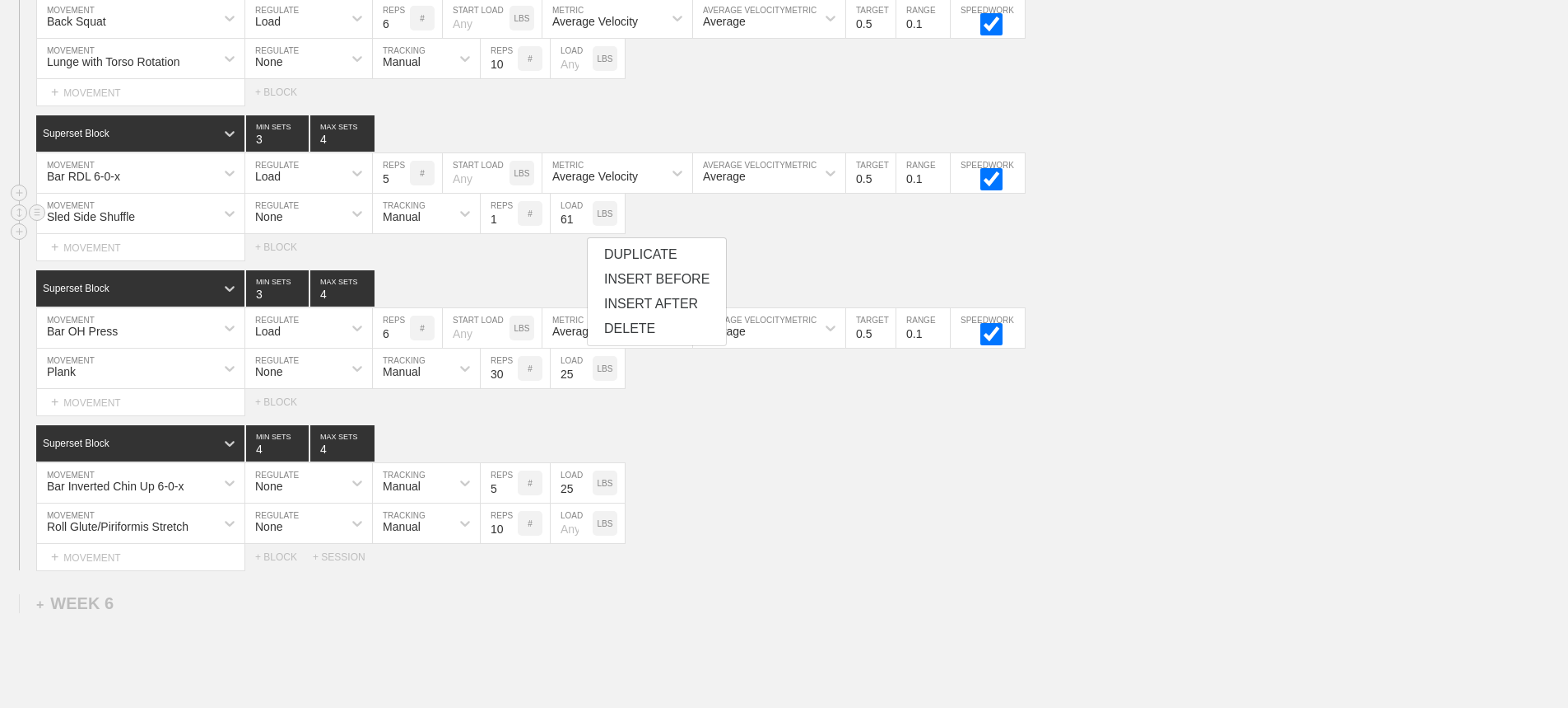
click at [587, 233] on input "61" at bounding box center [572, 214] width 42 height 40
click at [587, 233] on input "60" at bounding box center [572, 214] width 42 height 40
click at [587, 233] on input "59" at bounding box center [572, 214] width 42 height 40
click at [587, 233] on input "58" at bounding box center [572, 214] width 42 height 40
click at [587, 233] on input "57" at bounding box center [572, 214] width 42 height 40
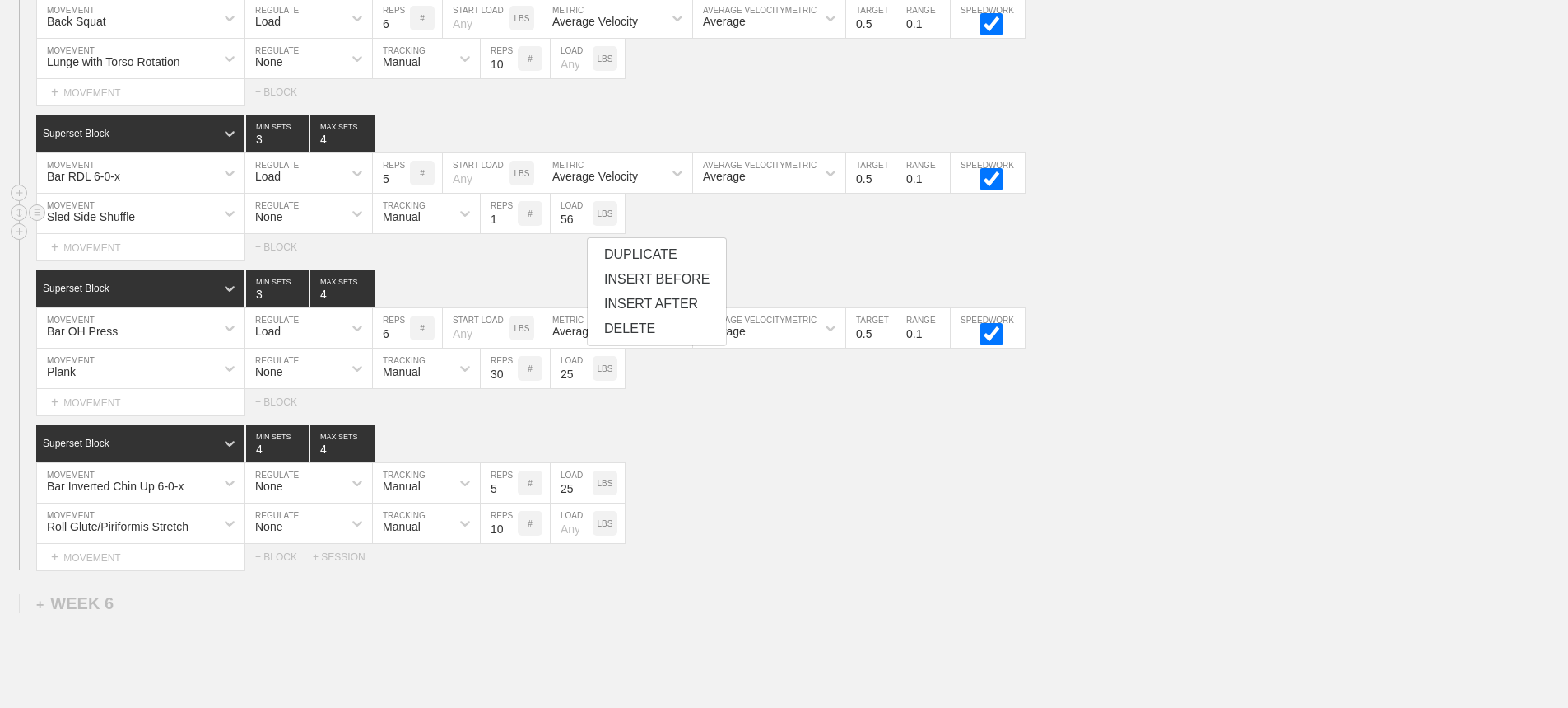
click at [587, 233] on input "56" at bounding box center [572, 214] width 42 height 40
type input "55"
click at [587, 233] on input "55" at bounding box center [572, 214] width 42 height 40
click at [533, 297] on div "Superset Block 3 MIN SETS 4 MAX SETS" at bounding box center [802, 289] width 1532 height 36
click at [833, 389] on div "Plank MOVEMENT None REGULATE Manual TRACKING 30 REPS # 25 LOAD LBS" at bounding box center [784, 368] width 1568 height 41
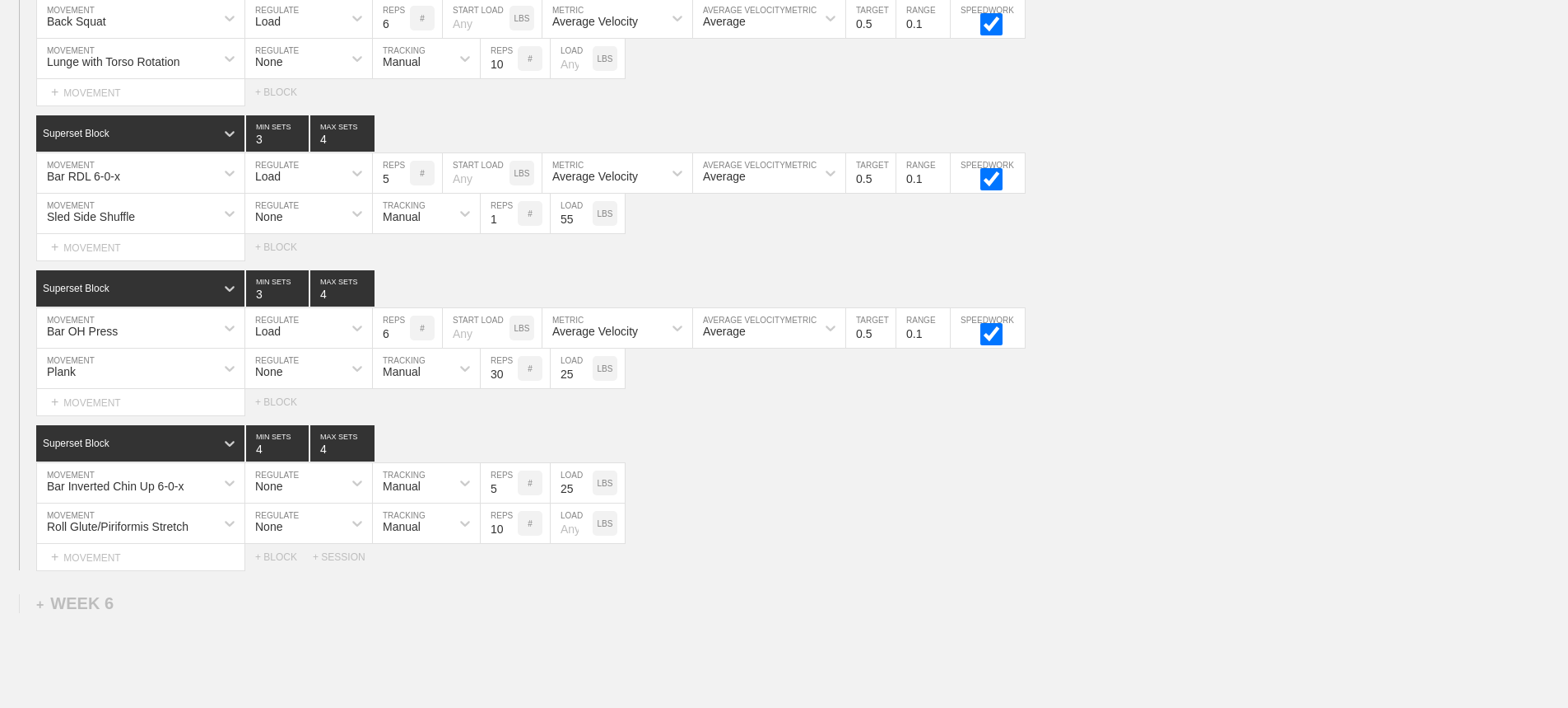
click at [807, 432] on div "SESSION 2 Superset Block 3 MIN SETS 4 MAX SETS DUPLICATE INSERT MOVEMENT AFTER …" at bounding box center [784, 255] width 1568 height 628
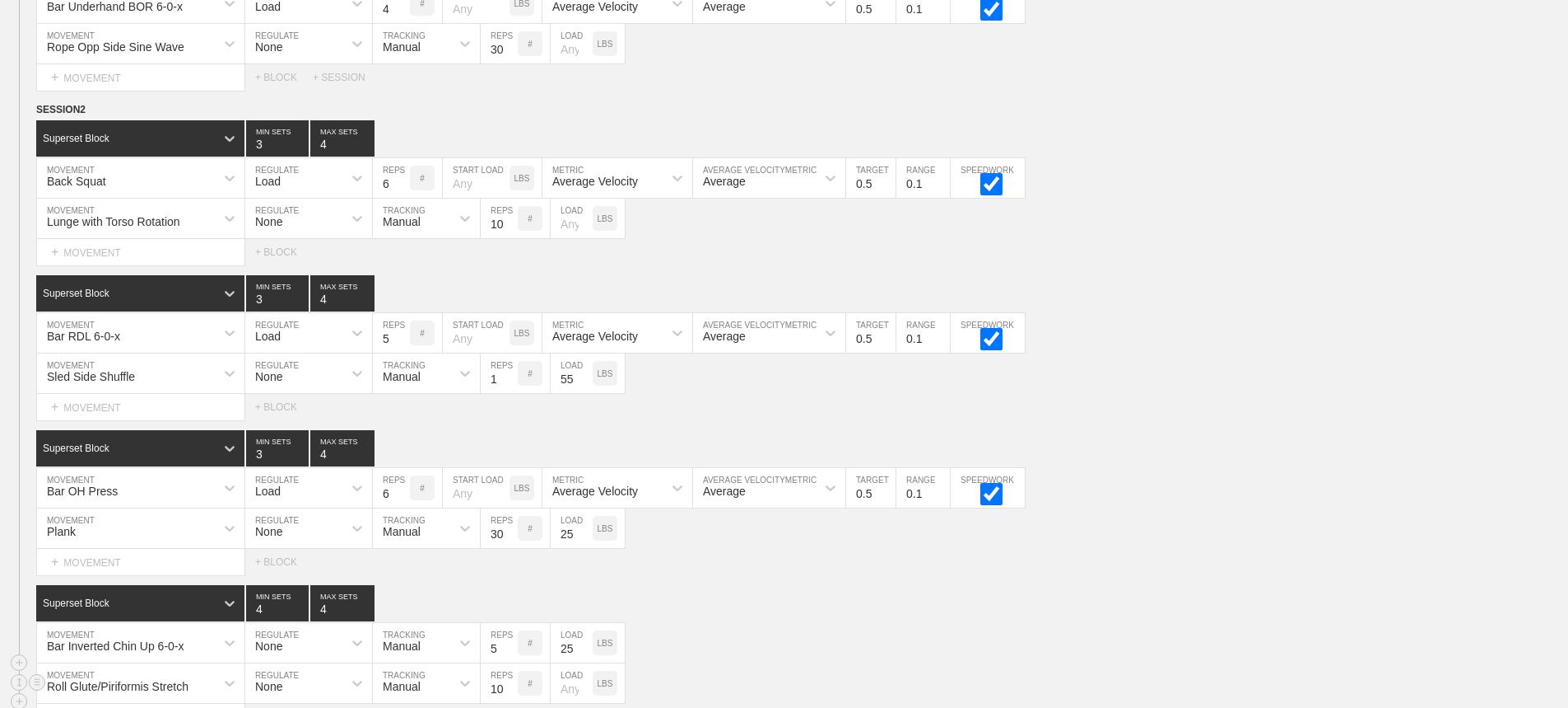
scroll to position [7938, 0]
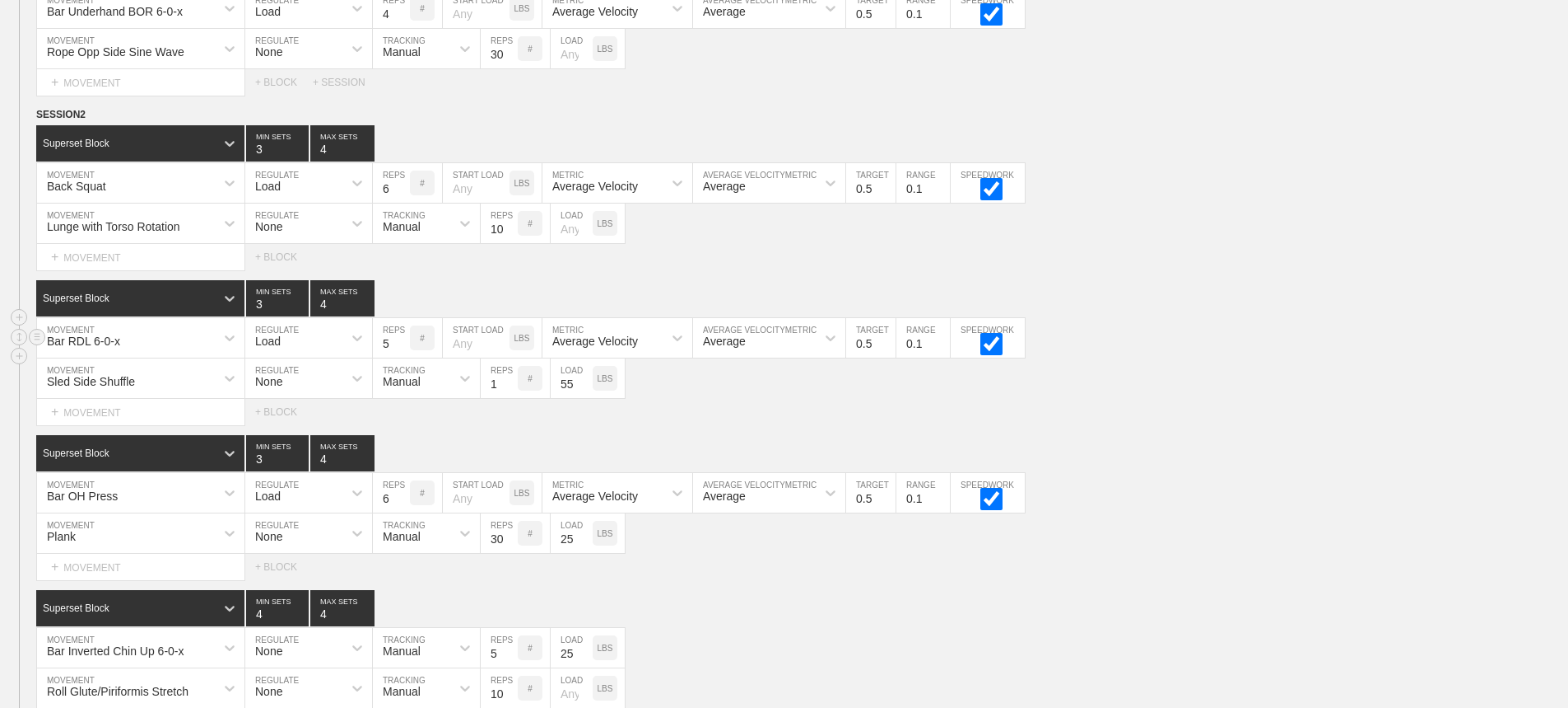
click at [1197, 331] on div "Bar RDL 6-0-x MOVEMENT Load REGULATE 5 REPS # START LOAD LBS Average Velocity M…" at bounding box center [784, 338] width 1568 height 41
click at [1175, 383] on div "Sled Side Shuffle MOVEMENT None REGULATE Manual TRACKING 1 REPS # 55 LOAD LBS" at bounding box center [784, 379] width 1568 height 41
click at [1162, 380] on div "Sled Side Shuffle MOVEMENT None REGULATE Manual TRACKING 1 REPS # 55 LOAD LBS" at bounding box center [784, 379] width 1568 height 41
click at [1408, 359] on div "Bar RDL 6-0-x MOVEMENT Load REGULATE 5 REPS # START LOAD LBS Average Velocity M…" at bounding box center [784, 338] width 1568 height 41
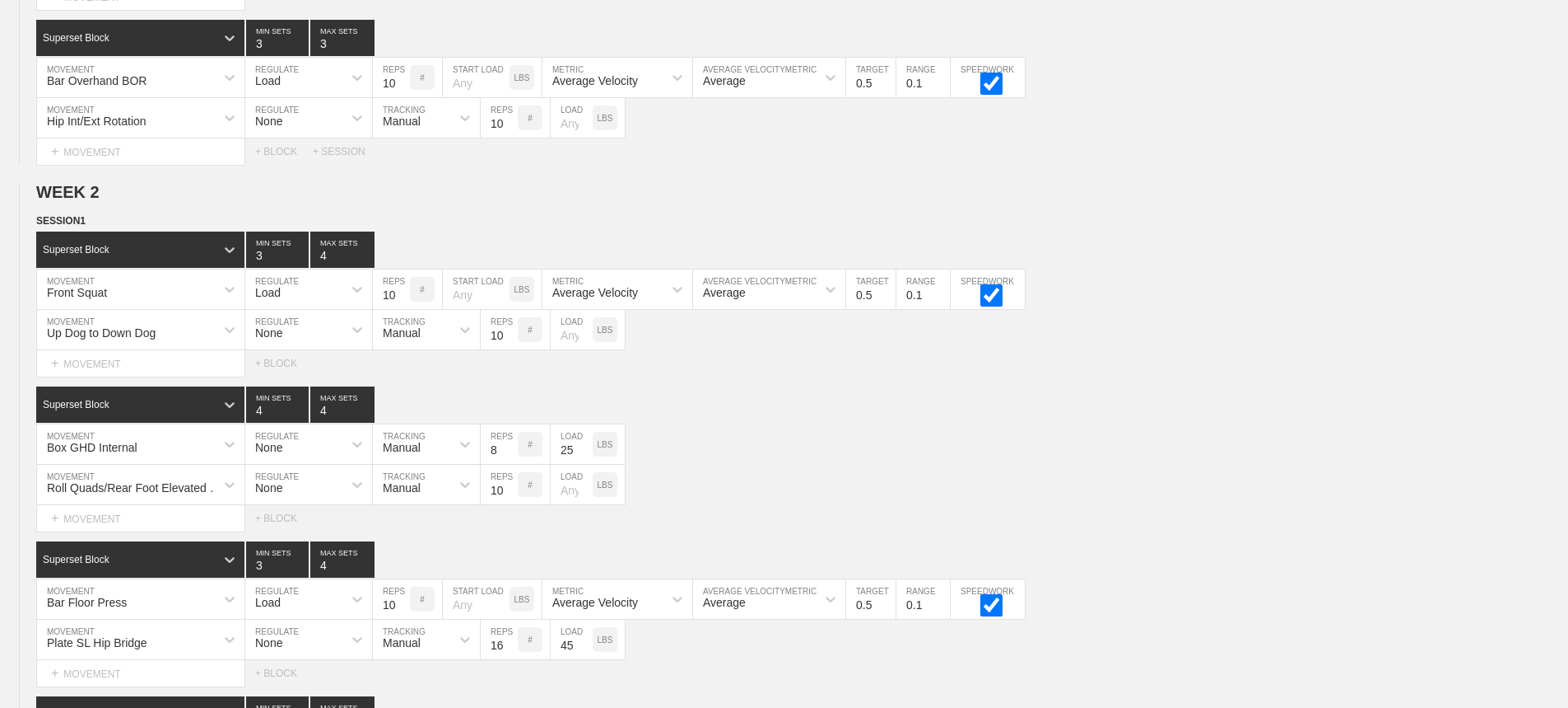
scroll to position [0, 0]
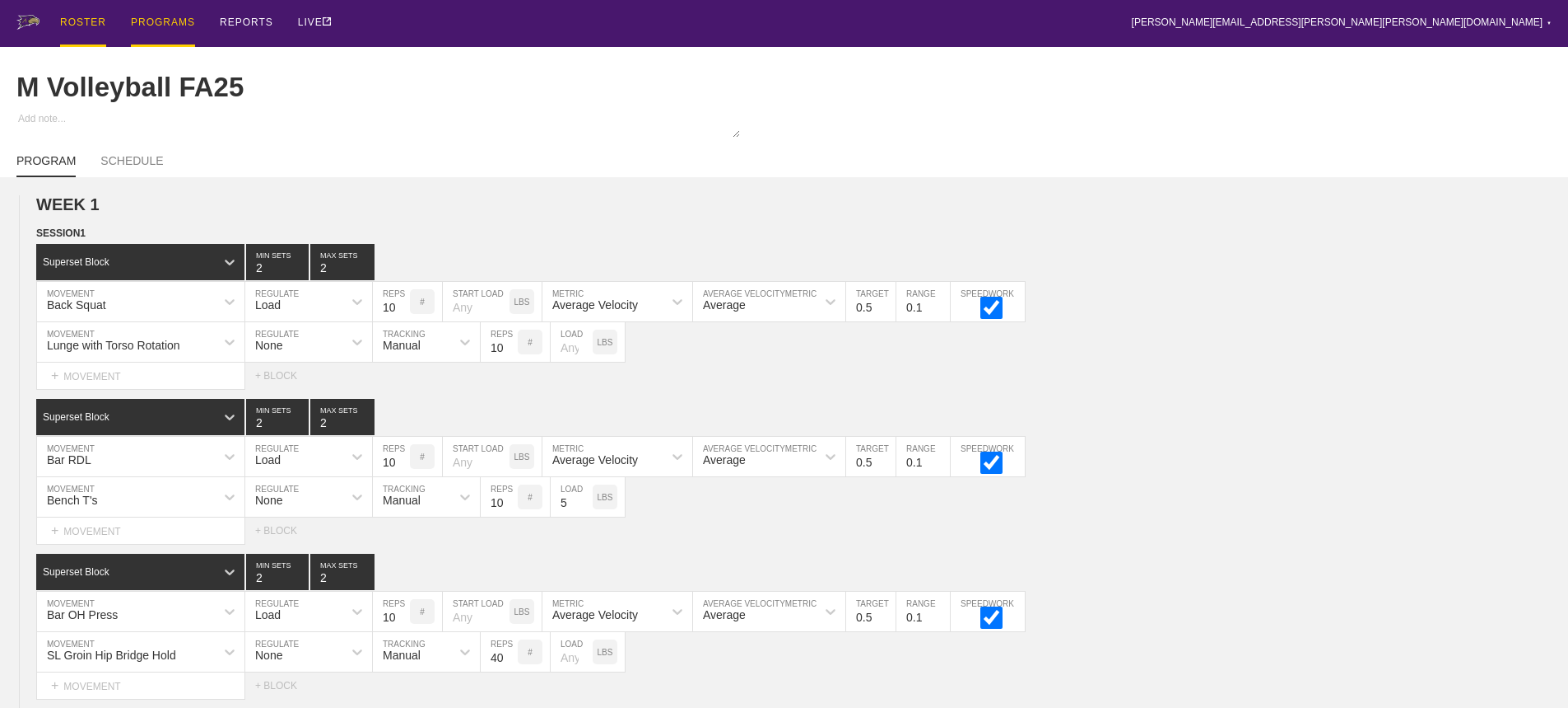
click at [86, 21] on div "ROSTER" at bounding box center [83, 23] width 46 height 47
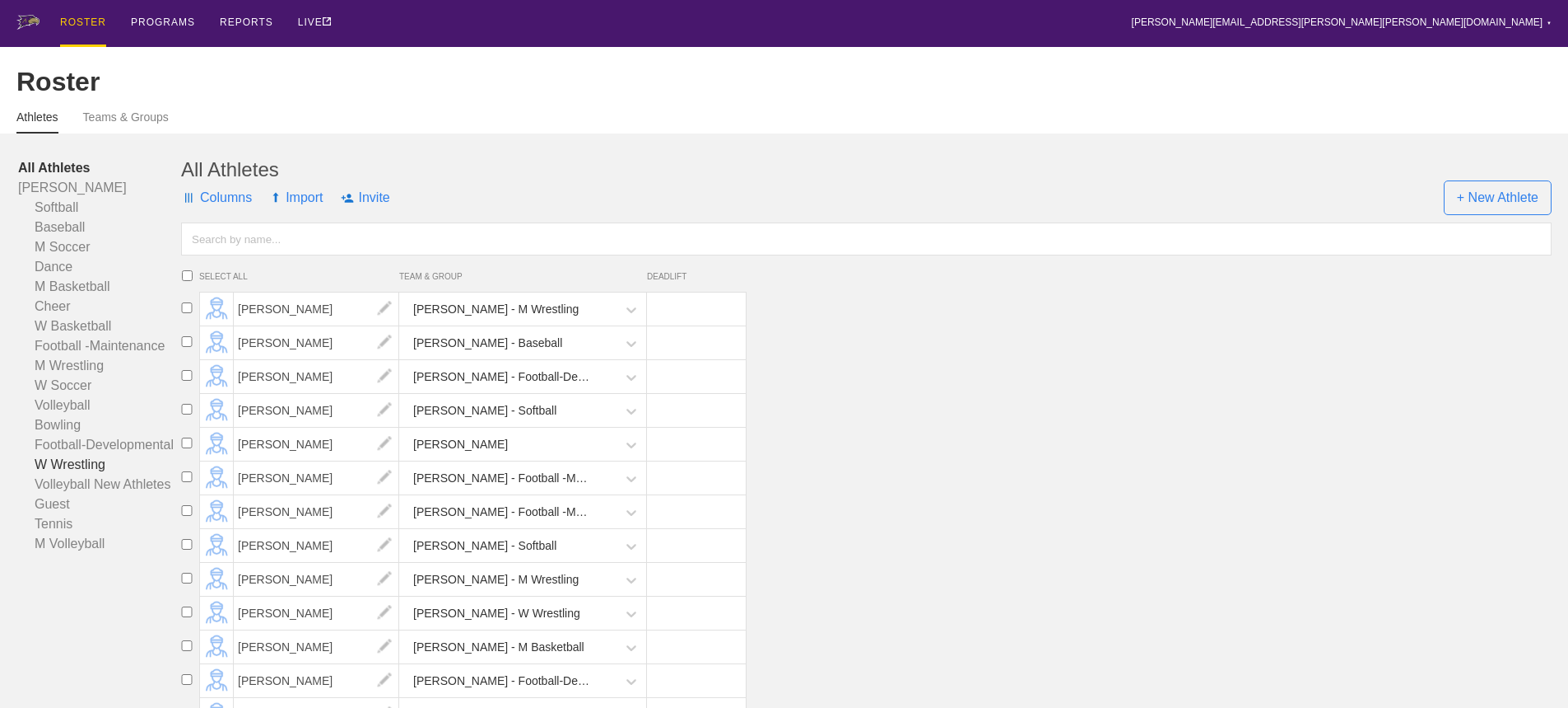
click at [86, 475] on link "W Wrestling" at bounding box center [99, 464] width 163 height 20
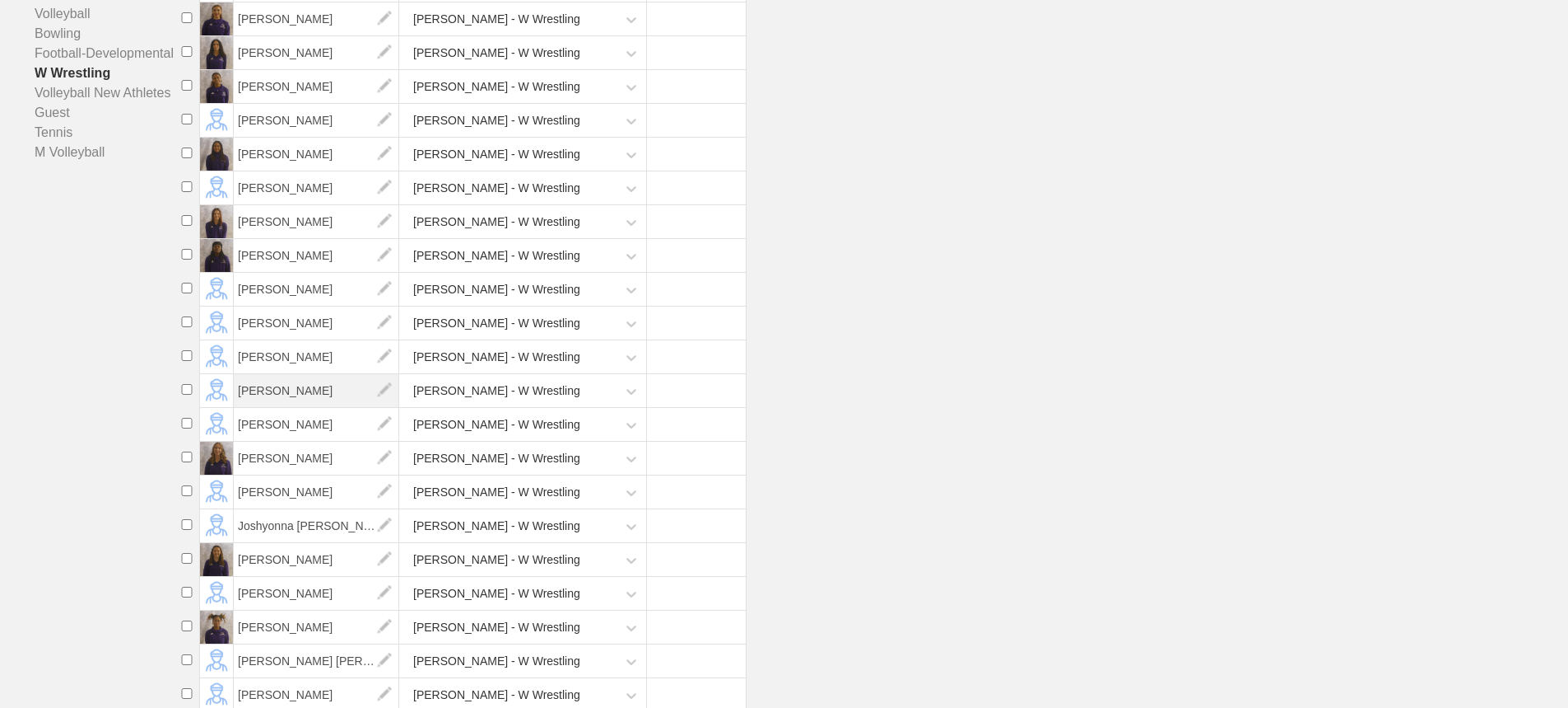
scroll to position [282, 0]
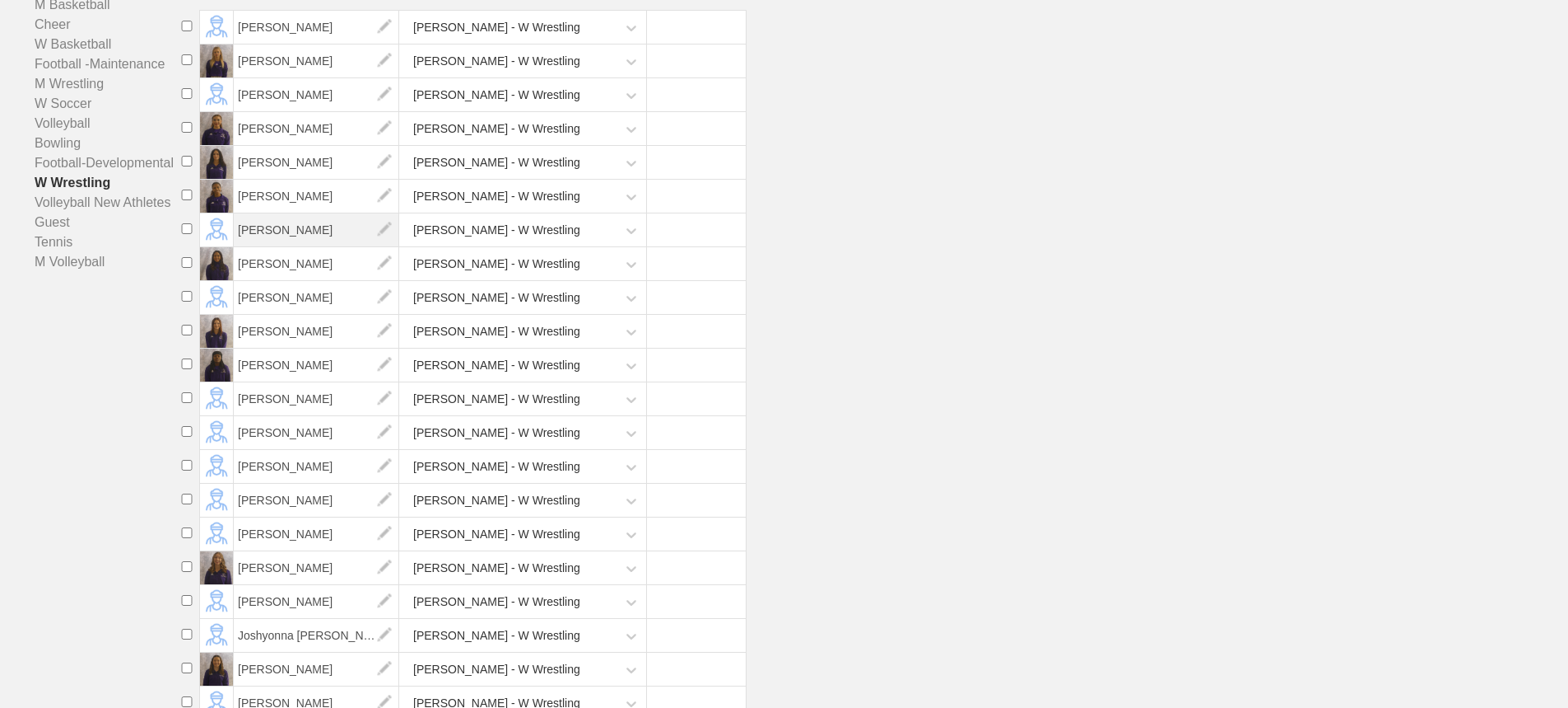
click at [271, 243] on span "[PERSON_NAME]" at bounding box center [317, 230] width 166 height 33
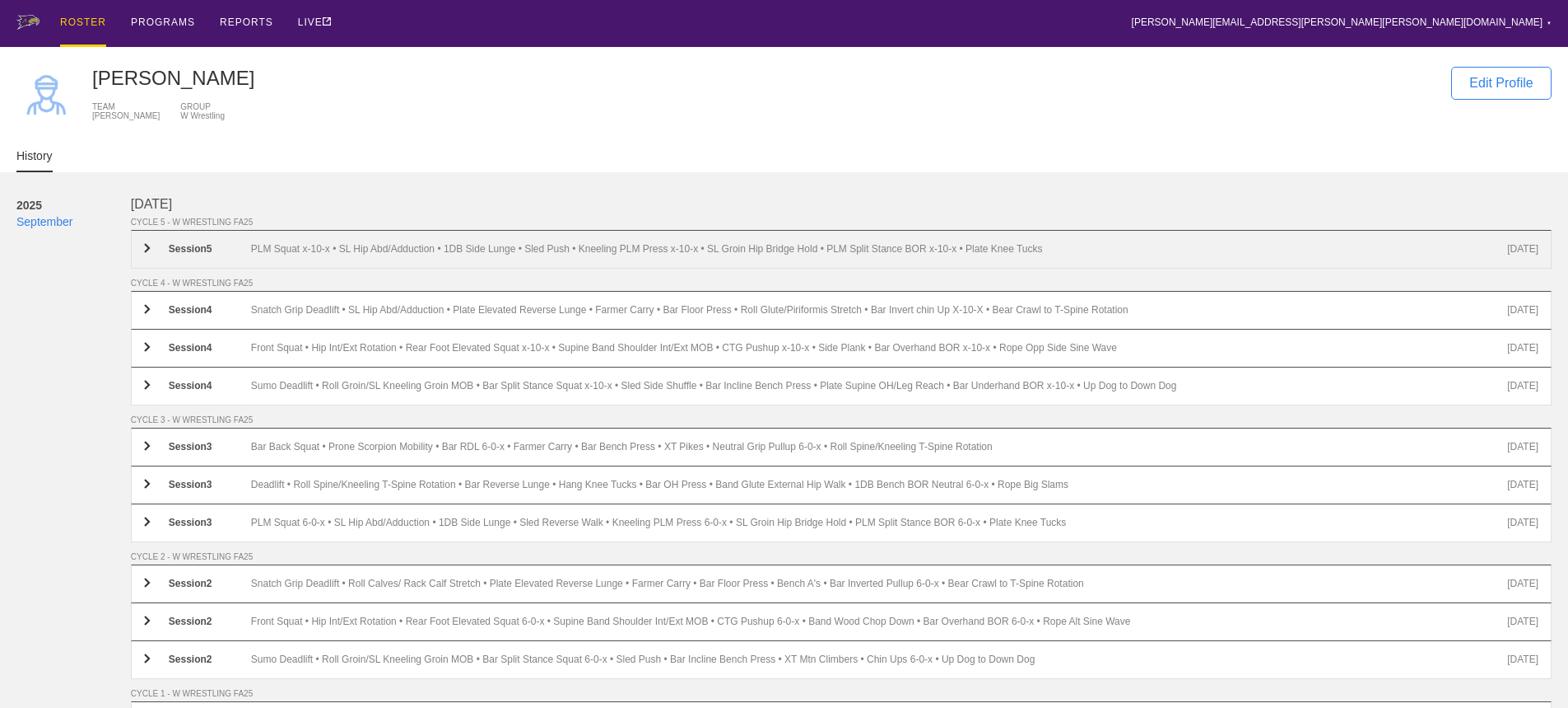
click at [341, 250] on div "PLM Squat x-10-x • SL Hip Abd/Adduction • 1DB Side Lunge • Sled Push • Kneeling…" at bounding box center [879, 249] width 1256 height 12
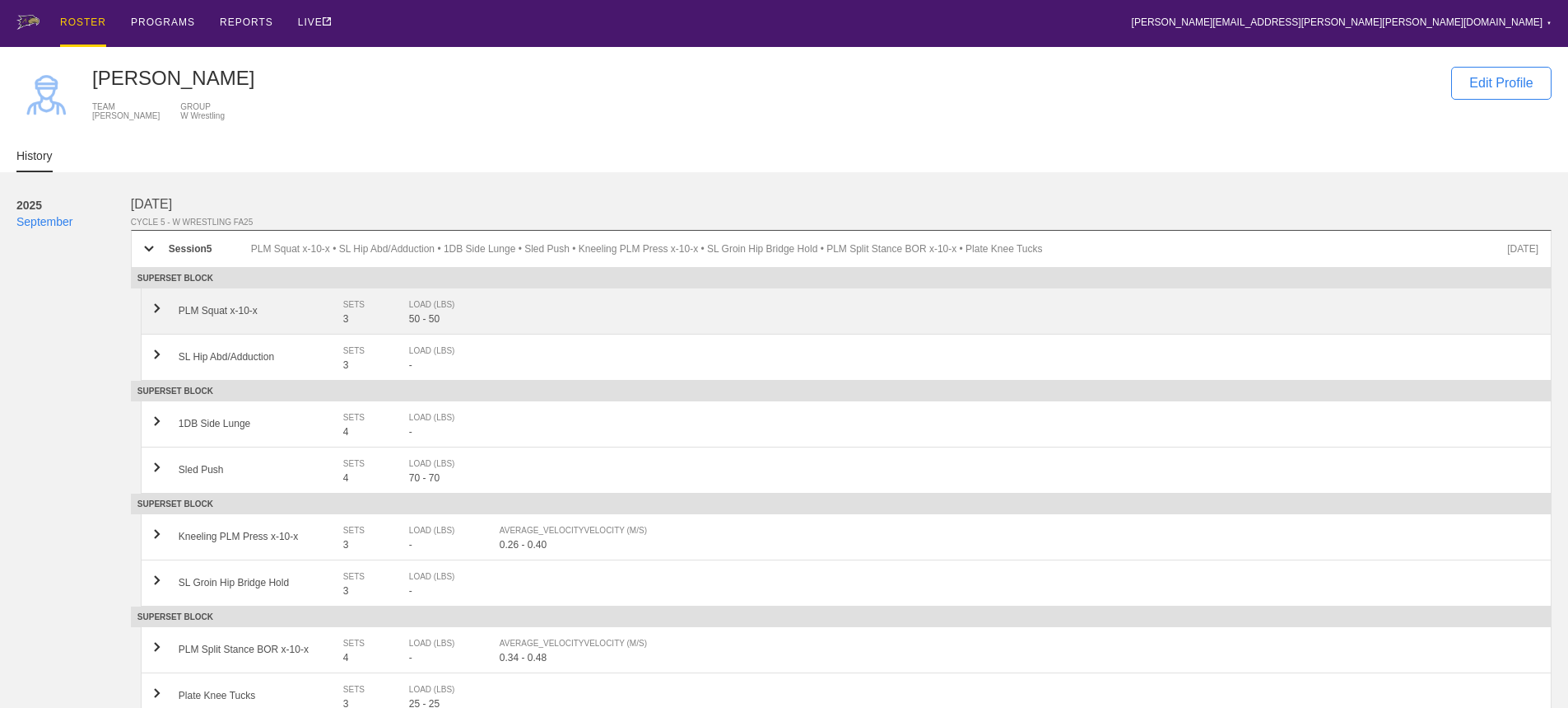
click at [421, 313] on div "LOAD (LBS)" at bounding box center [447, 304] width 74 height 16
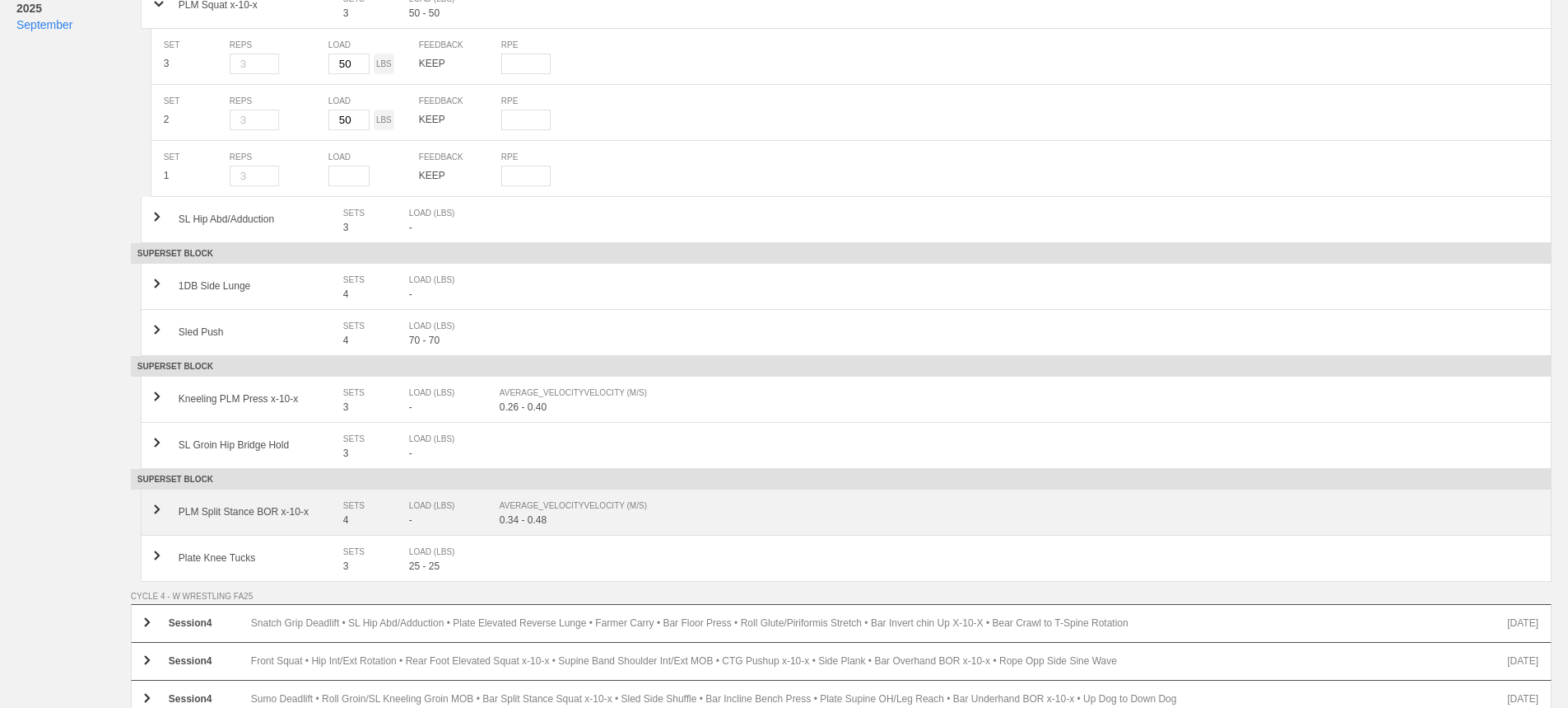
scroll to position [329, 0]
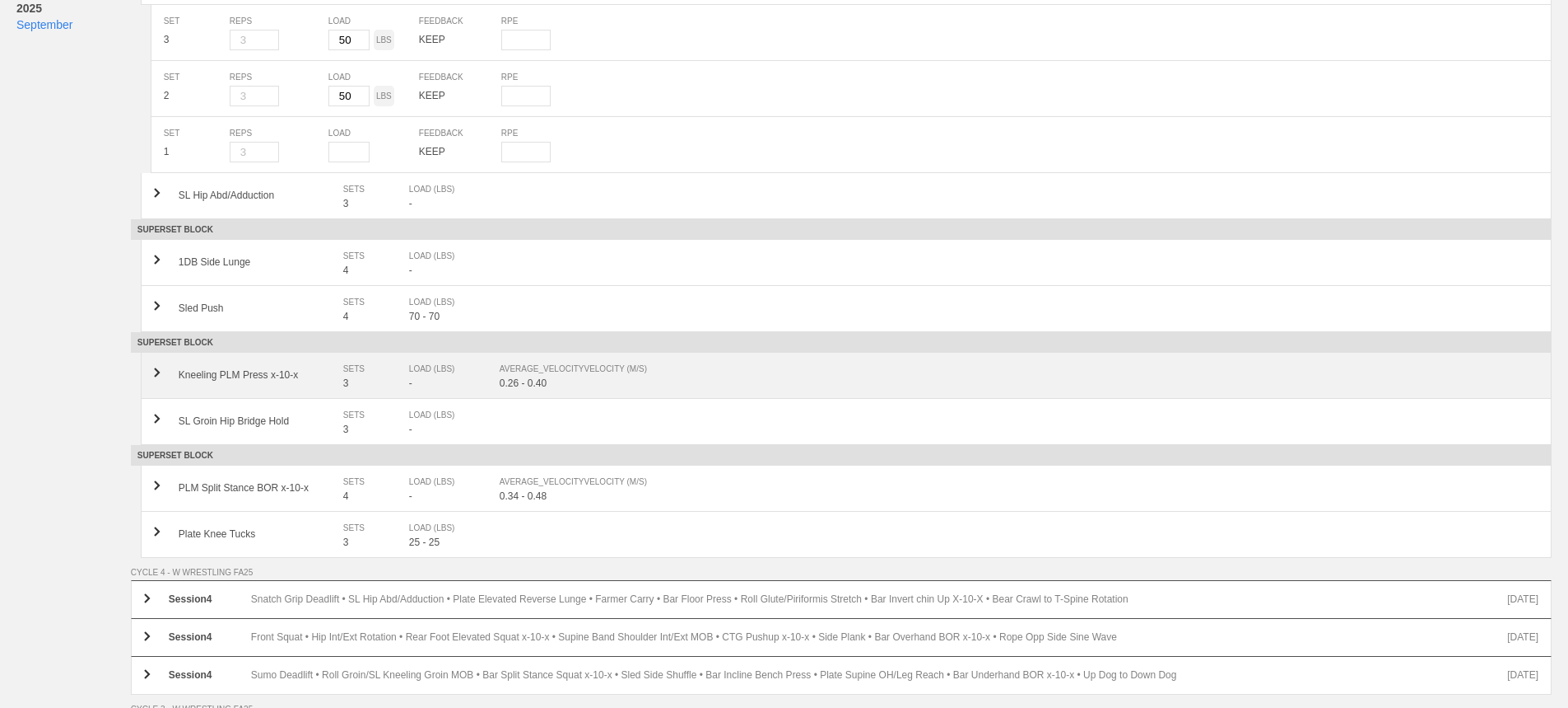
click at [518, 377] on div "AVERAGE_VELOCITY VELOCITY (M/S)" at bounding box center [1011, 368] width 1023 height 16
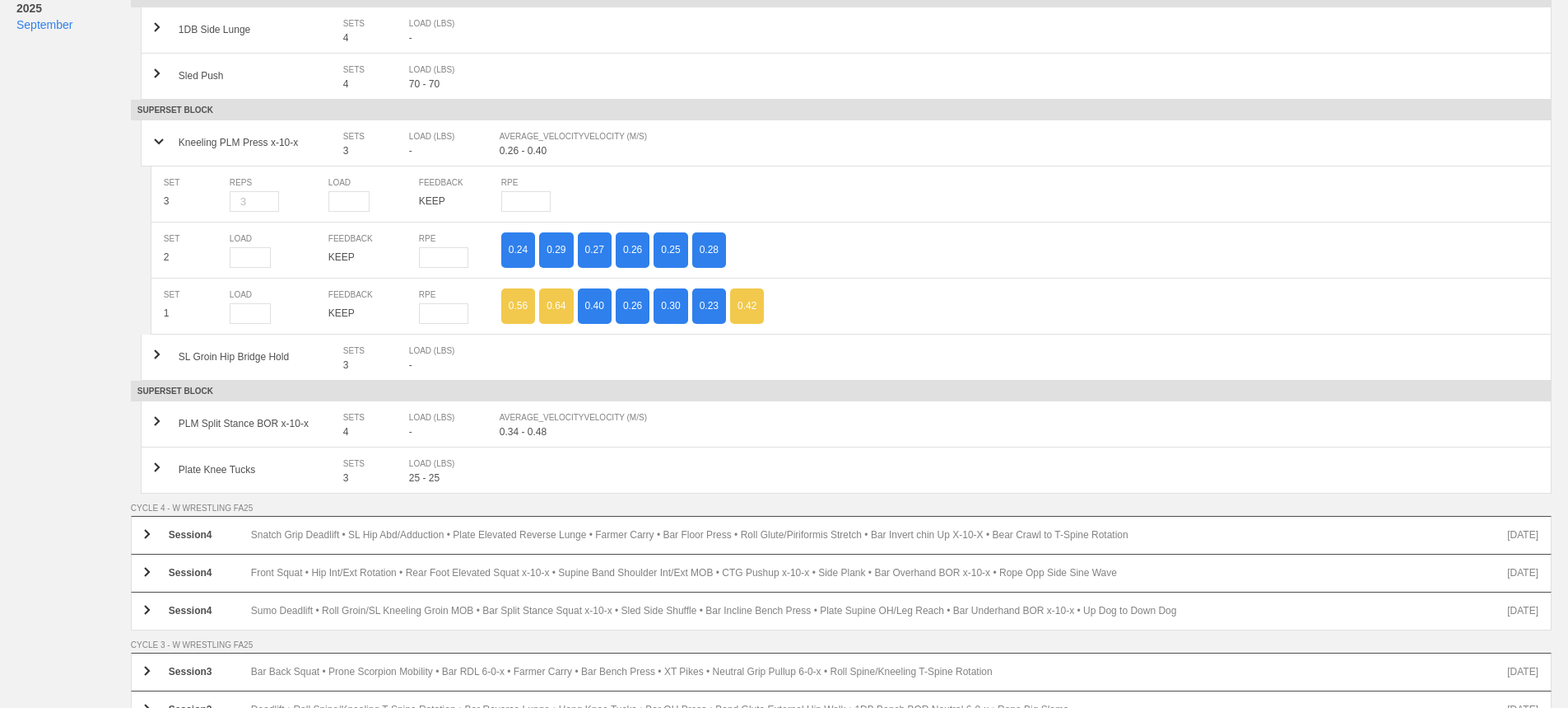
scroll to position [577, 0]
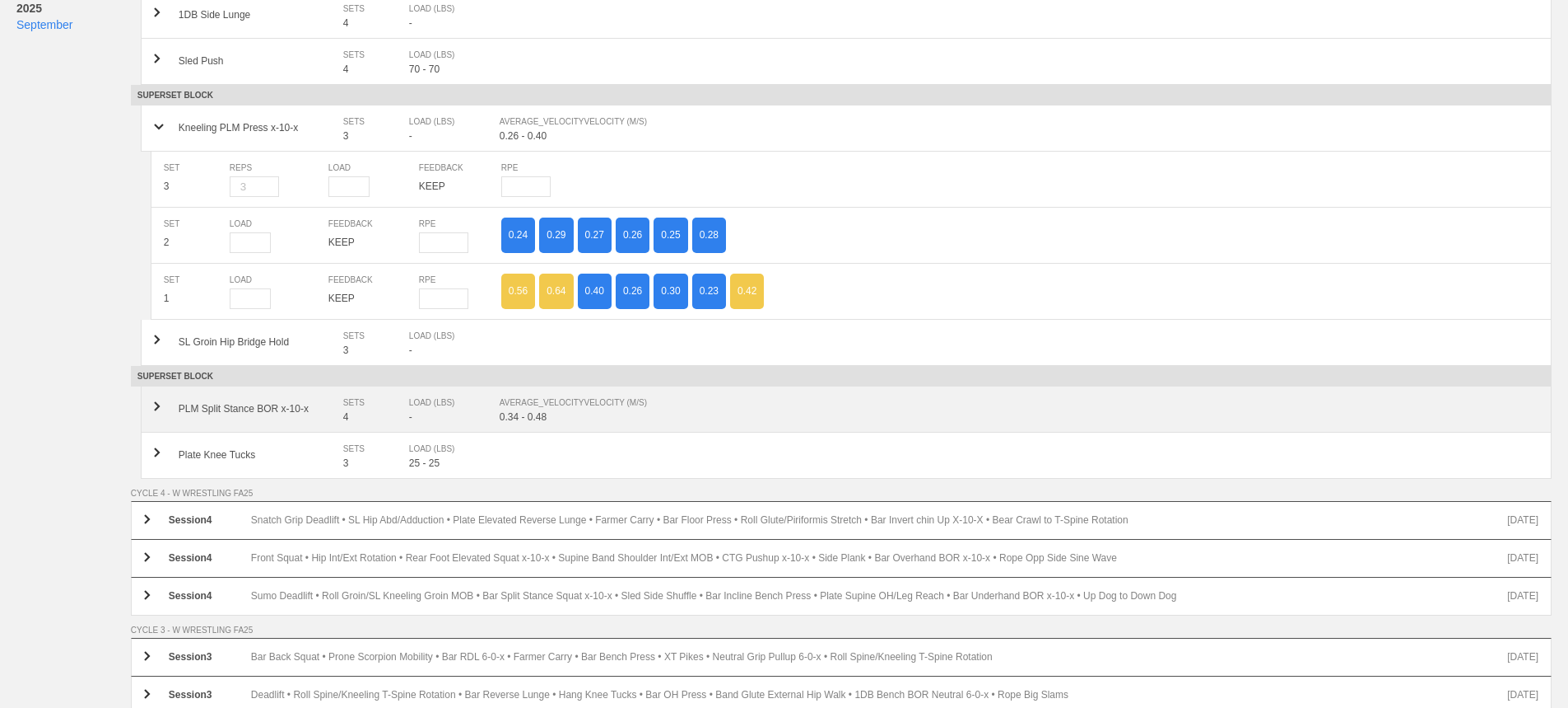
click at [524, 411] on div "AVERAGE_VELOCITY VELOCITY (M/S)" at bounding box center [1011, 402] width 1023 height 16
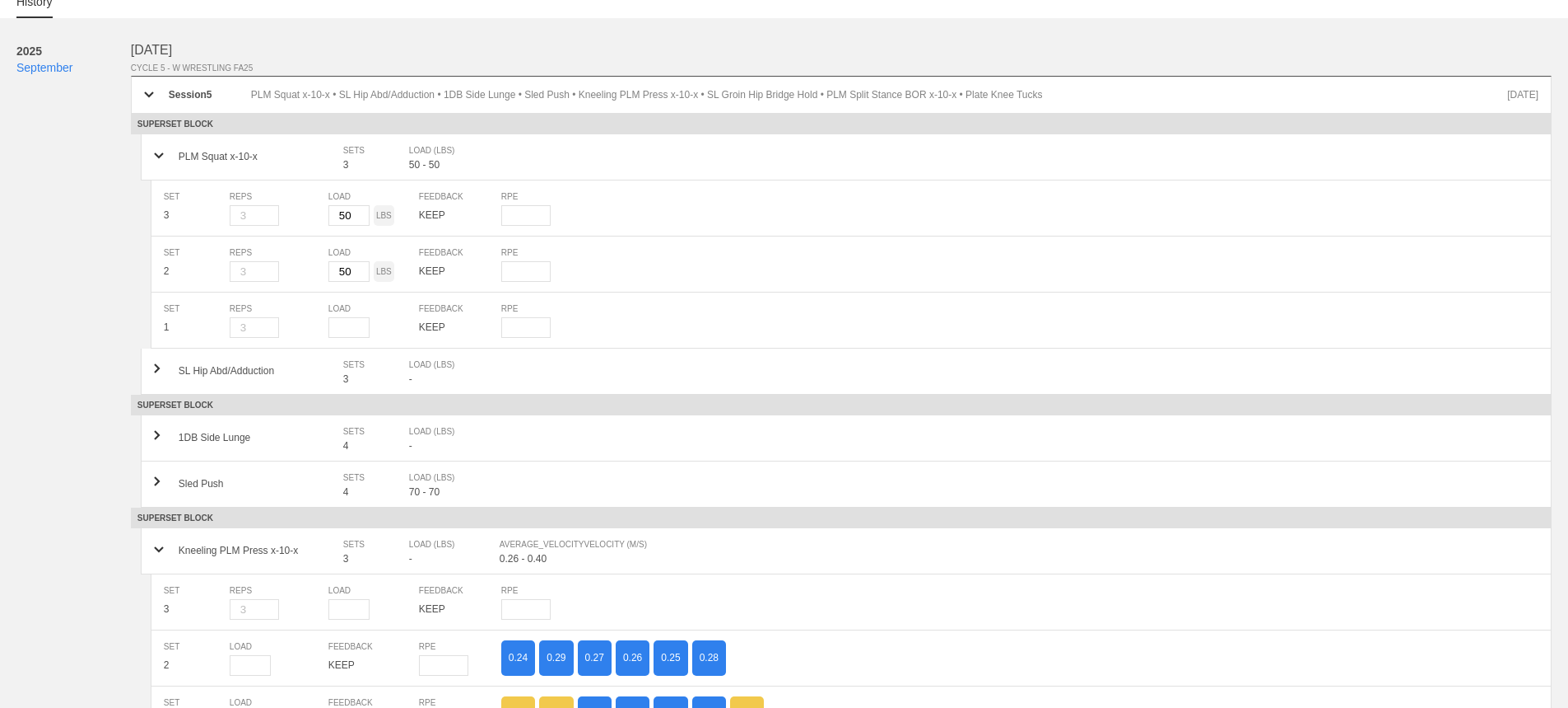
scroll to position [0, 0]
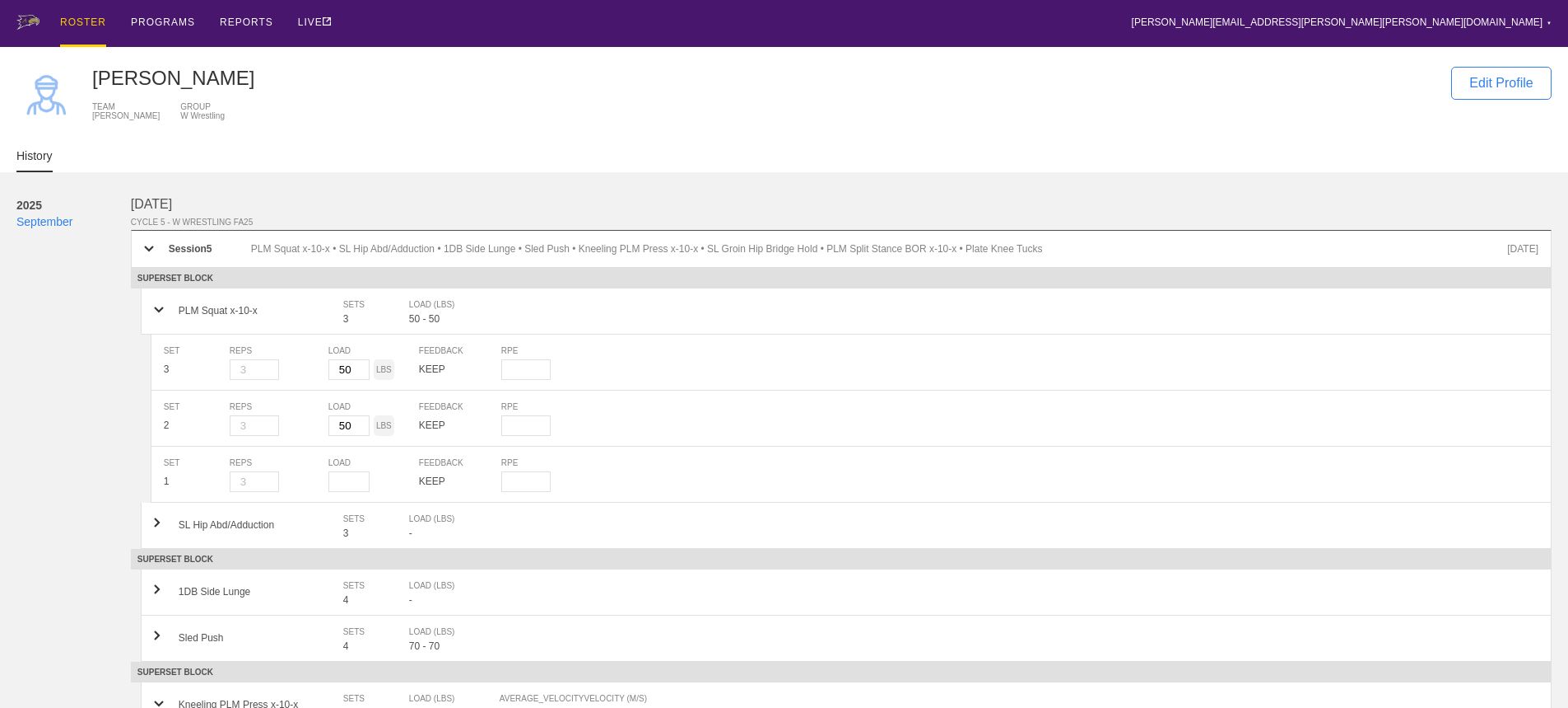
drag, startPoint x: 78, startPoint y: 18, endPoint x: 111, endPoint y: 18, distance: 33.0
click at [78, 18] on div "ROSTER" at bounding box center [83, 23] width 46 height 47
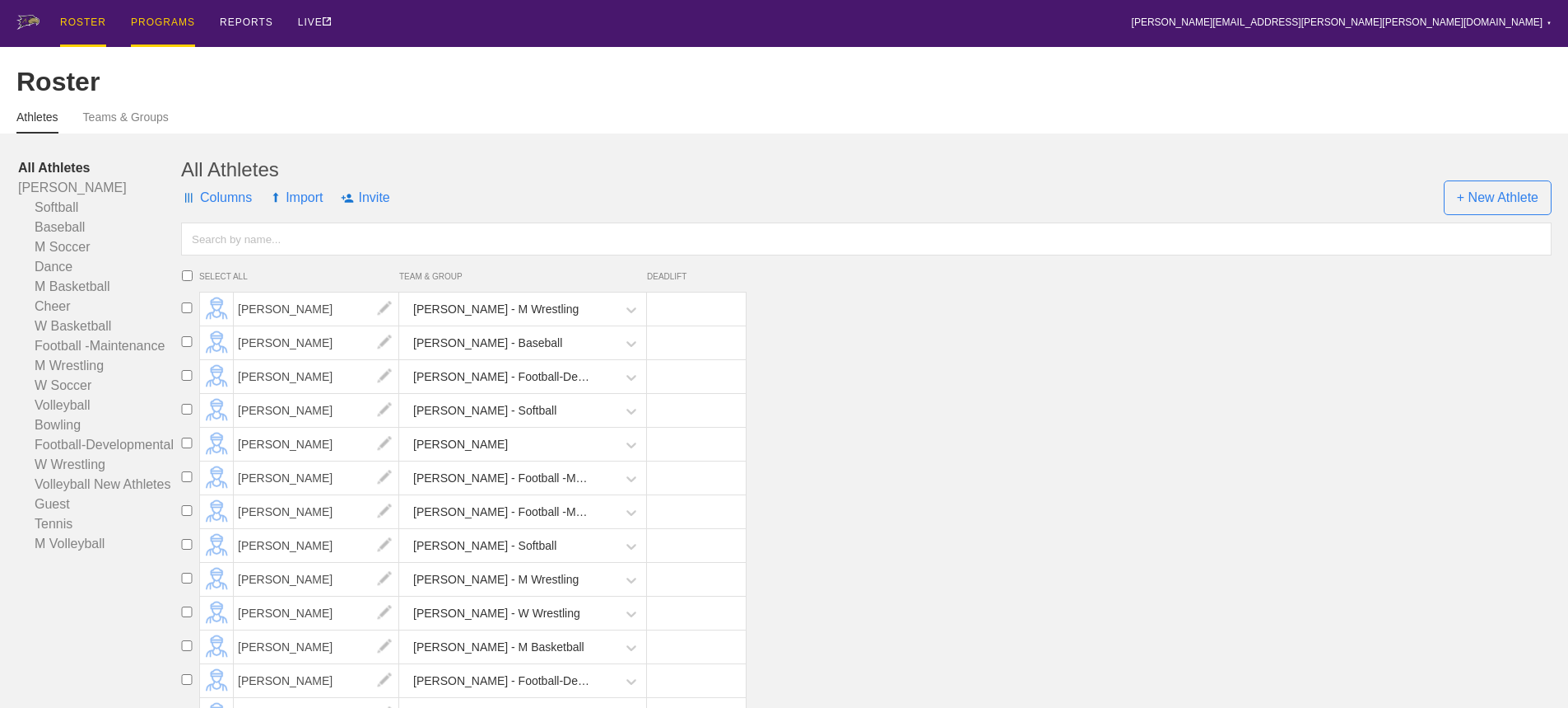
click at [162, 21] on div "PROGRAMS" at bounding box center [163, 23] width 64 height 47
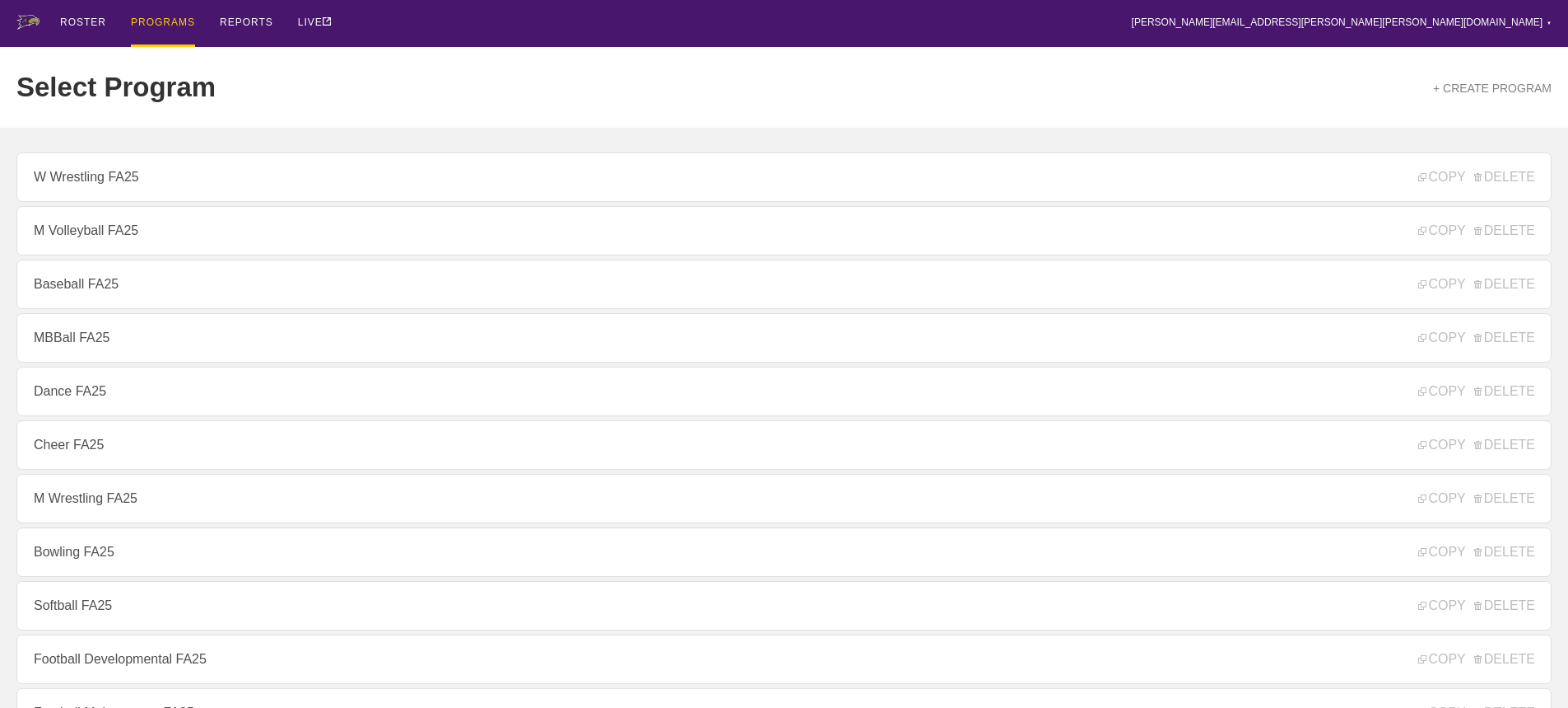
click at [89, 350] on link "MBBall FA25" at bounding box center [784, 337] width 1535 height 49
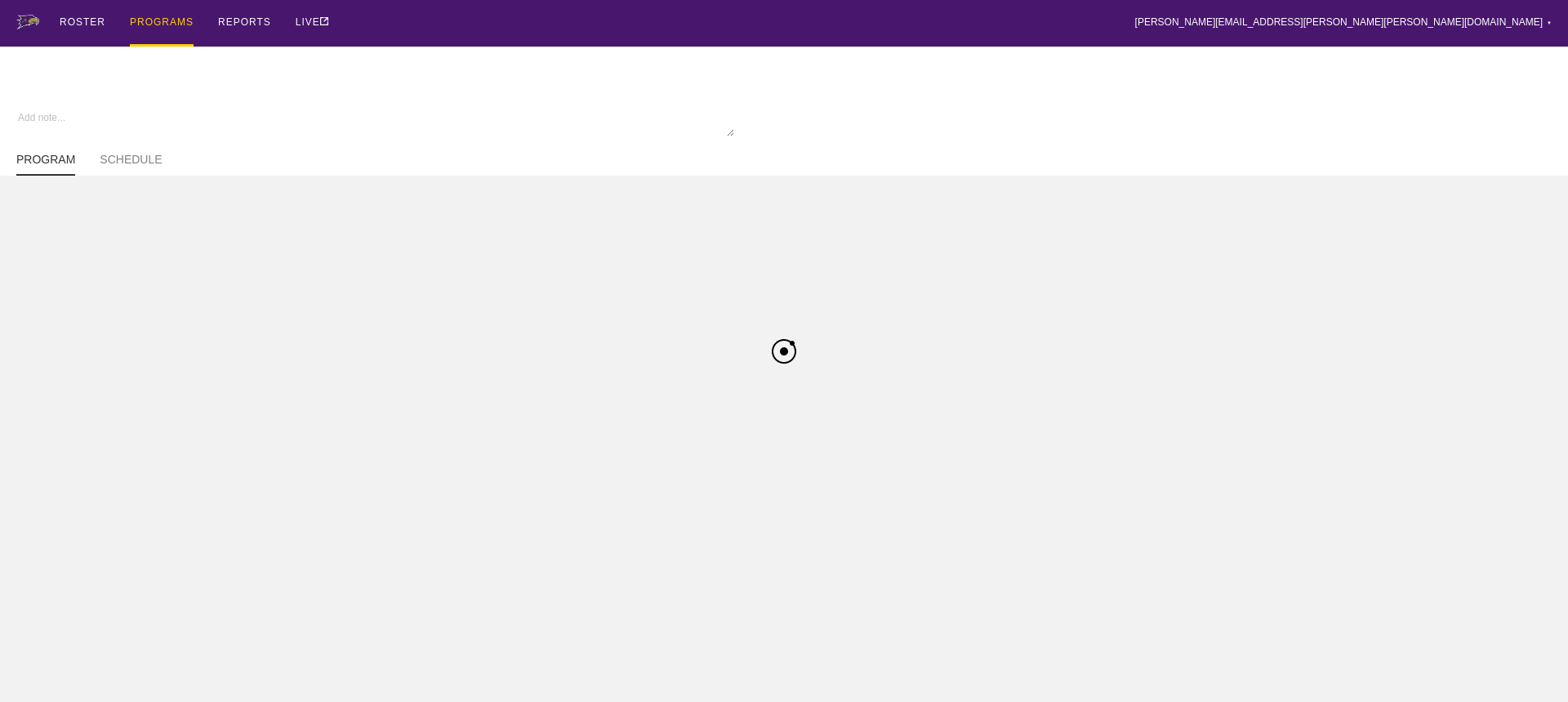
type textarea "x"
type input "MBBall FA25"
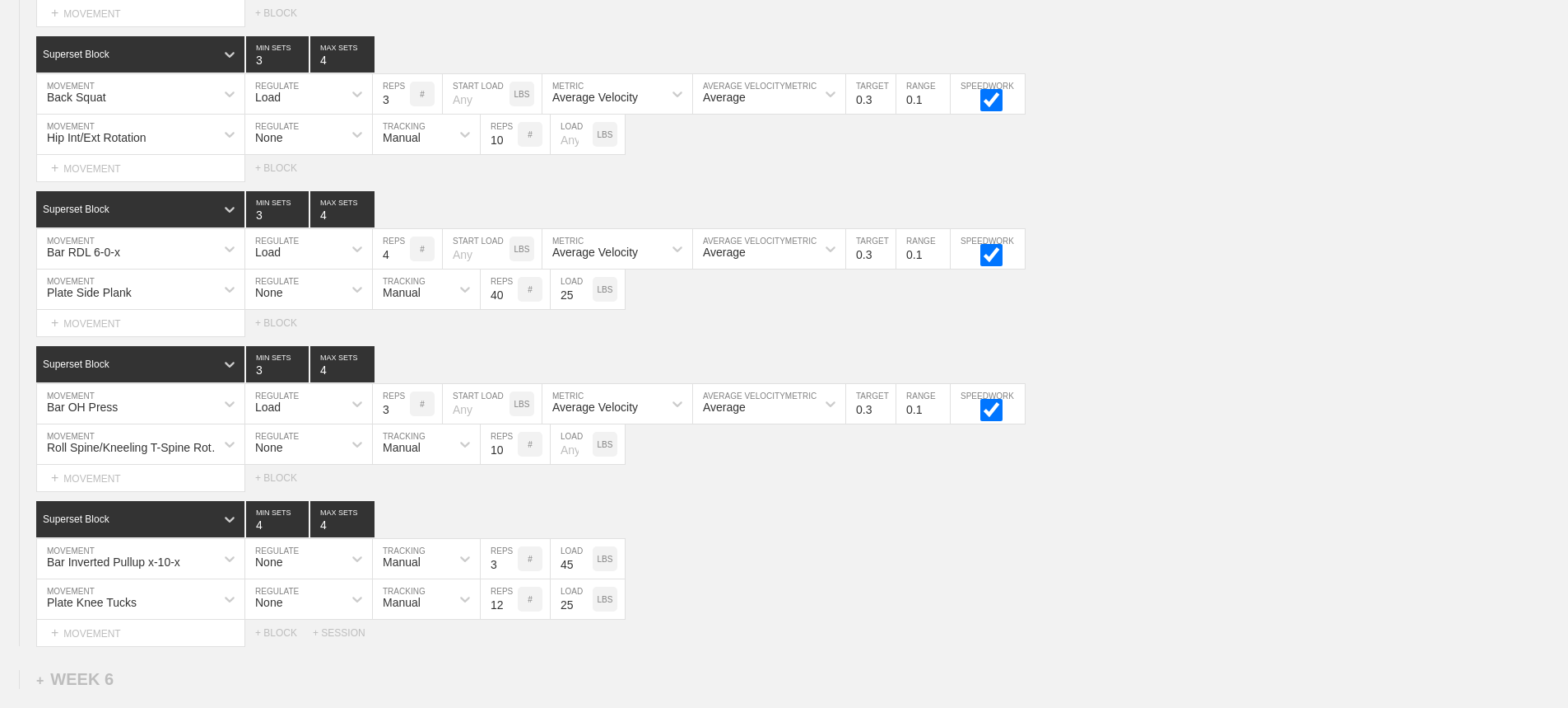
scroll to position [8725, 0]
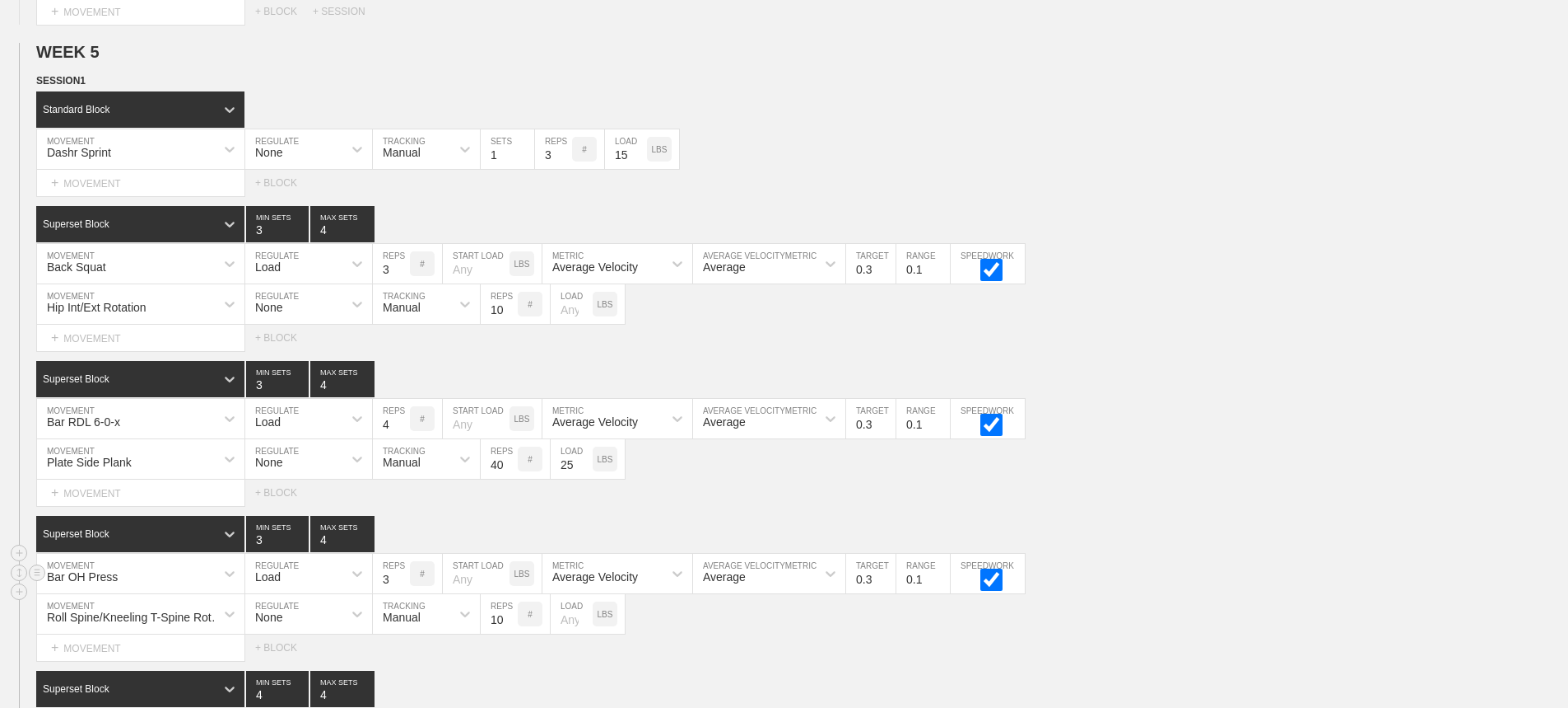
scroll to position [8314, 0]
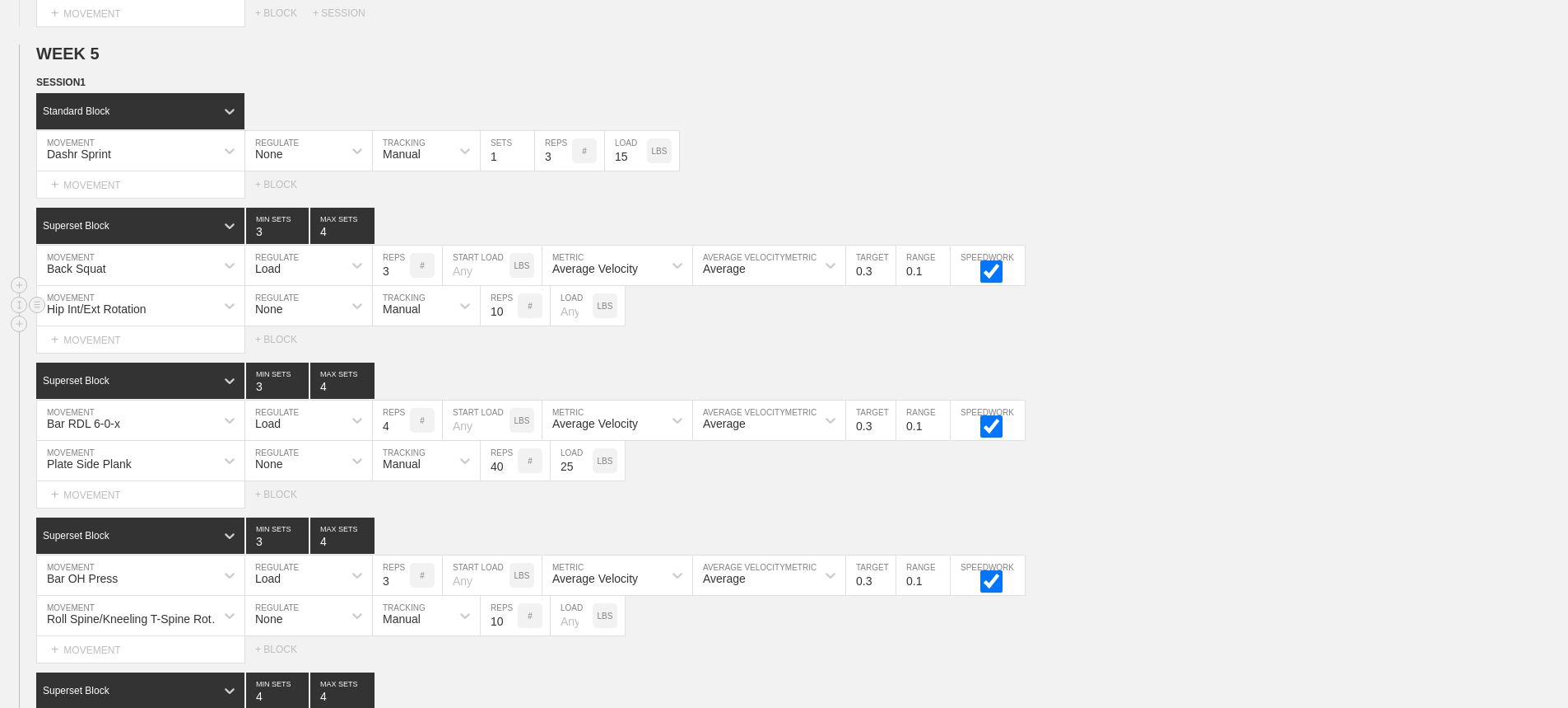
click at [1211, 322] on div "Hip Int/Ext Rotation MOVEMENT None REGULATE Manual TRACKING 10 REPS # LOAD LBS" at bounding box center [784, 306] width 1568 height 41
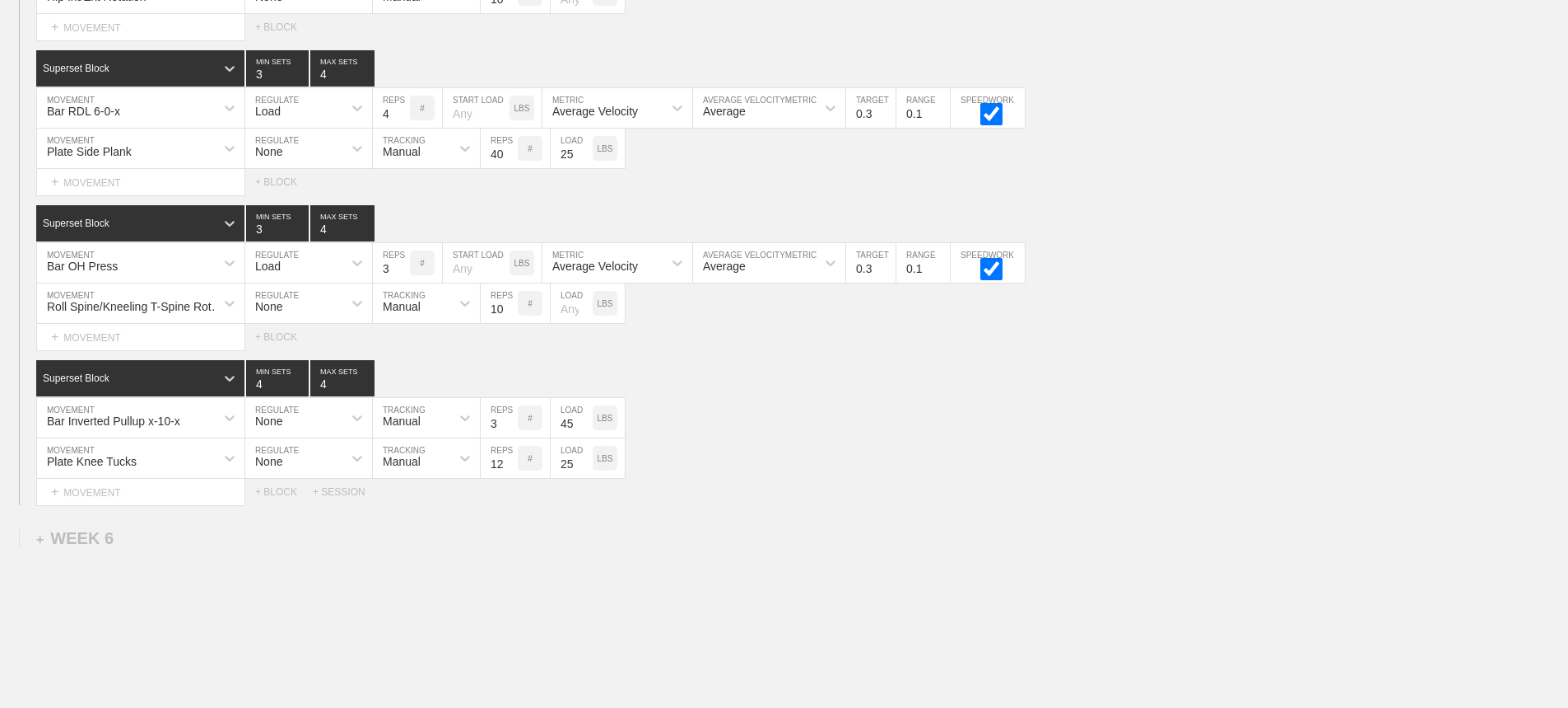
scroll to position [8725, 0]
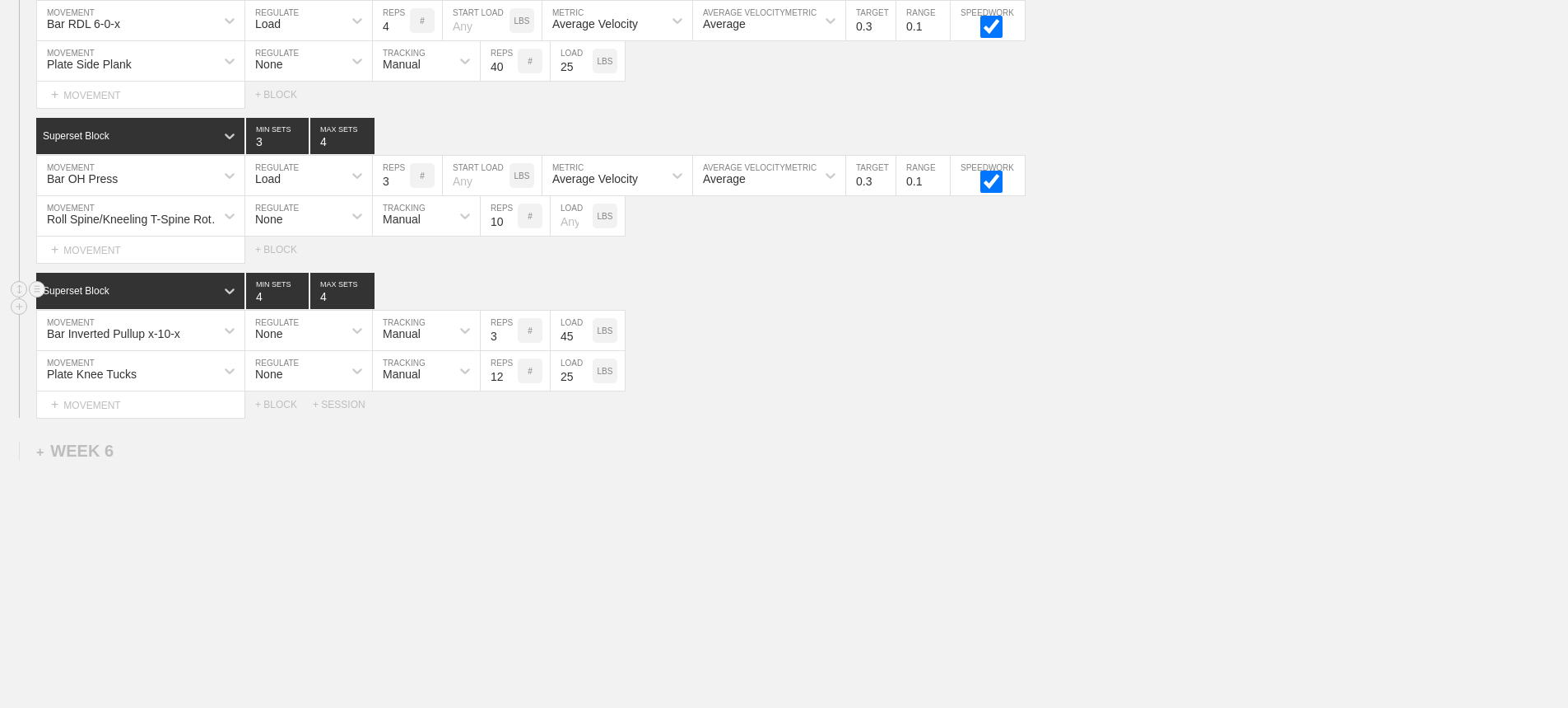
click at [889, 272] on div "Superset Block 4 MIN SETS 4 MAX SETS" at bounding box center [802, 290] width 1532 height 36
click at [878, 398] on div "Select... MOVEMENT + MOVEMENT + BLOCK + SESSION" at bounding box center [784, 405] width 1568 height 26
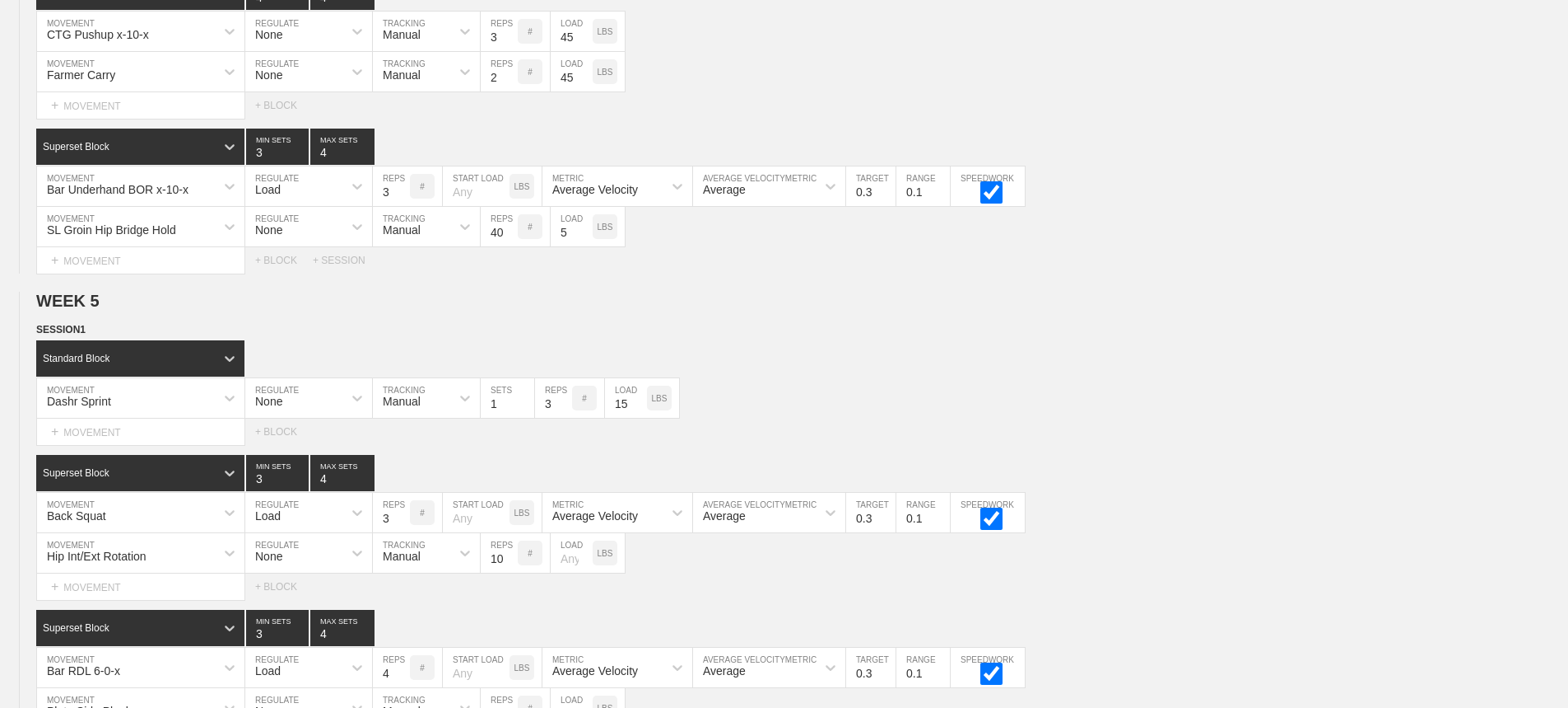
scroll to position [0, 0]
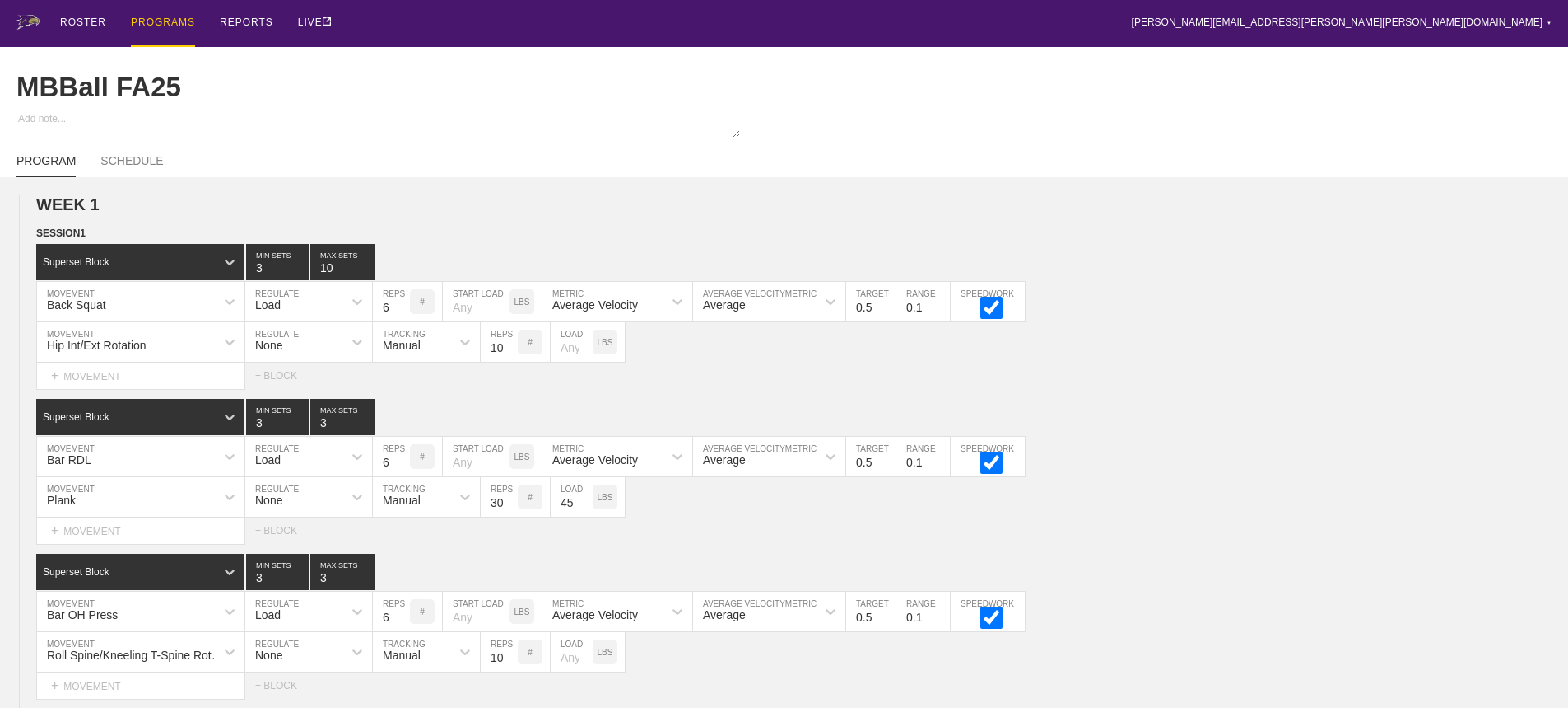
click at [149, 24] on div "PROGRAMS" at bounding box center [163, 23] width 64 height 47
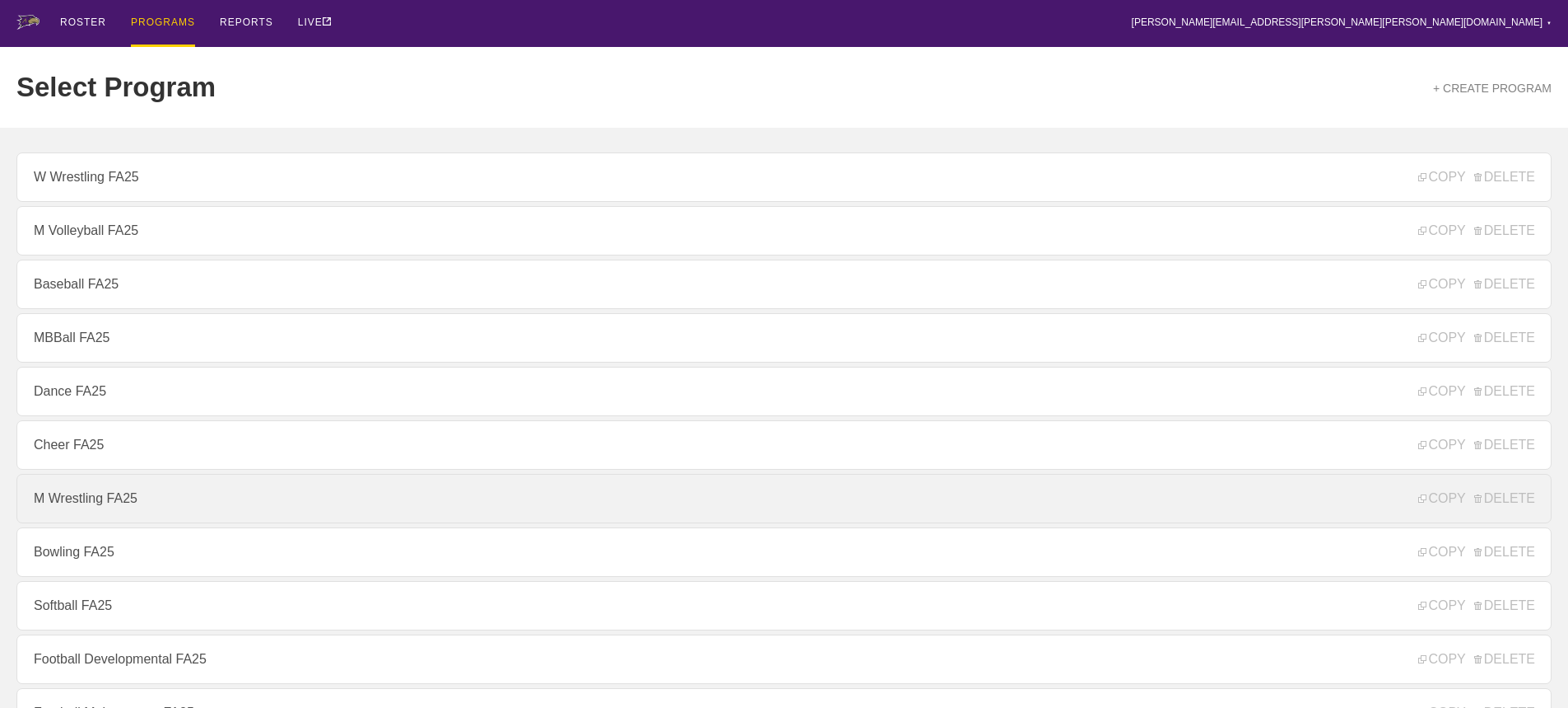
click at [90, 499] on link "M Wrestling FA25" at bounding box center [784, 498] width 1535 height 49
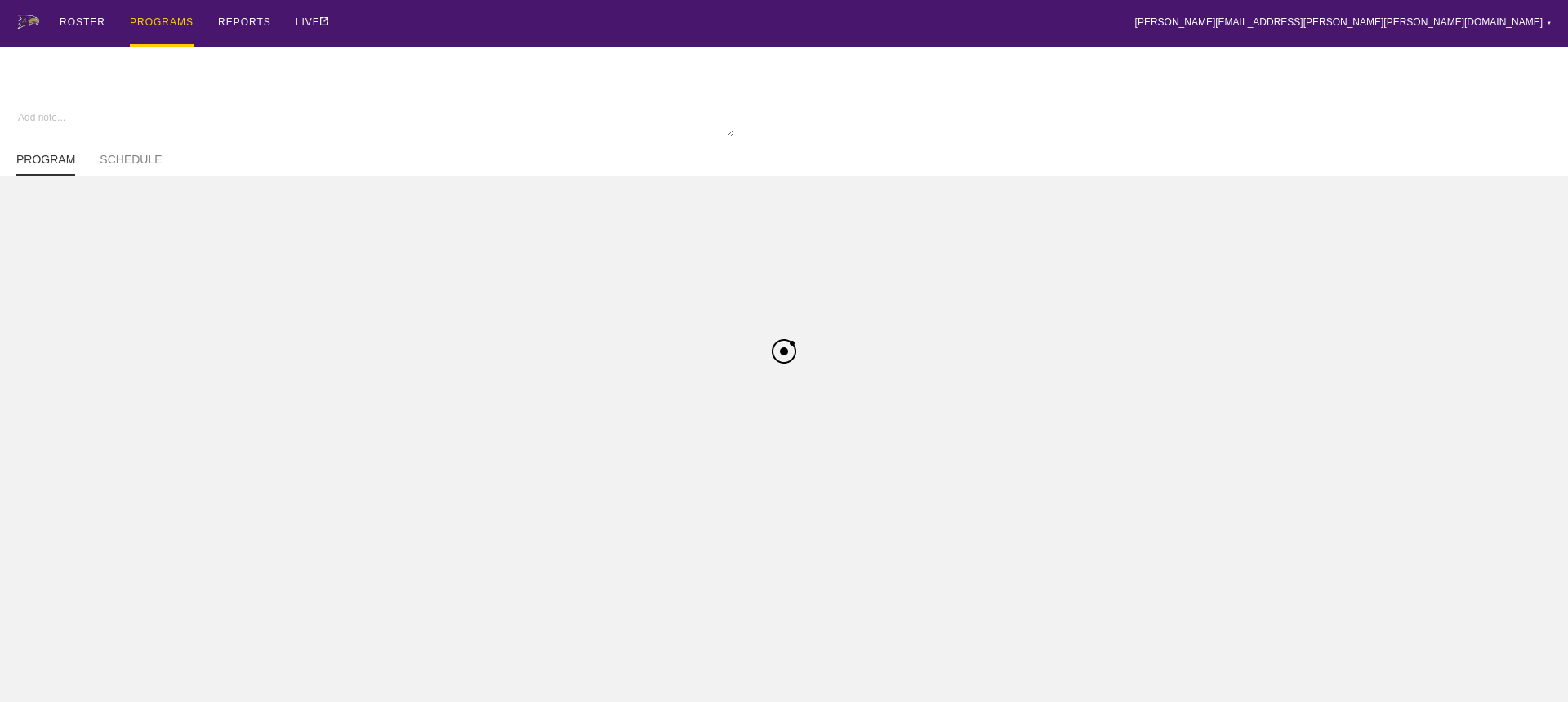
type textarea "x"
type input "M Wrestling FA25"
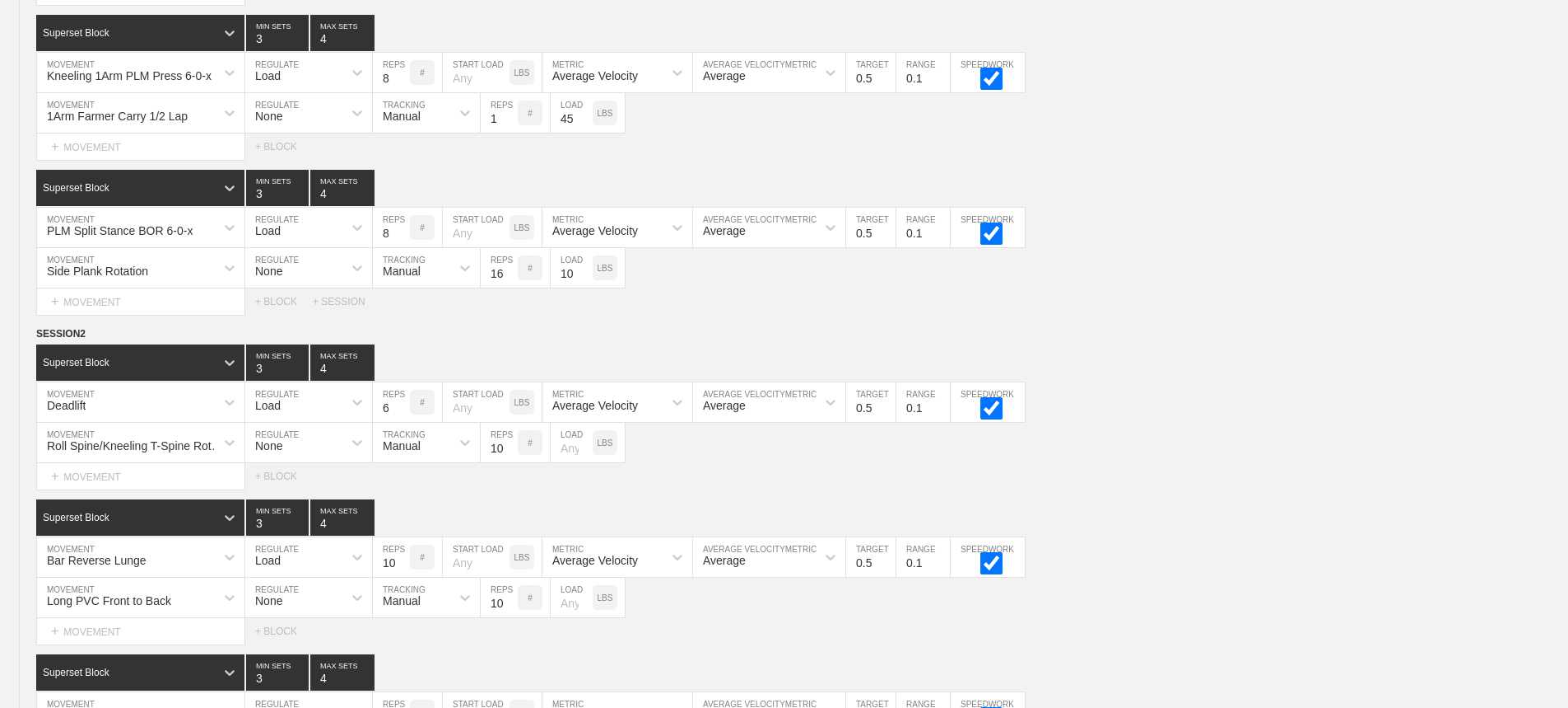
scroll to position [8916, 0]
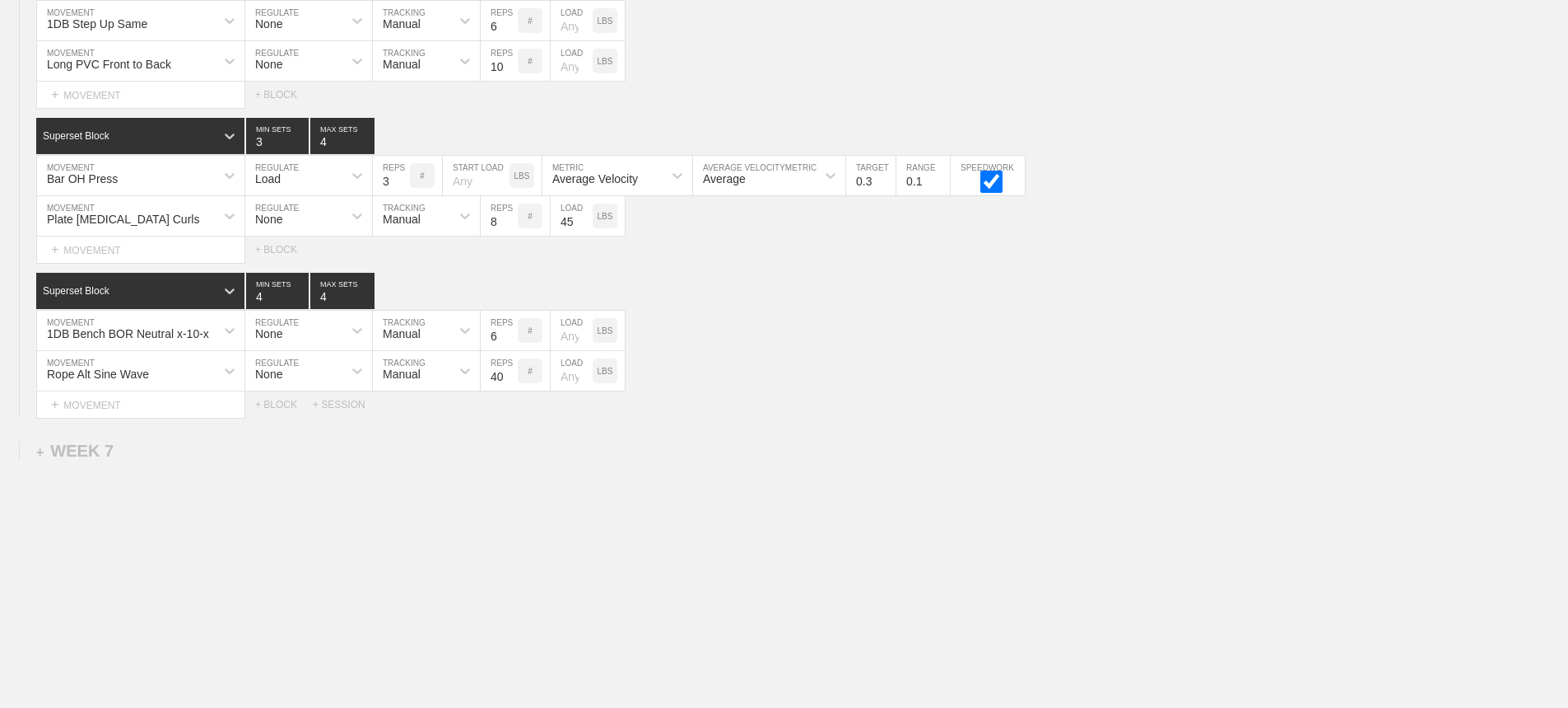
click at [870, 386] on div "Rope Alt Sine Wave MOVEMENT None REGULATE Manual TRACKING 40 REPS # LOAD LBS" at bounding box center [784, 371] width 1568 height 41
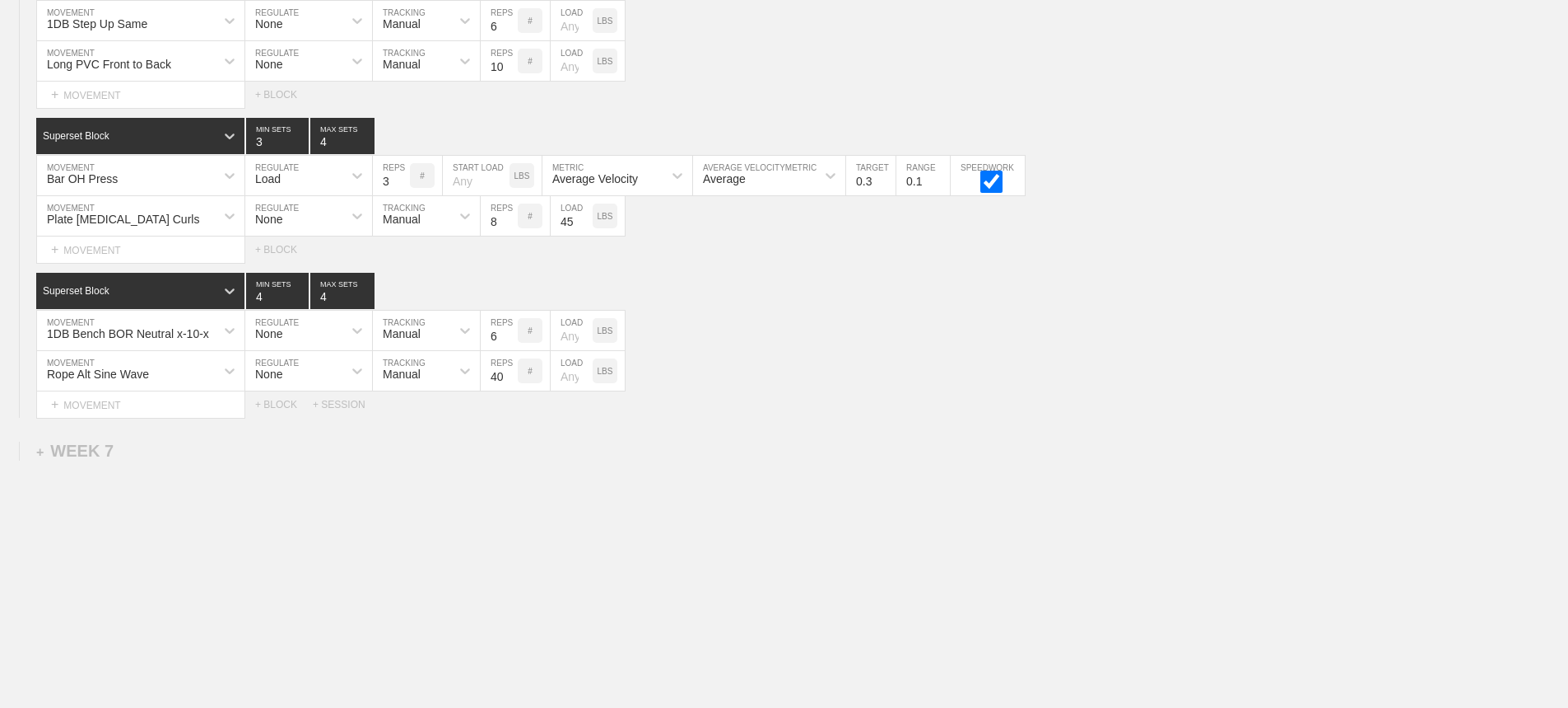
click at [1188, 410] on div "Select... MOVEMENT + MOVEMENT + BLOCK + SESSION" at bounding box center [784, 405] width 1568 height 26
click at [1178, 411] on div "Select... MOVEMENT + MOVEMENT + BLOCK + SESSION" at bounding box center [784, 405] width 1568 height 26
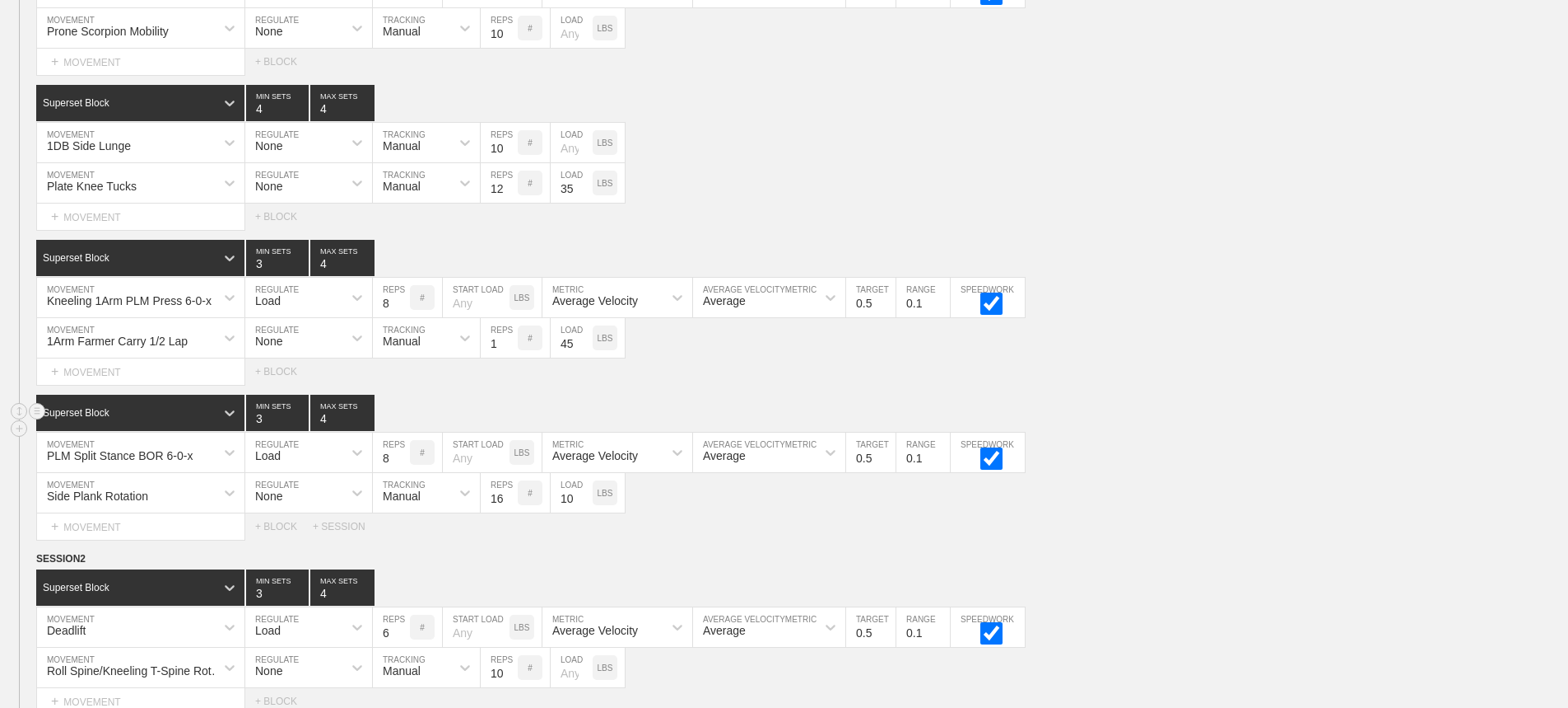
click at [1240, 429] on div "Superset Block 3 MIN SETS 4 MAX SETS" at bounding box center [802, 412] width 1532 height 36
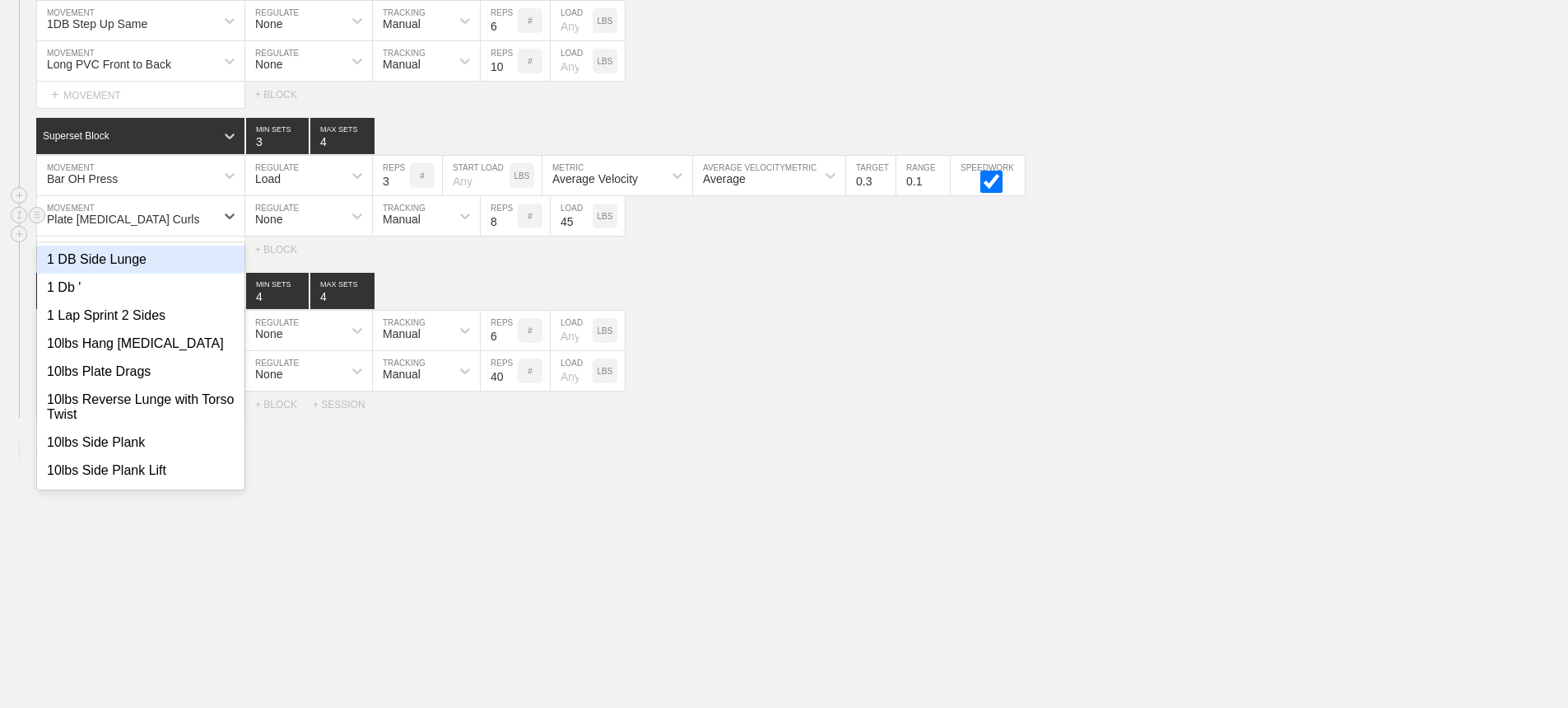
click at [194, 217] on div "Plate [MEDICAL_DATA] Curls" at bounding box center [126, 215] width 178 height 28
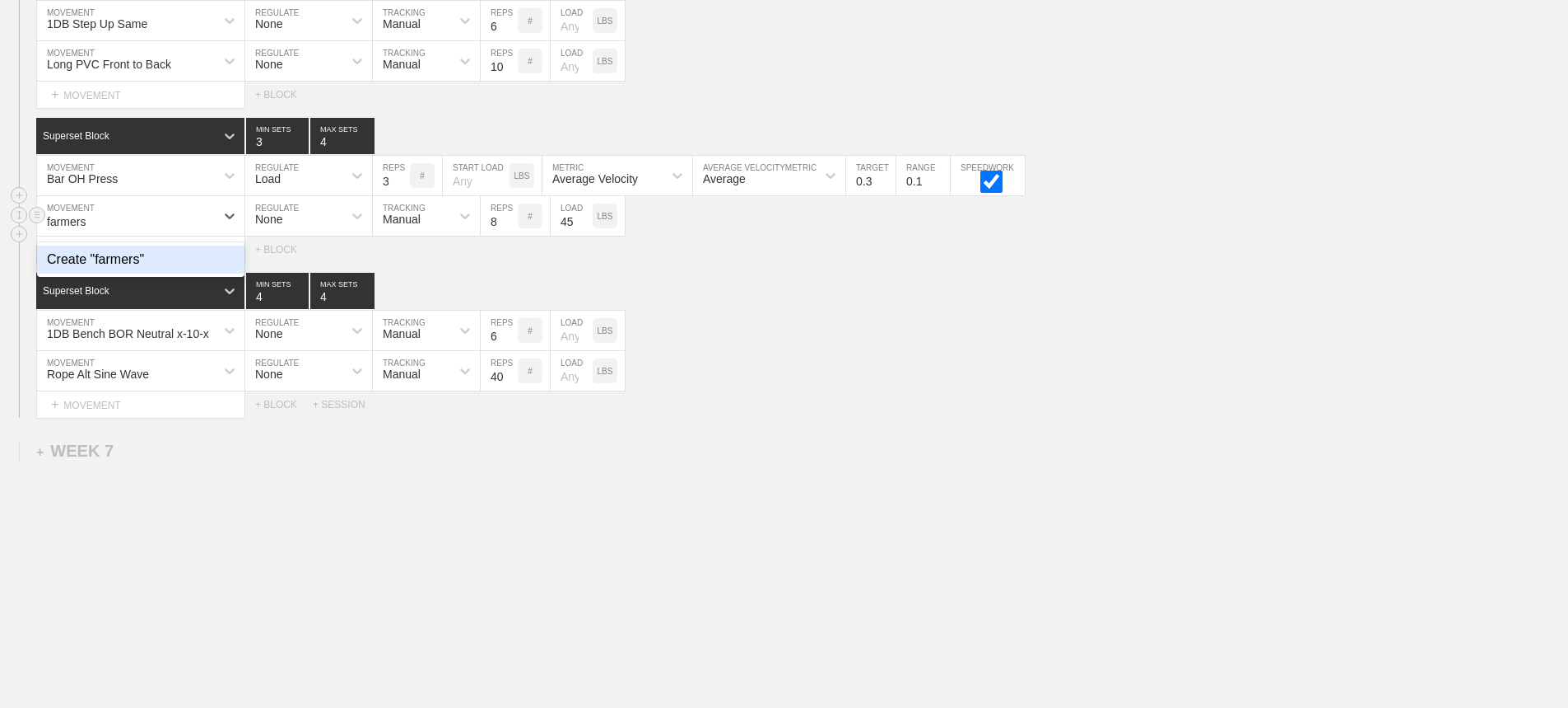
type input "farmer"
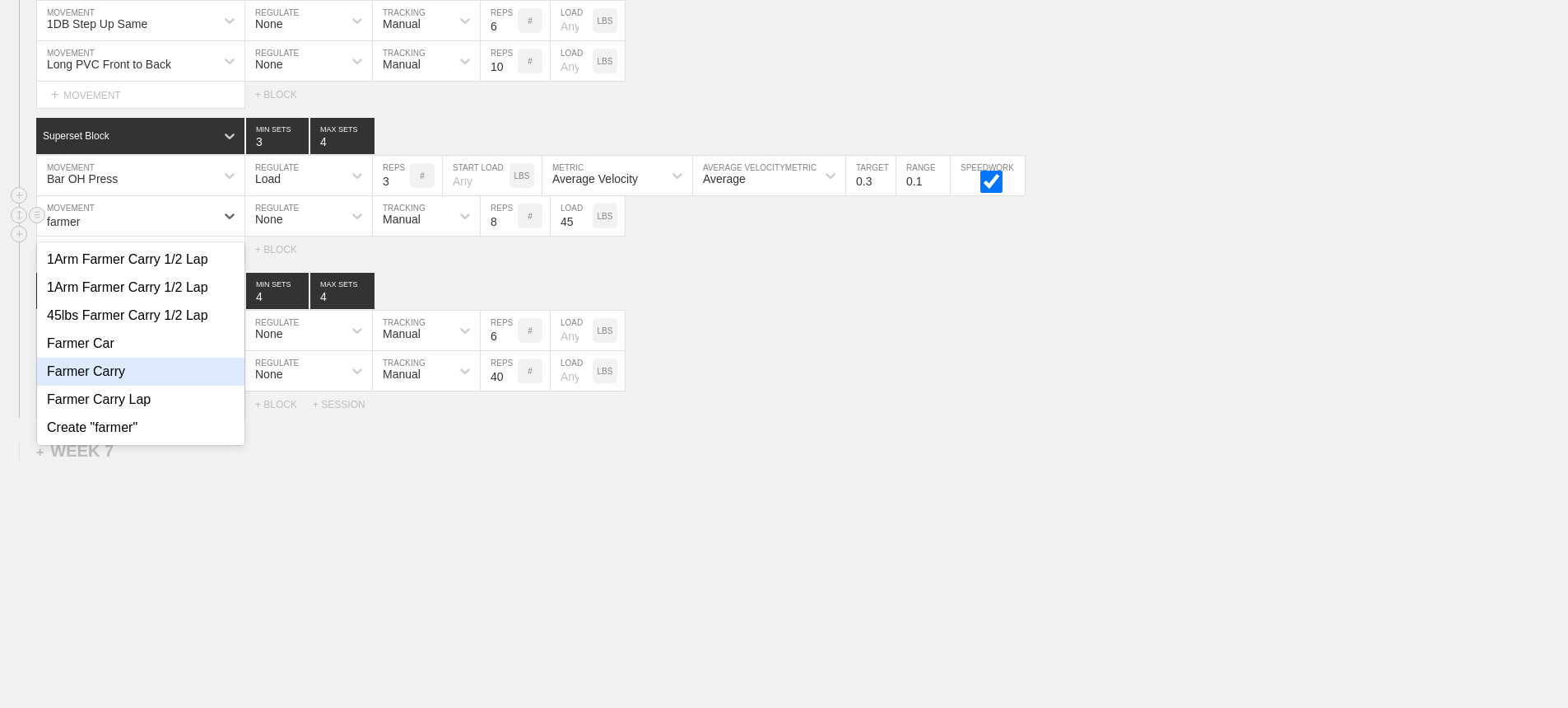
click at [107, 368] on div "Farmer Carry" at bounding box center [141, 372] width 207 height 28
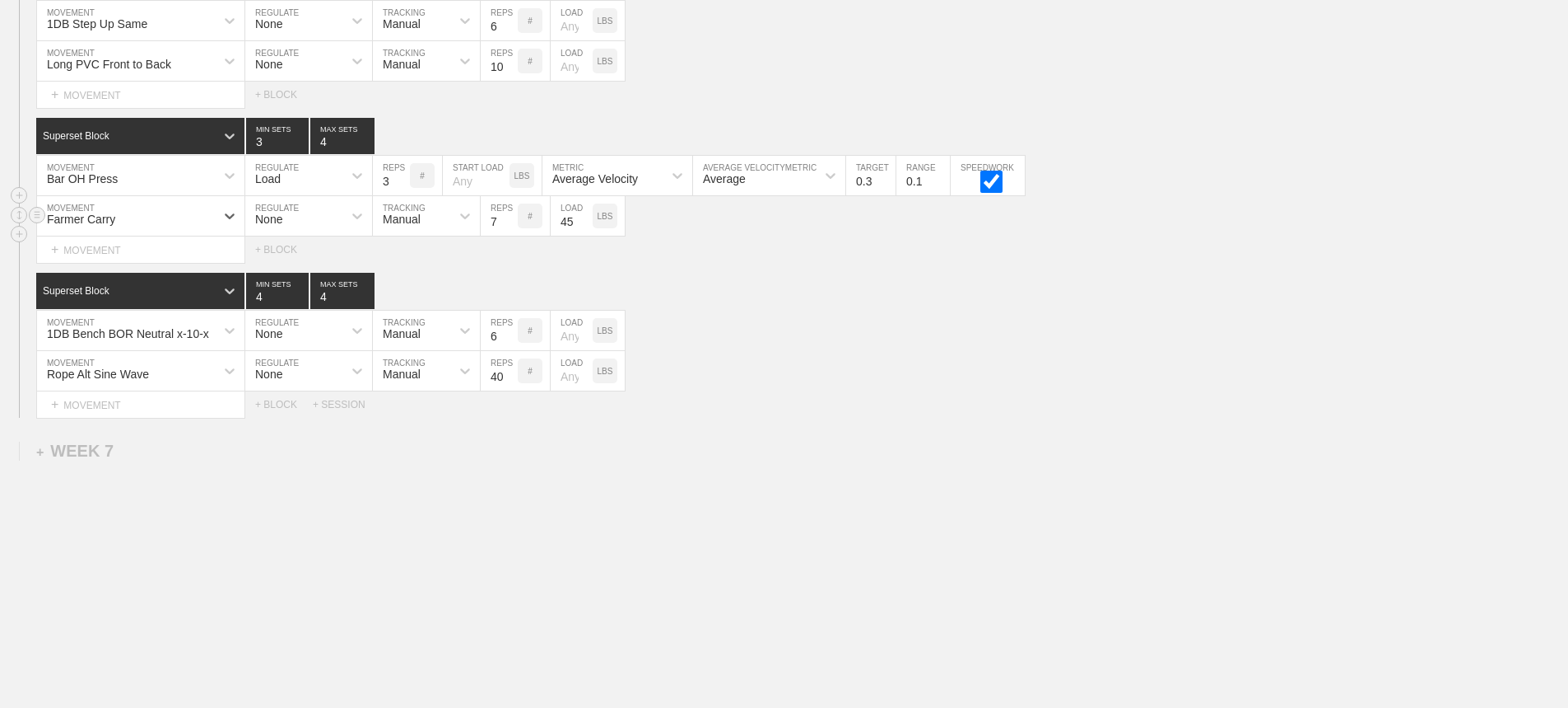
click at [511, 222] on input "7" at bounding box center [499, 216] width 37 height 40
click at [511, 222] on input "6" at bounding box center [499, 216] width 37 height 40
click at [511, 222] on input "5" at bounding box center [499, 216] width 37 height 40
click at [511, 222] on input "4" at bounding box center [499, 216] width 37 height 40
click at [511, 222] on input "3" at bounding box center [499, 216] width 37 height 40
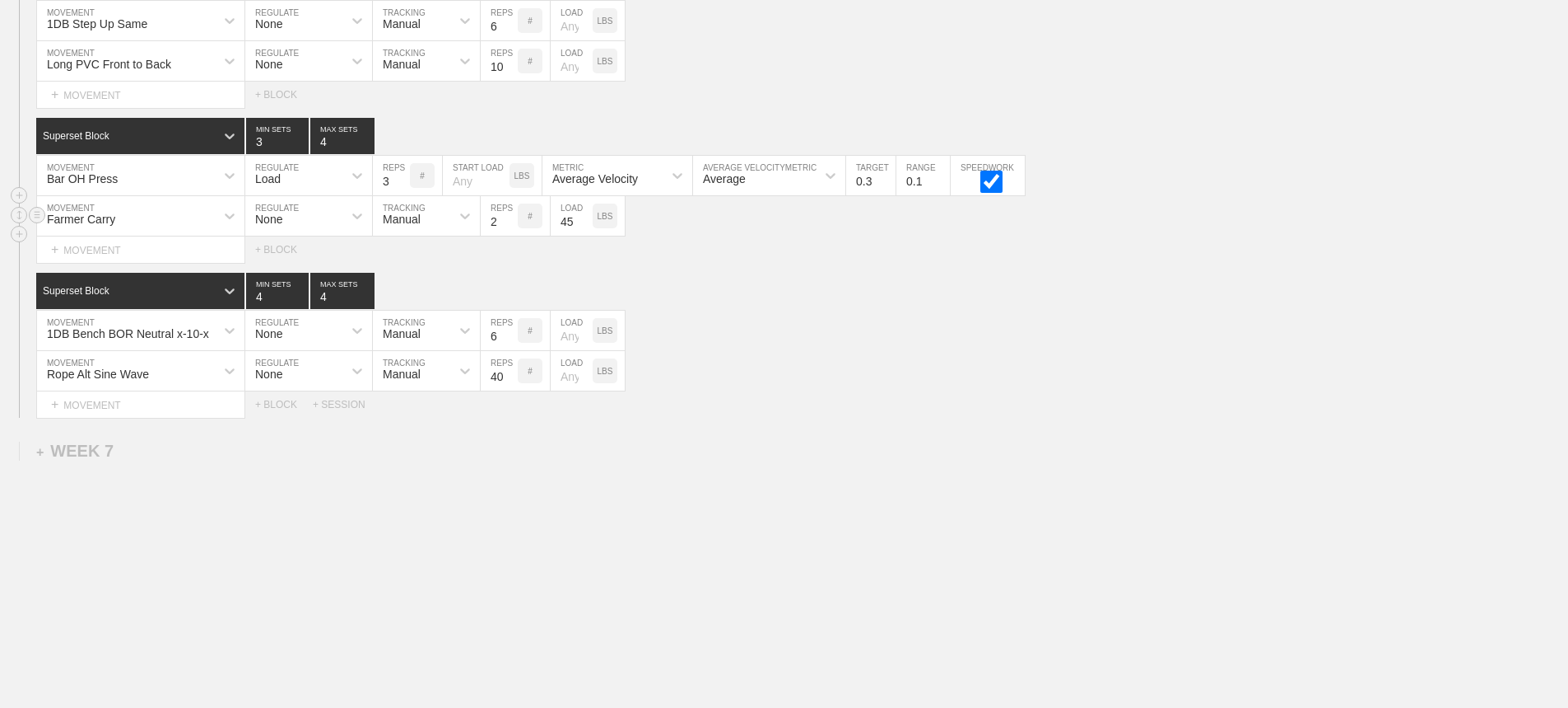
click at [511, 222] on input "2" at bounding box center [499, 216] width 37 height 40
type input "1"
click at [511, 222] on input "1" at bounding box center [499, 216] width 37 height 40
click at [586, 217] on input "46" at bounding box center [572, 216] width 42 height 40
click at [586, 217] on input "47" at bounding box center [572, 216] width 42 height 40
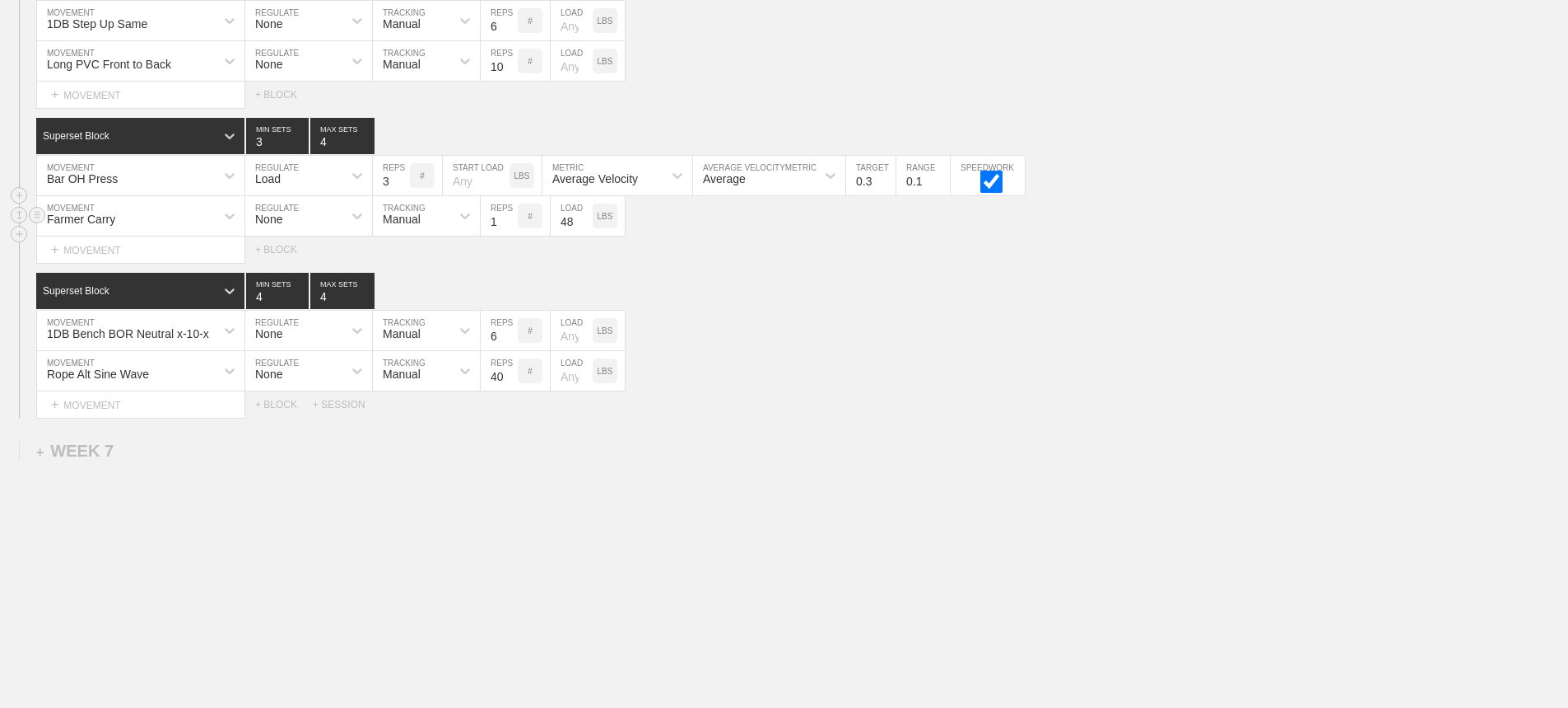
click at [586, 217] on input "48" at bounding box center [572, 216] width 42 height 40
click at [586, 217] on input "49" at bounding box center [572, 216] width 42 height 40
click at [586, 217] on input "50" at bounding box center [572, 216] width 42 height 40
click at [586, 217] on input "51" at bounding box center [572, 216] width 42 height 40
click at [586, 217] on input "52" at bounding box center [572, 216] width 42 height 40
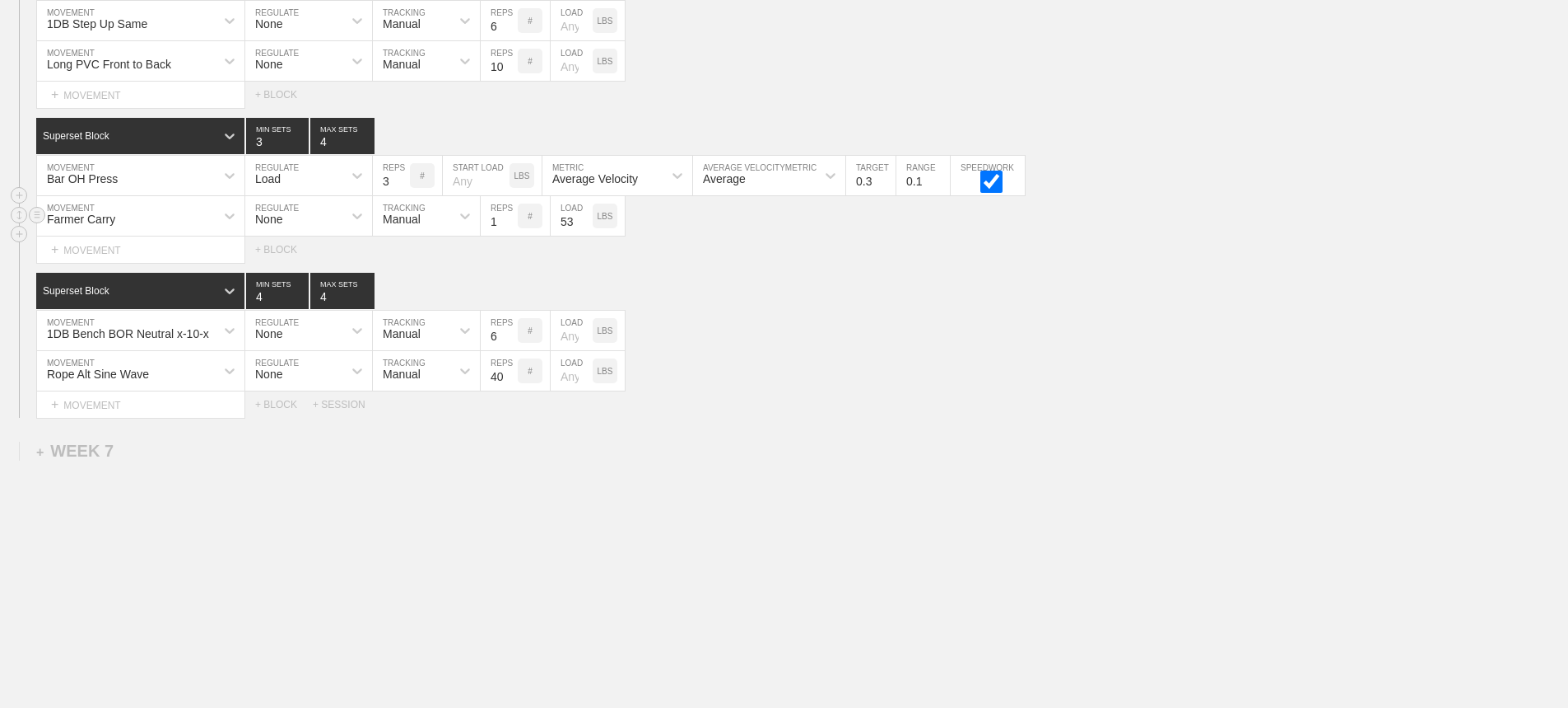
click at [586, 217] on input "53" at bounding box center [572, 216] width 42 height 40
click at [586, 217] on input "54" at bounding box center [572, 216] width 42 height 40
click at [586, 217] on input "55" at bounding box center [572, 216] width 42 height 40
click at [586, 217] on input "56" at bounding box center [572, 216] width 42 height 40
click at [586, 217] on input "57" at bounding box center [572, 216] width 42 height 40
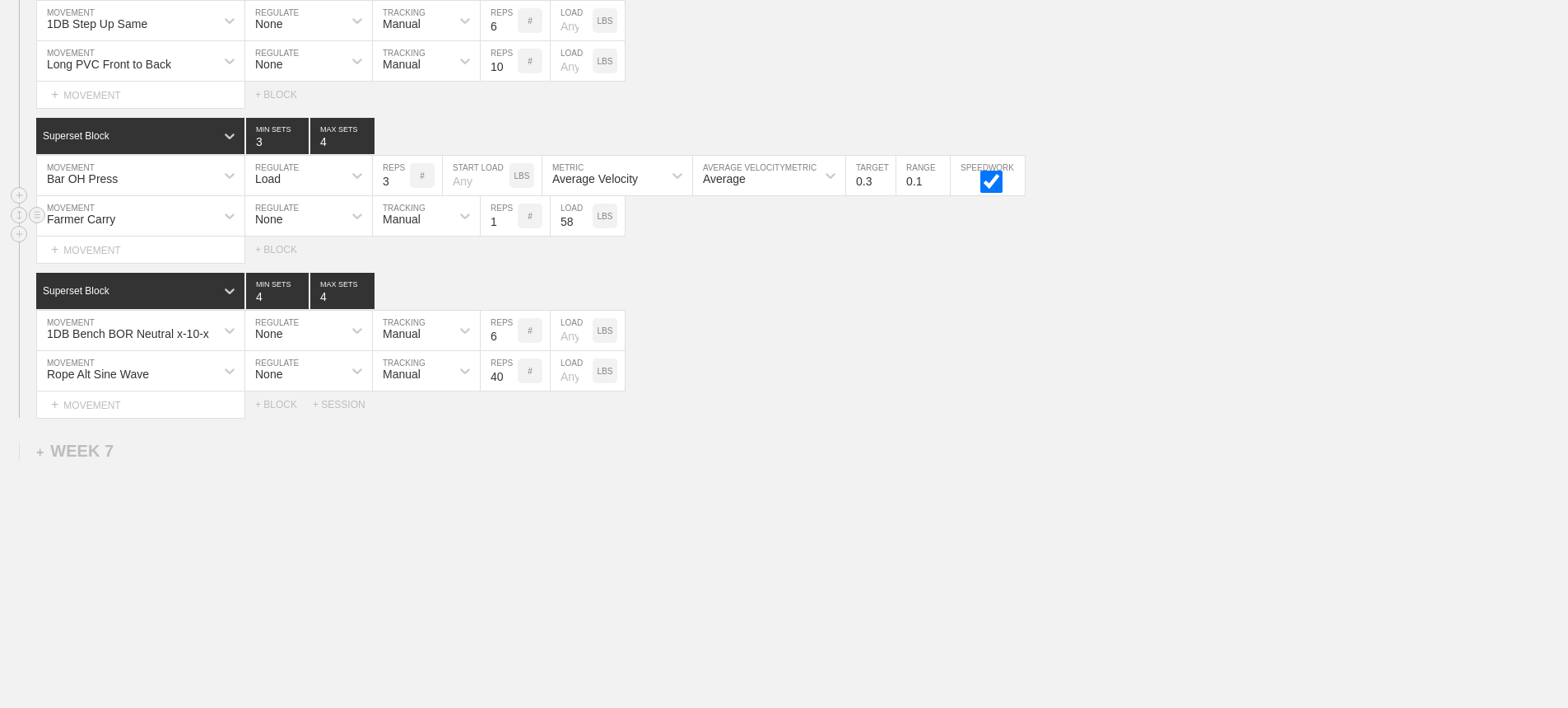
click at [586, 217] on input "58" at bounding box center [572, 216] width 42 height 40
click at [586, 217] on input "59" at bounding box center [572, 216] width 42 height 40
click at [586, 217] on input "60" at bounding box center [572, 216] width 42 height 40
click at [586, 217] on input "61" at bounding box center [572, 216] width 42 height 40
click at [586, 217] on input "62" at bounding box center [572, 216] width 42 height 40
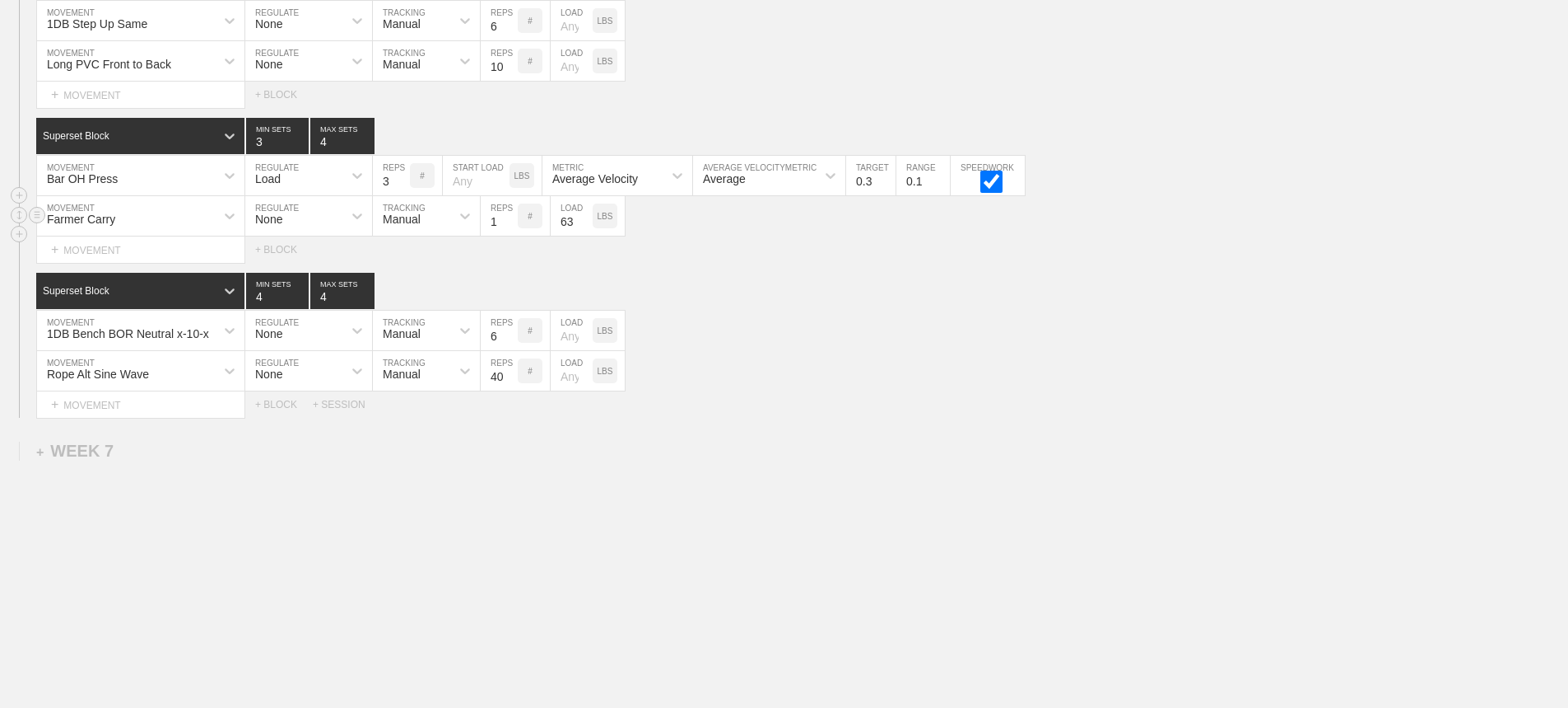
click at [586, 217] on input "63" at bounding box center [572, 216] width 42 height 40
click at [586, 217] on input "64" at bounding box center [572, 216] width 42 height 40
click at [586, 217] on input "65" at bounding box center [572, 216] width 42 height 40
click at [586, 217] on input "66" at bounding box center [572, 216] width 42 height 40
click at [586, 217] on input "67" at bounding box center [572, 216] width 42 height 40
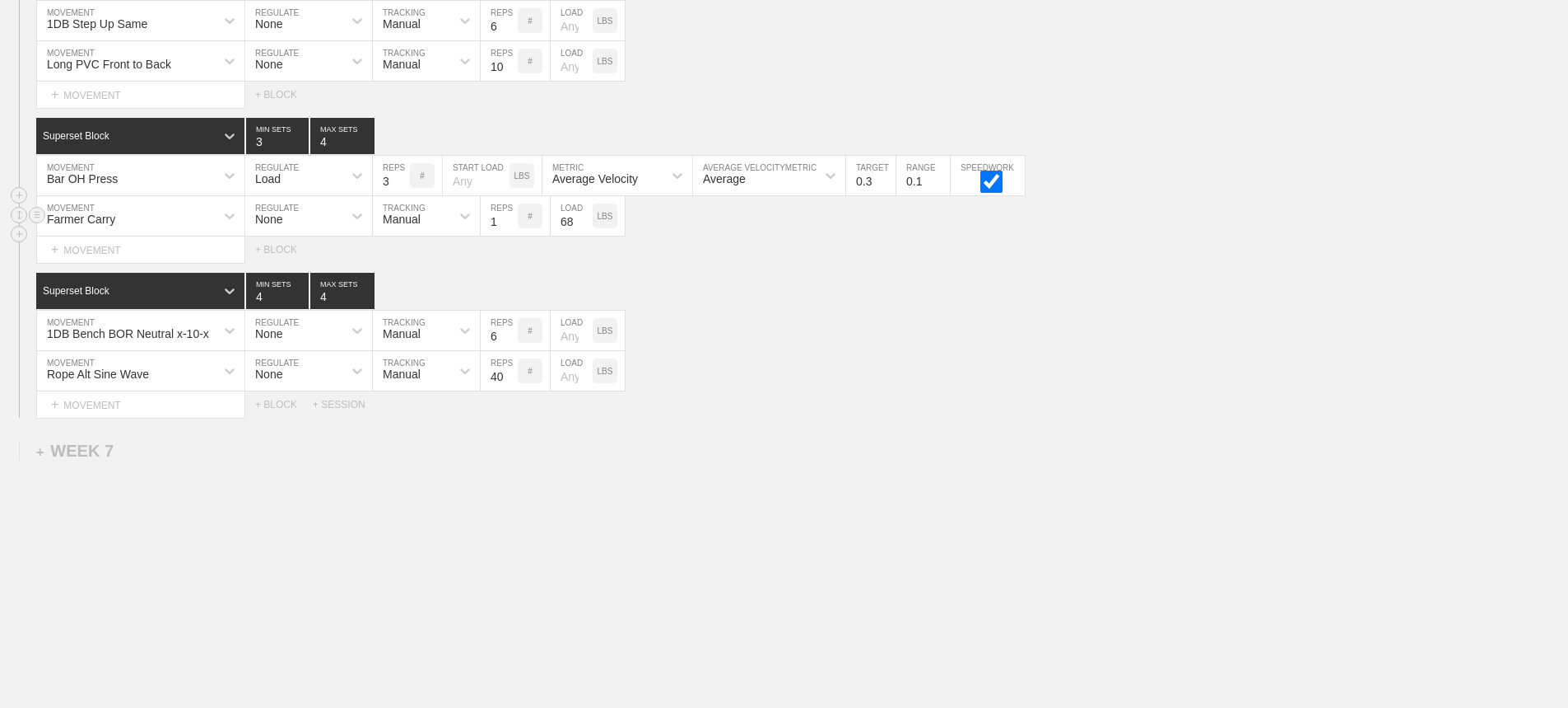
click at [586, 217] on input "68" at bounding box center [572, 216] width 42 height 40
click at [585, 217] on input "69" at bounding box center [572, 216] width 42 height 40
click at [585, 217] on input "70" at bounding box center [572, 216] width 42 height 40
click at [585, 217] on input "71" at bounding box center [572, 216] width 42 height 40
type input "70"
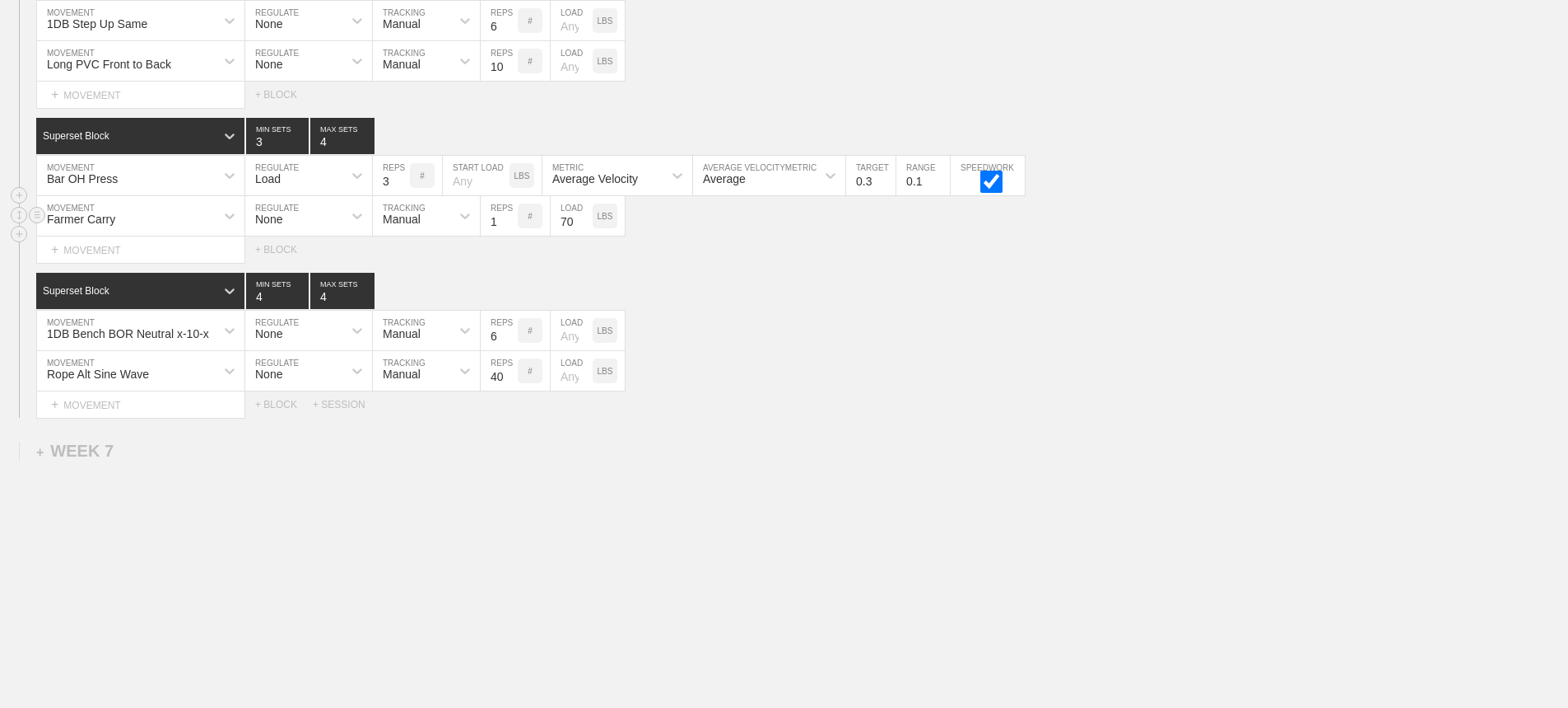
click at [583, 225] on input "70" at bounding box center [572, 216] width 42 height 40
click at [759, 253] on div "Select... MOVEMENT + MOVEMENT + BLOCK" at bounding box center [784, 249] width 1568 height 26
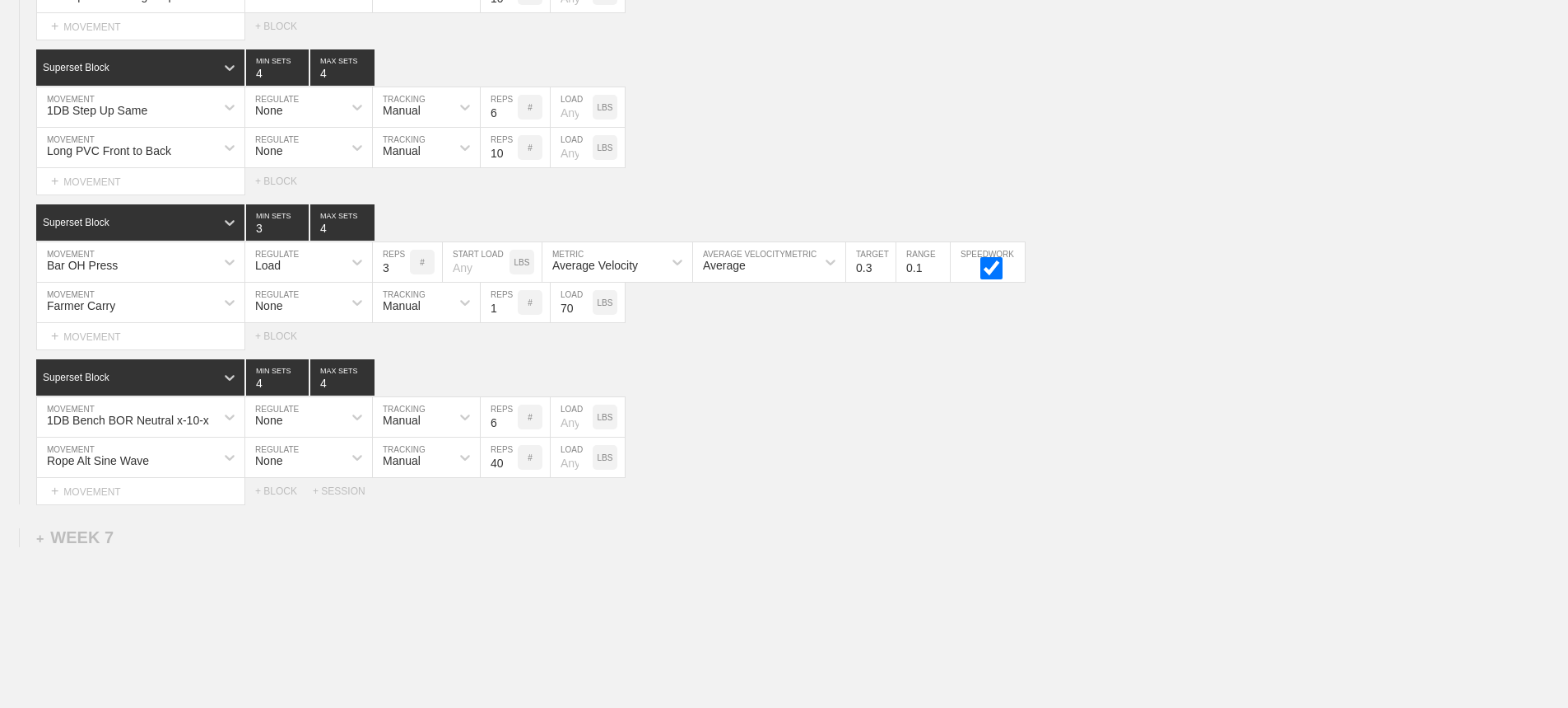
scroll to position [8670, 0]
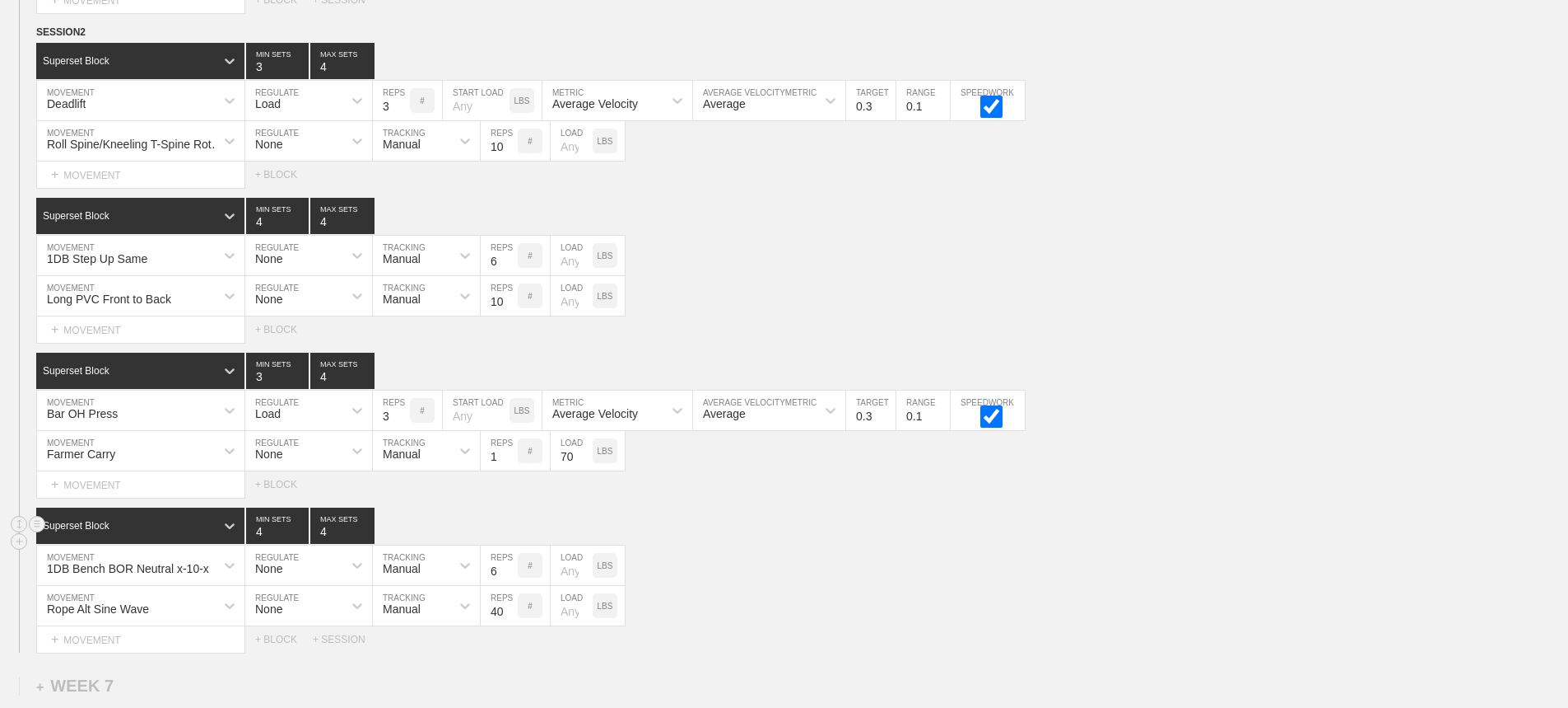
click at [743, 542] on div "Superset Block 4 MIN SETS 4 MAX SETS" at bounding box center [802, 526] width 1532 height 36
click at [719, 498] on div "Select... MOVEMENT + MOVEMENT + BLOCK" at bounding box center [784, 484] width 1568 height 26
click at [787, 586] on div "1DB Bench BOR Neutral x-10-x MOVEMENT None REGULATE Manual TRACKING 6 REPS # LO…" at bounding box center [784, 565] width 1568 height 41
click at [725, 544] on div "Superset Block 4 MIN SETS 4 MAX SETS" at bounding box center [802, 526] width 1532 height 36
click at [676, 529] on div "Superset Block 4 MIN SETS 4 MAX SETS" at bounding box center [802, 526] width 1532 height 36
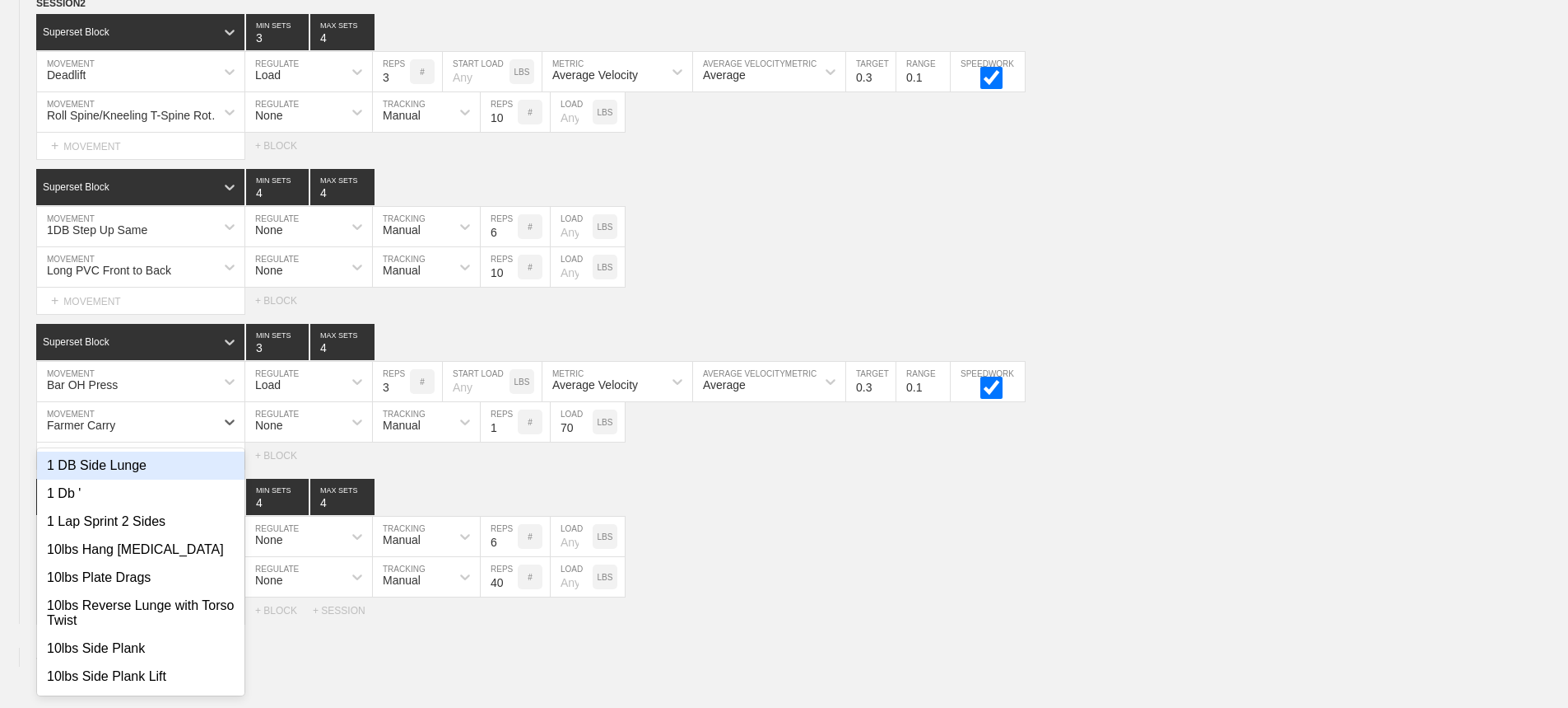
click at [183, 442] on div "option Farmer Carry, selected. option 1 DB Side Lunge focused, 1 of 801. 801 re…" at bounding box center [141, 422] width 207 height 40
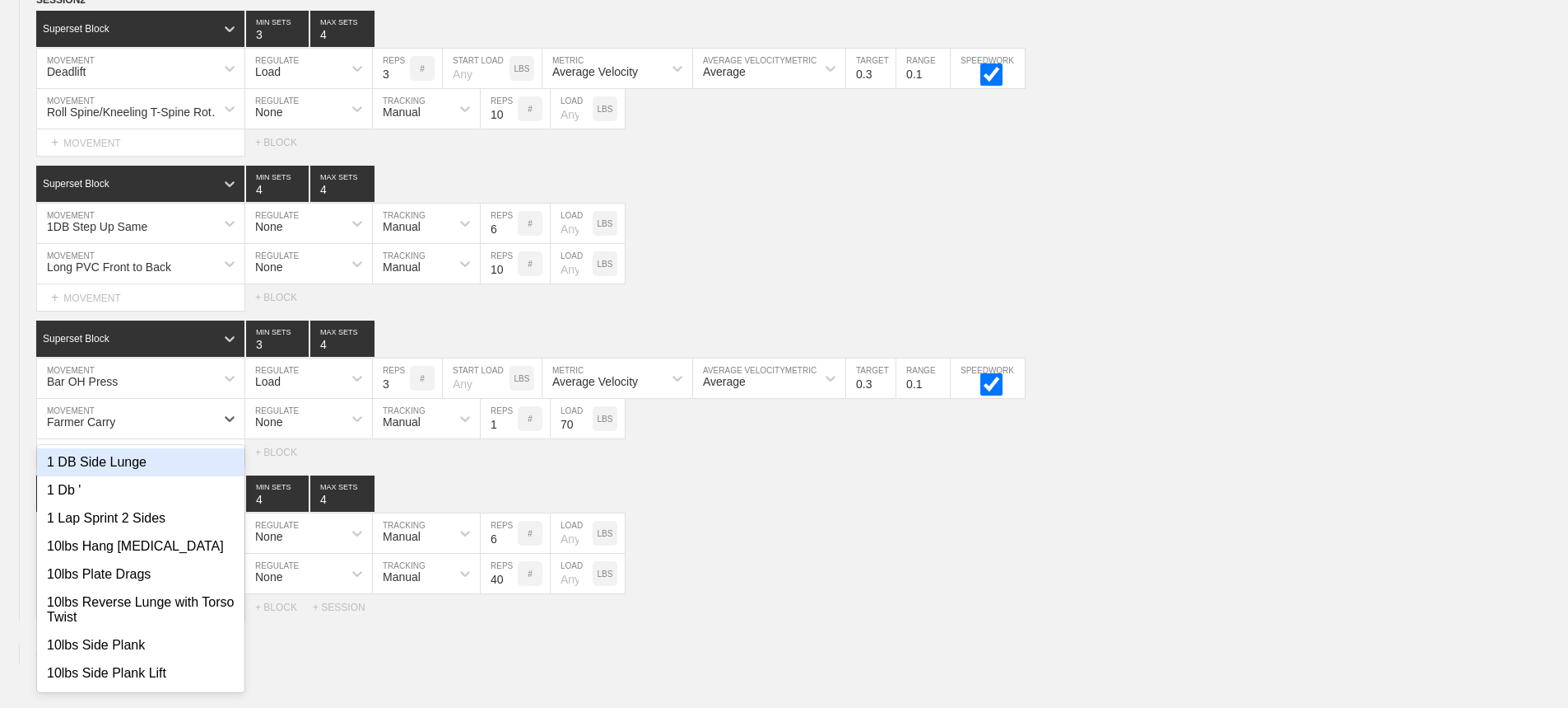
scroll to position [8705, 0]
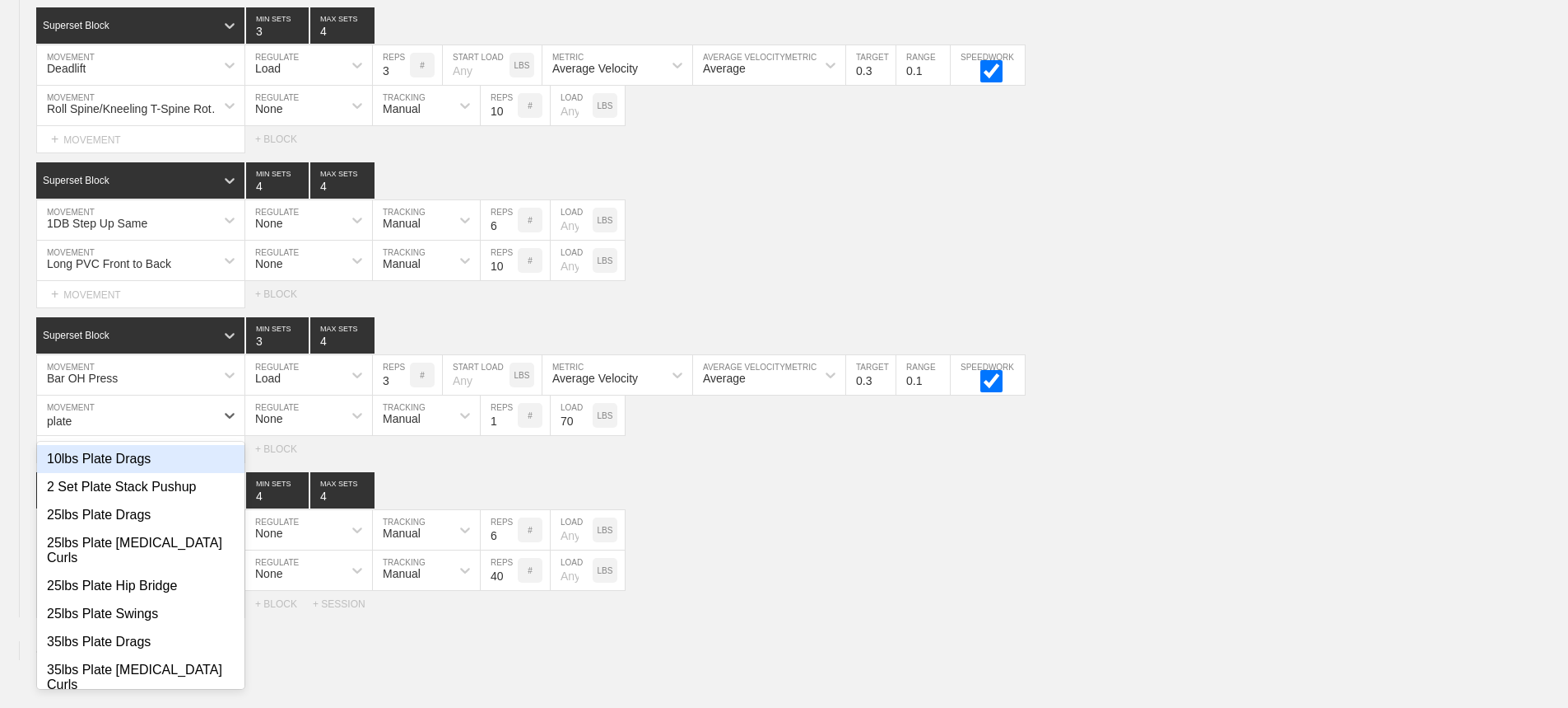
type input "plate"
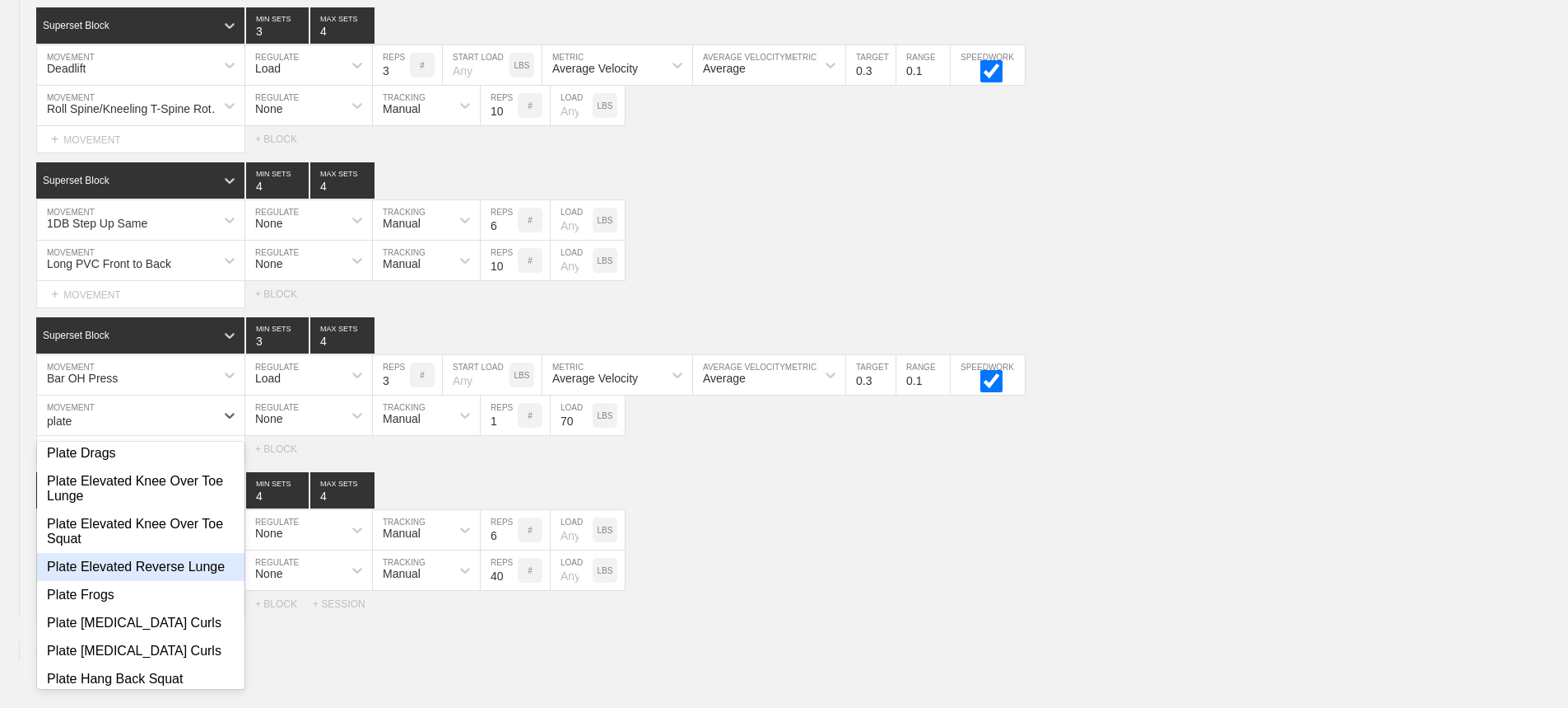
scroll to position [824, 0]
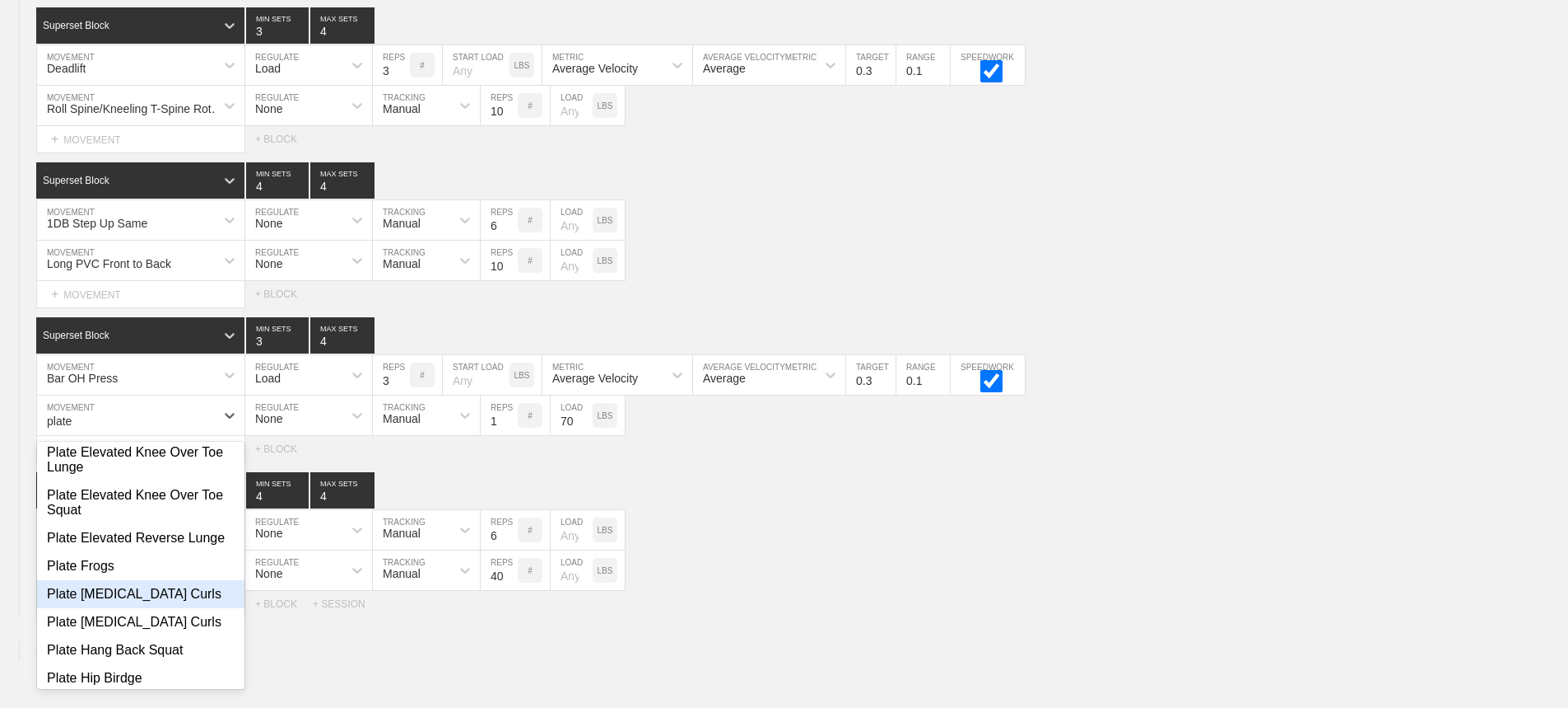
click at [140, 580] on div "Plate [MEDICAL_DATA] Curls" at bounding box center [141, 594] width 207 height 28
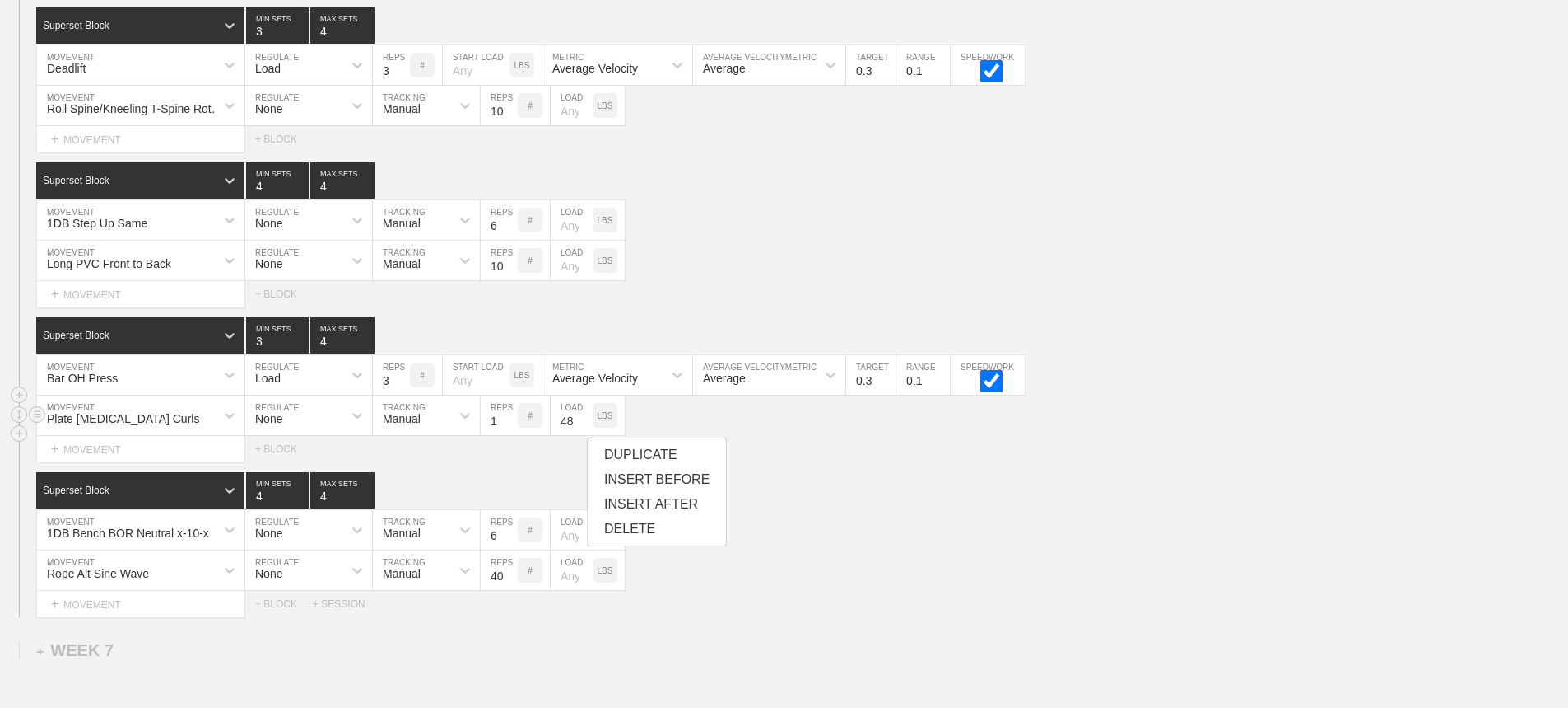
click at [587, 435] on input "48" at bounding box center [572, 415] width 42 height 40
click at [584, 435] on input "47" at bounding box center [572, 415] width 42 height 40
click at [584, 435] on input "46" at bounding box center [572, 415] width 42 height 40
click at [584, 435] on input "45" at bounding box center [572, 415] width 42 height 40
click at [584, 435] on input "44" at bounding box center [572, 415] width 42 height 40
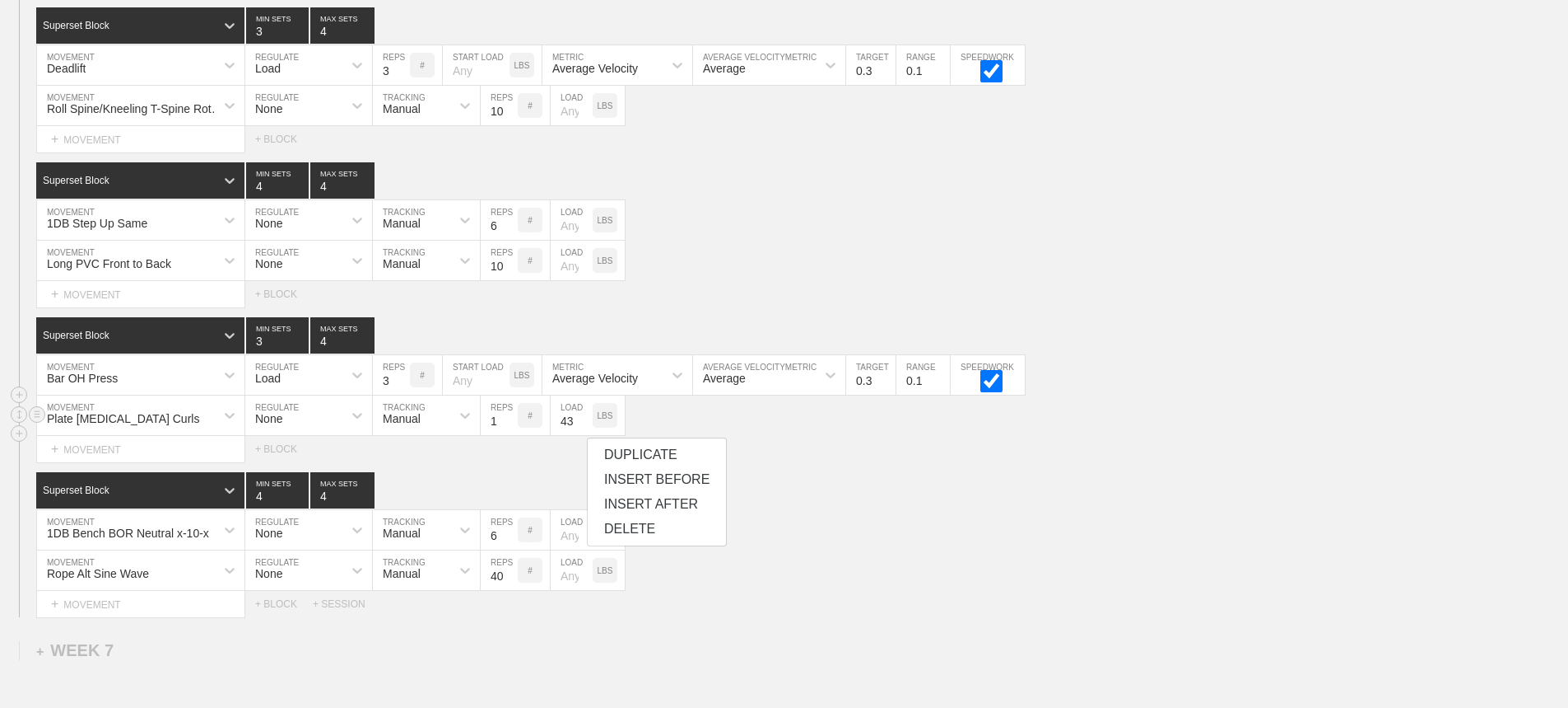
click at [584, 435] on input "43" at bounding box center [572, 415] width 42 height 40
click at [583, 430] on input "44" at bounding box center [572, 415] width 42 height 40
click at [583, 430] on input "45" at bounding box center [572, 415] width 42 height 40
click at [583, 430] on input "46" at bounding box center [572, 415] width 42 height 40
click at [583, 430] on input "47" at bounding box center [572, 415] width 42 height 40
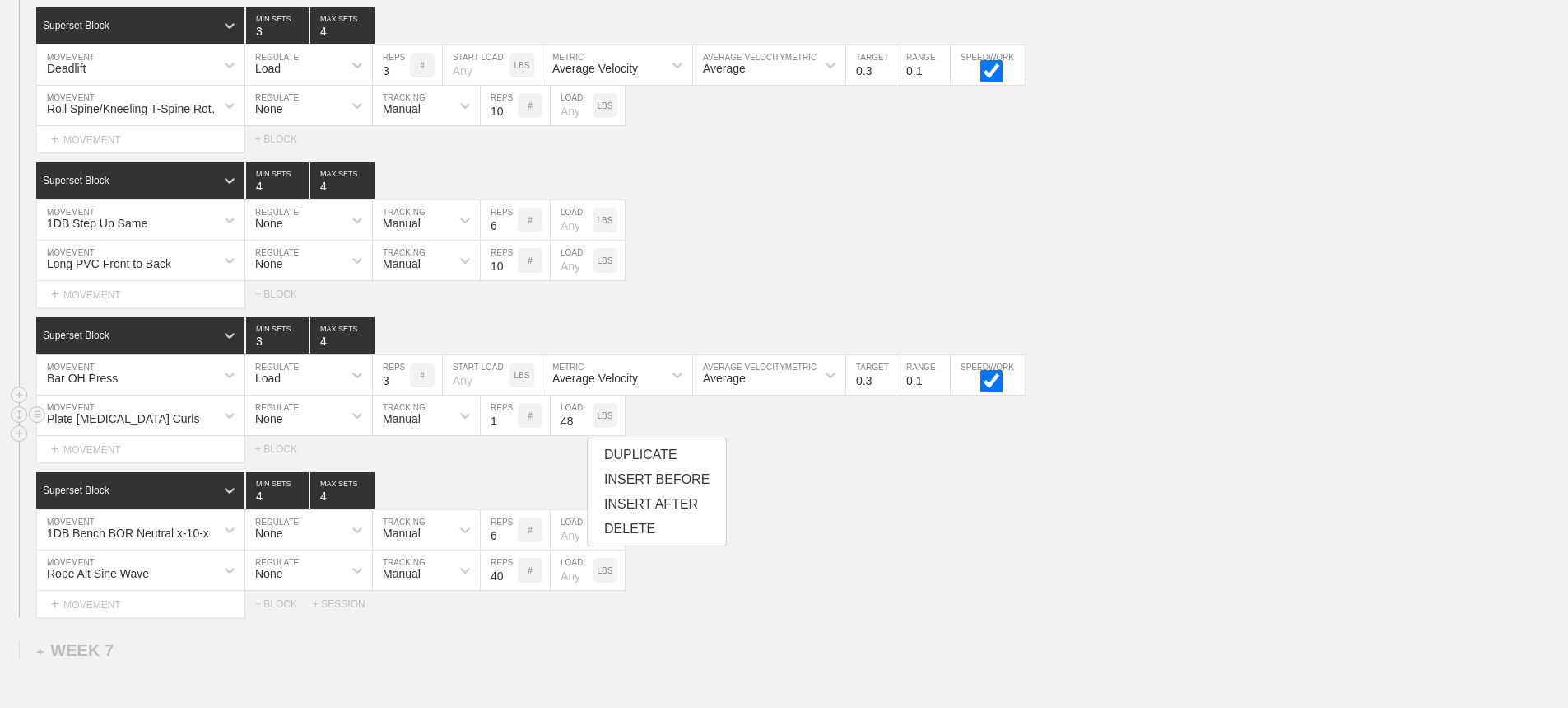
click at [583, 430] on input "48" at bounding box center [572, 415] width 42 height 40
click at [583, 431] on input "49" at bounding box center [572, 415] width 42 height 40
click at [583, 435] on input "48" at bounding box center [572, 415] width 42 height 40
click at [583, 435] on input "47" at bounding box center [572, 415] width 42 height 40
click at [583, 435] on input "46" at bounding box center [572, 415] width 42 height 40
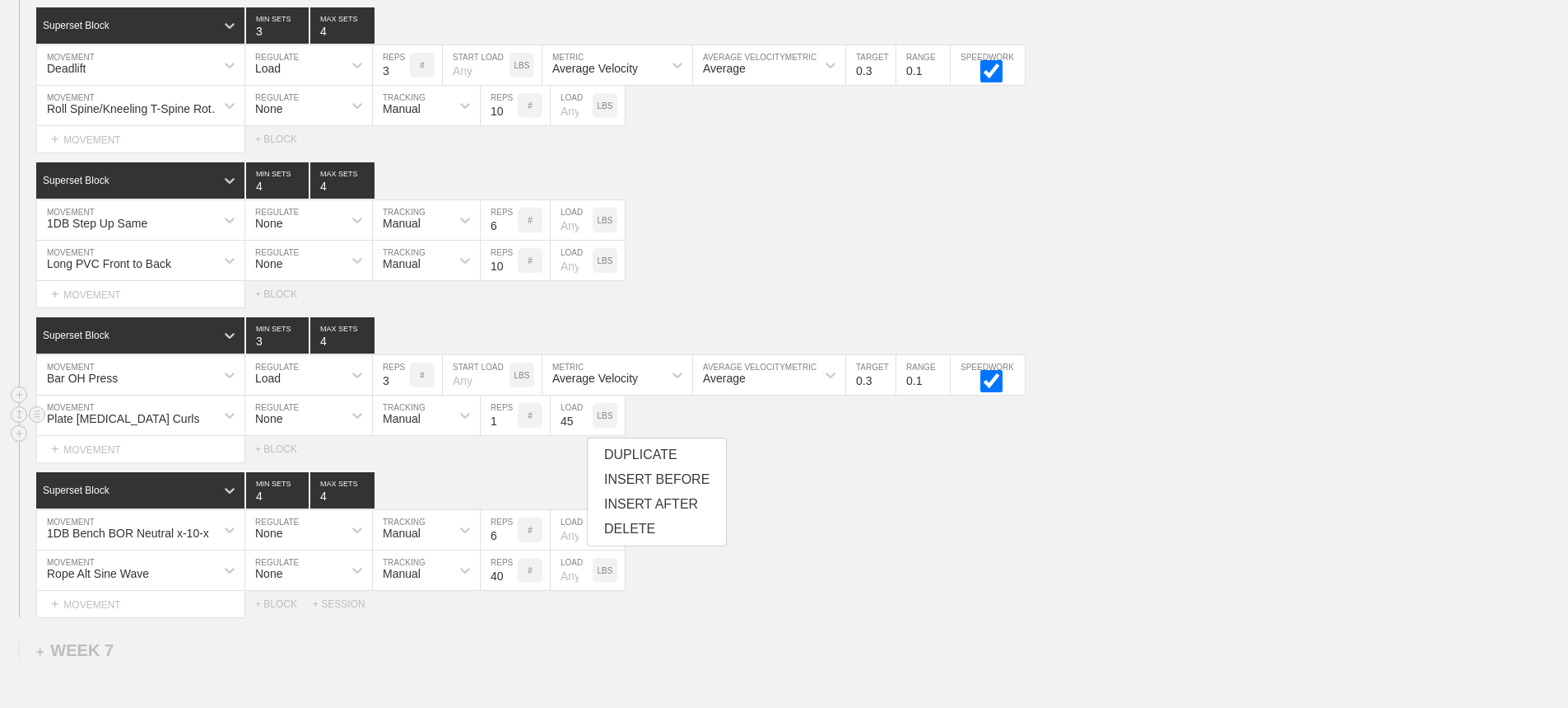
type input "45"
click at [583, 435] on input "45" at bounding box center [572, 415] width 42 height 40
click at [511, 431] on input "5" at bounding box center [499, 415] width 37 height 40
click at [511, 431] on input "6" at bounding box center [499, 415] width 37 height 40
click at [511, 431] on input "7" at bounding box center [499, 415] width 37 height 40
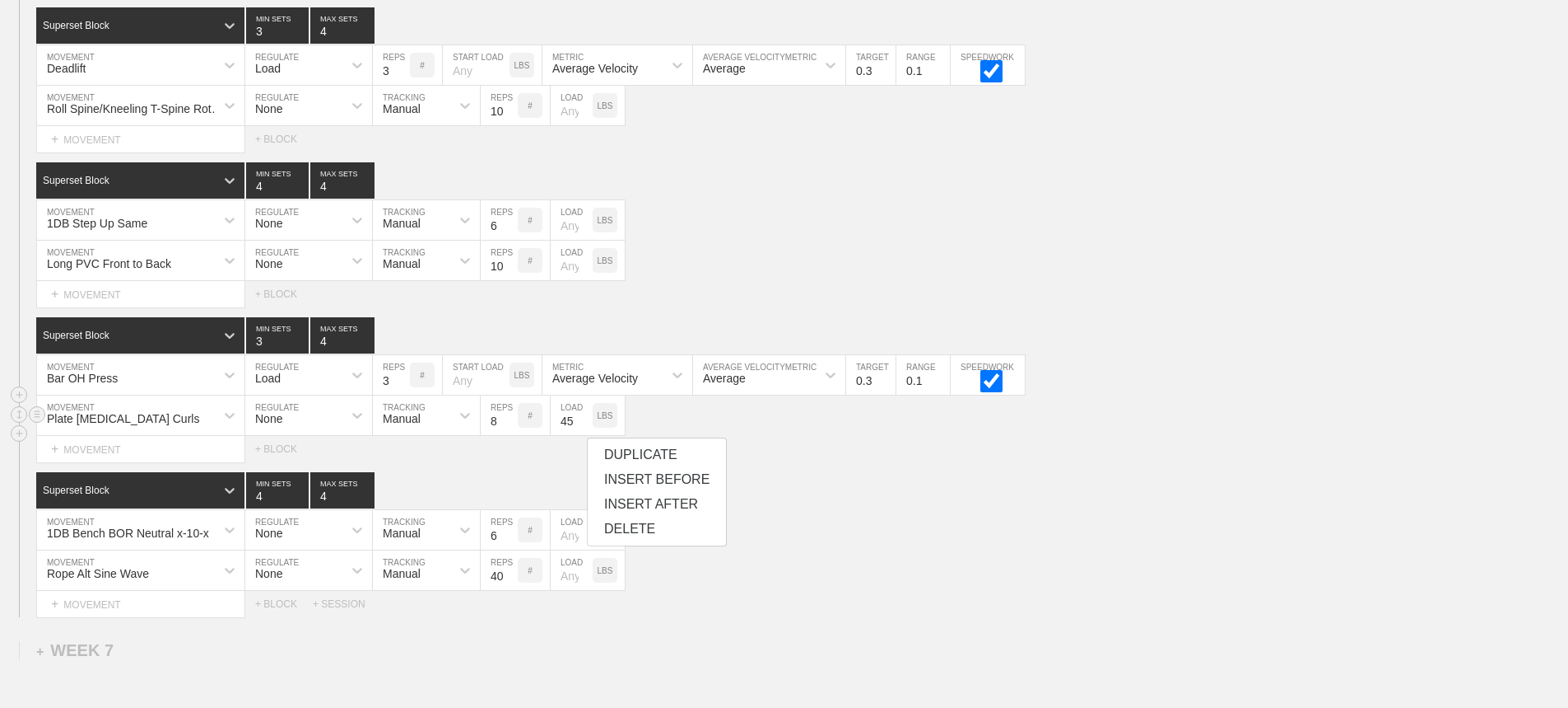
type input "8"
click at [511, 431] on input "8" at bounding box center [499, 415] width 37 height 40
click at [991, 497] on div "Superset Block 4 MIN SETS 4 MAX SETS" at bounding box center [802, 490] width 1532 height 36
drag, startPoint x: 884, startPoint y: 517, endPoint x: 875, endPoint y: 519, distance: 9.2
click at [884, 508] on div "Superset Block 4 MIN SETS 4 MAX SETS" at bounding box center [802, 490] width 1532 height 36
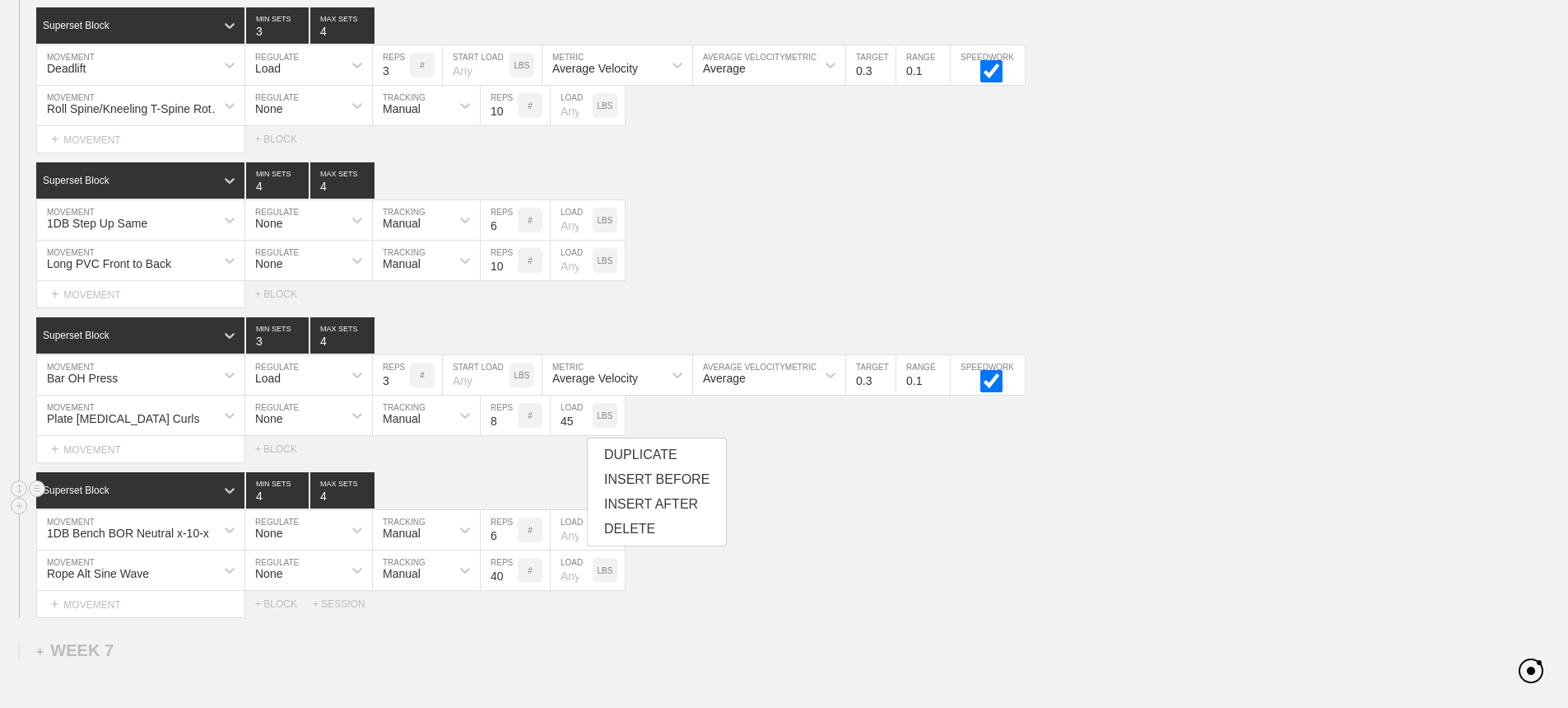
click at [875, 508] on div "Superset Block 4 MIN SETS 4 MAX SETS" at bounding box center [802, 490] width 1532 height 36
click at [873, 508] on div "Superset Block 4 MIN SETS 4 MAX SETS" at bounding box center [802, 490] width 1532 height 36
click at [873, 508] on div "Superset Block 4 MIN SETS 4 MAX SETS" at bounding box center [802, 490] width 1532 height 36
click at [864, 508] on div "Superset Block 4 MIN SETS 4 MAX SETS" at bounding box center [802, 490] width 1532 height 36
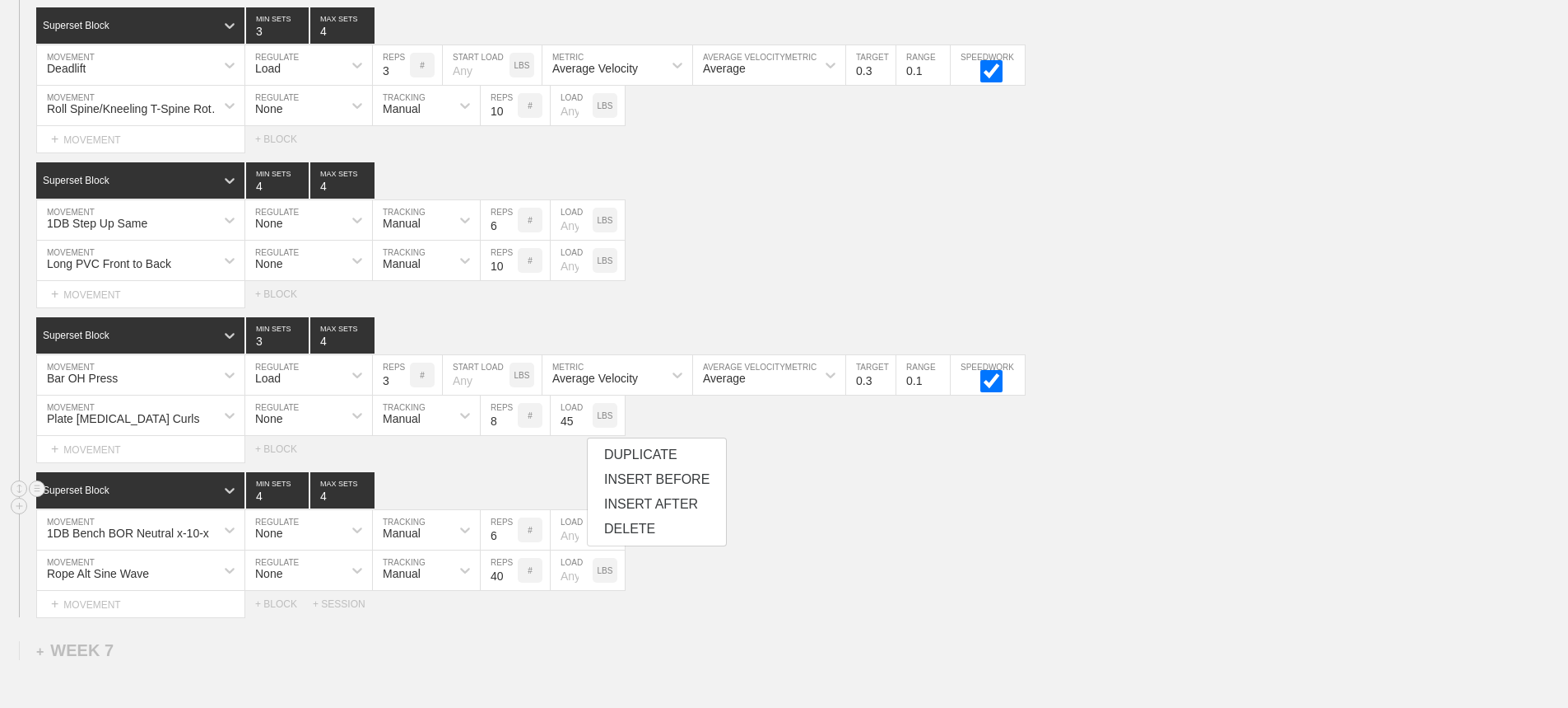
click at [864, 508] on div "Superset Block 4 MIN SETS 4 MAX SETS" at bounding box center [802, 490] width 1532 height 36
click at [796, 540] on div "1DB Bench BOR Neutral x-10-x MOVEMENT None REGULATE Manual TRACKING 6 REPS # LO…" at bounding box center [784, 530] width 1568 height 41
click at [967, 508] on div "Superset Block 4 MIN SETS 4 MAX SETS" at bounding box center [802, 490] width 1532 height 36
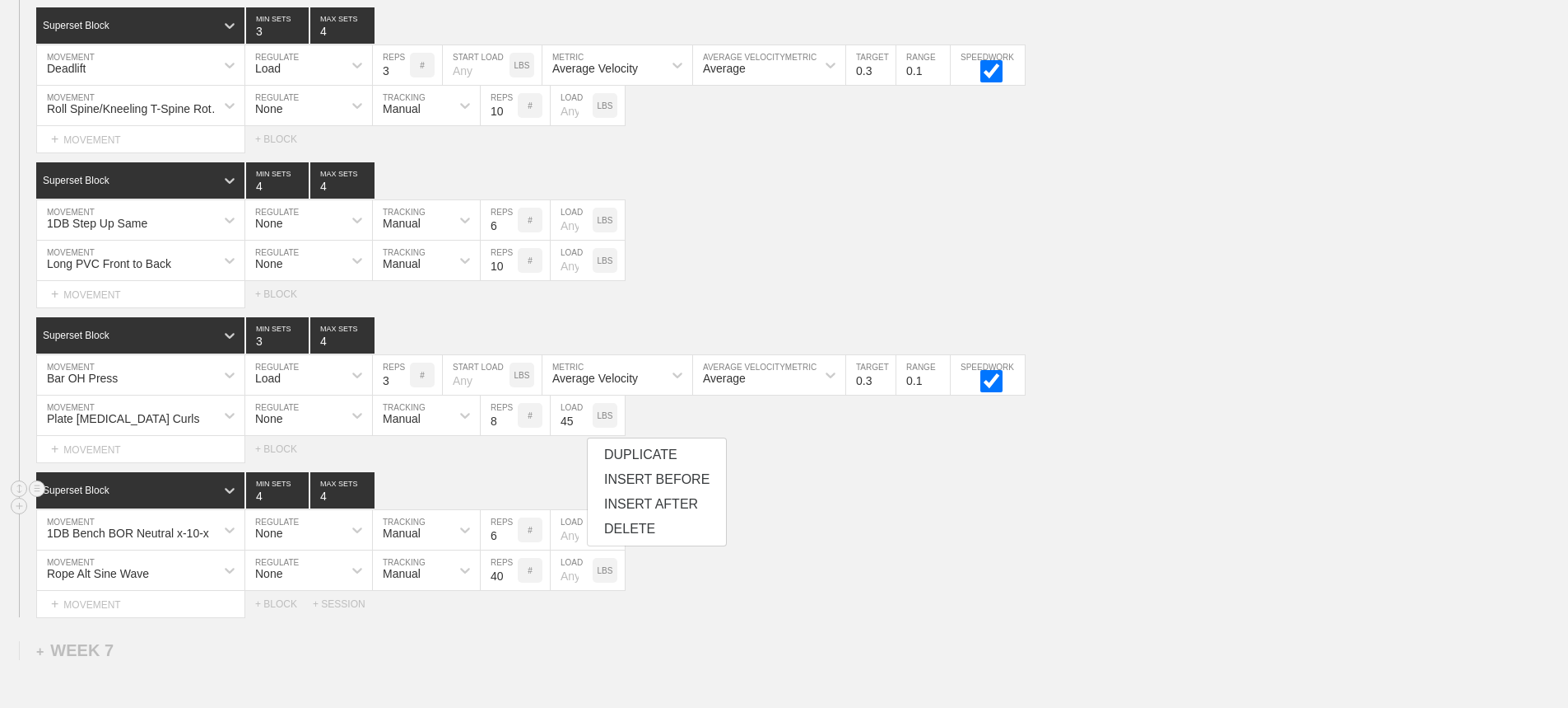
click at [967, 508] on div "Superset Block 4 MIN SETS 4 MAX SETS" at bounding box center [802, 490] width 1532 height 36
click at [978, 508] on div "Superset Block 4 MIN SETS 4 MAX SETS" at bounding box center [802, 490] width 1532 height 36
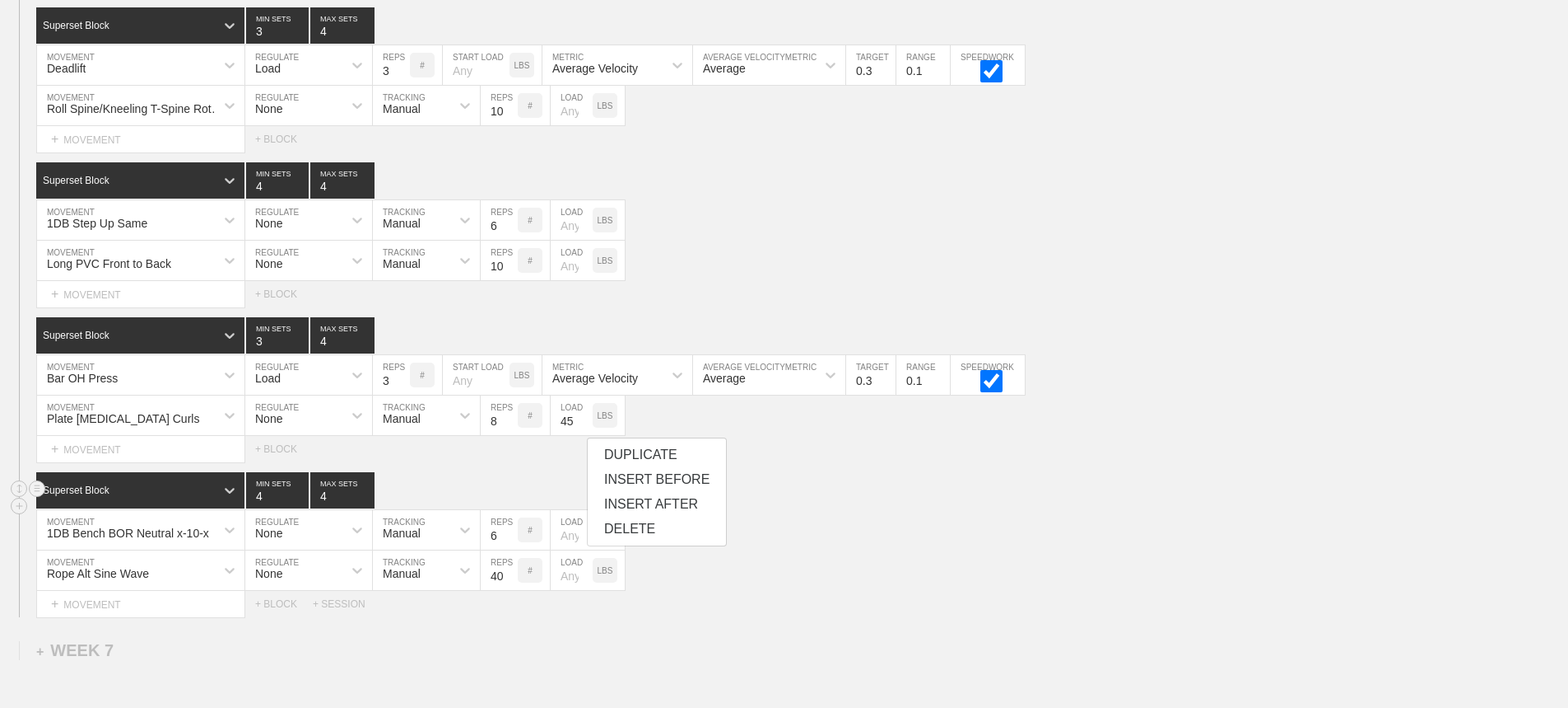
click at [978, 508] on div "Superset Block 4 MIN SETS 4 MAX SETS" at bounding box center [802, 490] width 1532 height 36
click at [898, 504] on div "Superset Block 4 MIN SETS 4 MAX SETS" at bounding box center [802, 490] width 1532 height 36
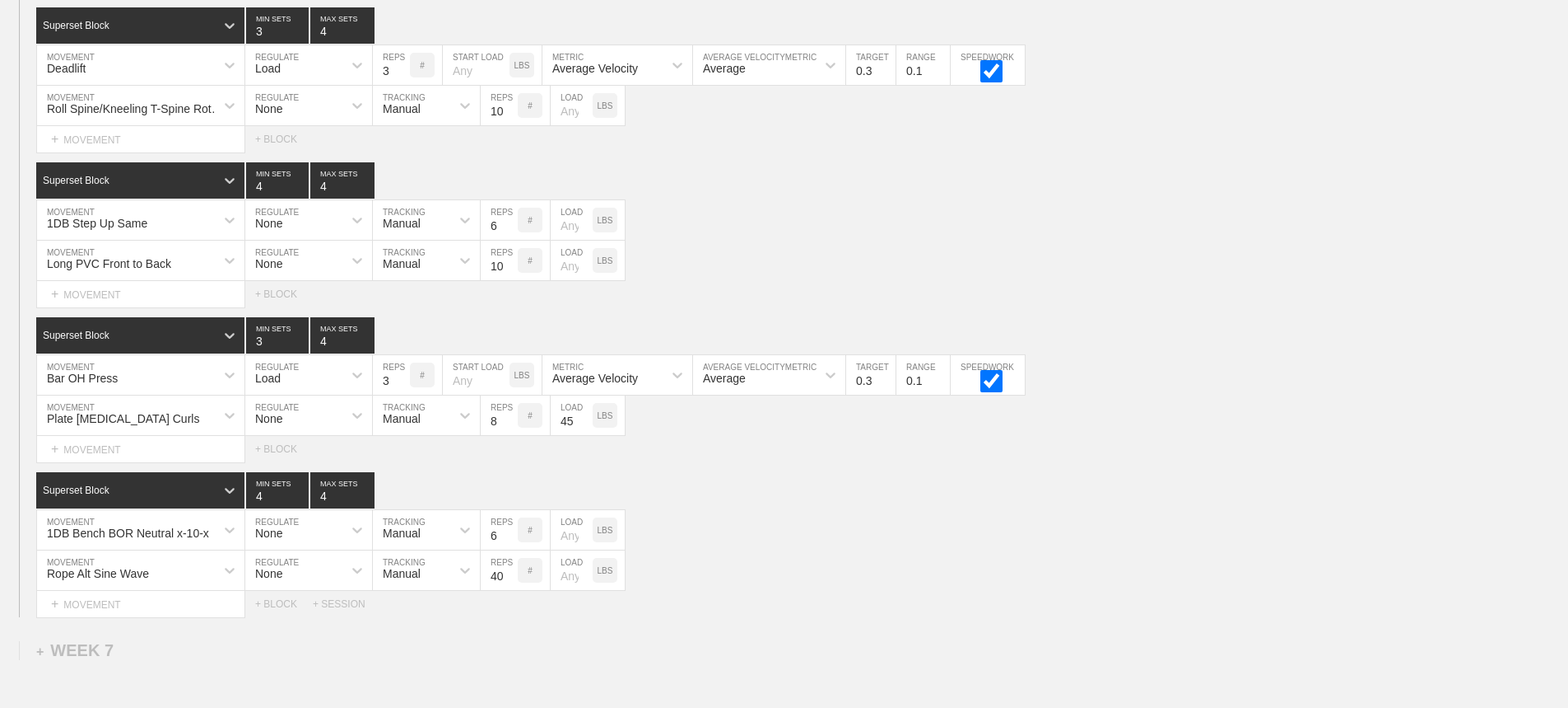
click at [1139, 321] on div "SESSION 2 Superset Block 3 MIN SETS 4 MAX SETS DUPLICATE INSERT MOVEMENT AFTER …" at bounding box center [784, 303] width 1568 height 628
click at [1296, 382] on div "Bar OH Press MOVEMENT Load REGULATE 3 REPS # START LOAD LBS Average Velocity ME…" at bounding box center [784, 375] width 1568 height 41
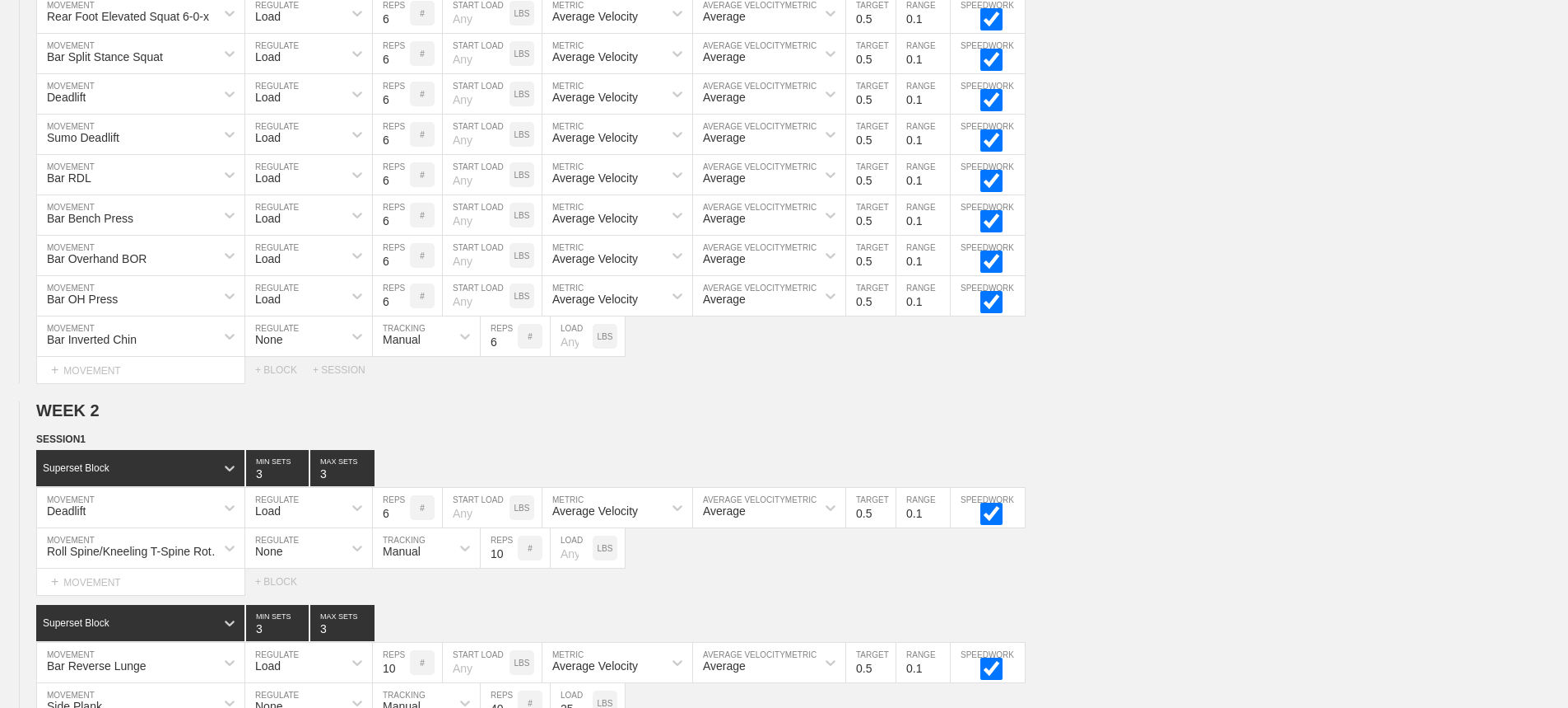
scroll to position [0, 0]
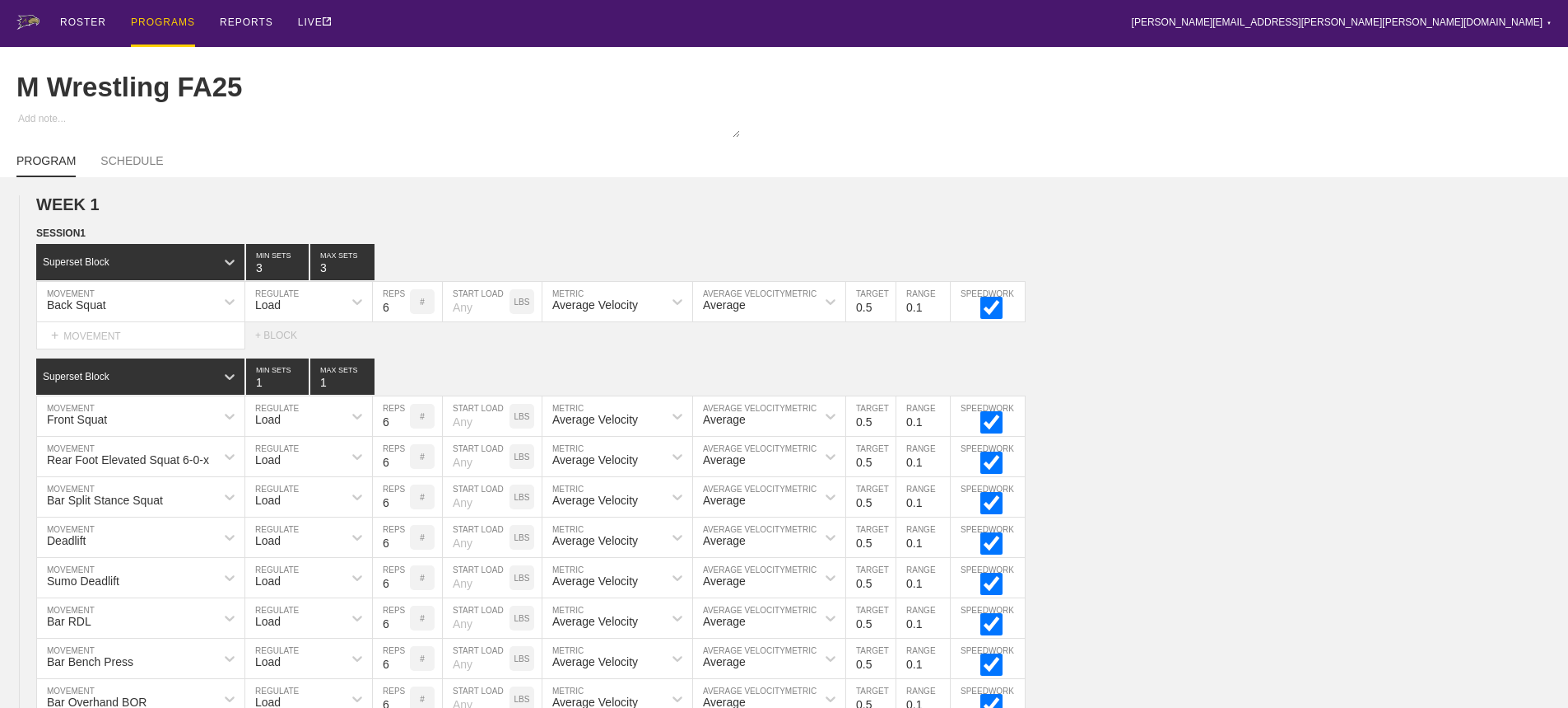
click at [168, 18] on div "PROGRAMS" at bounding box center [163, 23] width 64 height 47
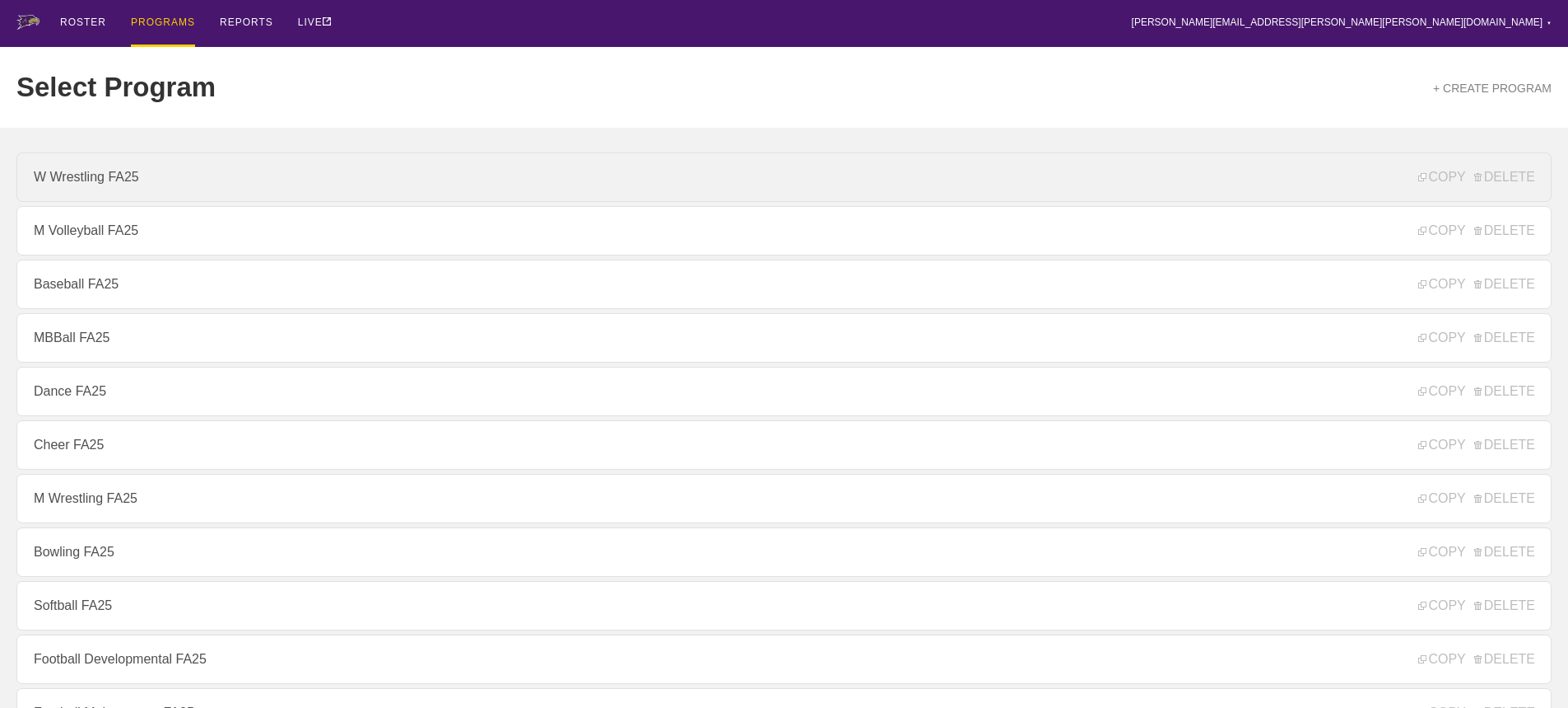
click at [116, 178] on link "W Wrestling FA25" at bounding box center [784, 176] width 1535 height 49
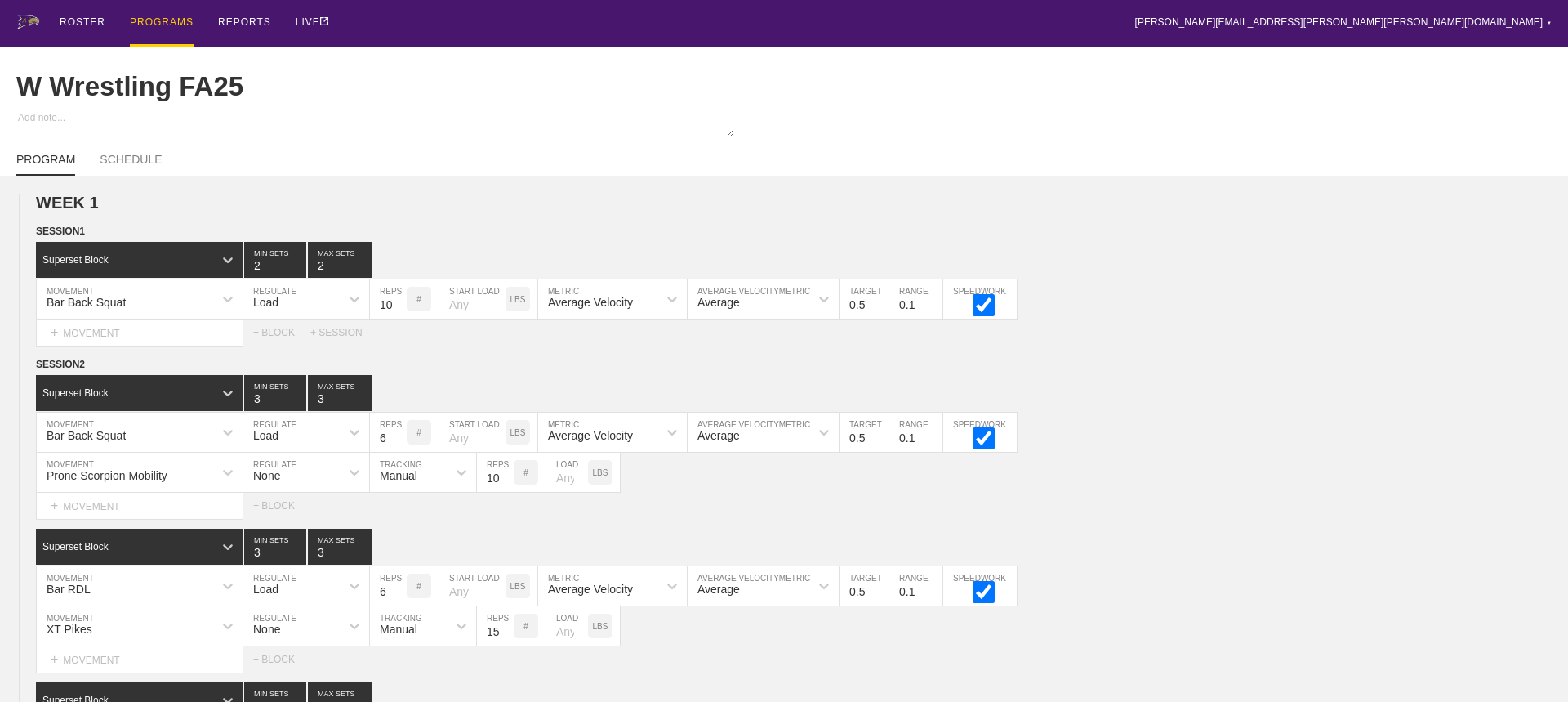
type textarea "x"
type input "W Wrestling FA25"
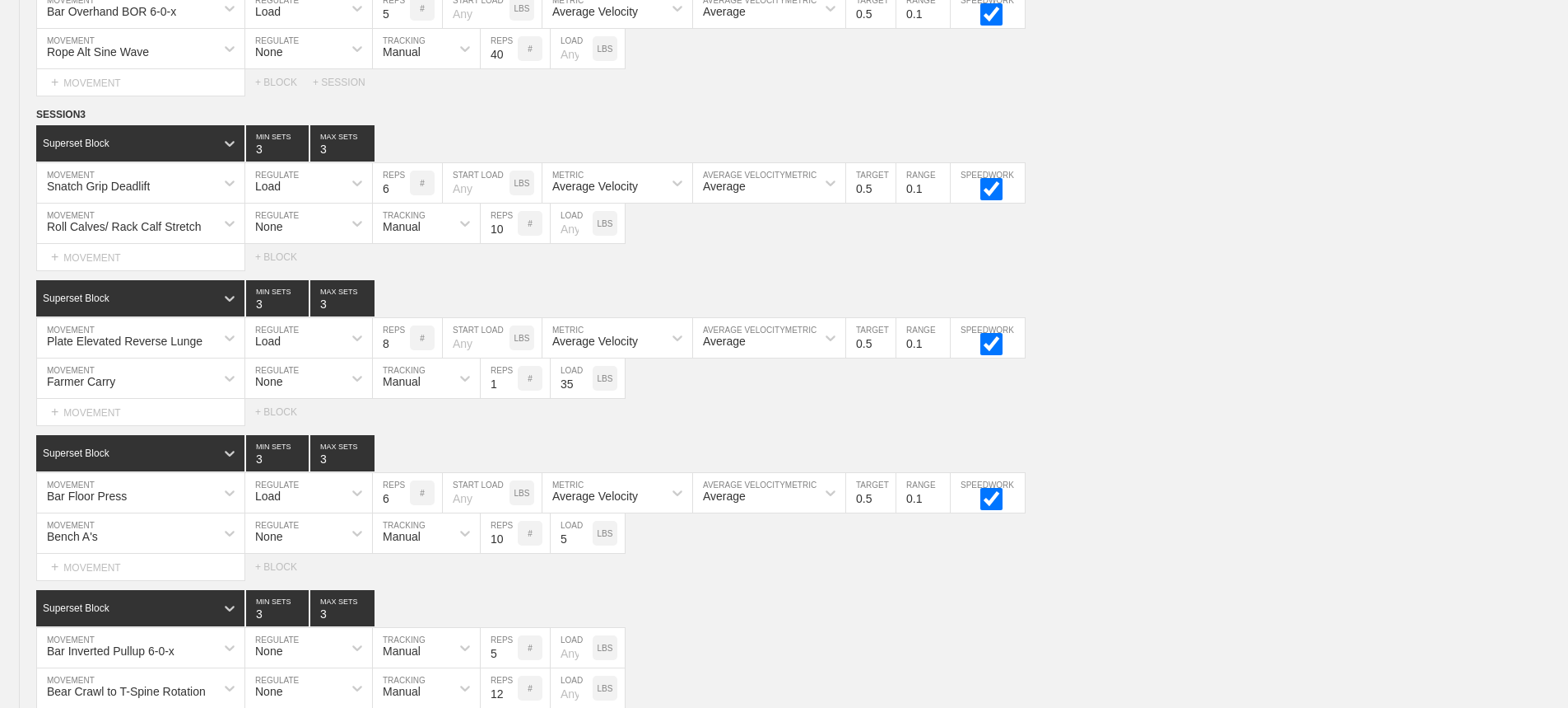
scroll to position [3234, 0]
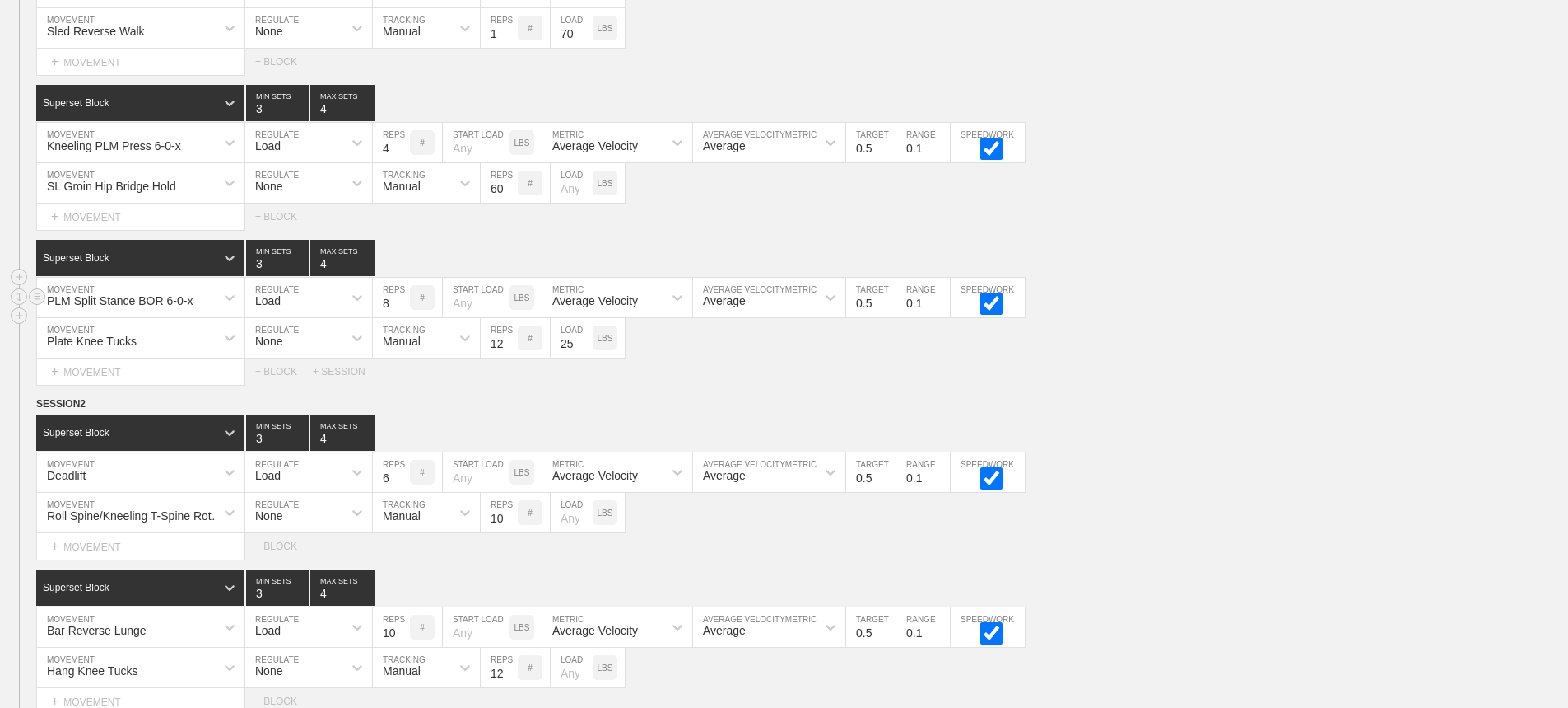
click at [1489, 312] on div "PLM Split Stance BOR 6-0-x MOVEMENT Load REGULATE 8 REPS # START LOAD LBS Avera…" at bounding box center [784, 297] width 1568 height 41
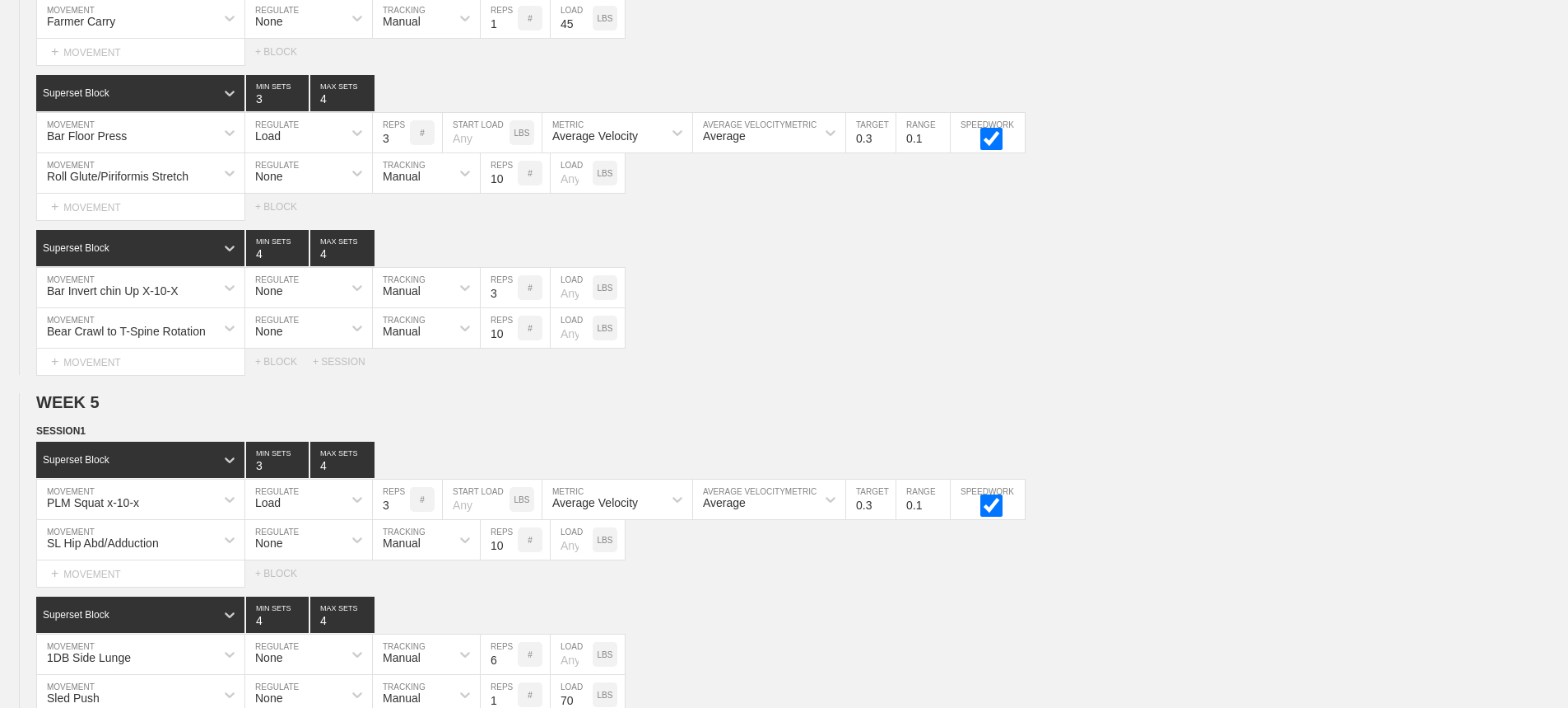
scroll to position [7123, 0]
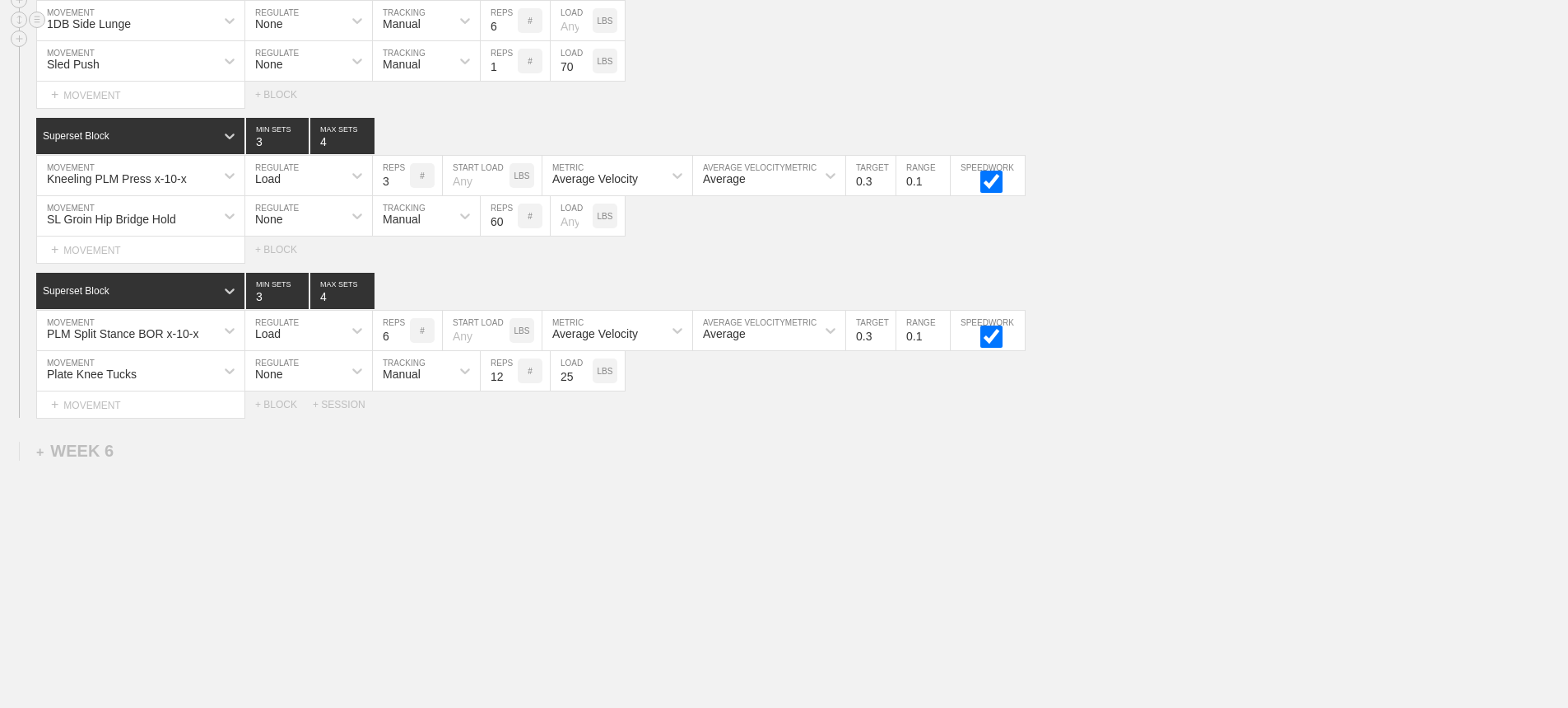
drag, startPoint x: 1373, startPoint y: 334, endPoint x: 1296, endPoint y: 3, distance: 339.8
click at [1372, 320] on div "PLM Split Stance BOR x-10-x MOVEMENT Load REGULATE 6 REPS # START LOAD LBS Aver…" at bounding box center [784, 330] width 1568 height 41
click at [1280, 230] on div "SL Groin Hip Bridge Hold MOVEMENT None REGULATE Manual TRACKING 60 REPS # LOAD …" at bounding box center [784, 216] width 1568 height 41
click at [1233, 263] on div "SESSION 1 Superset Block 3 MIN SETS 4 MAX SETS DUPLICATE INSERT MOVEMENT AFTER …" at bounding box center [784, 103] width 1568 height 628
click at [1247, 270] on div "SESSION 1 Superset Block 3 MIN SETS 4 MAX SETS DUPLICATE INSERT MOVEMENT AFTER …" at bounding box center [784, 103] width 1568 height 628
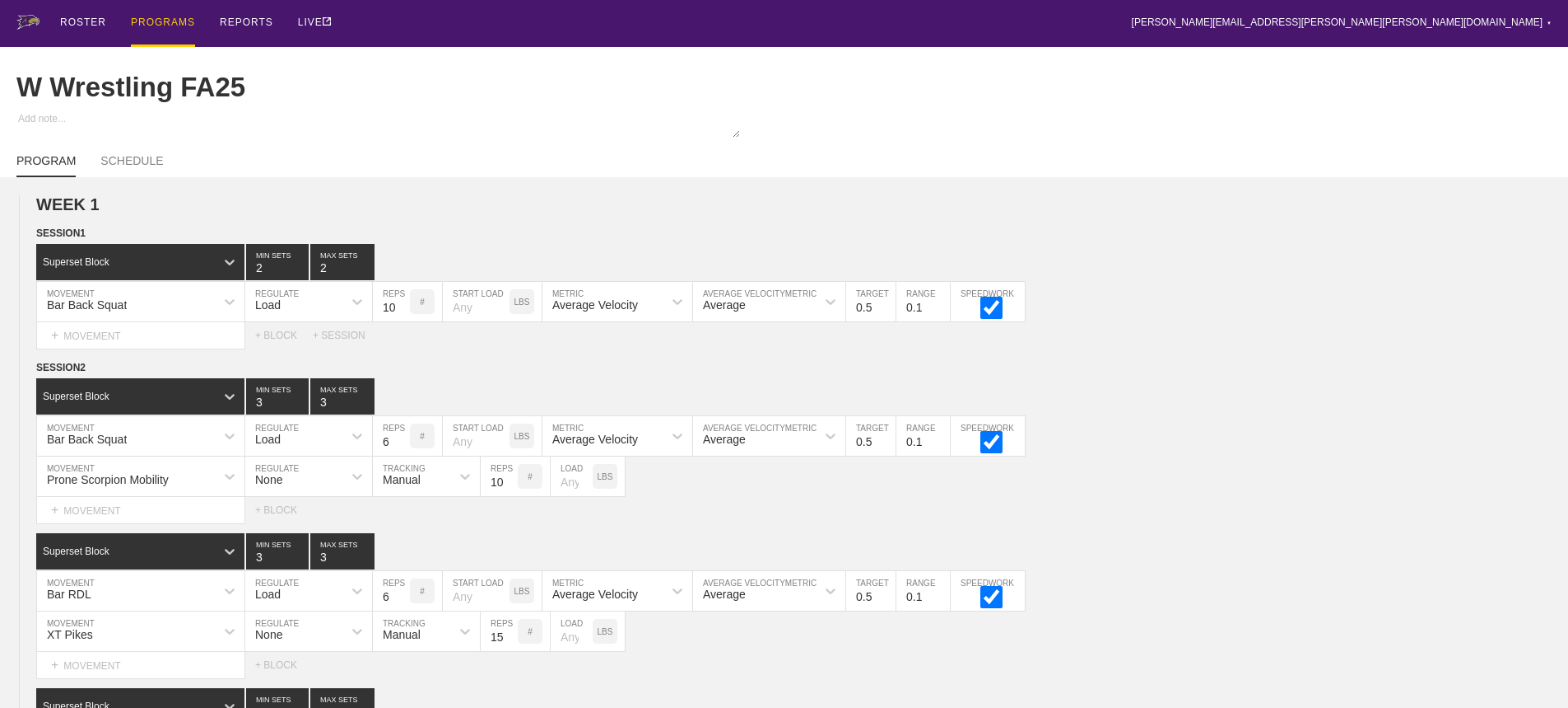
click at [526, 22] on div "ROSTER PROGRAMS REPORTS LIVE [PERSON_NAME][EMAIL_ADDRESS][PERSON_NAME][PERSON_N…" at bounding box center [784, 23] width 1535 height 47
